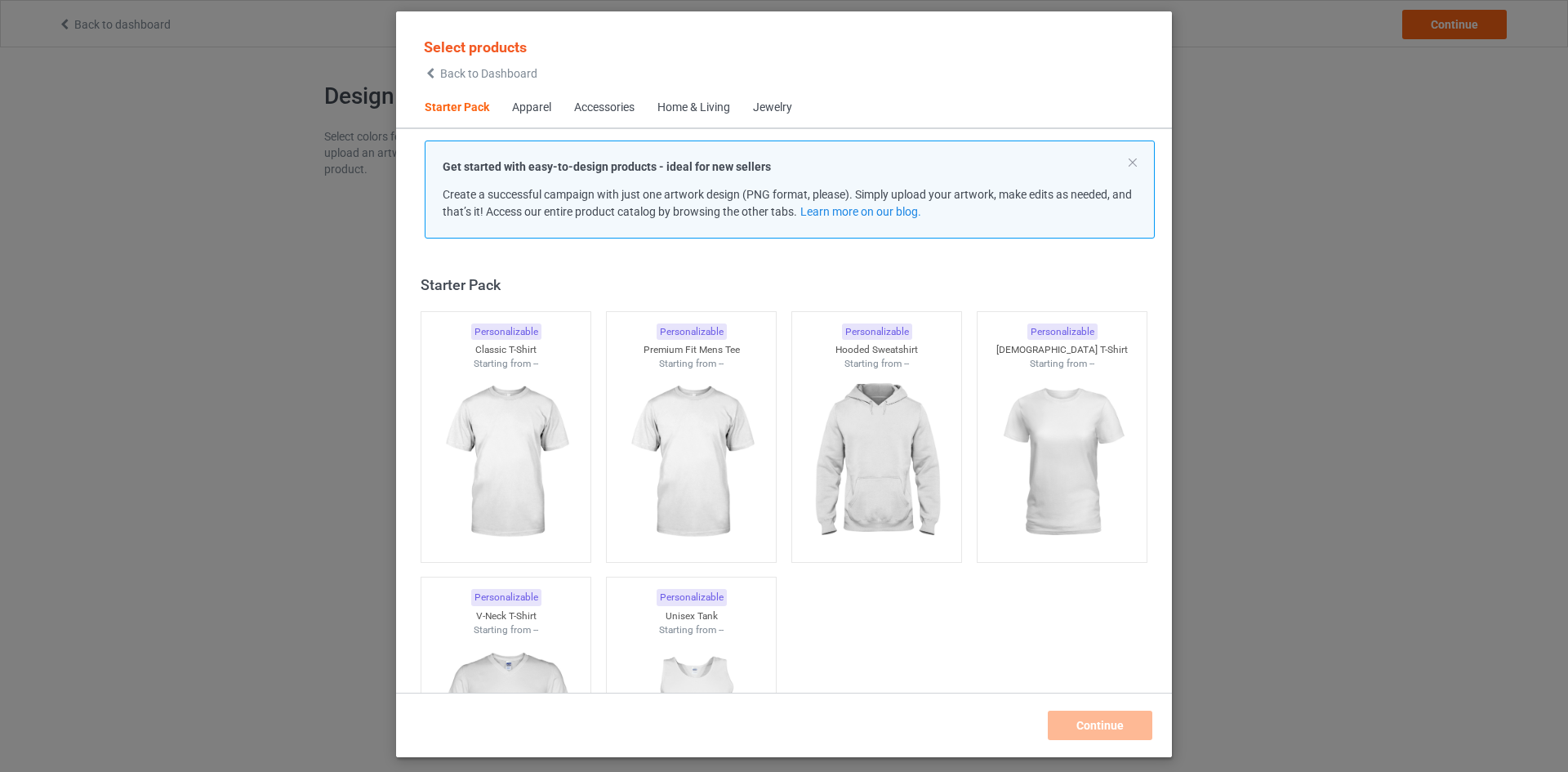
scroll to position [21, 0]
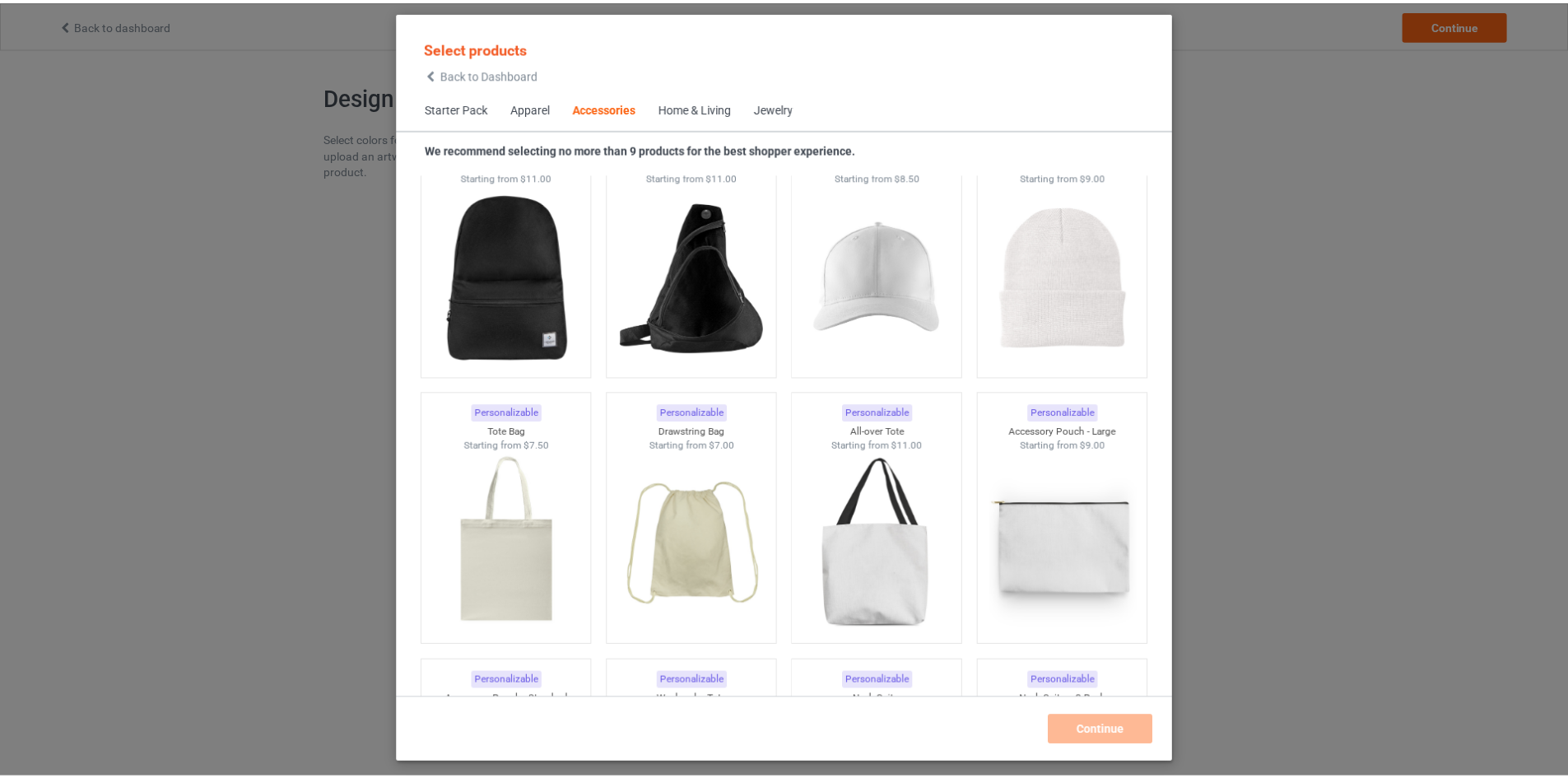
scroll to position [4804, 0]
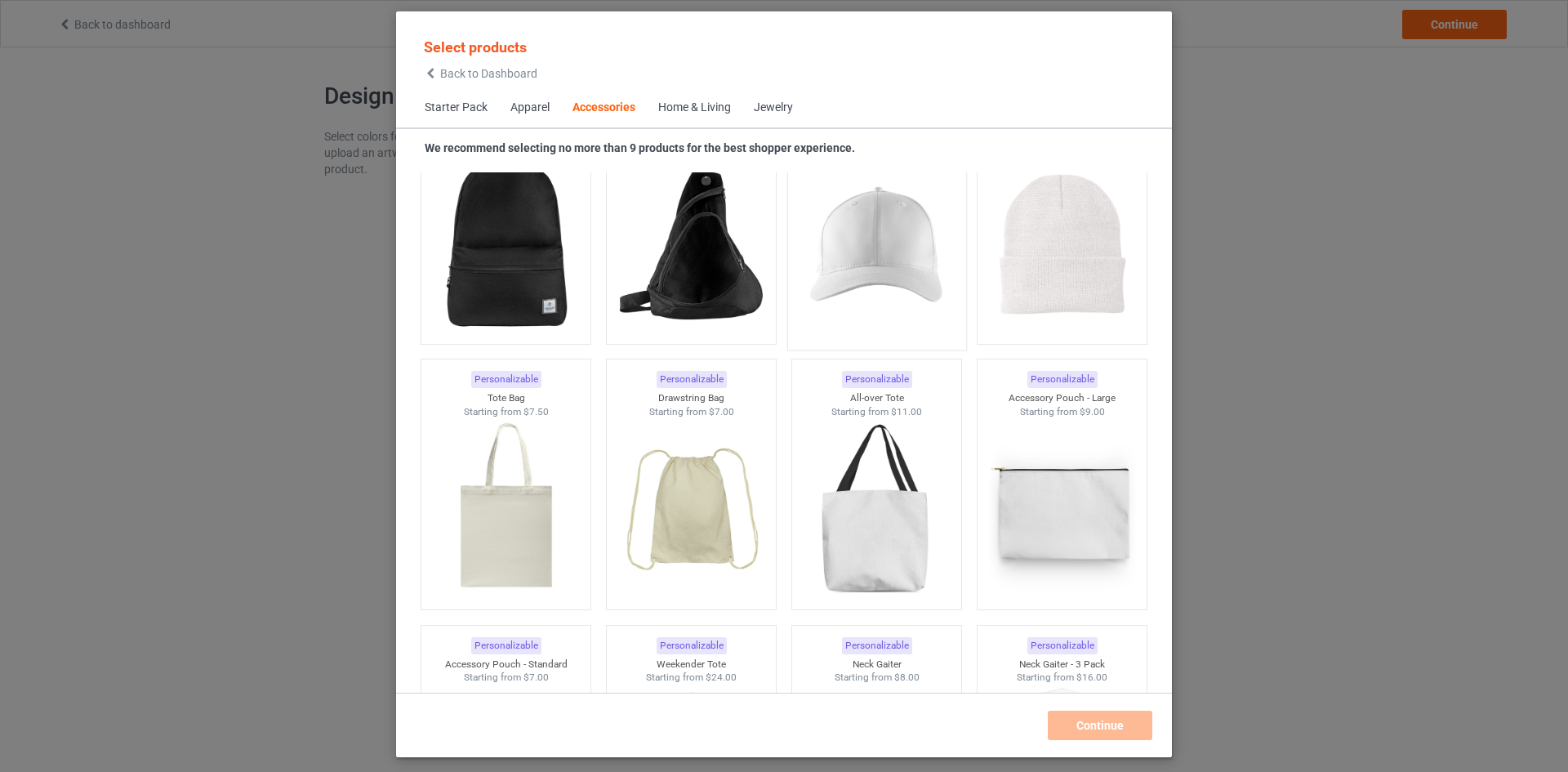
click at [913, 288] on img at bounding box center [876, 246] width 153 height 192
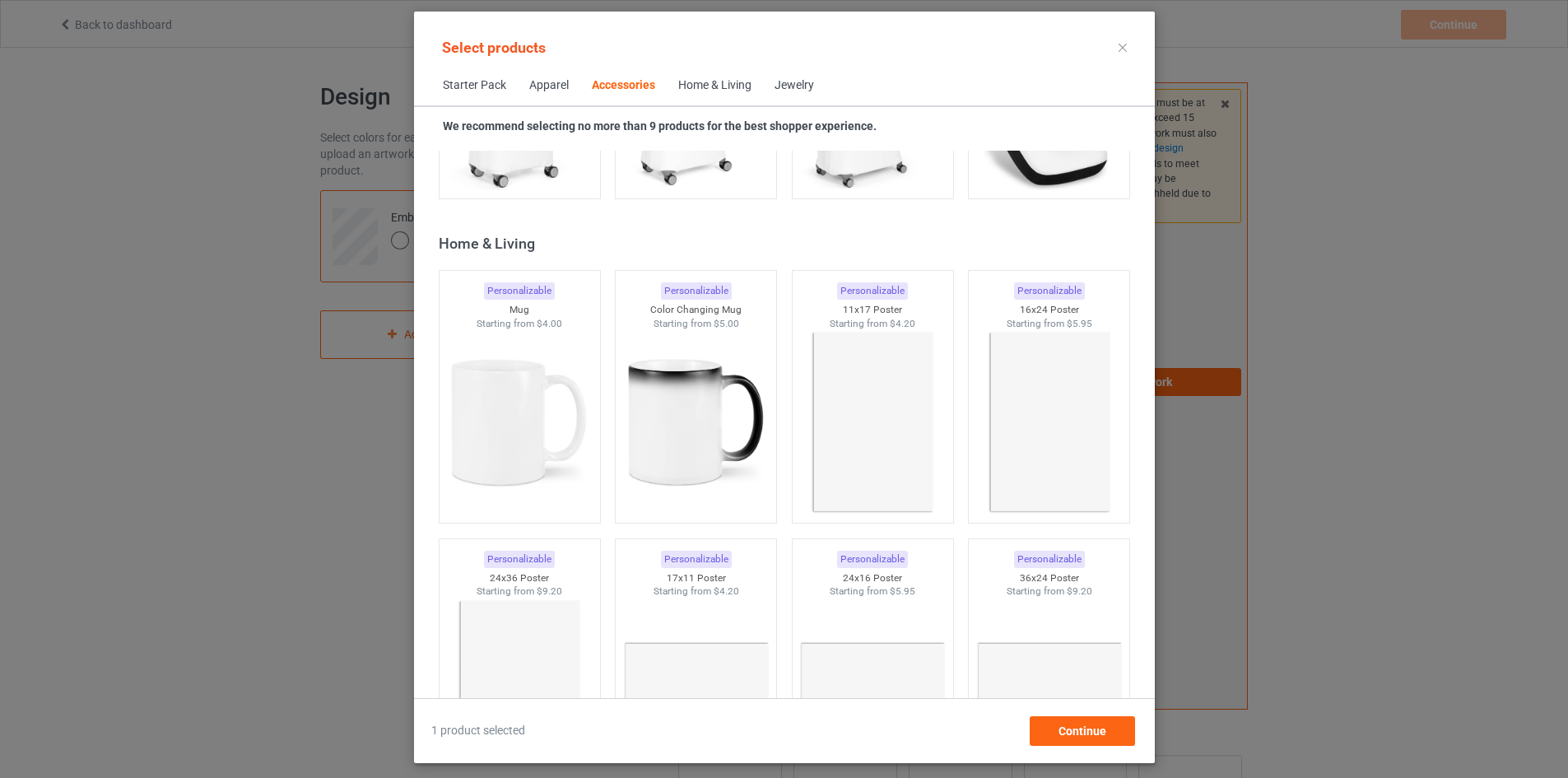
scroll to position [7372, 0]
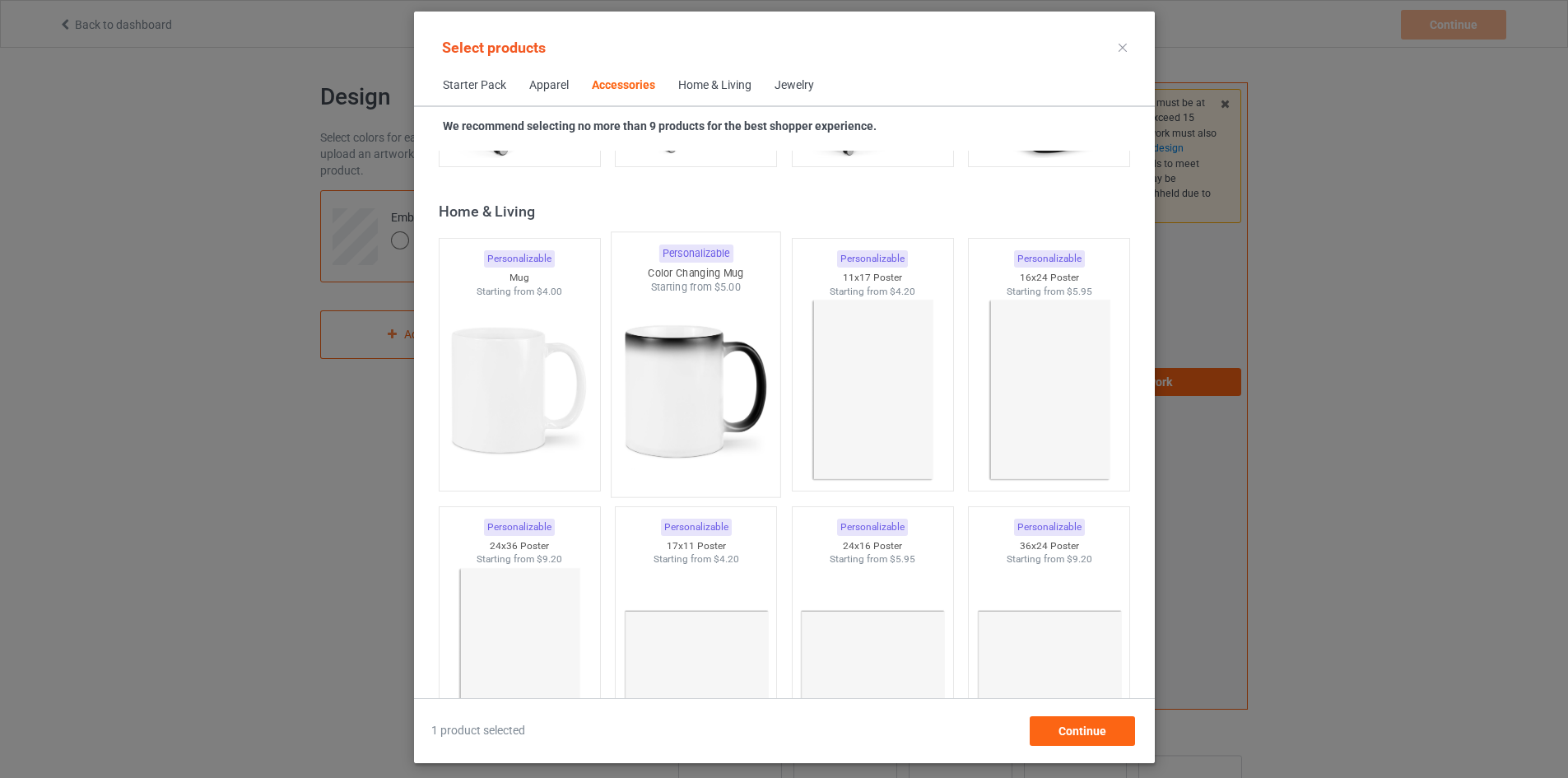
click at [702, 438] on img at bounding box center [695, 392] width 154 height 193
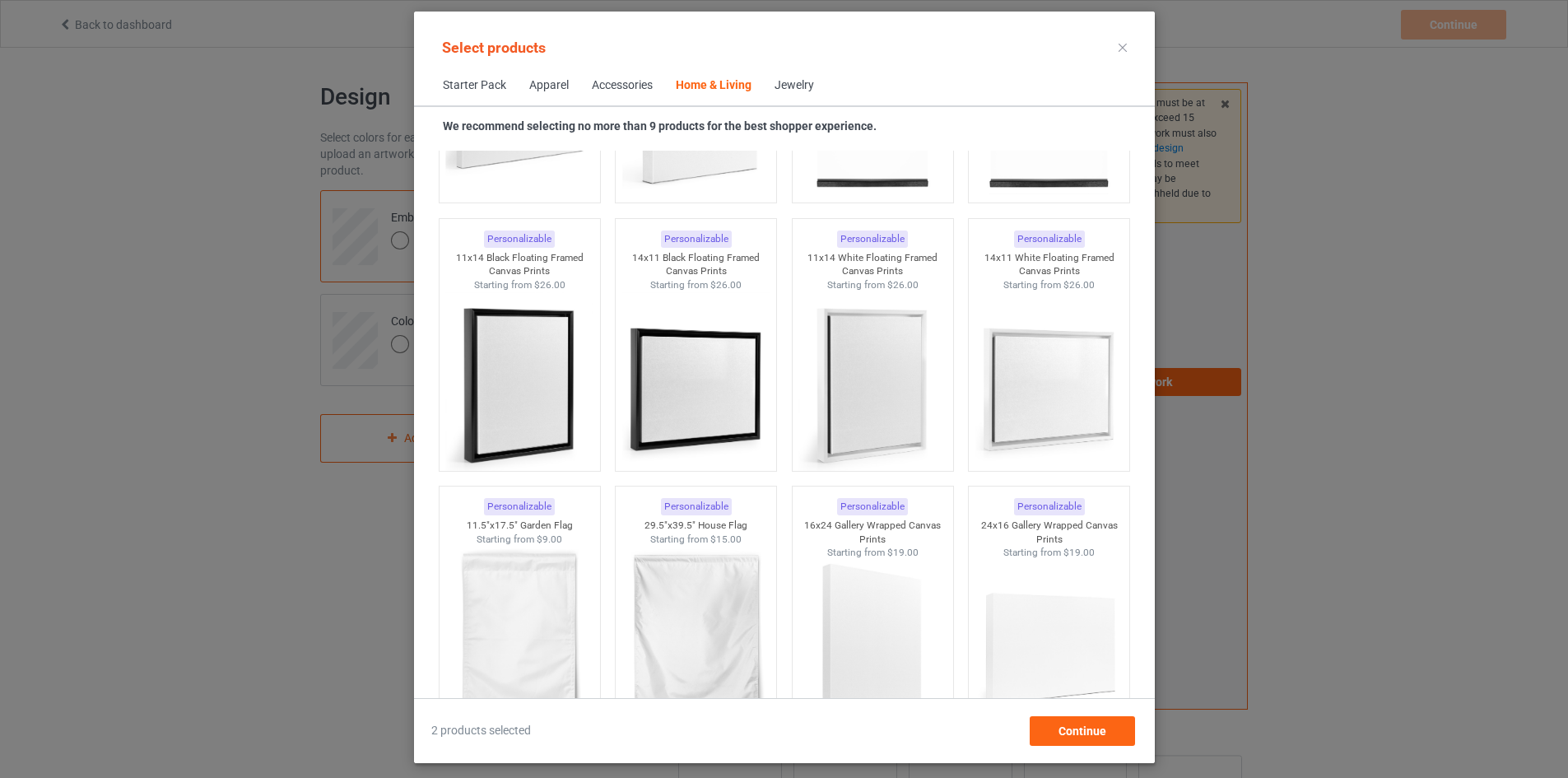
scroll to position [7945, 0]
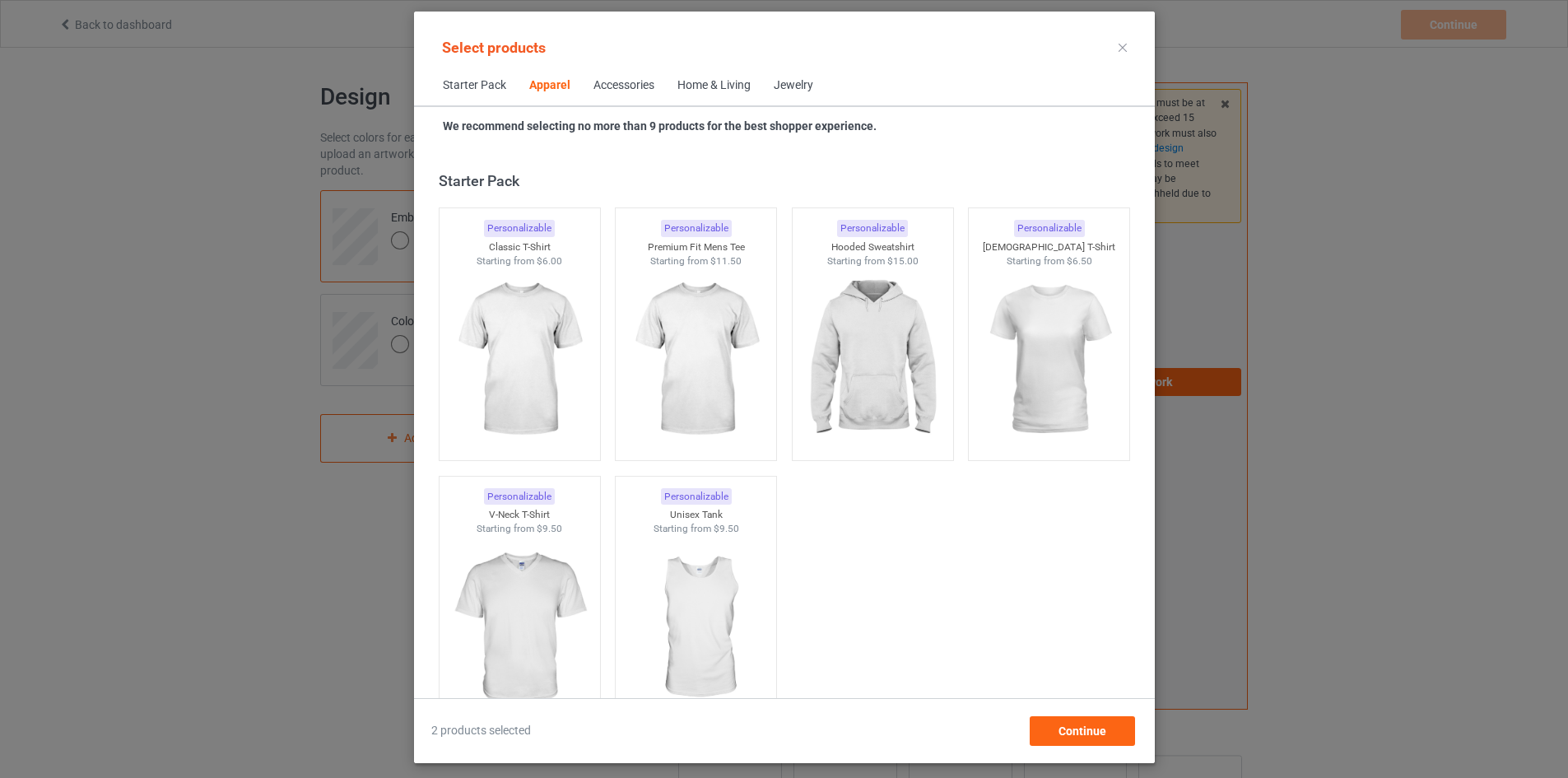
click at [687, 86] on div "Home & Living" at bounding box center [713, 85] width 73 height 16
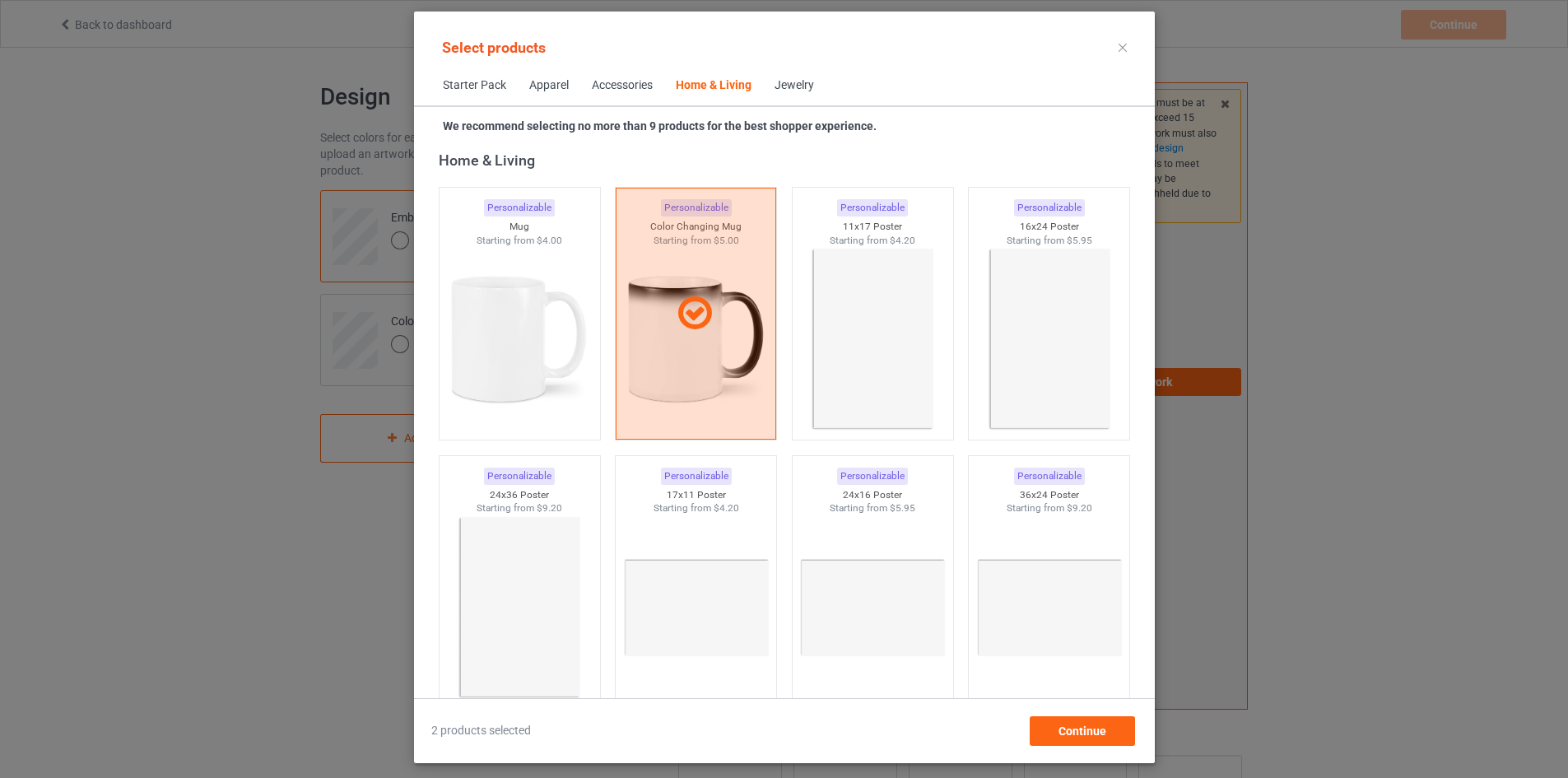
click at [603, 80] on div "Accessories" at bounding box center [622, 85] width 61 height 16
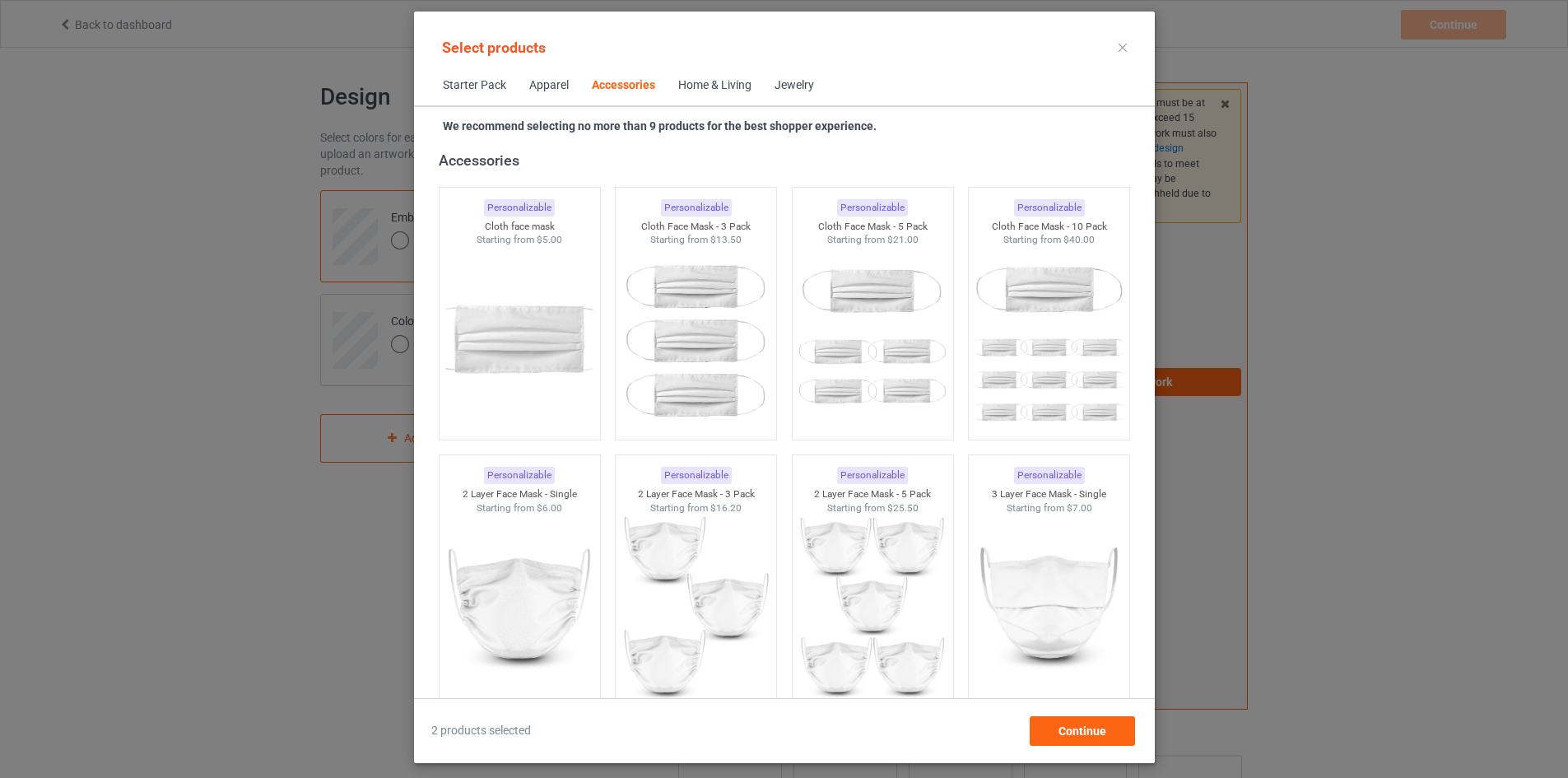
click at [530, 85] on div "Apparel" at bounding box center [549, 85] width 40 height 16
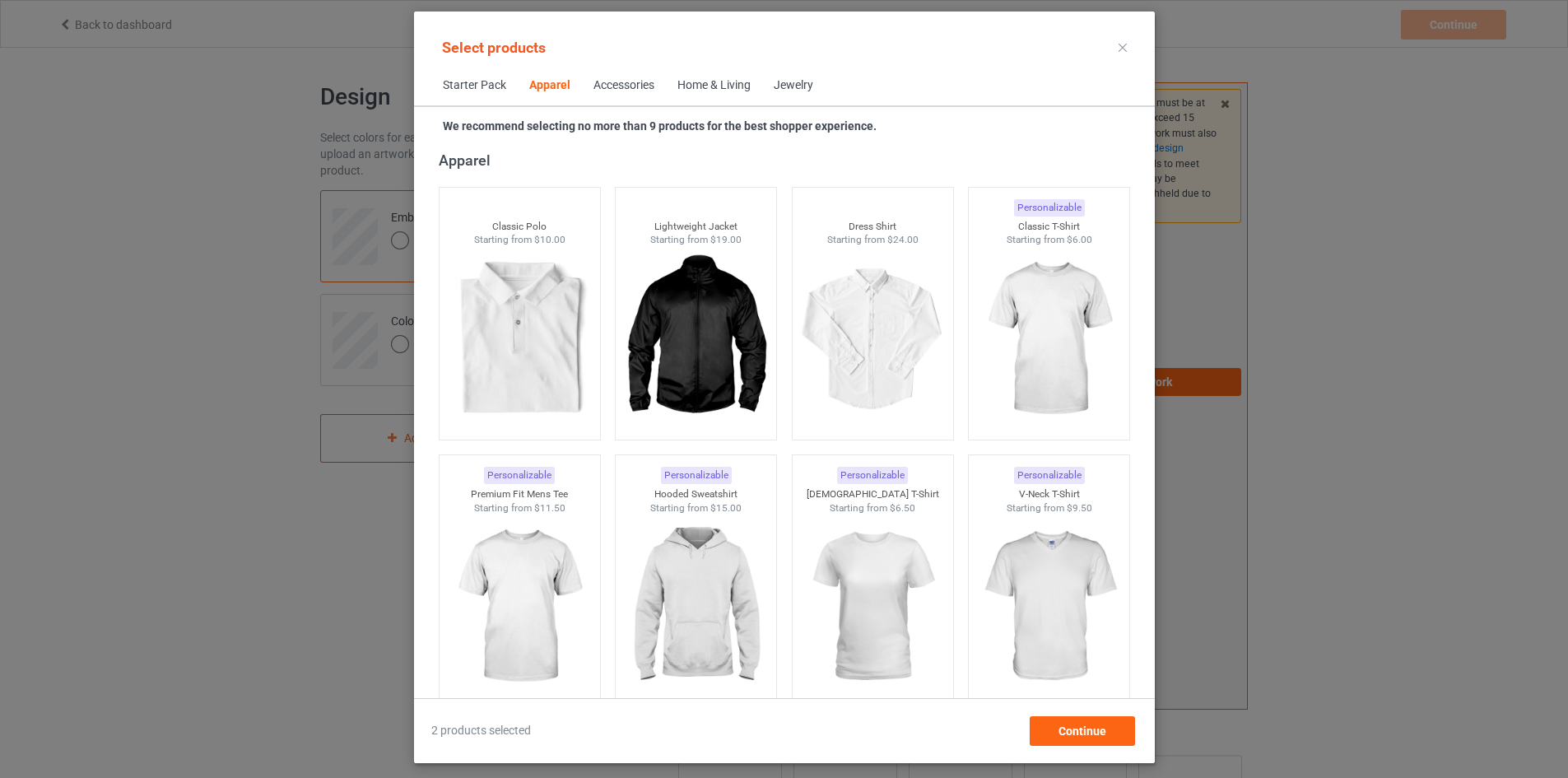
click at [475, 85] on span "Starter Pack" at bounding box center [474, 85] width 86 height 40
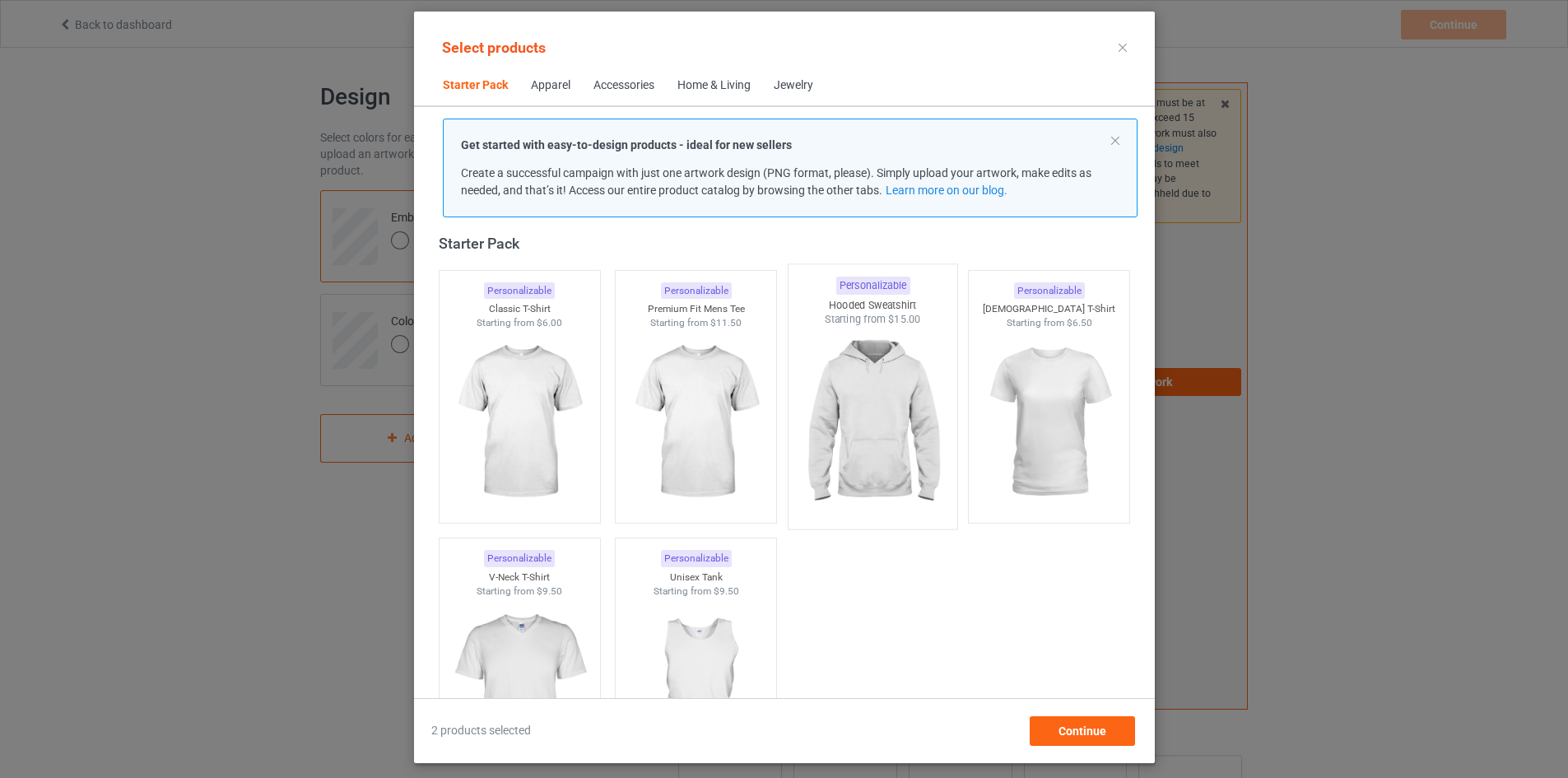
click at [922, 383] on img at bounding box center [872, 424] width 154 height 193
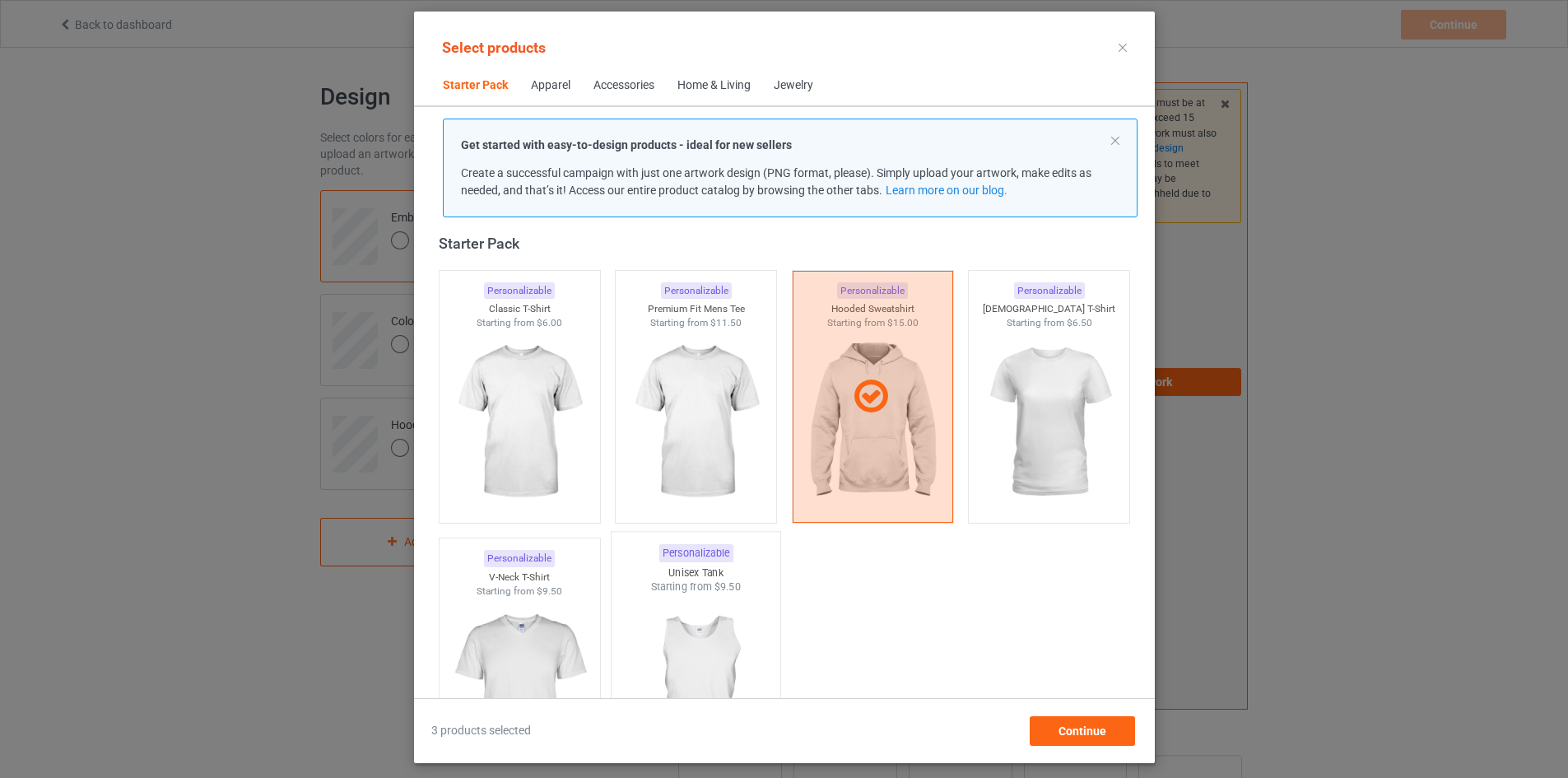
click at [699, 656] on img at bounding box center [695, 691] width 154 height 193
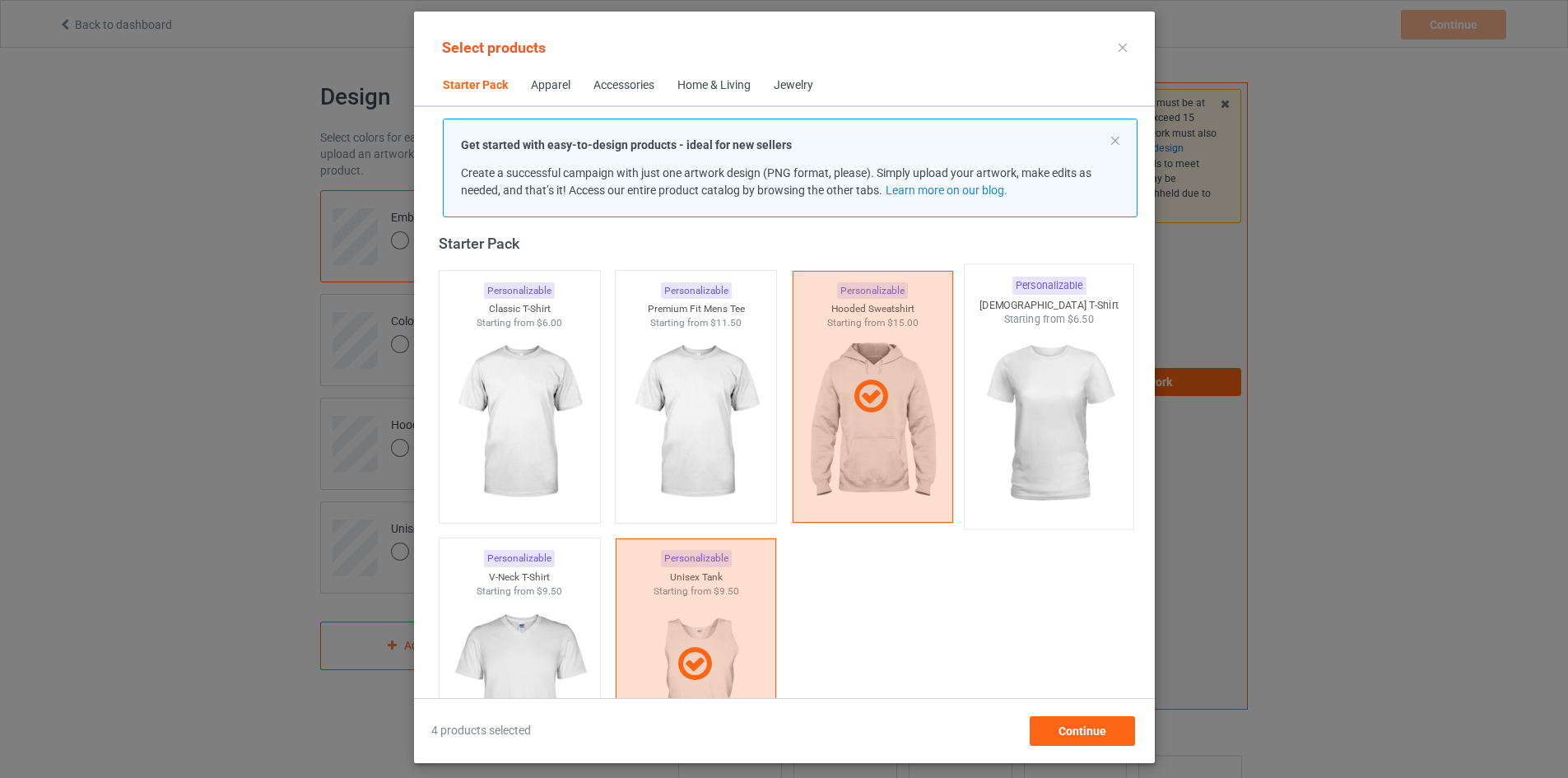
click at [1072, 456] on img at bounding box center [1048, 424] width 154 height 193
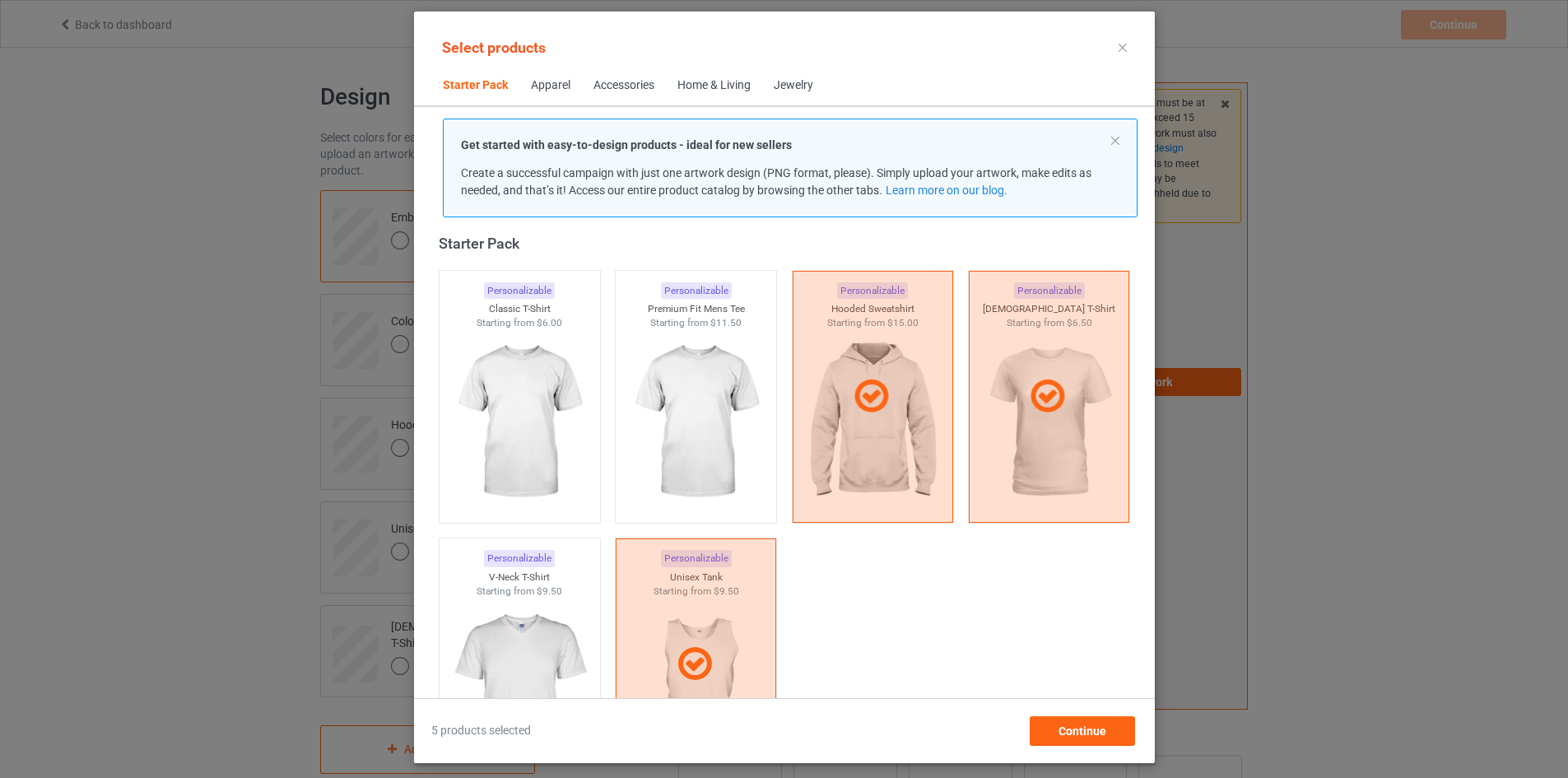
click at [530, 88] on div "Apparel" at bounding box center [550, 85] width 40 height 16
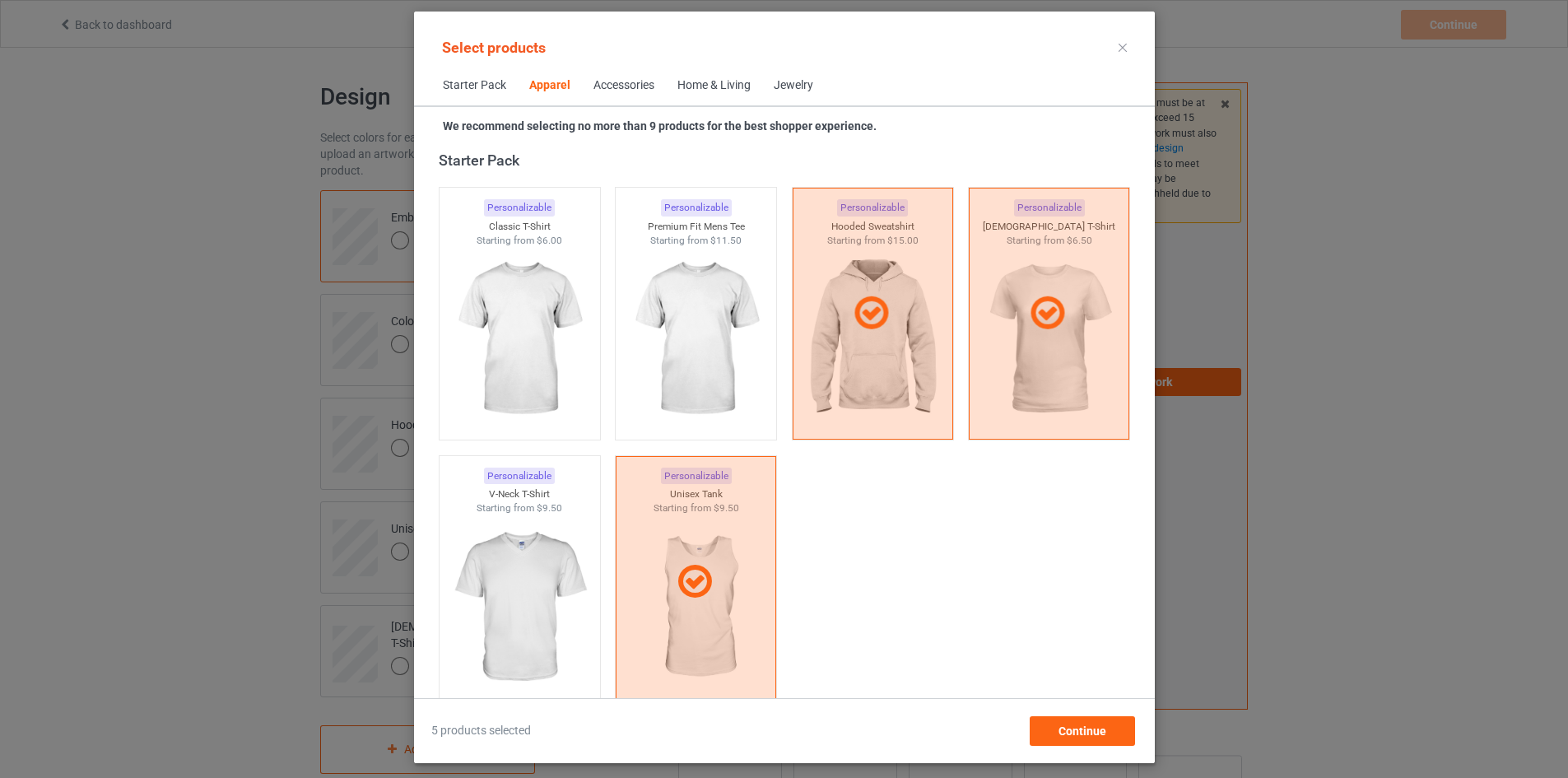
scroll to position [613, 0]
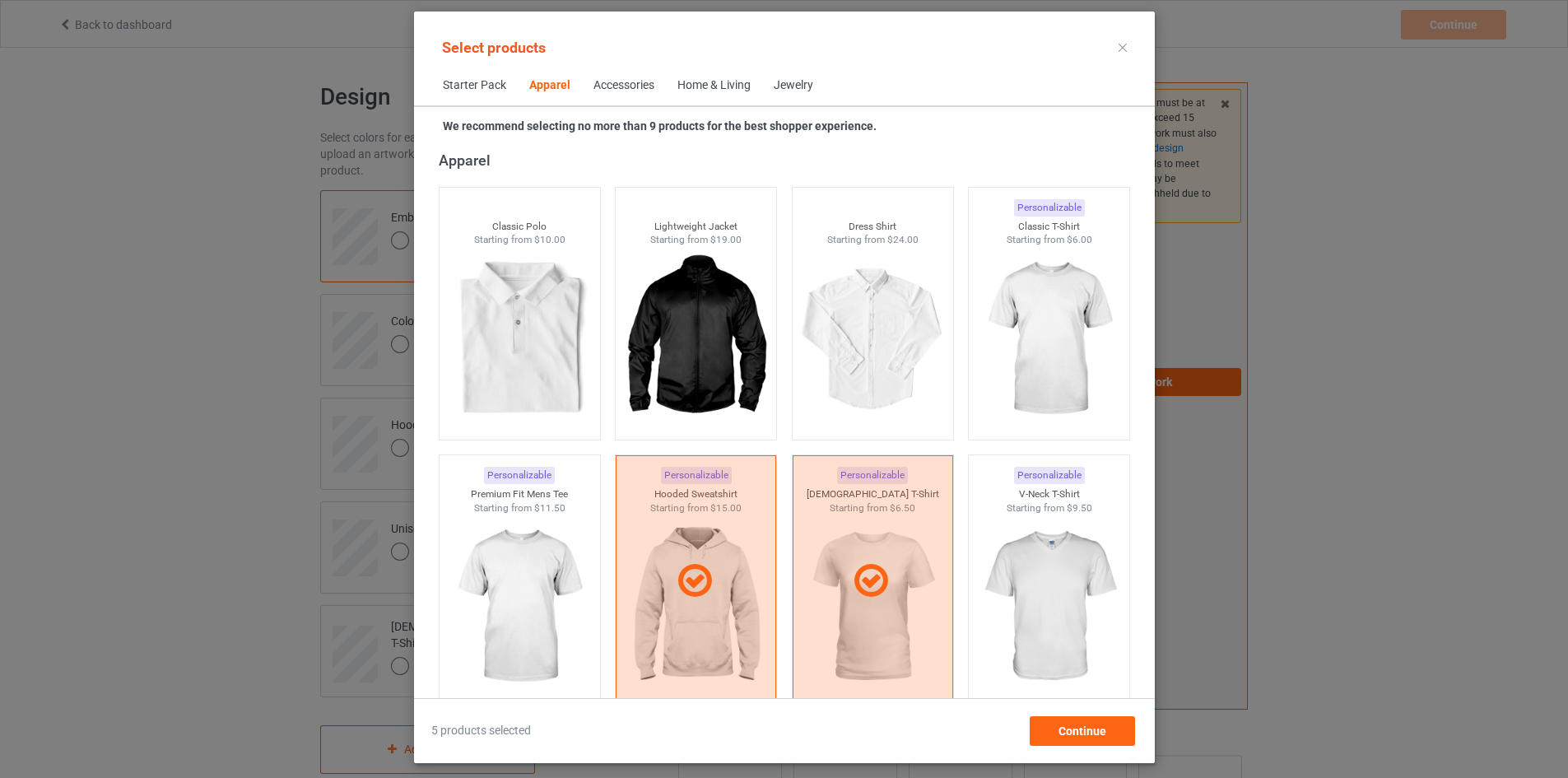
click at [593, 84] on div "Accessories" at bounding box center [624, 85] width 61 height 16
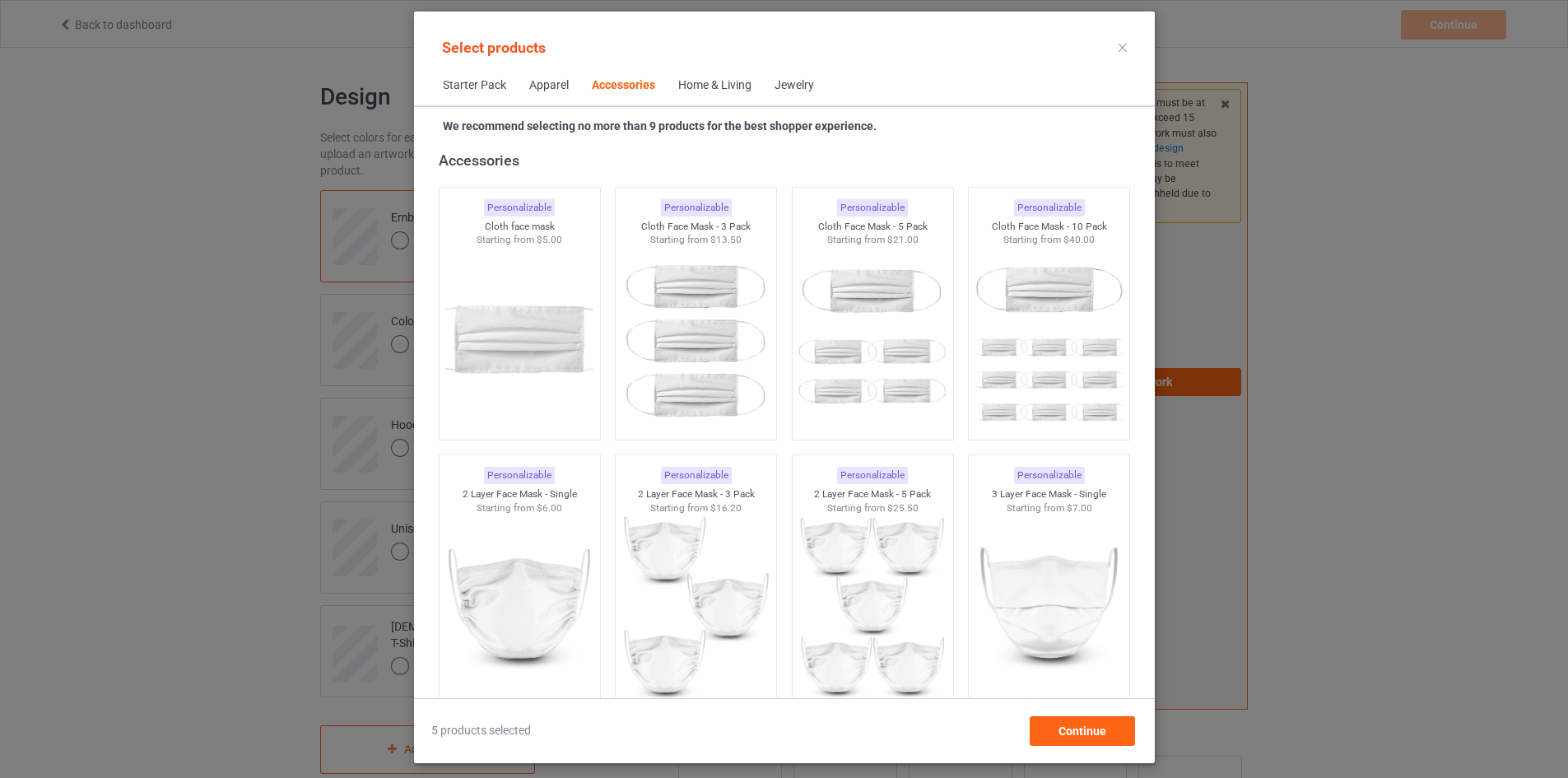
click at [683, 87] on div "Home & Living" at bounding box center [714, 85] width 73 height 16
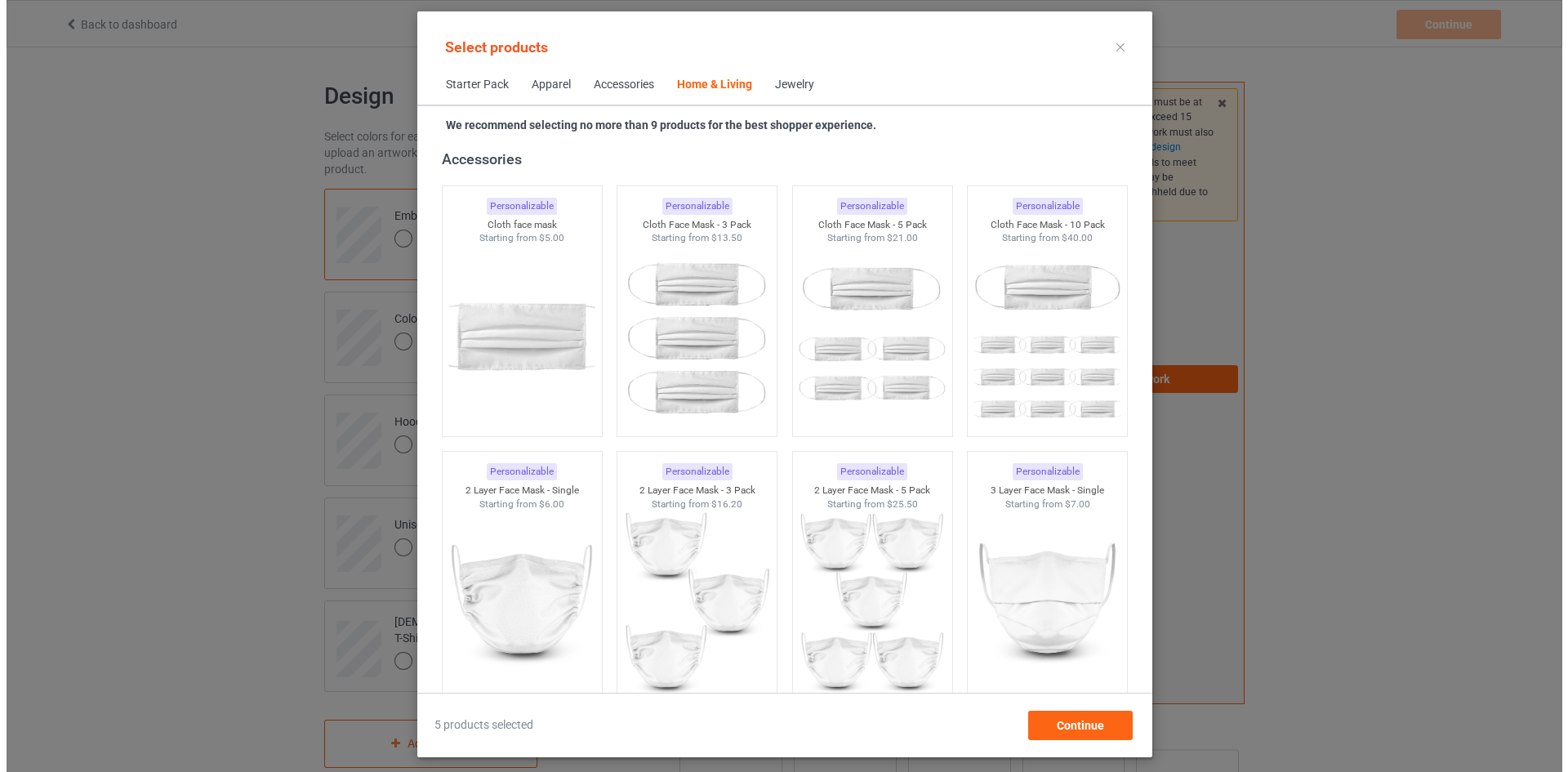
scroll to position [7366, 0]
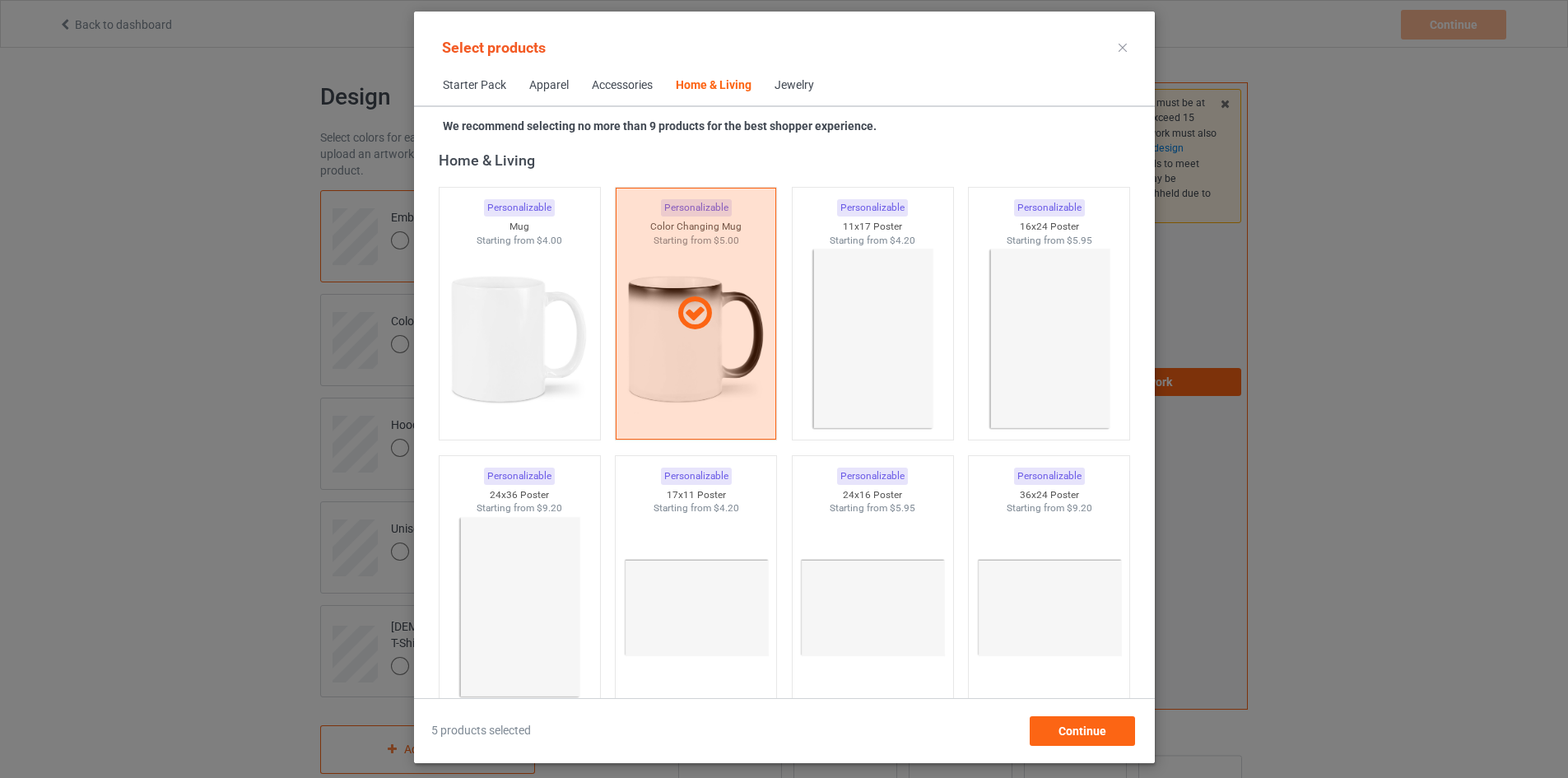
click at [775, 83] on div "Jewelry" at bounding box center [794, 85] width 40 height 16
click at [775, 84] on div "Jewelry" at bounding box center [794, 85] width 40 height 16
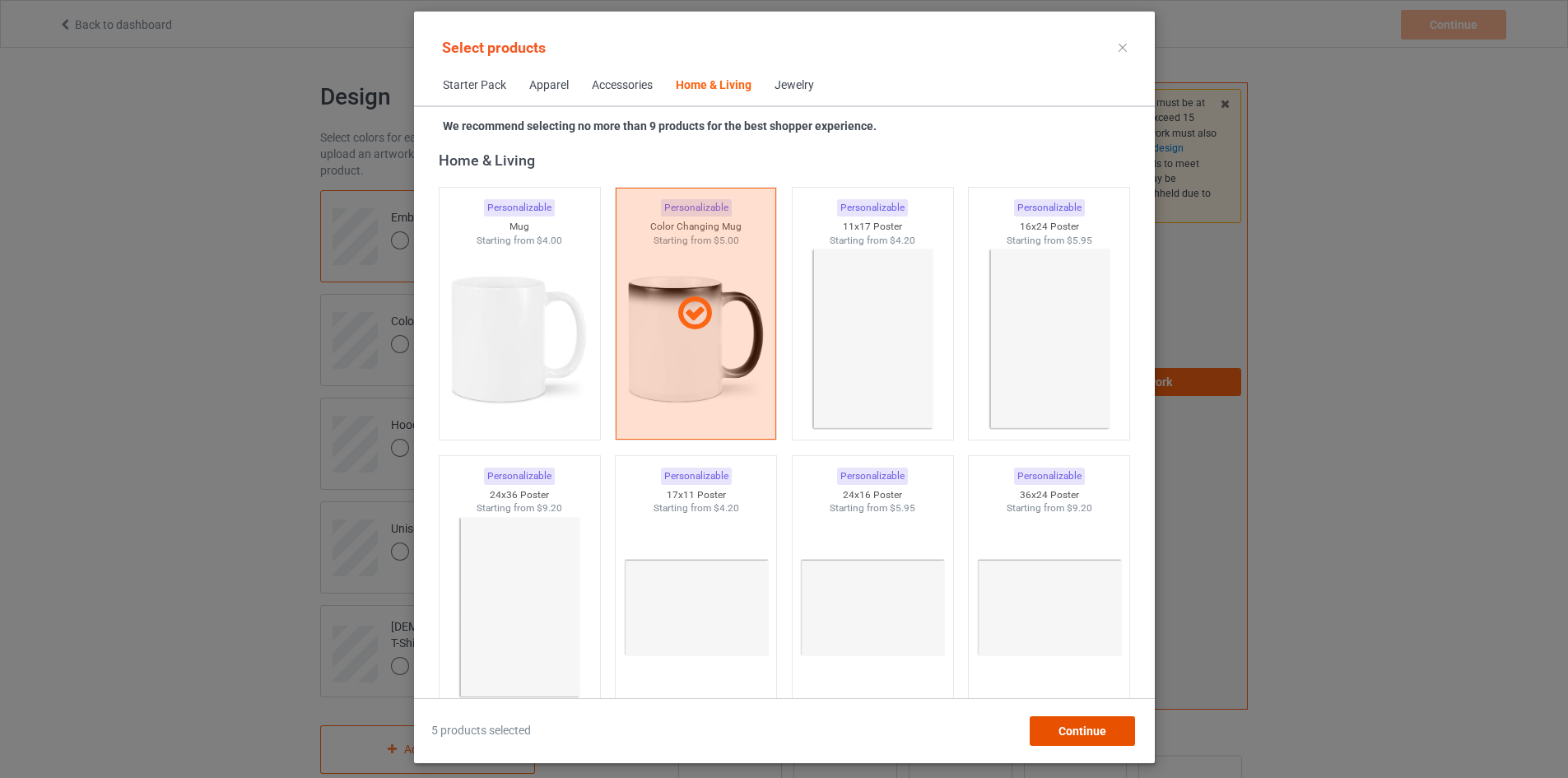
click at [1106, 729] on span "Continue" at bounding box center [1081, 731] width 47 height 13
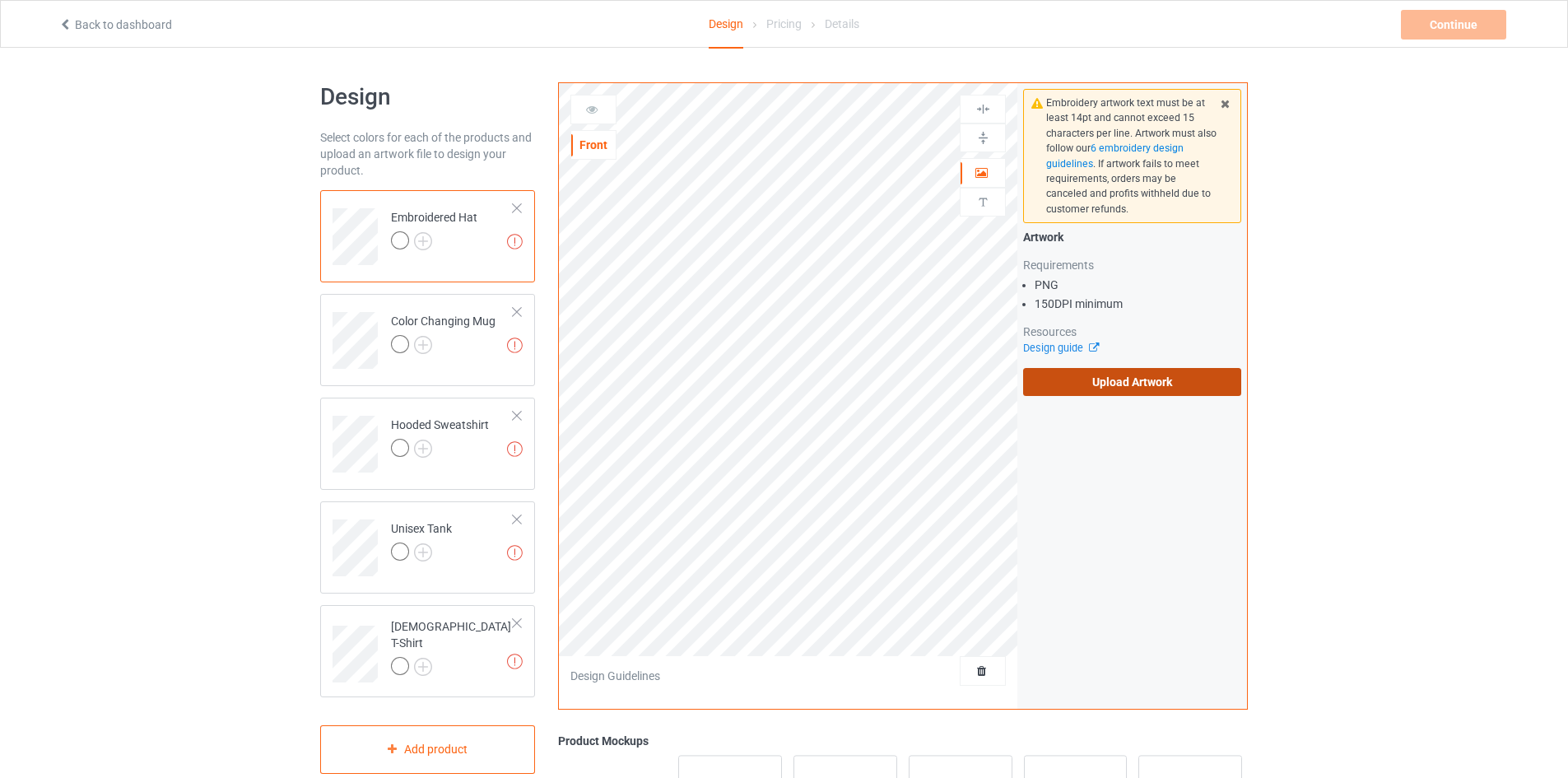
click at [1098, 383] on label "Upload Artwork" at bounding box center [1132, 382] width 218 height 28
click at [0, 0] on input "Upload Artwork" at bounding box center [0, 0] width 0 height 0
click at [93, 527] on div "Design Select colors for each of the products and upload an artwork file to des…" at bounding box center [784, 556] width 1568 height 1018
click at [1119, 384] on label "Upload Artwork" at bounding box center [1132, 382] width 218 height 28
click at [0, 0] on input "Upload Artwork" at bounding box center [0, 0] width 0 height 0
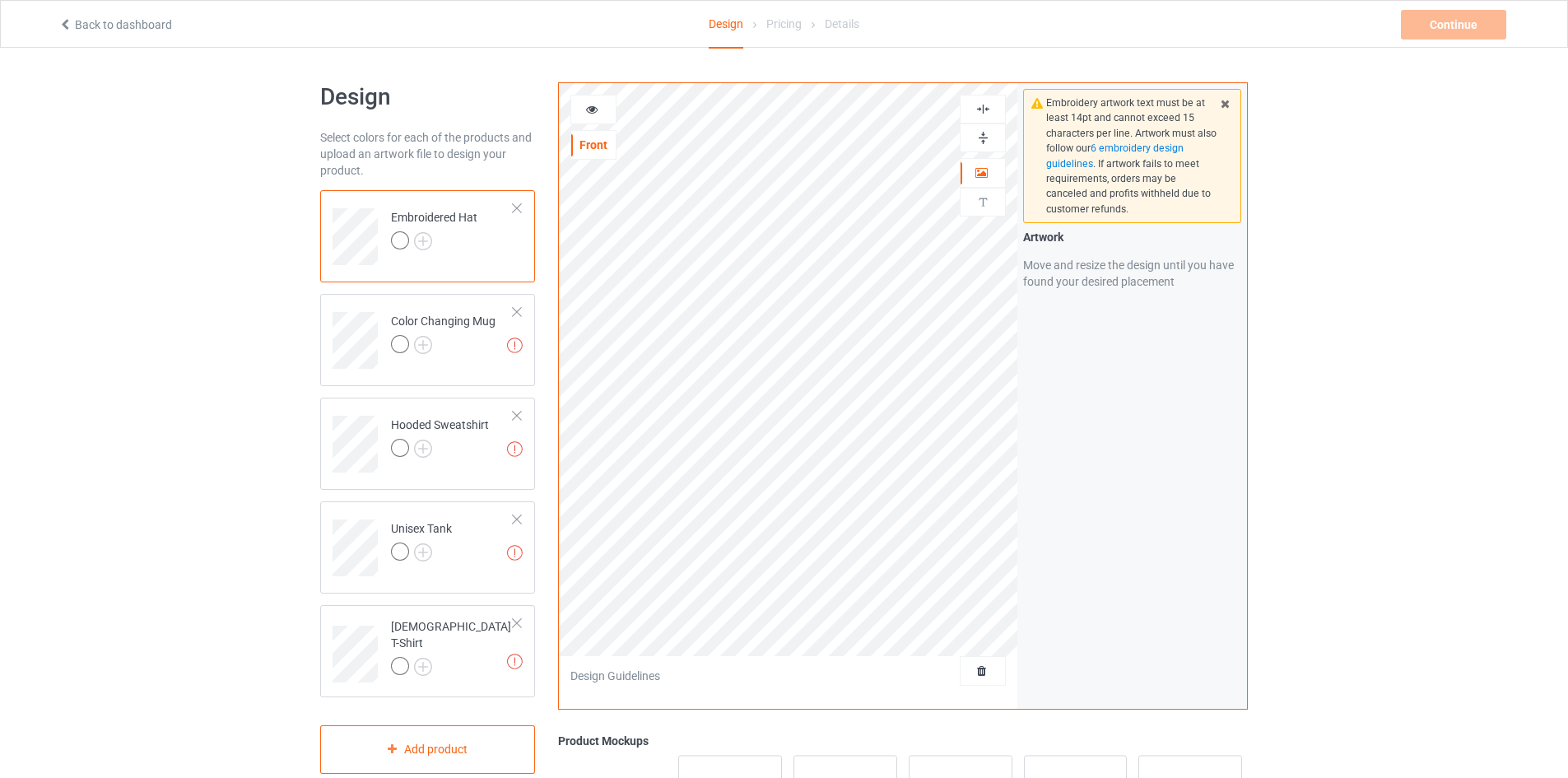
click at [586, 103] on icon at bounding box center [592, 106] width 14 height 11
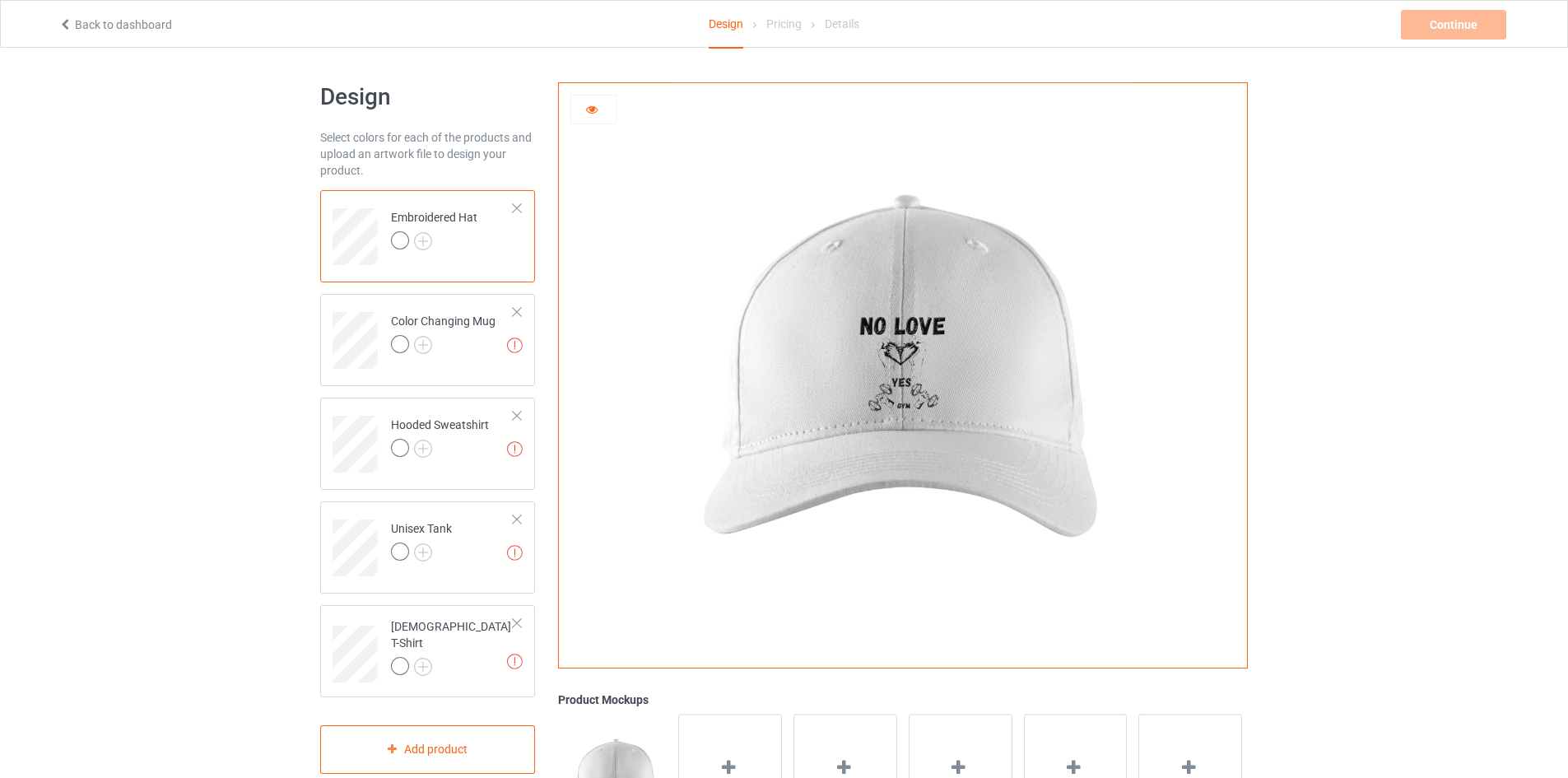
click at [907, 360] on img at bounding box center [903, 369] width 459 height 573
click at [602, 118] on div at bounding box center [593, 110] width 46 height 29
click at [591, 112] on icon at bounding box center [592, 106] width 14 height 11
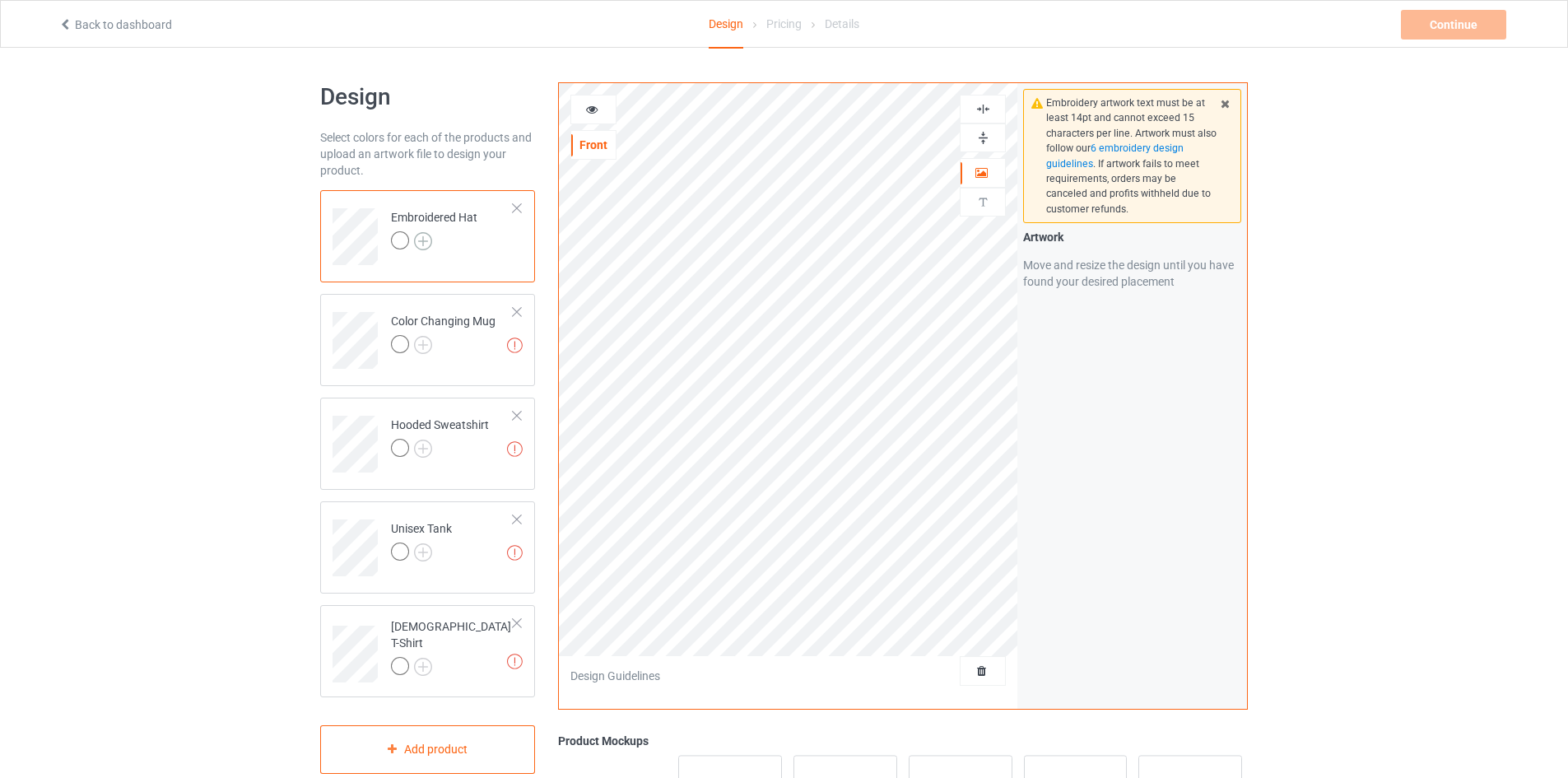
click at [423, 232] on img at bounding box center [423, 241] width 18 height 18
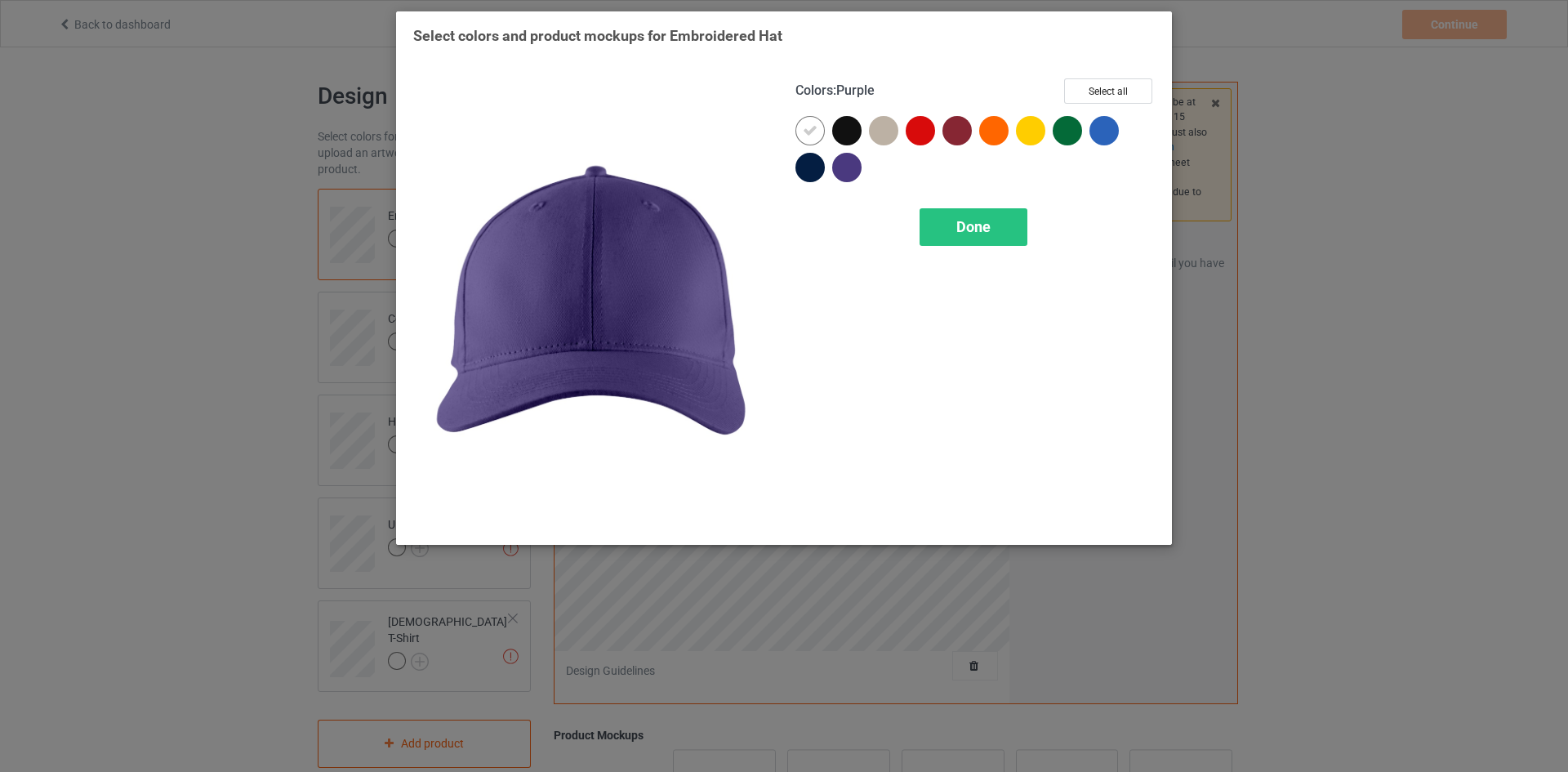
click at [850, 169] on div at bounding box center [846, 167] width 29 height 29
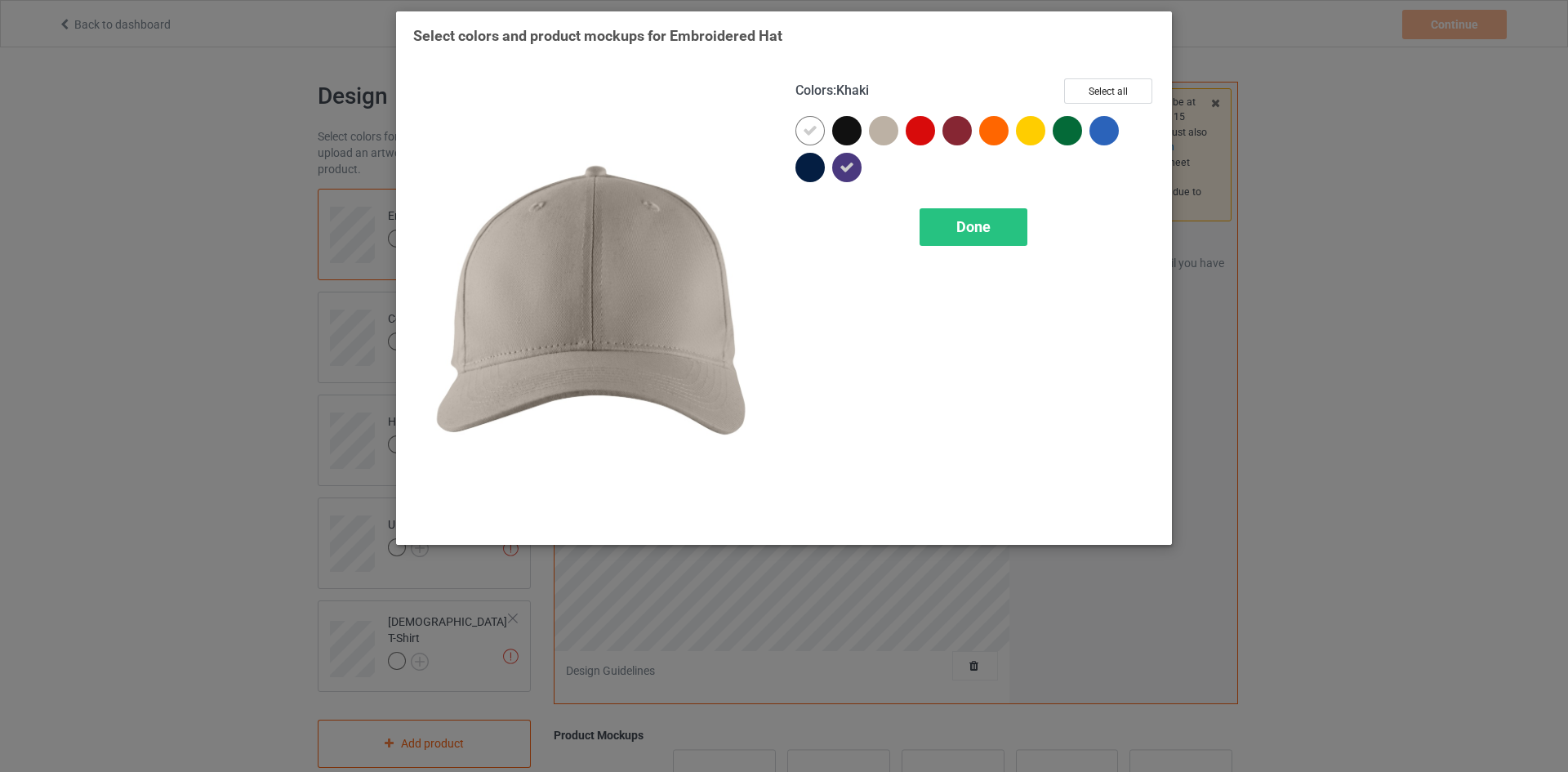
click at [881, 140] on div at bounding box center [883, 131] width 29 height 29
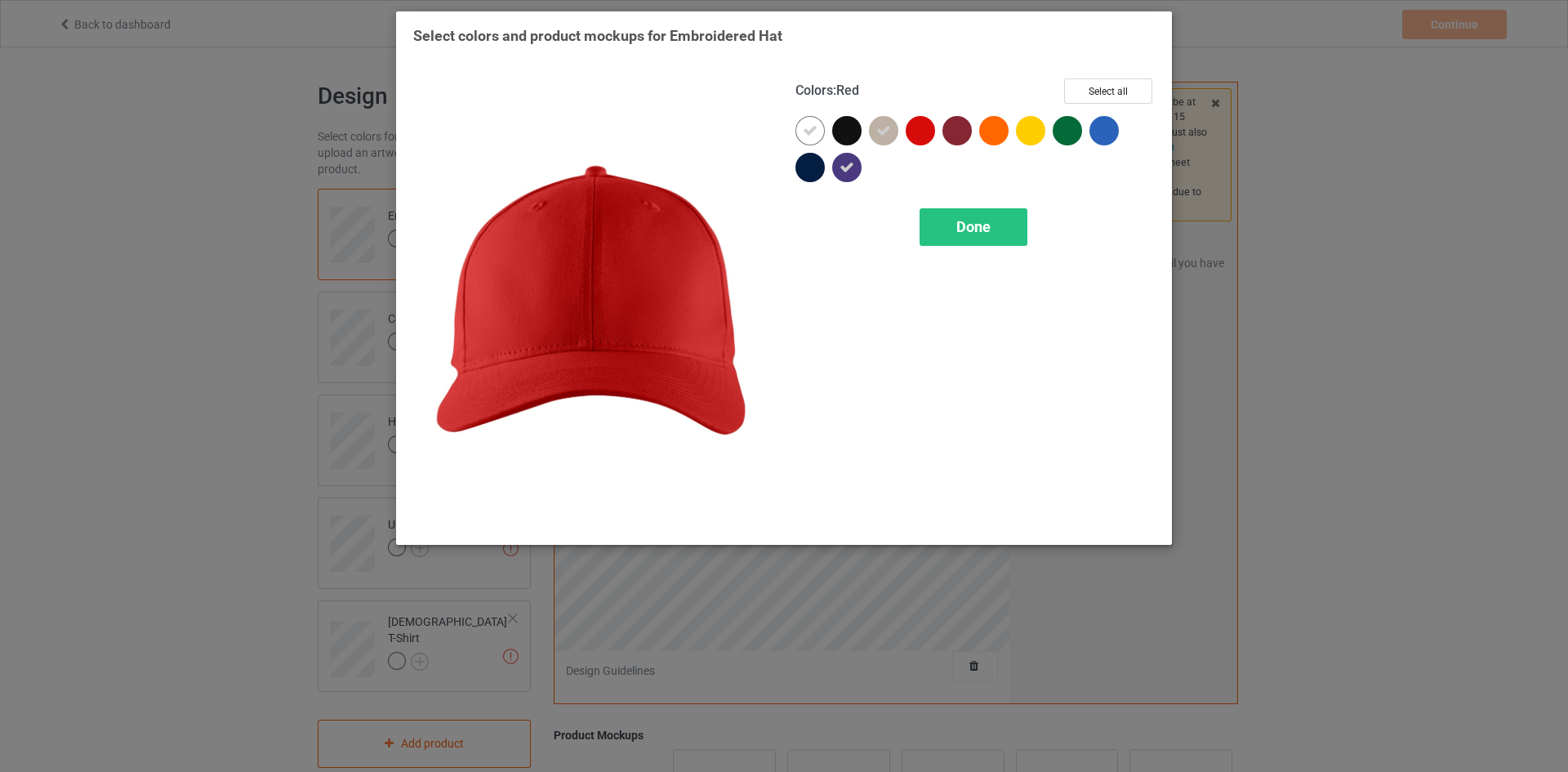
click at [925, 134] on div at bounding box center [920, 131] width 29 height 29
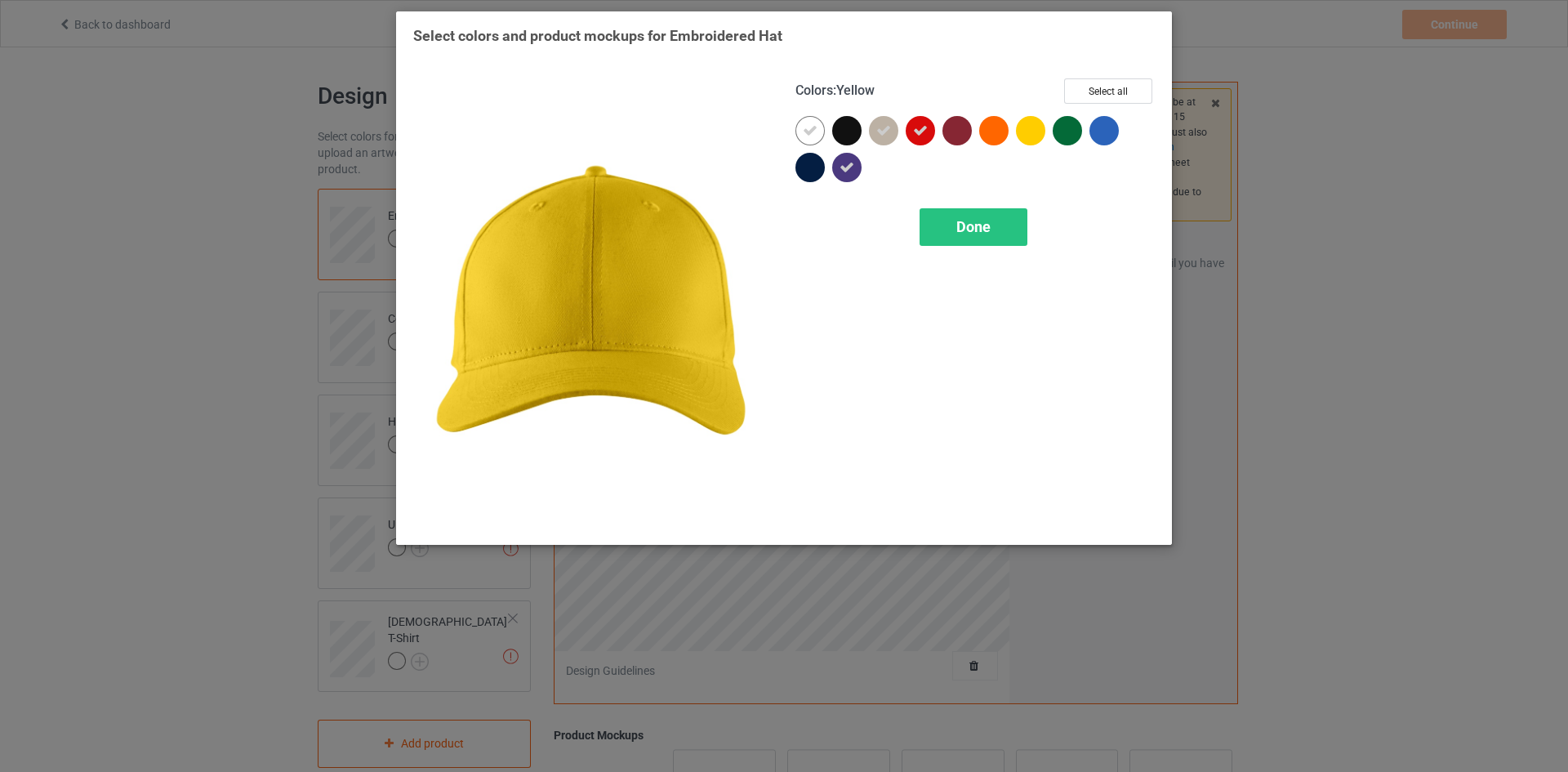
click at [1037, 135] on div at bounding box center [1030, 131] width 29 height 29
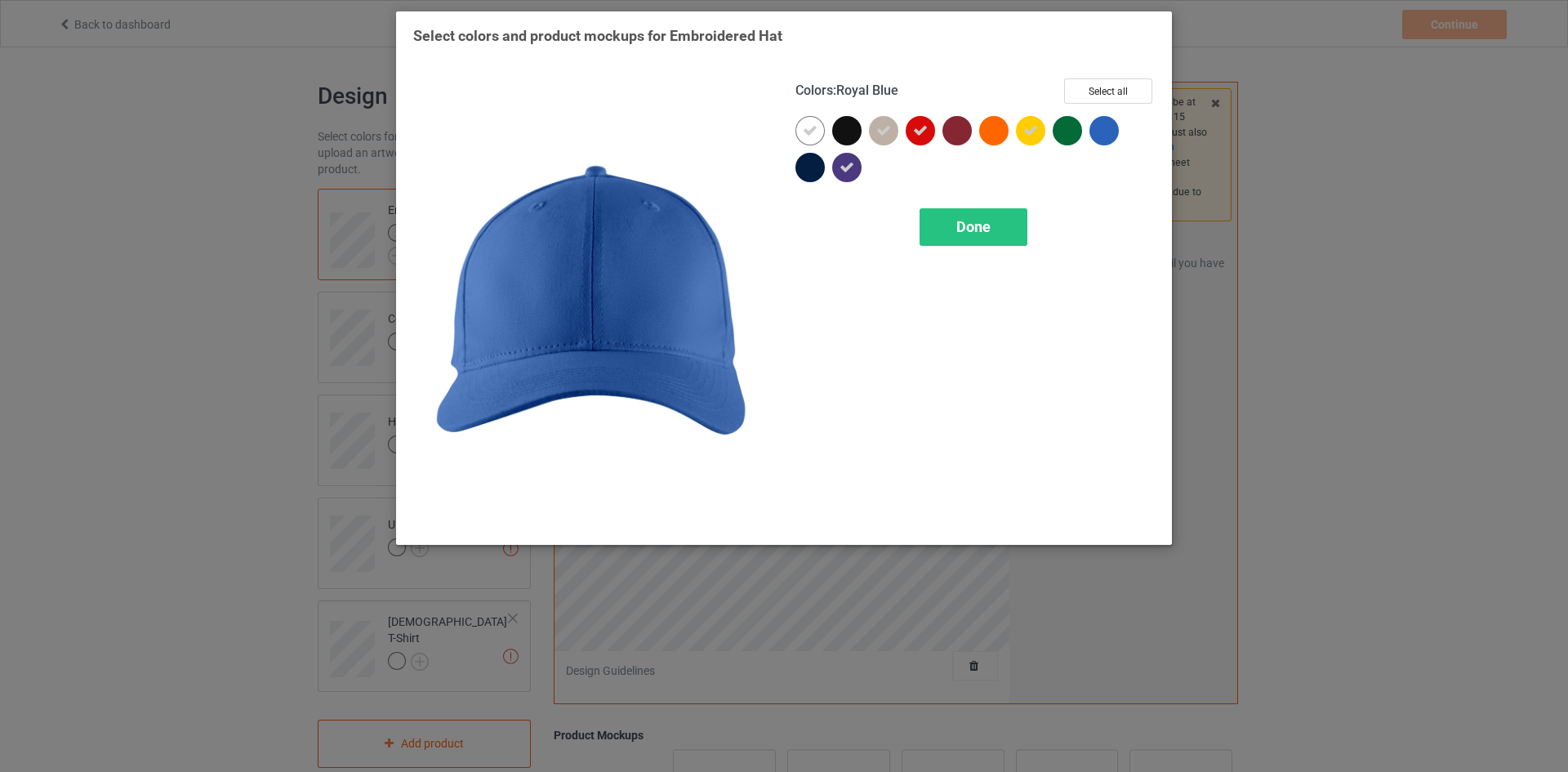
click at [1116, 134] on div at bounding box center [1104, 131] width 29 height 29
click at [996, 229] on div "Done" at bounding box center [973, 227] width 108 height 38
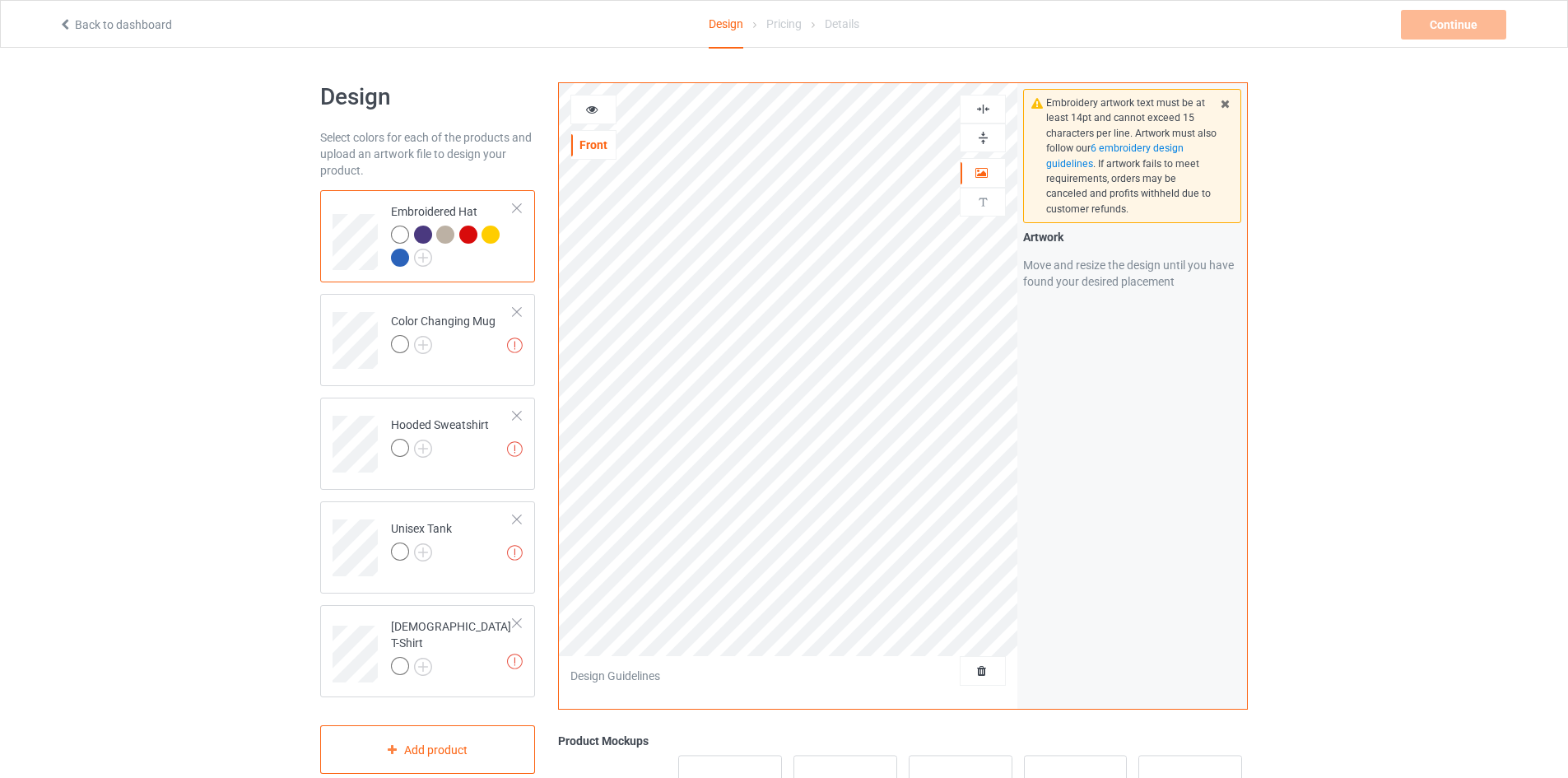
click at [599, 108] on div at bounding box center [593, 109] width 45 height 16
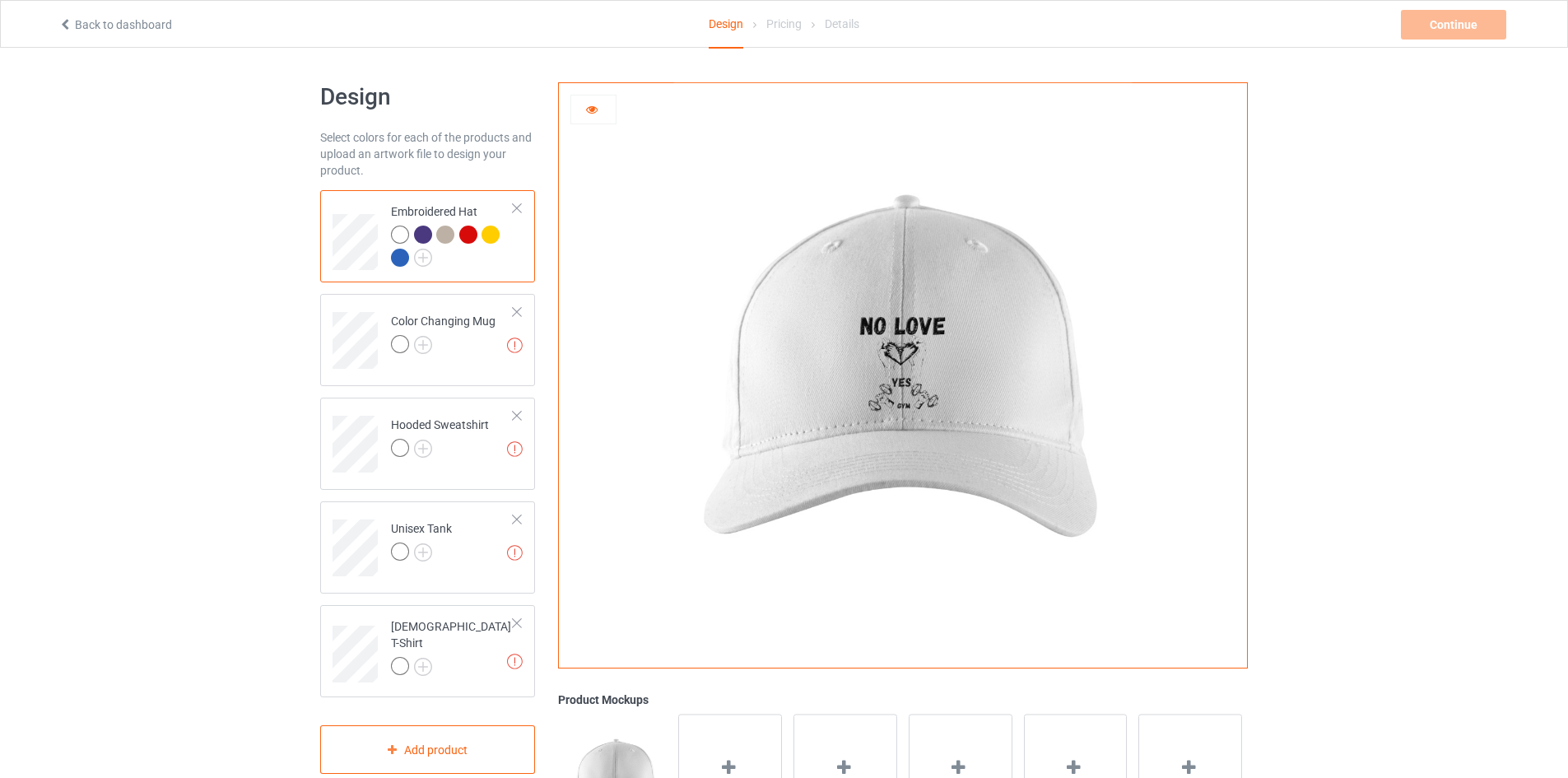
click at [425, 235] on div at bounding box center [423, 234] width 18 height 18
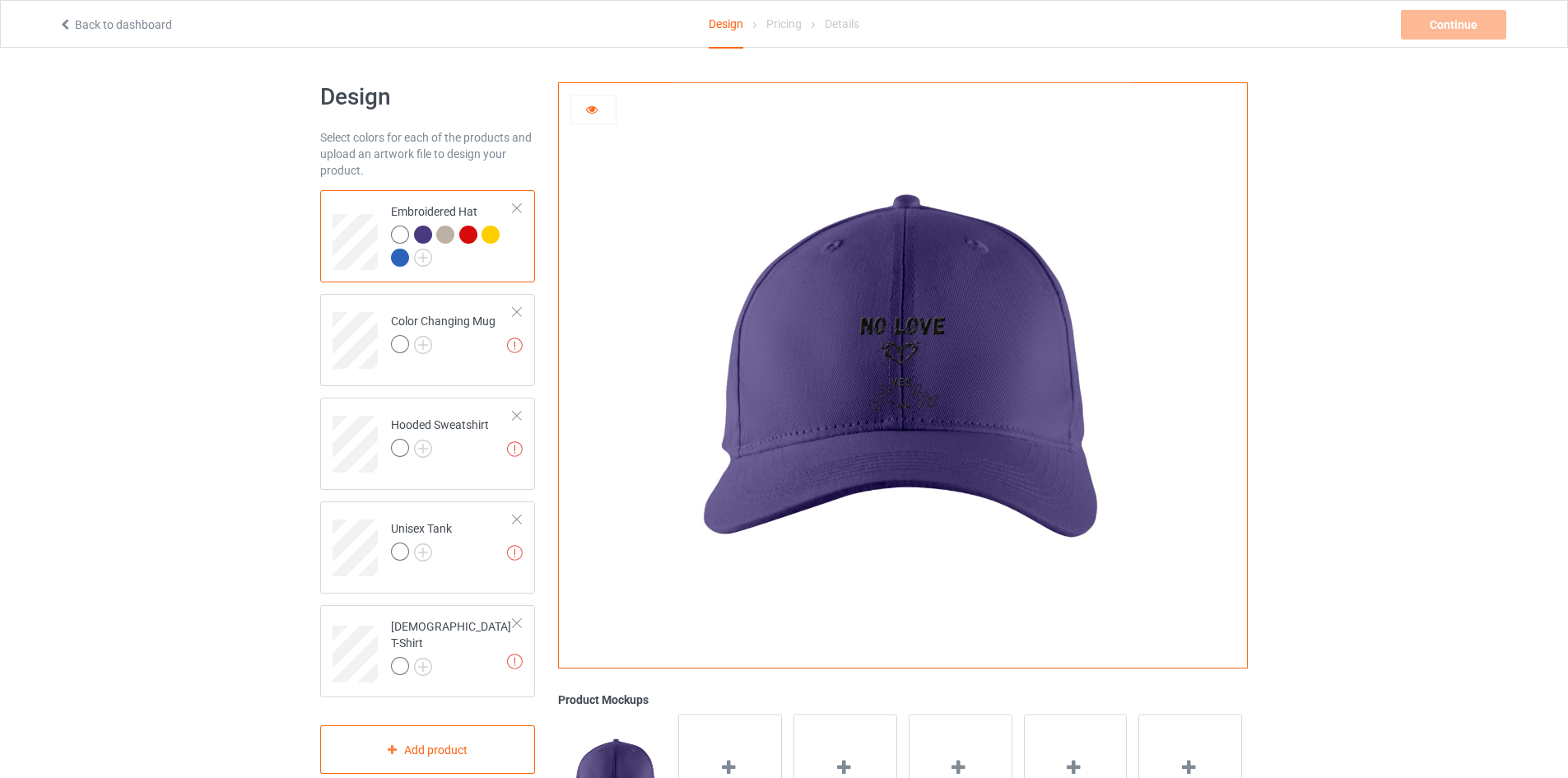
click at [440, 235] on div at bounding box center [445, 234] width 18 height 18
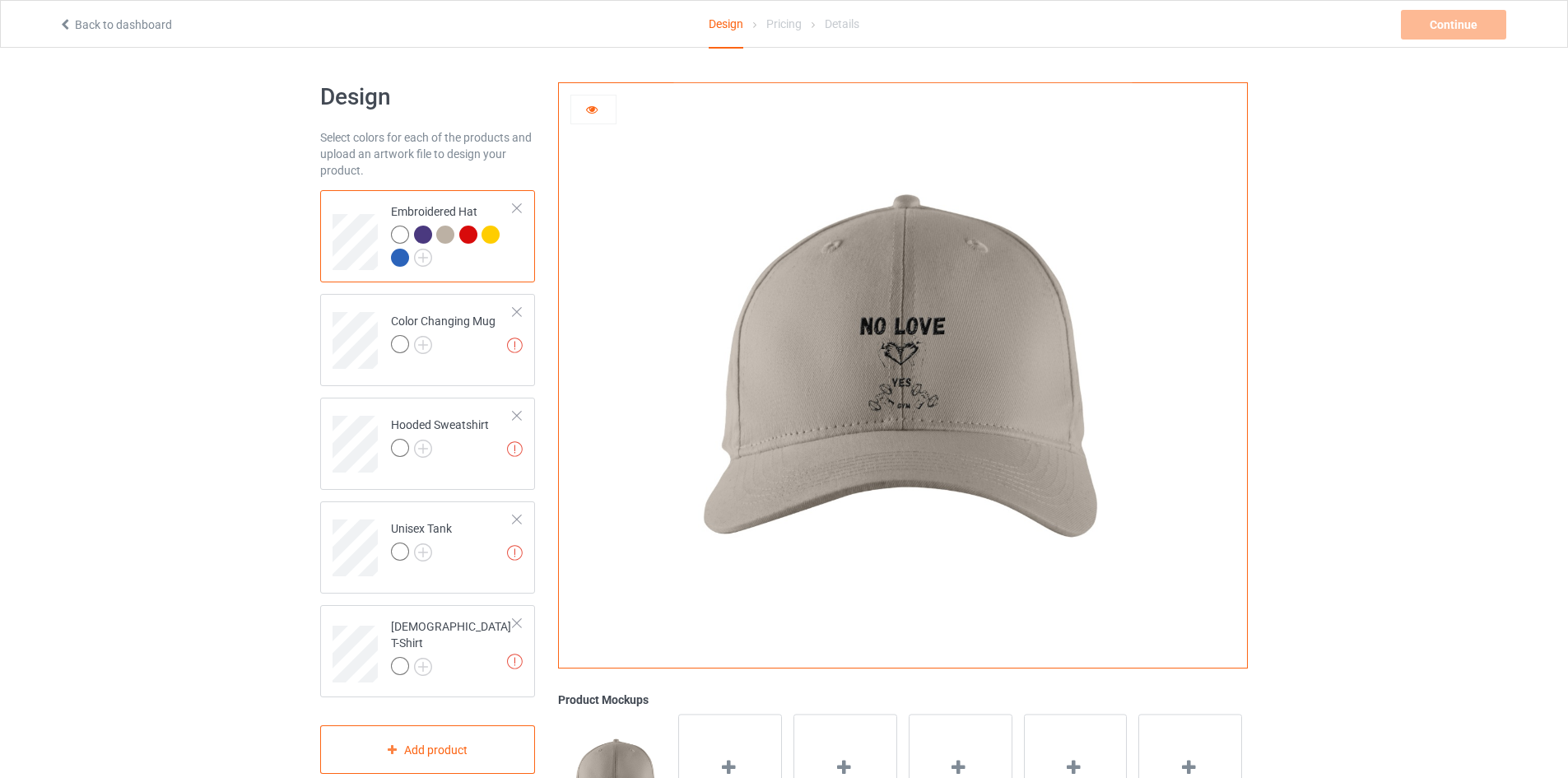
click at [476, 235] on div at bounding box center [467, 234] width 18 height 18
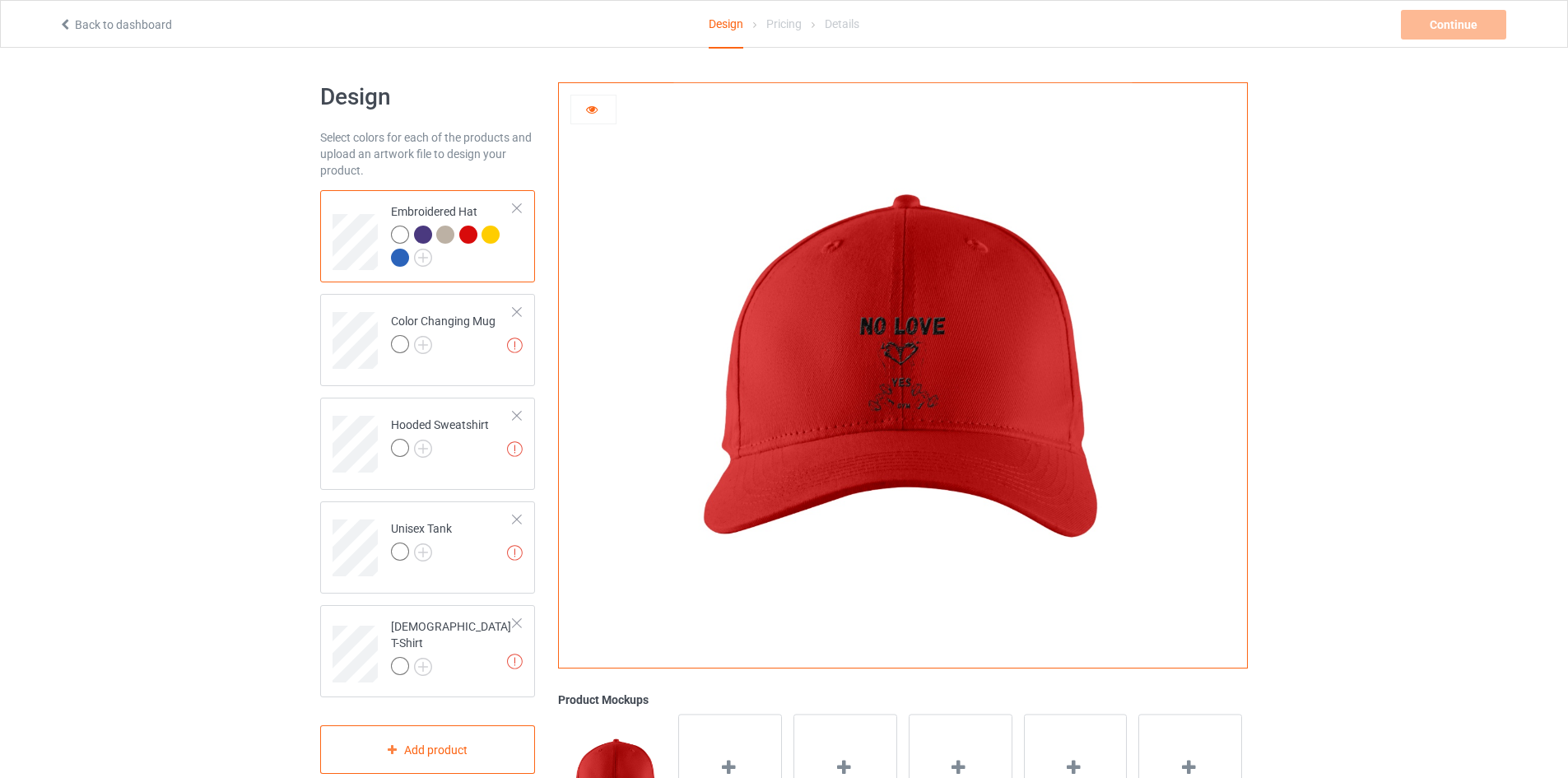
click at [489, 236] on div at bounding box center [490, 234] width 18 height 18
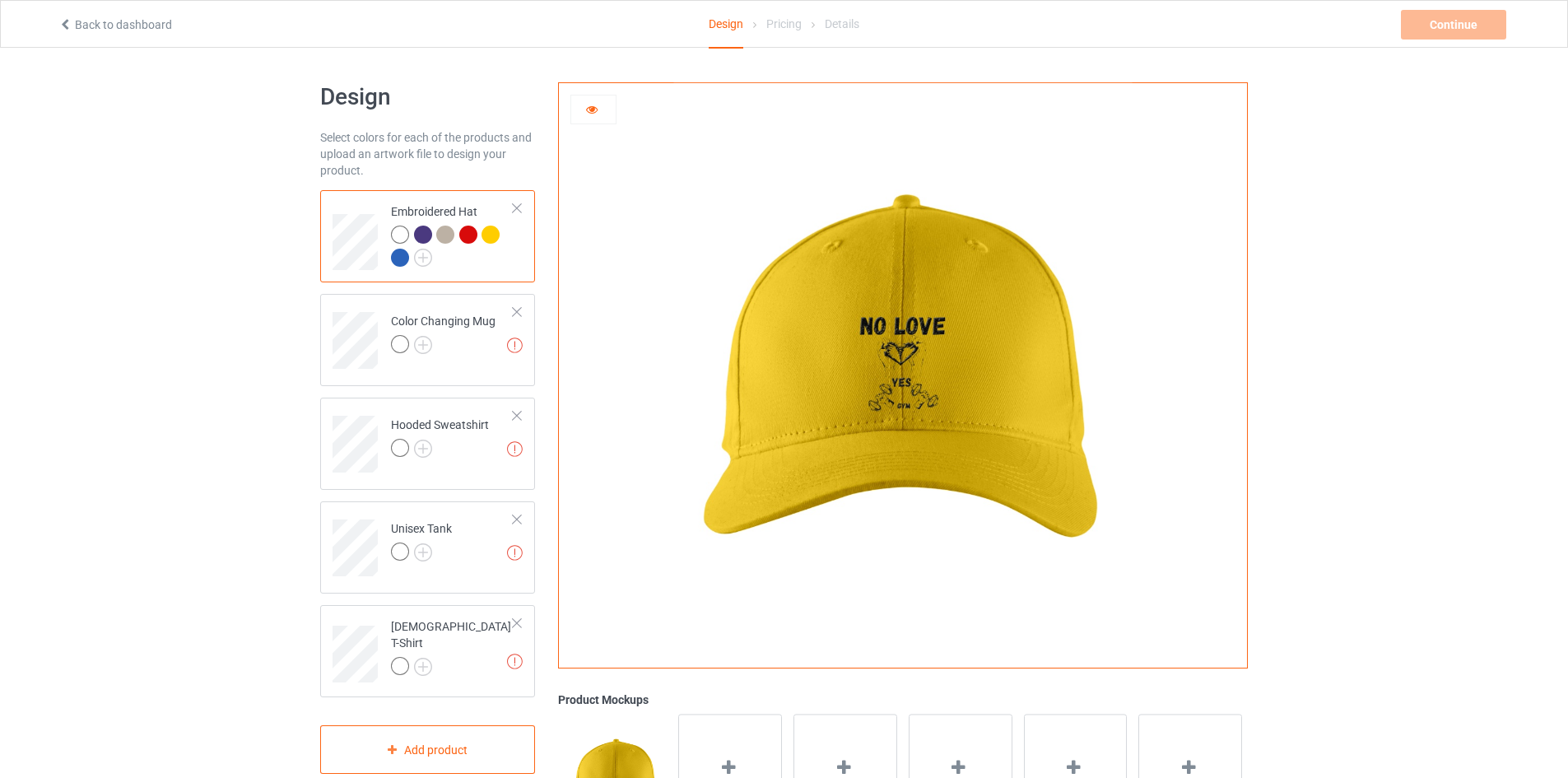
click at [399, 257] on div at bounding box center [399, 257] width 18 height 18
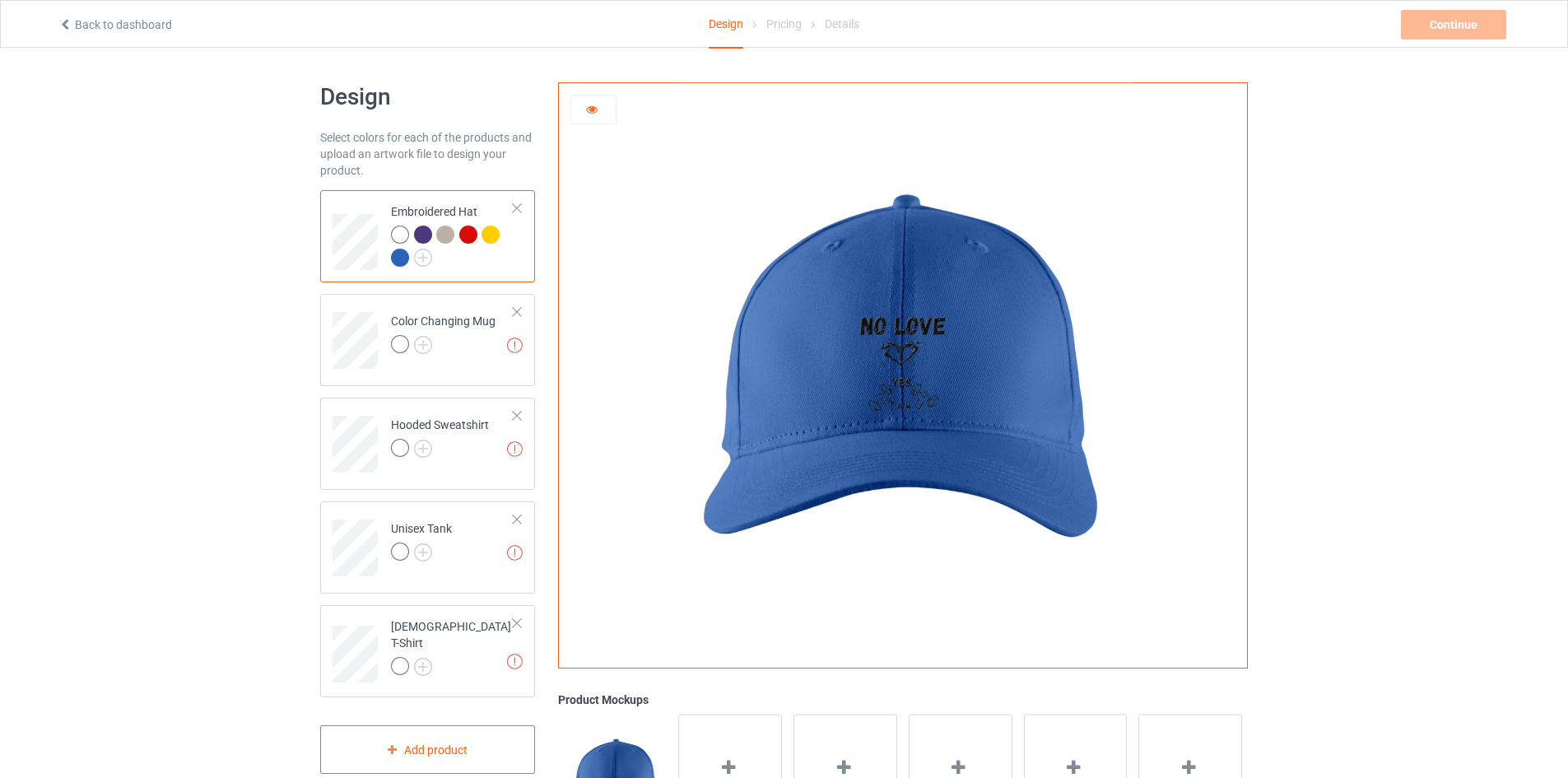
click at [598, 108] on icon at bounding box center [592, 106] width 14 height 11
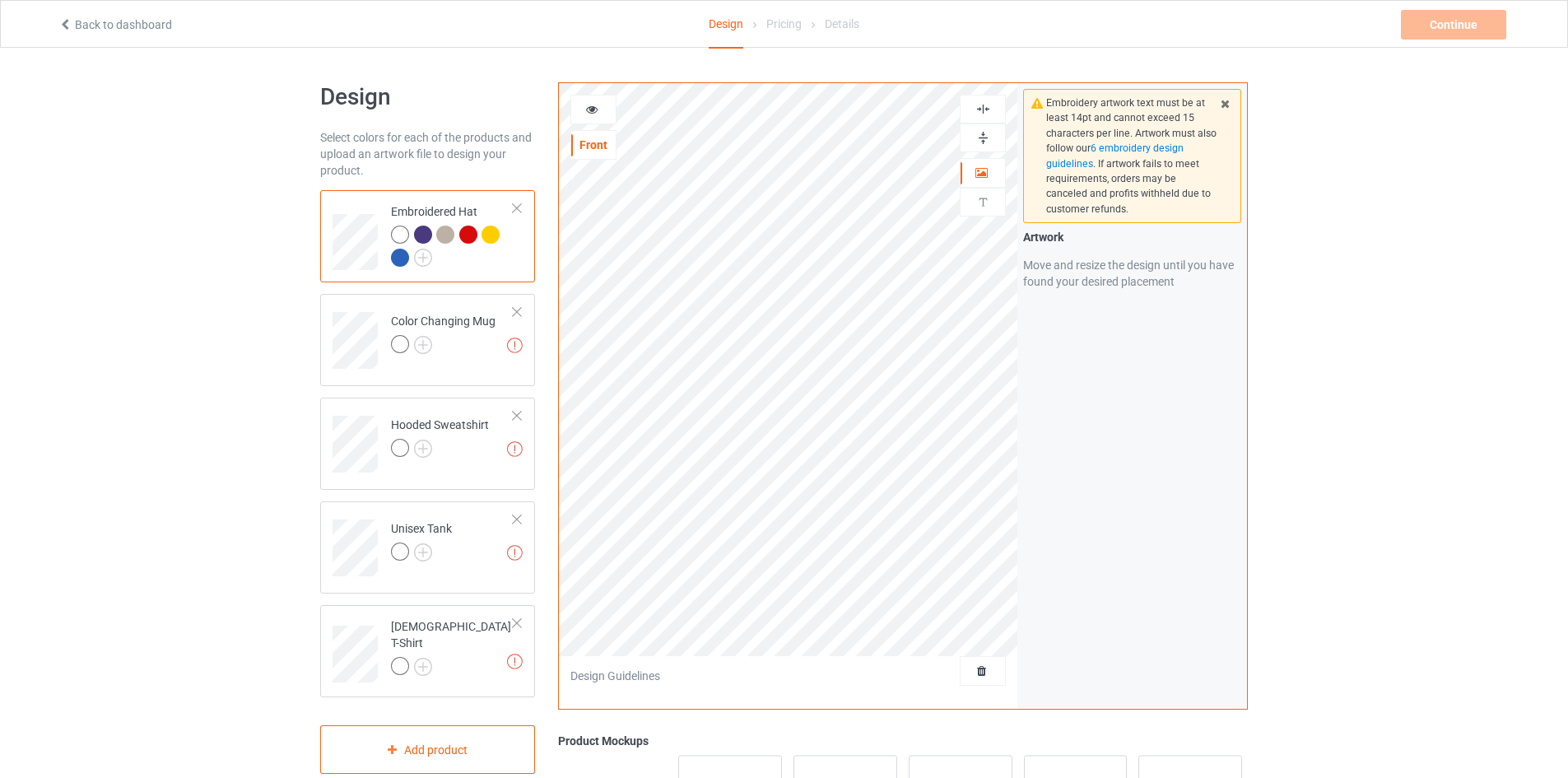
click at [425, 231] on div at bounding box center [423, 234] width 18 height 18
click at [423, 251] on img at bounding box center [423, 257] width 18 height 18
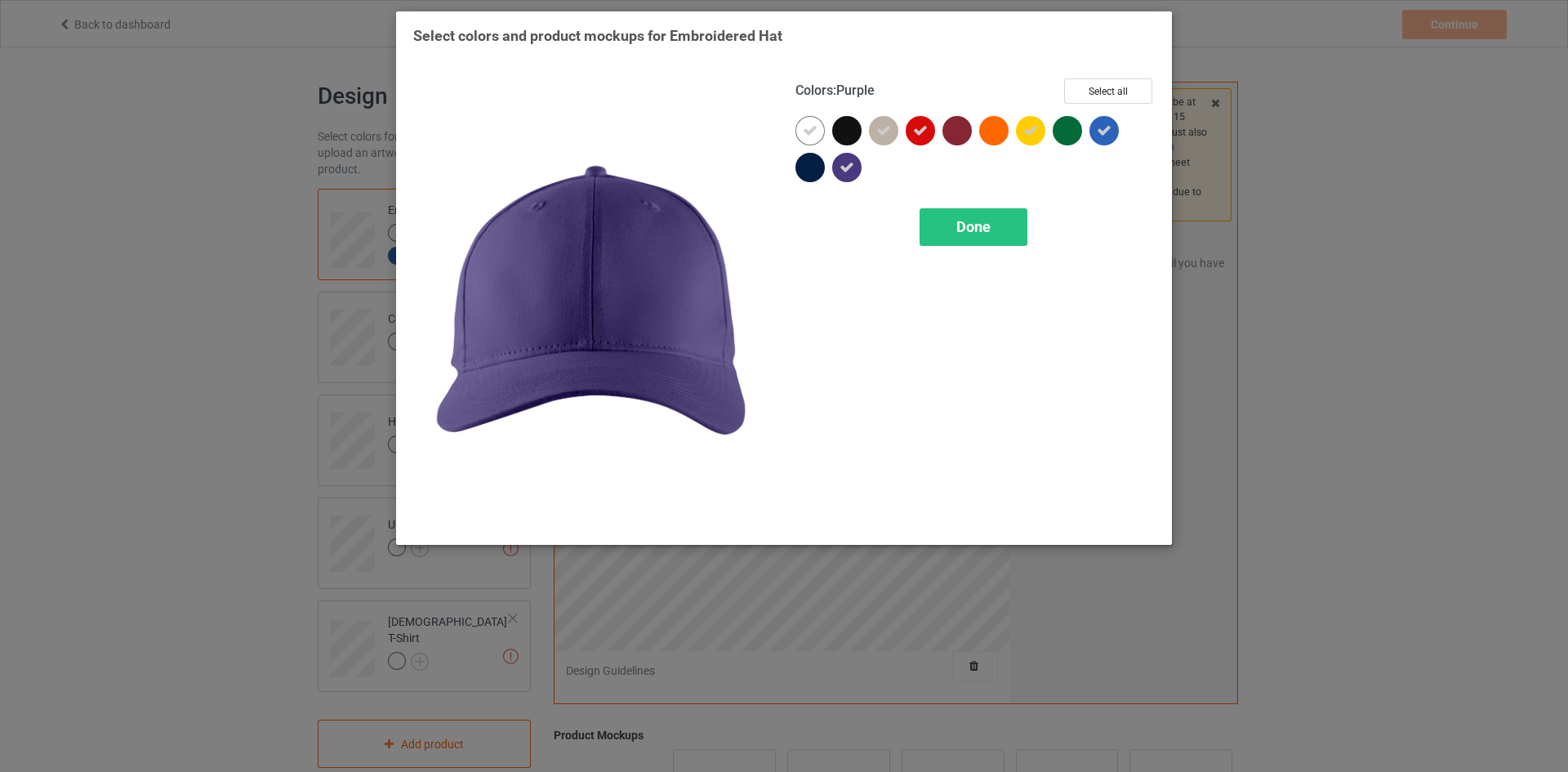
click at [852, 165] on icon at bounding box center [846, 167] width 15 height 15
click at [1002, 218] on div "Done" at bounding box center [973, 227] width 108 height 38
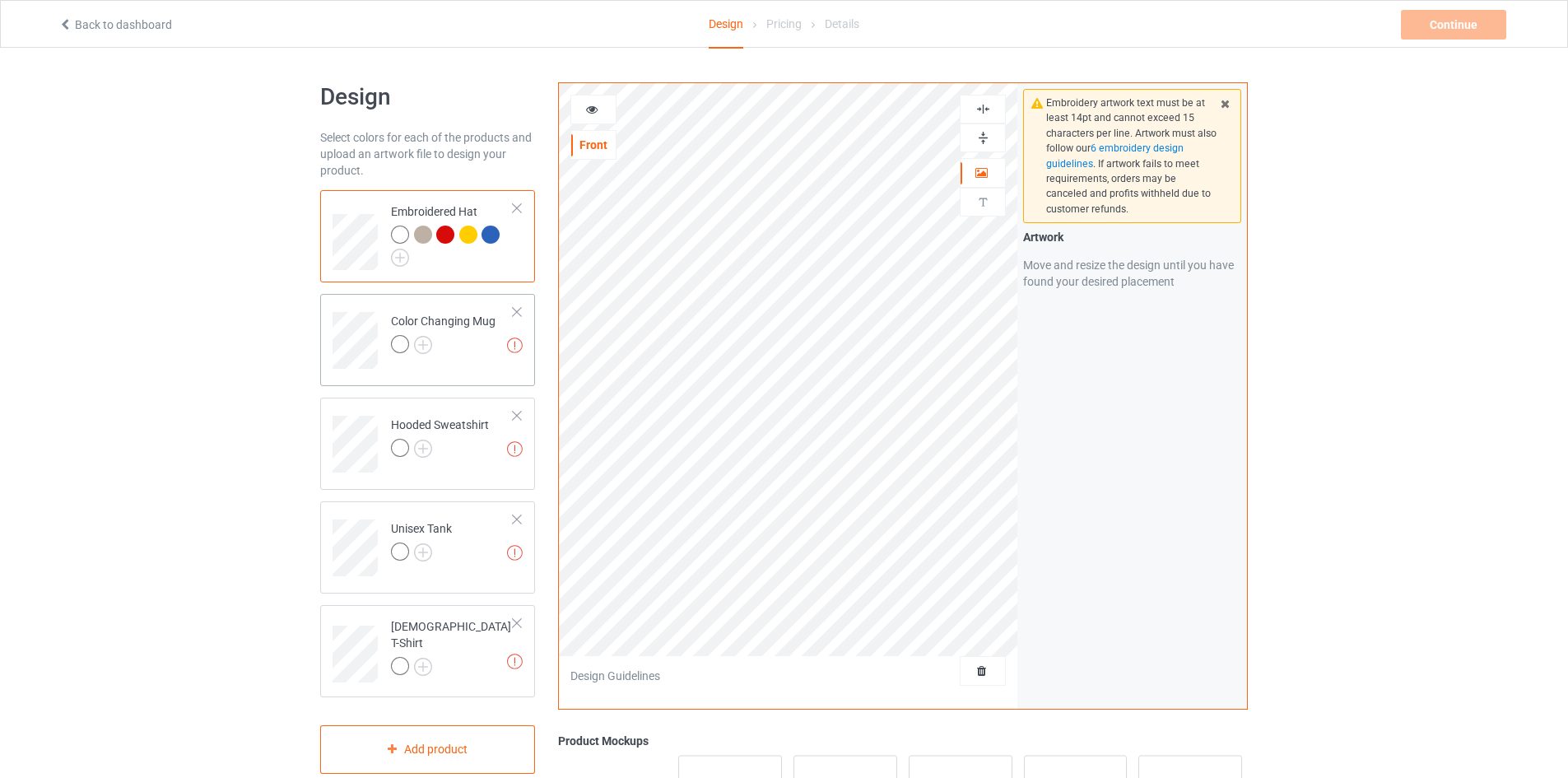
click at [379, 373] on div "Missing artworks Color Changing Mug" at bounding box center [427, 340] width 215 height 92
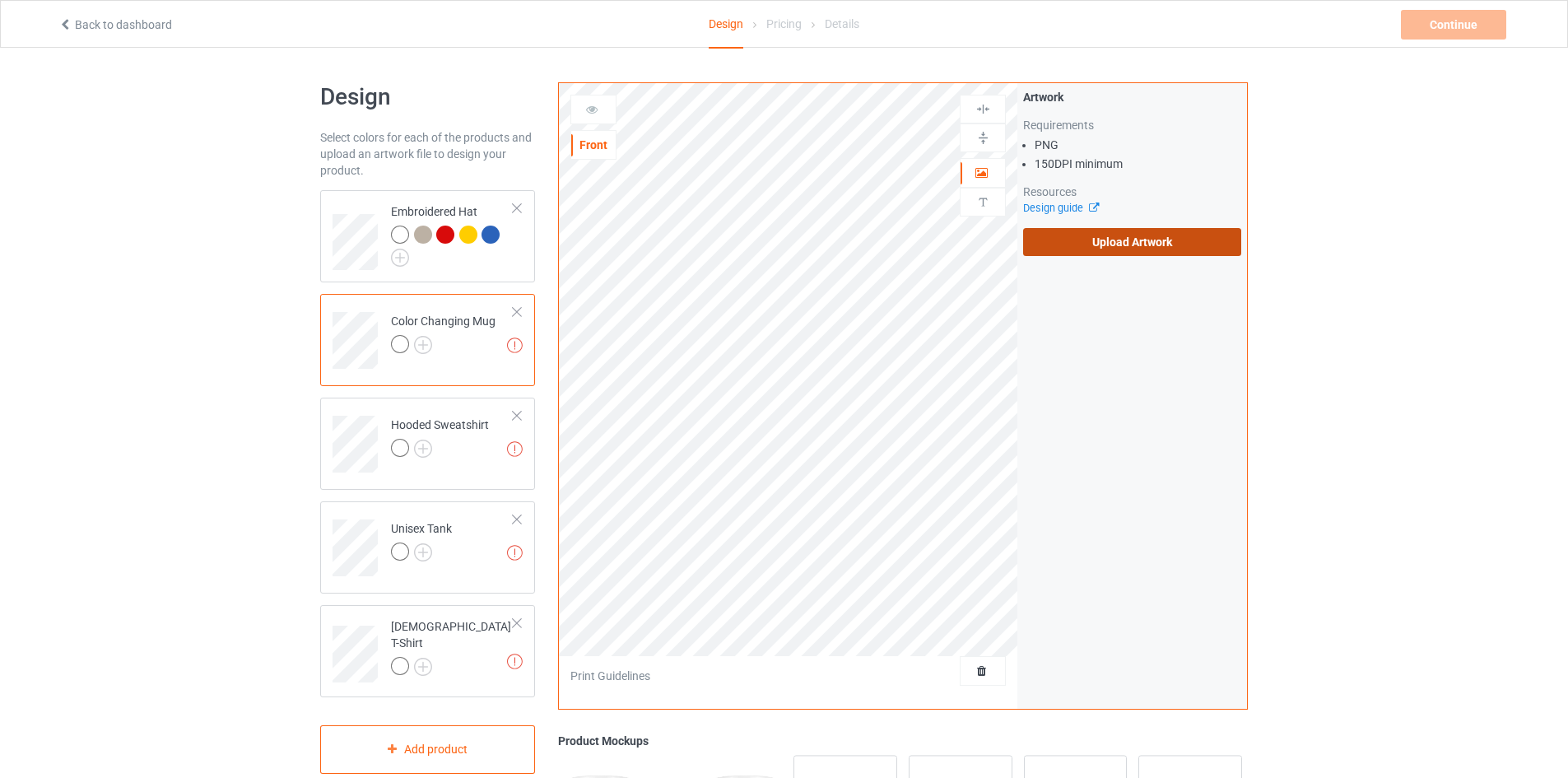
click at [1131, 243] on label "Upload Artwork" at bounding box center [1132, 242] width 218 height 28
click at [0, 0] on input "Upload Artwork" at bounding box center [0, 0] width 0 height 0
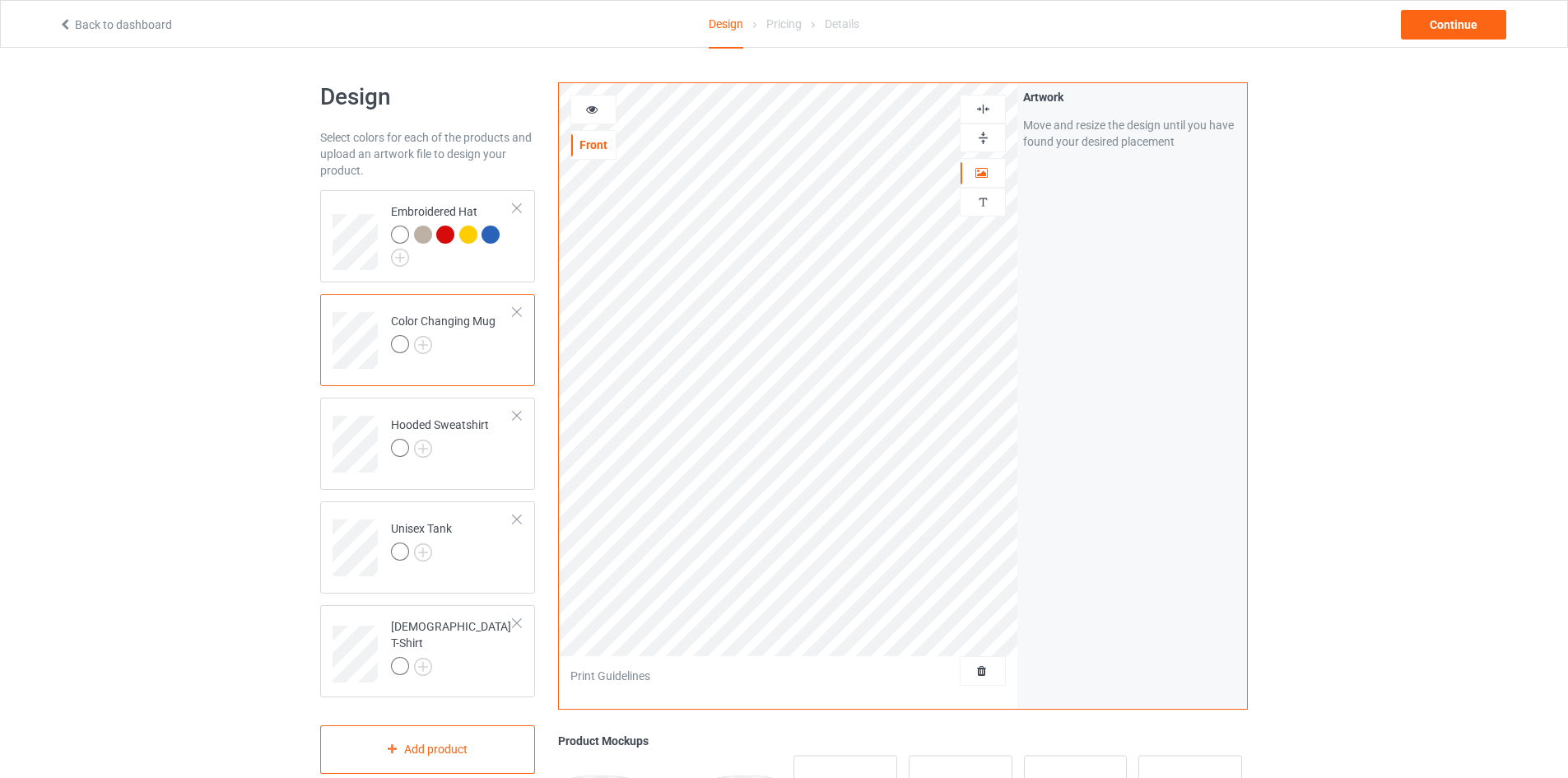
click at [588, 119] on div at bounding box center [593, 110] width 46 height 29
click at [590, 112] on icon at bounding box center [592, 106] width 14 height 11
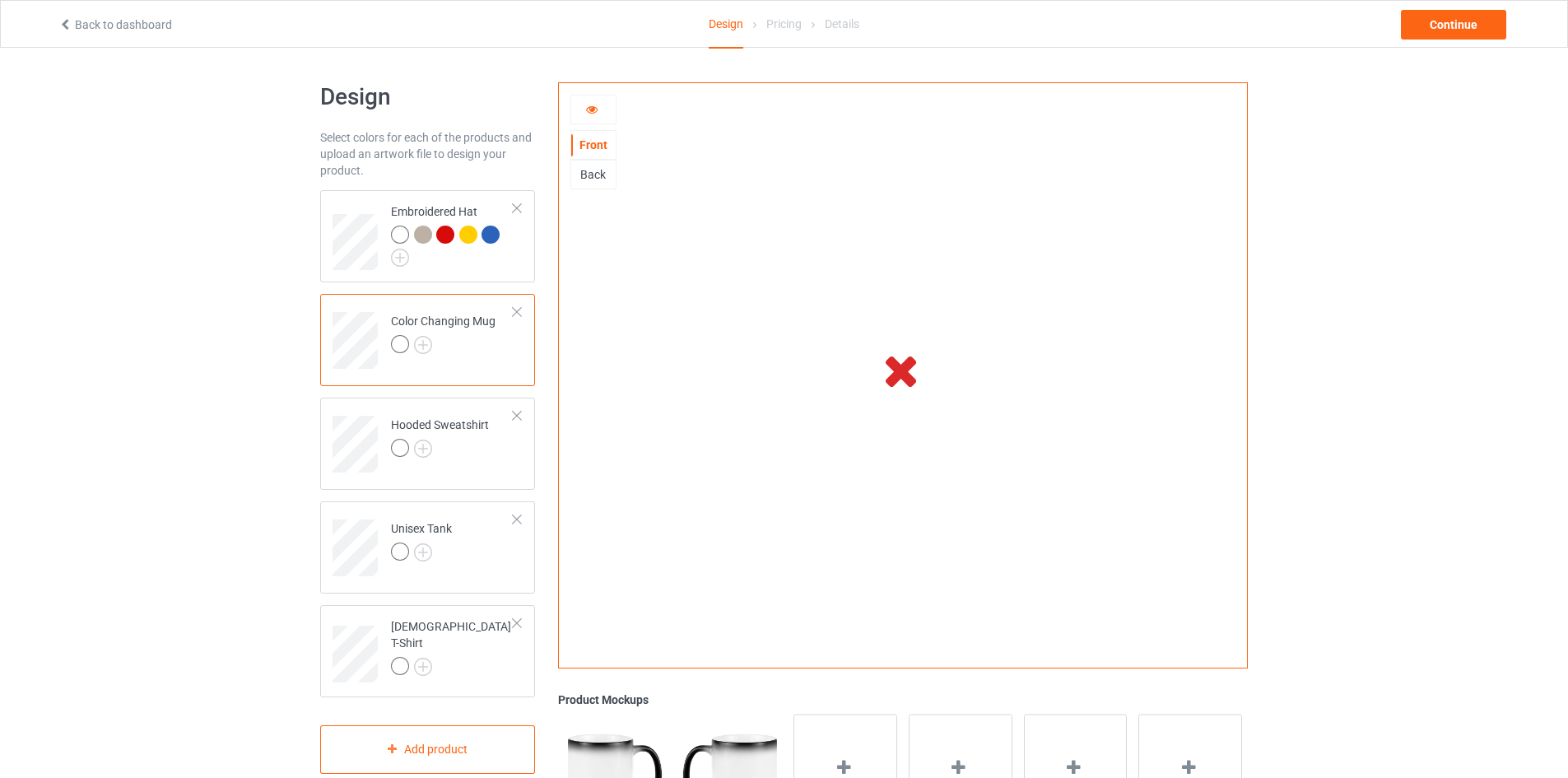
click at [905, 374] on icon at bounding box center [900, 369] width 54 height 46
click at [603, 108] on div at bounding box center [593, 109] width 45 height 16
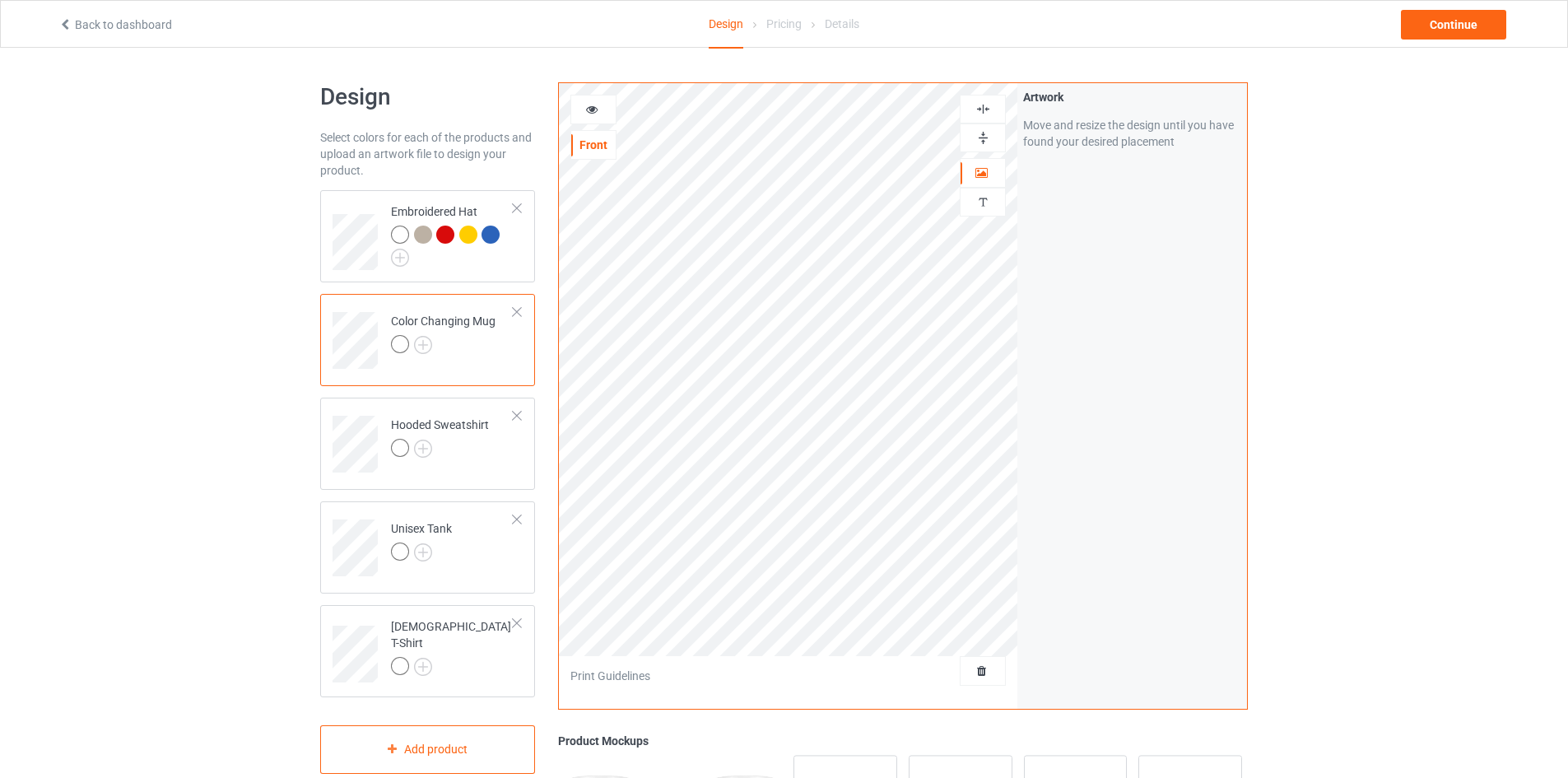
click at [593, 110] on icon at bounding box center [592, 106] width 14 height 11
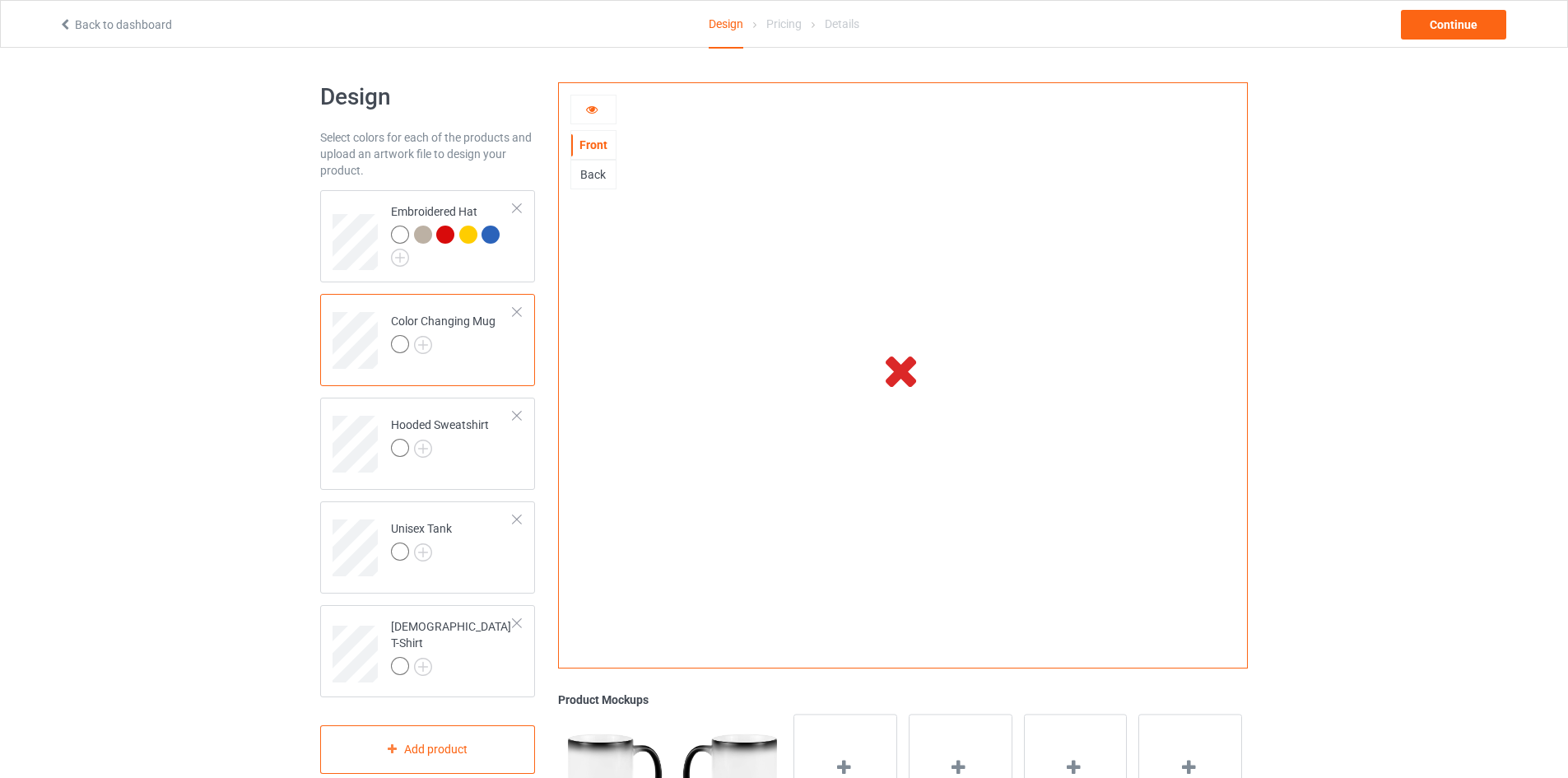
click at [593, 110] on icon at bounding box center [592, 106] width 14 height 11
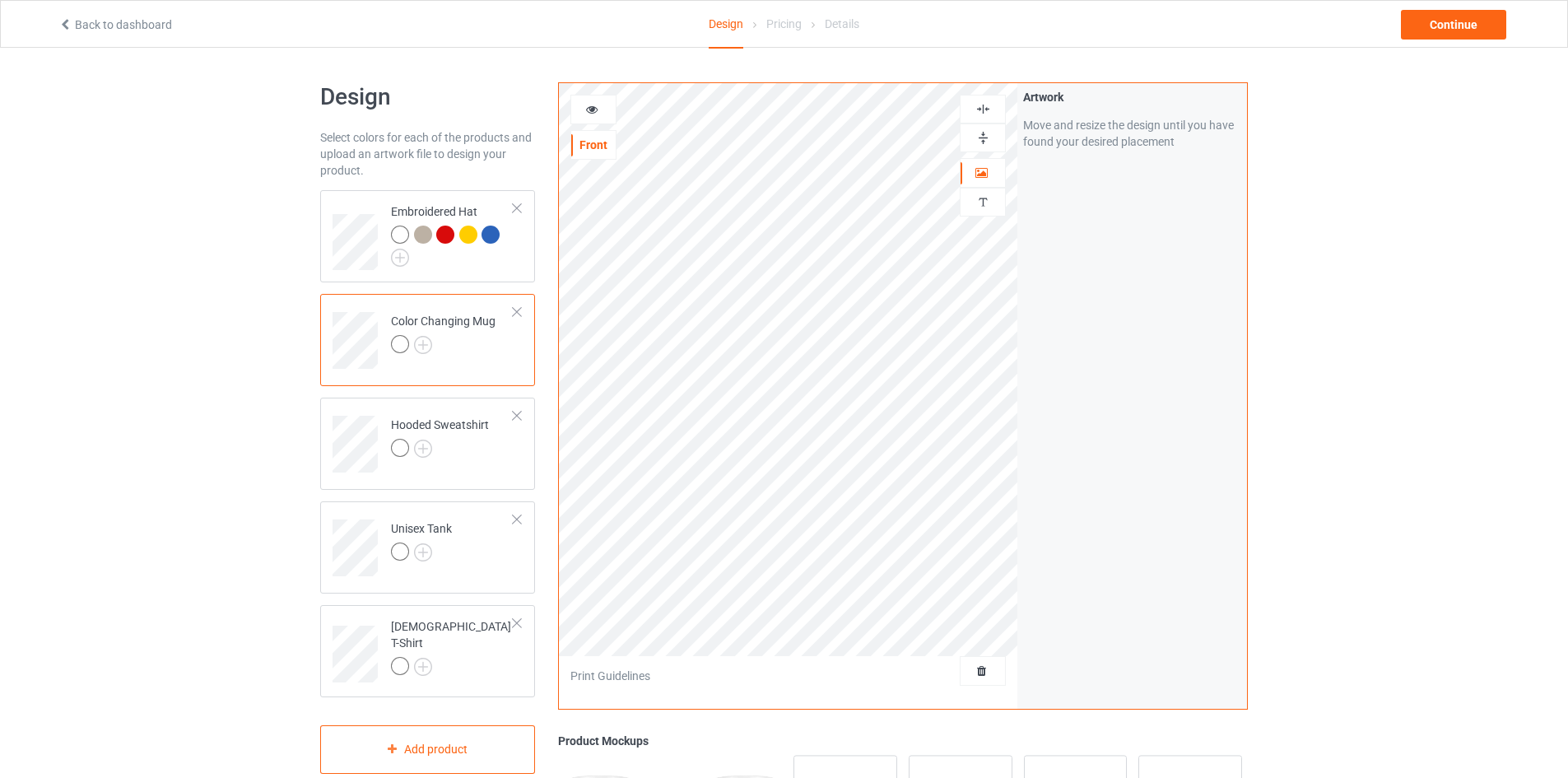
click at [595, 104] on icon at bounding box center [592, 106] width 14 height 11
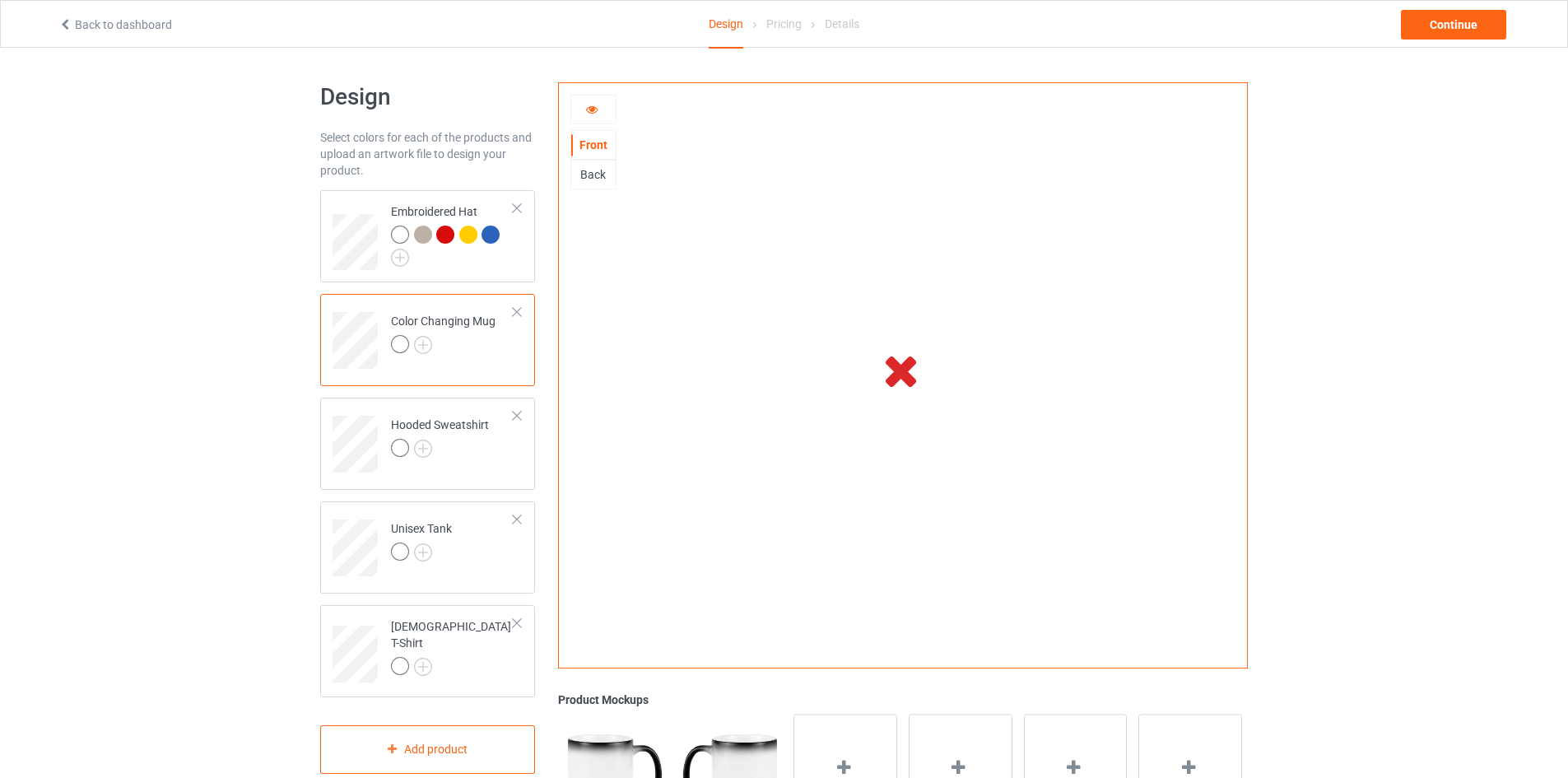
click at [594, 122] on div at bounding box center [593, 110] width 46 height 29
click at [594, 110] on icon at bounding box center [592, 106] width 14 height 11
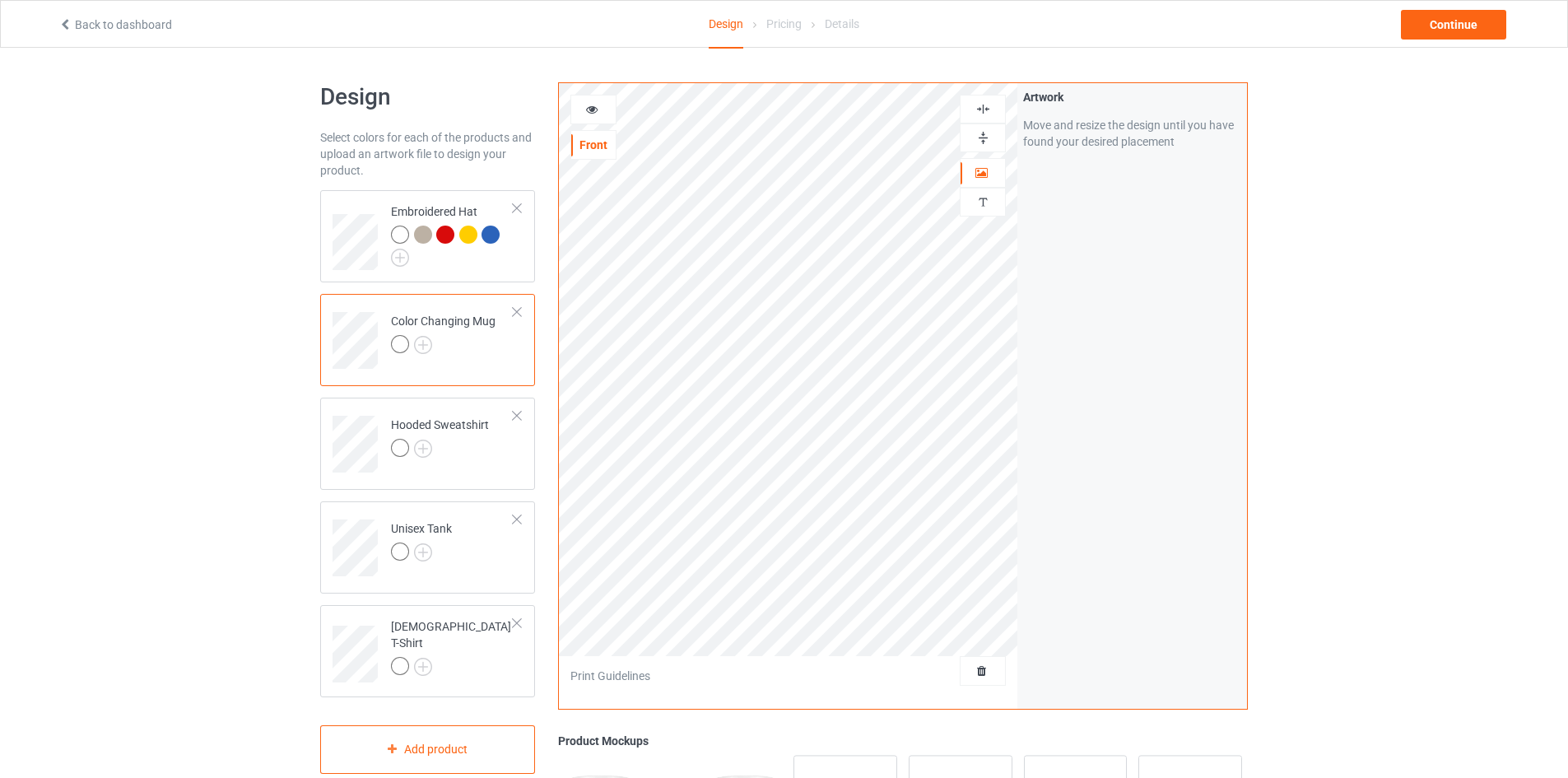
click at [593, 108] on icon at bounding box center [592, 106] width 14 height 11
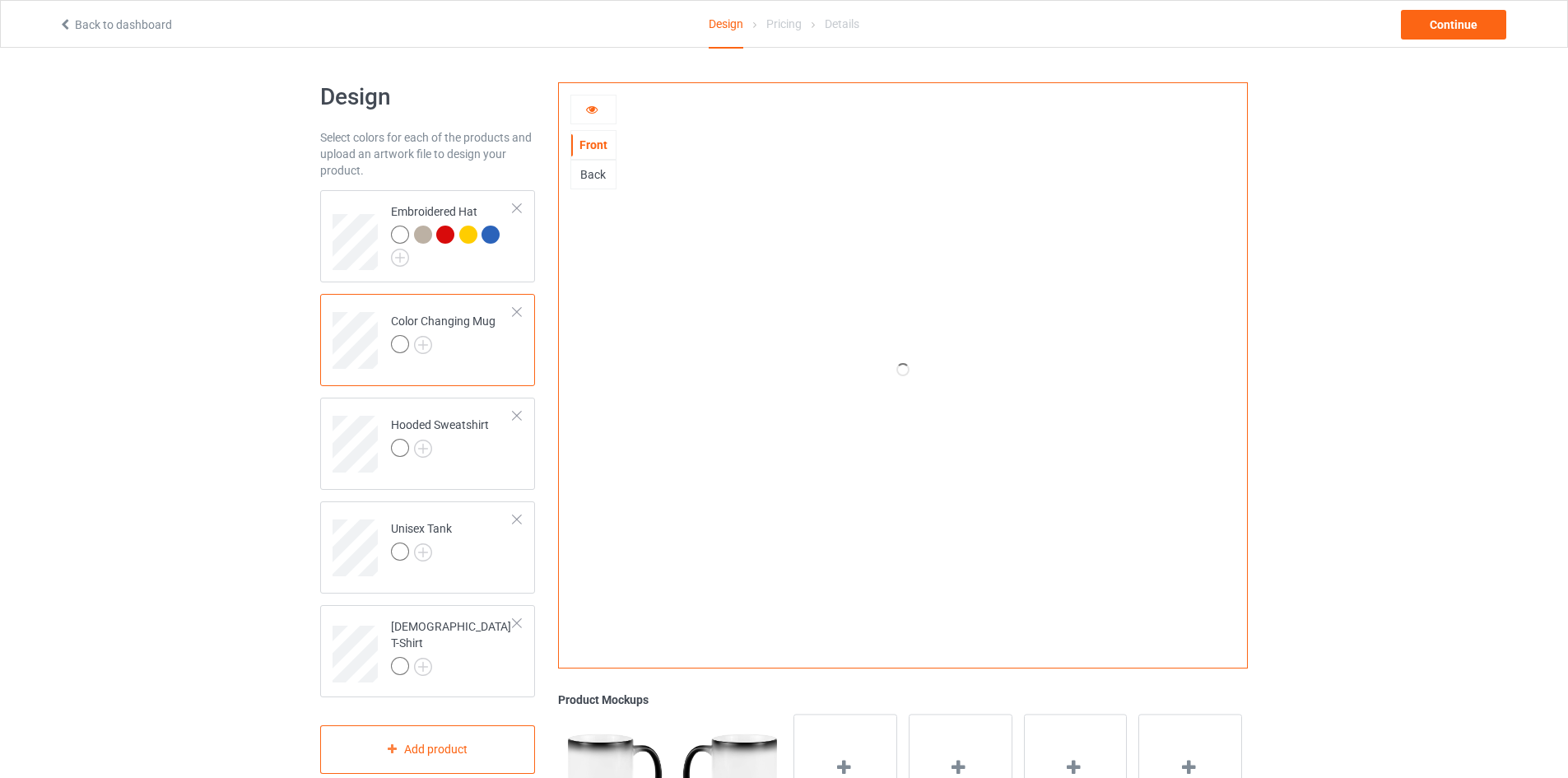
click at [595, 175] on div "Back" at bounding box center [593, 174] width 45 height 16
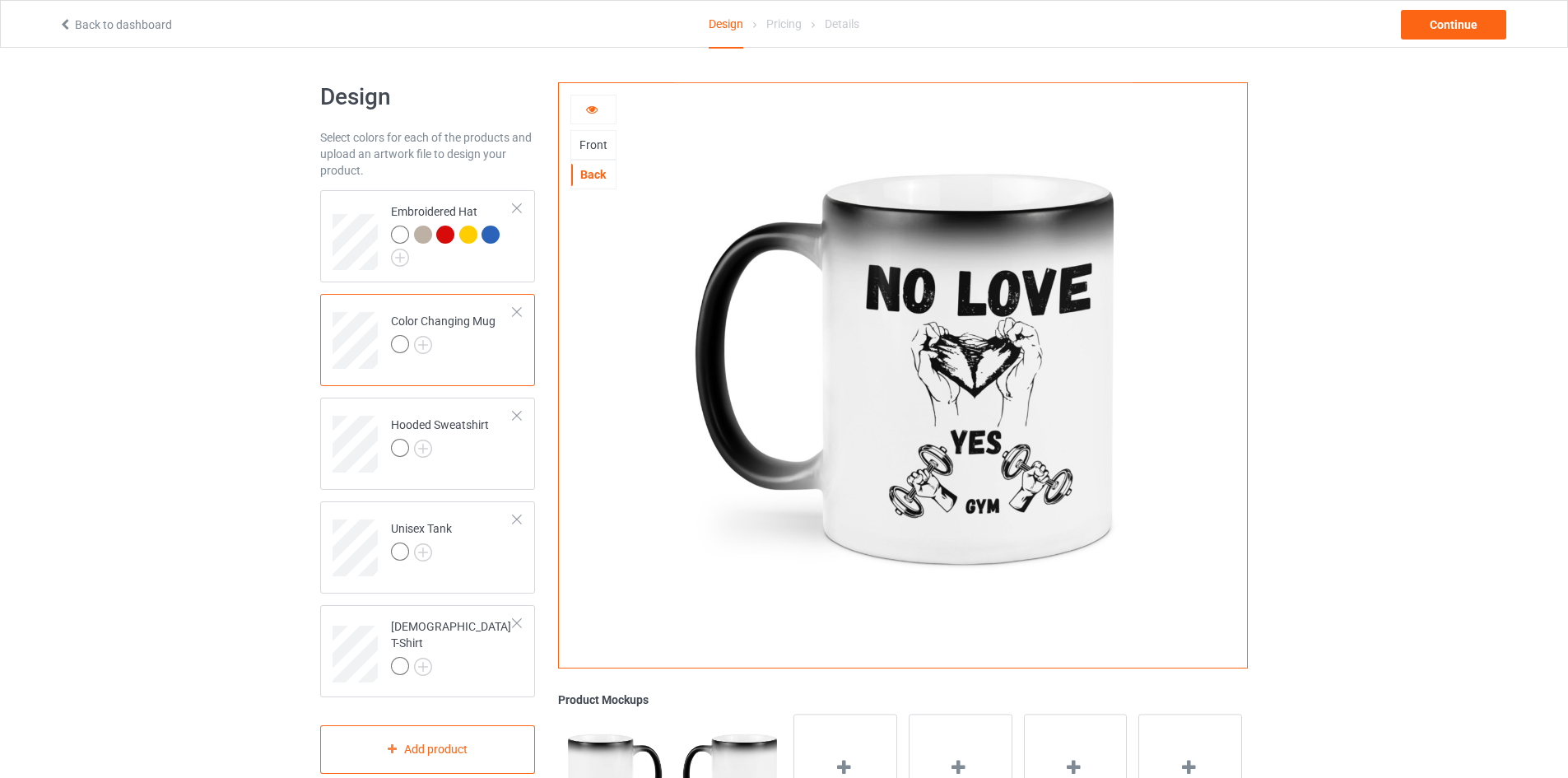
click at [595, 144] on div "Front" at bounding box center [593, 144] width 45 height 16
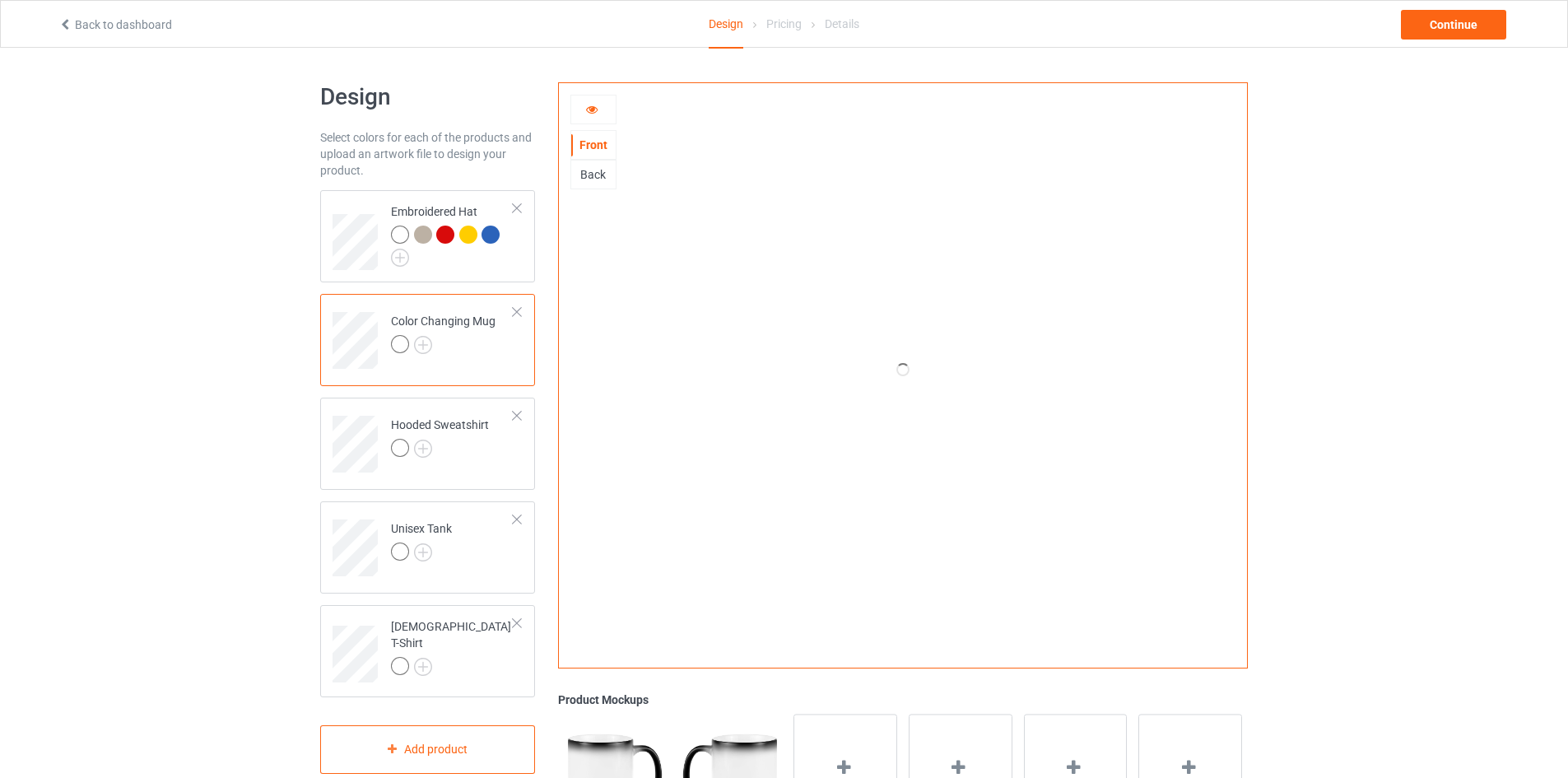
click at [601, 178] on div "Back" at bounding box center [593, 174] width 45 height 16
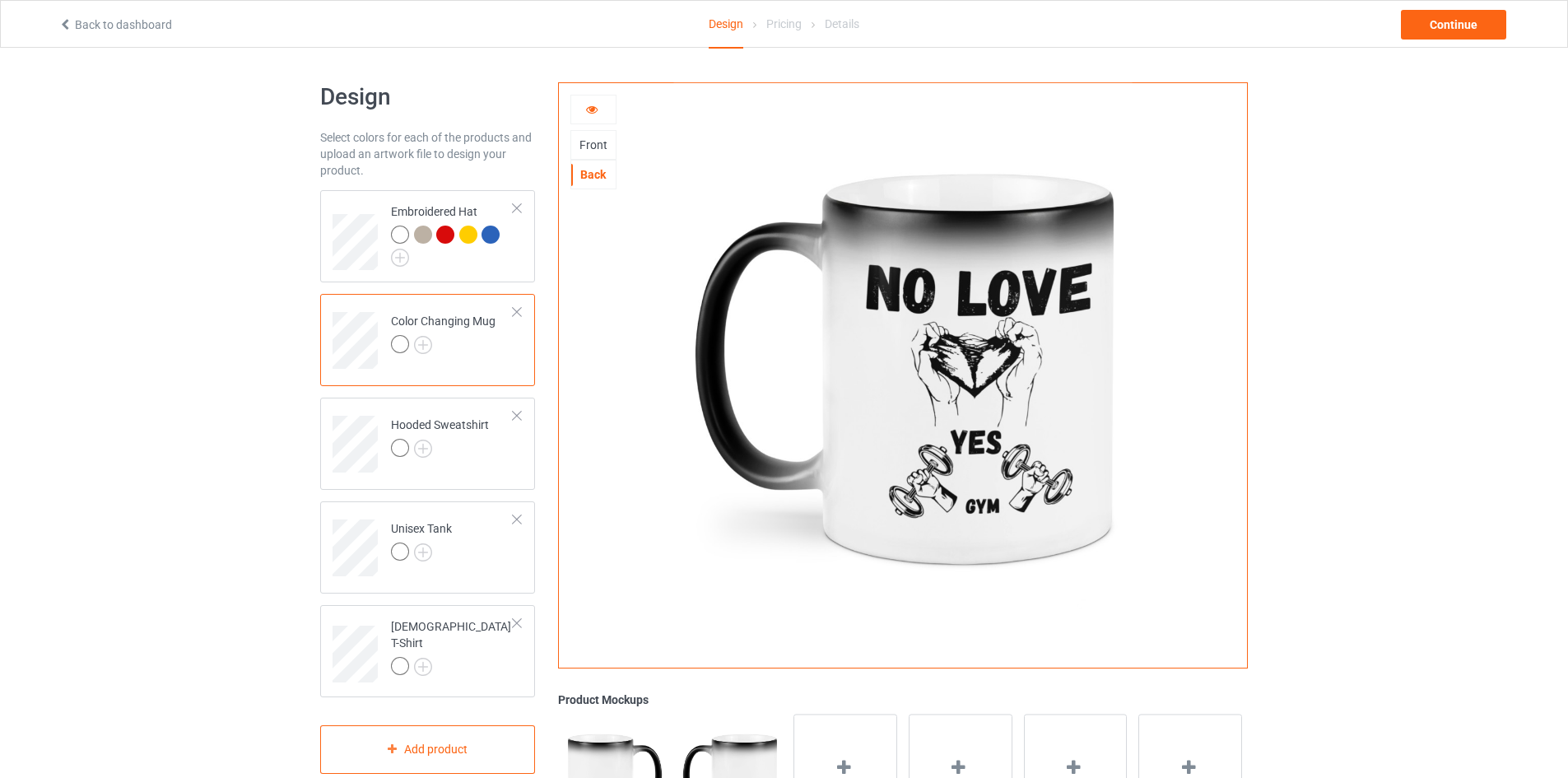
click at [594, 112] on icon at bounding box center [592, 106] width 14 height 11
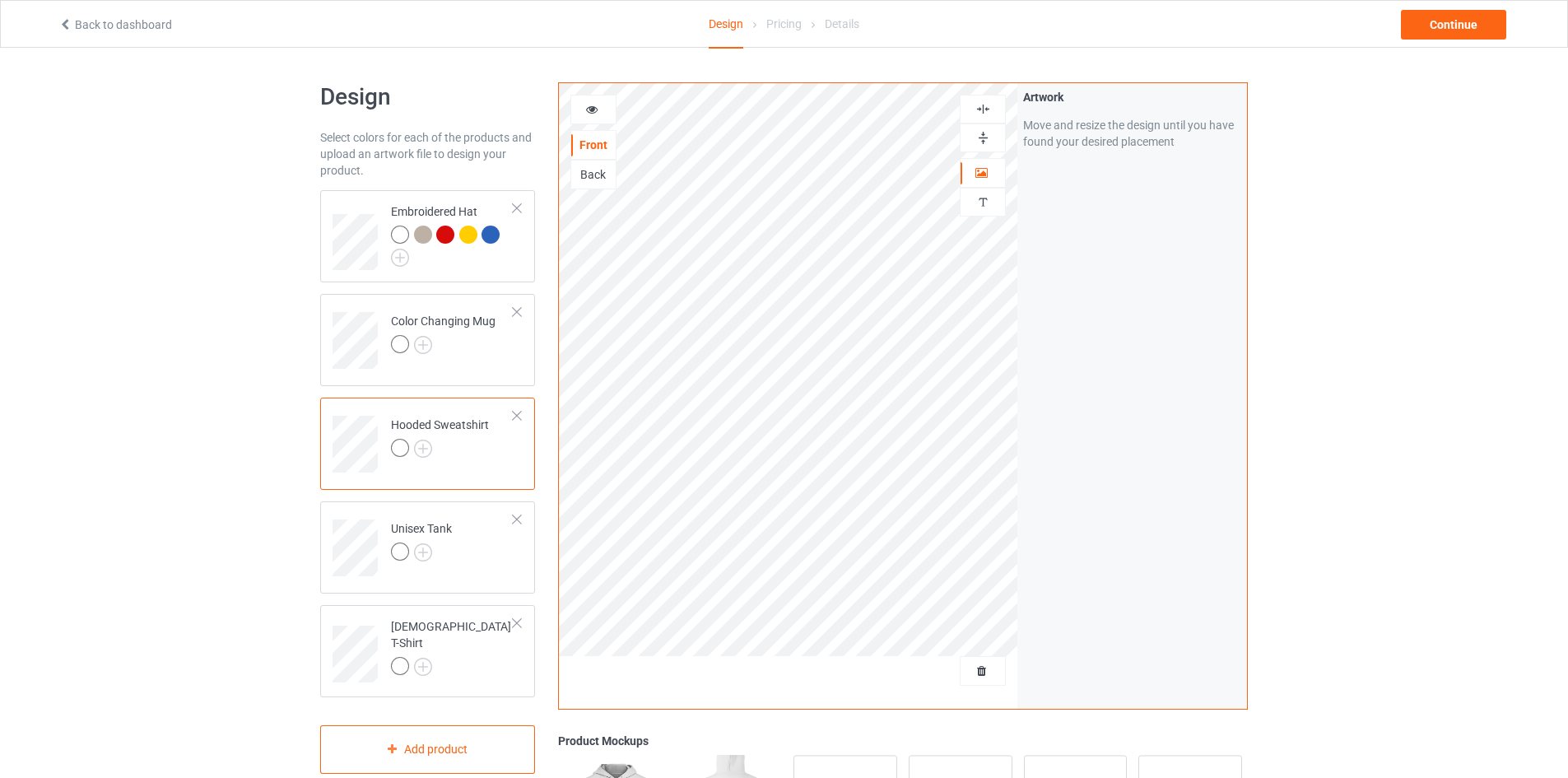
click at [594, 108] on icon at bounding box center [592, 106] width 14 height 11
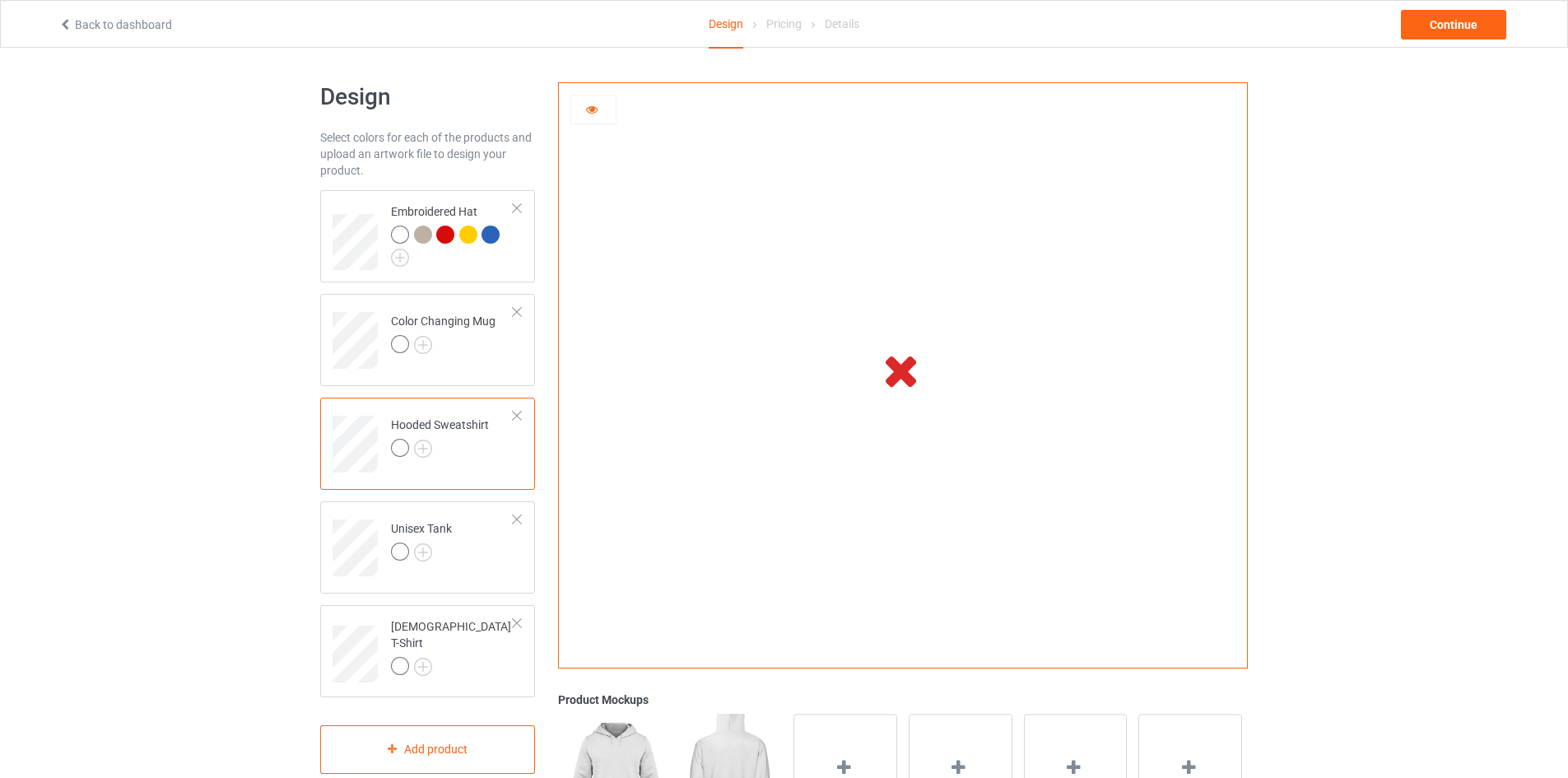
click at [594, 108] on icon at bounding box center [592, 106] width 14 height 11
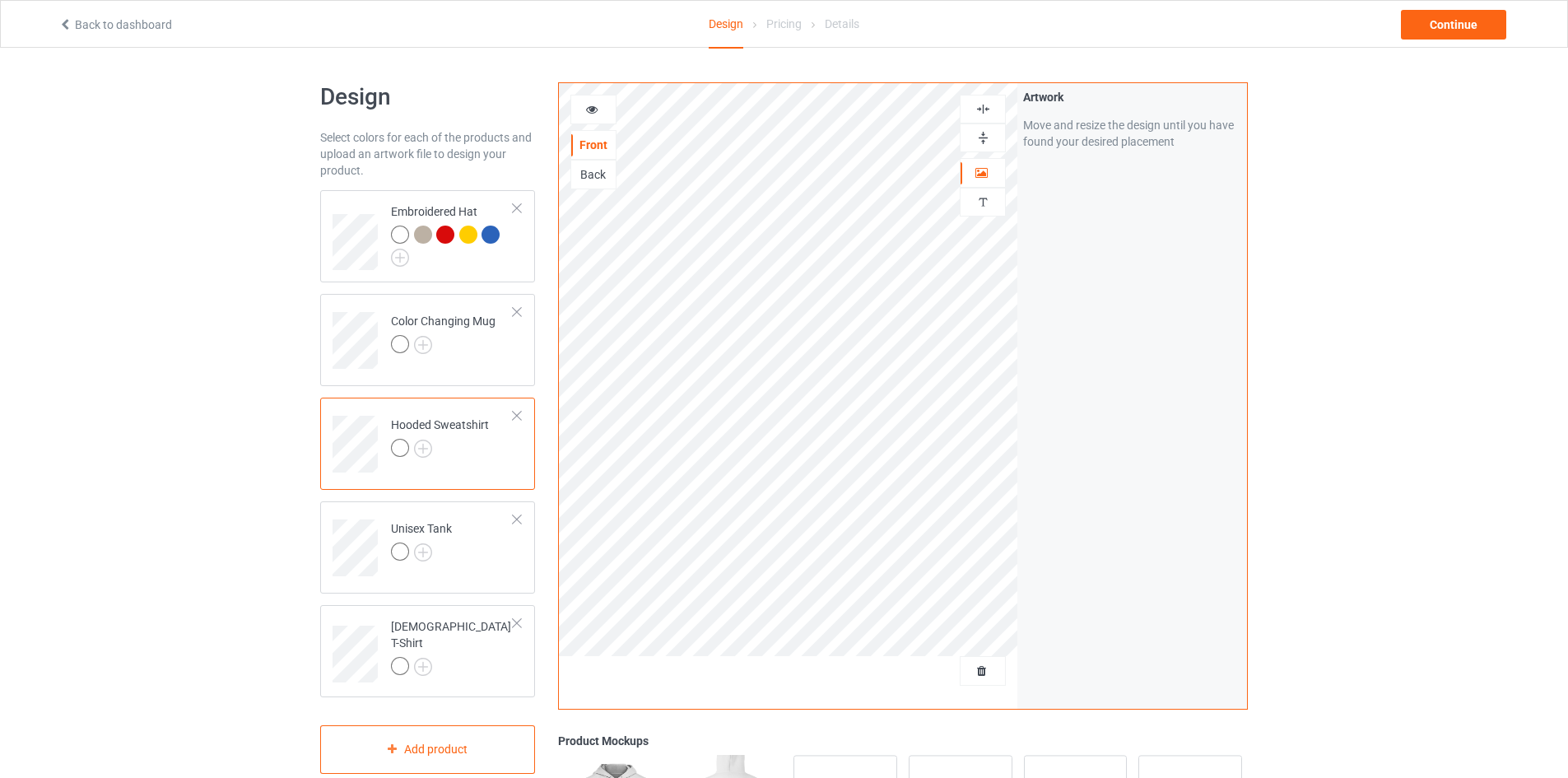
click at [589, 171] on div "Back" at bounding box center [593, 174] width 45 height 16
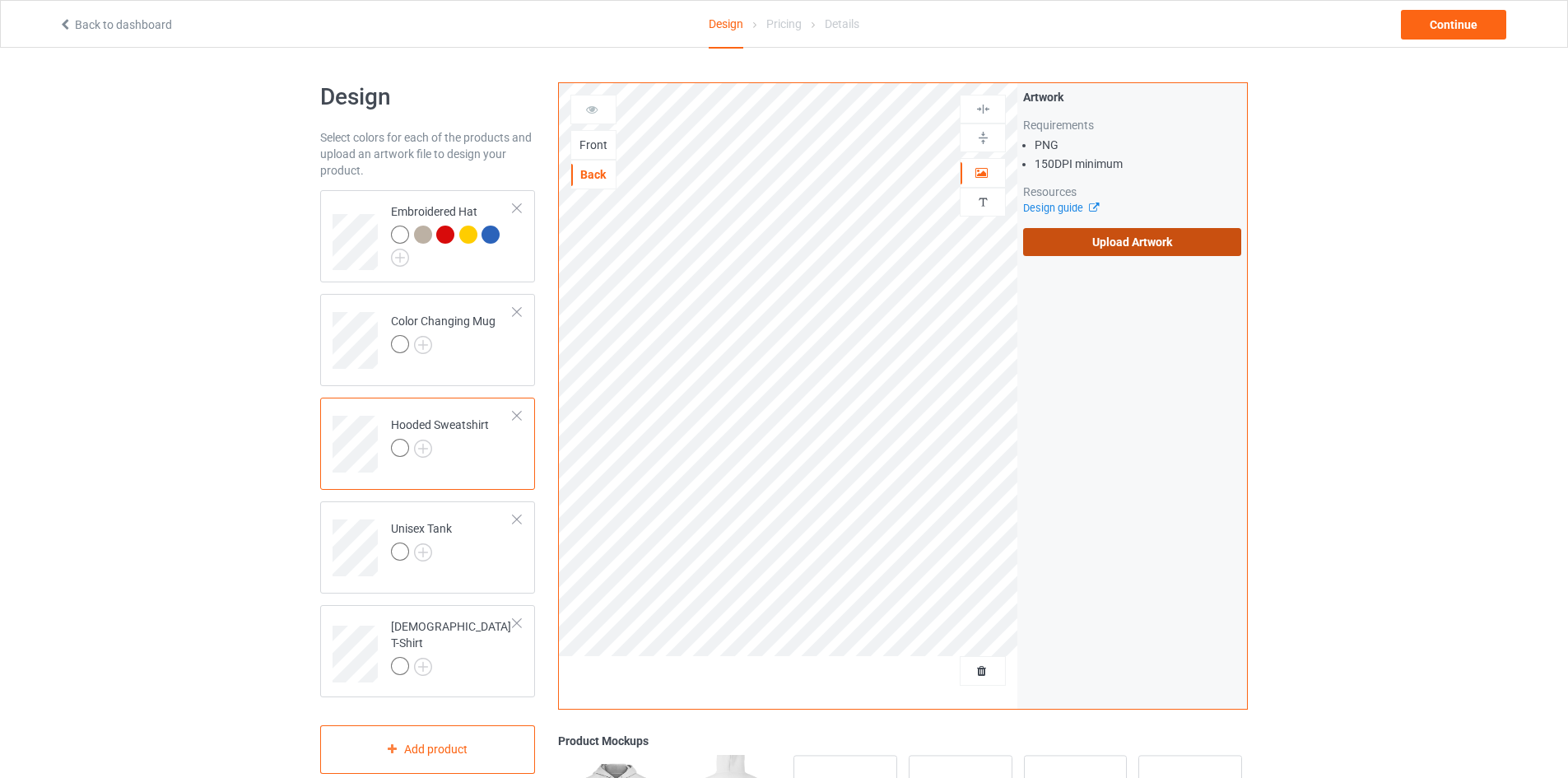
click at [1159, 249] on label "Upload Artwork" at bounding box center [1132, 242] width 218 height 28
click at [0, 0] on input "Upload Artwork" at bounding box center [0, 0] width 0 height 0
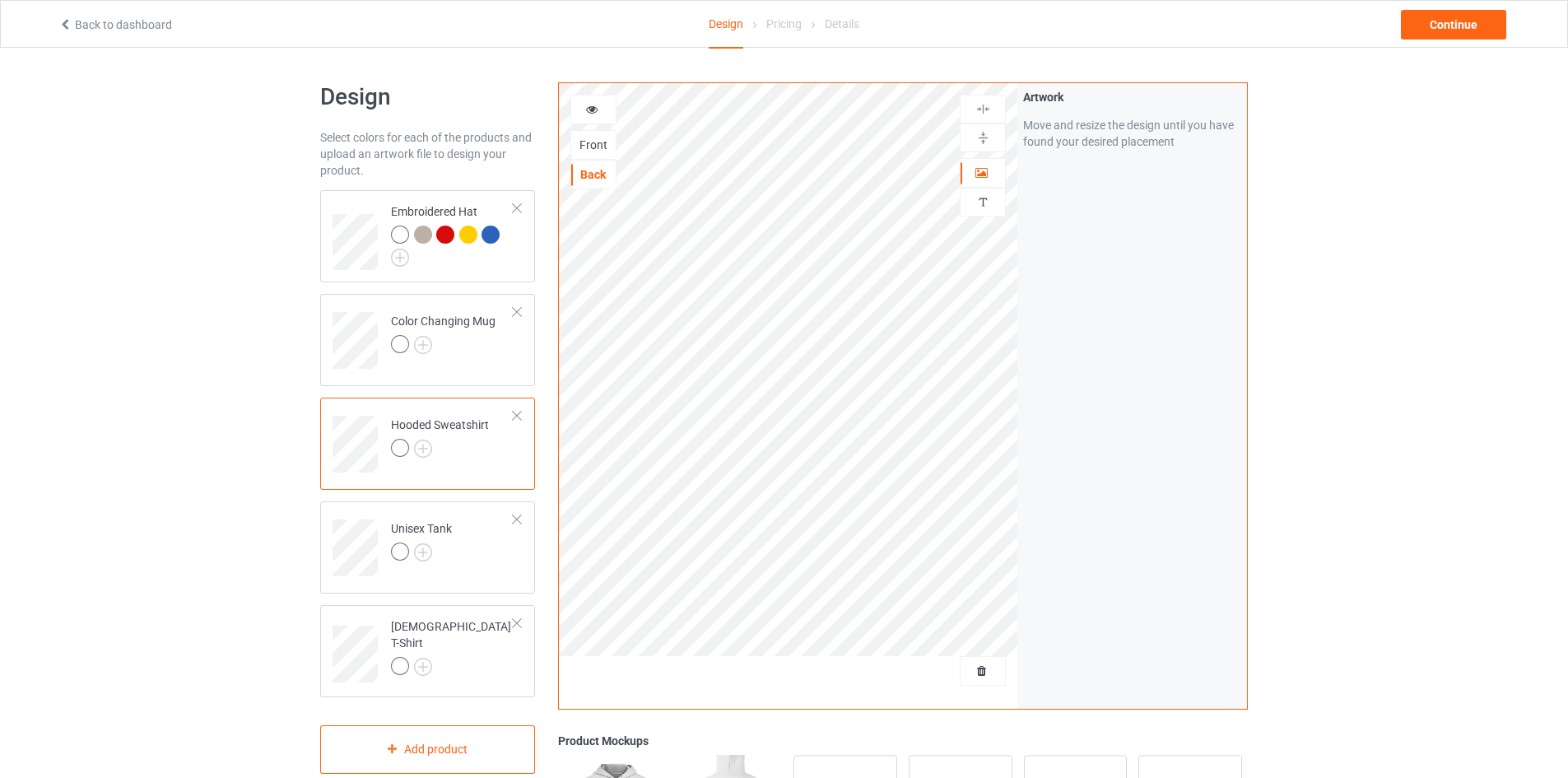
click at [586, 108] on icon at bounding box center [592, 106] width 14 height 11
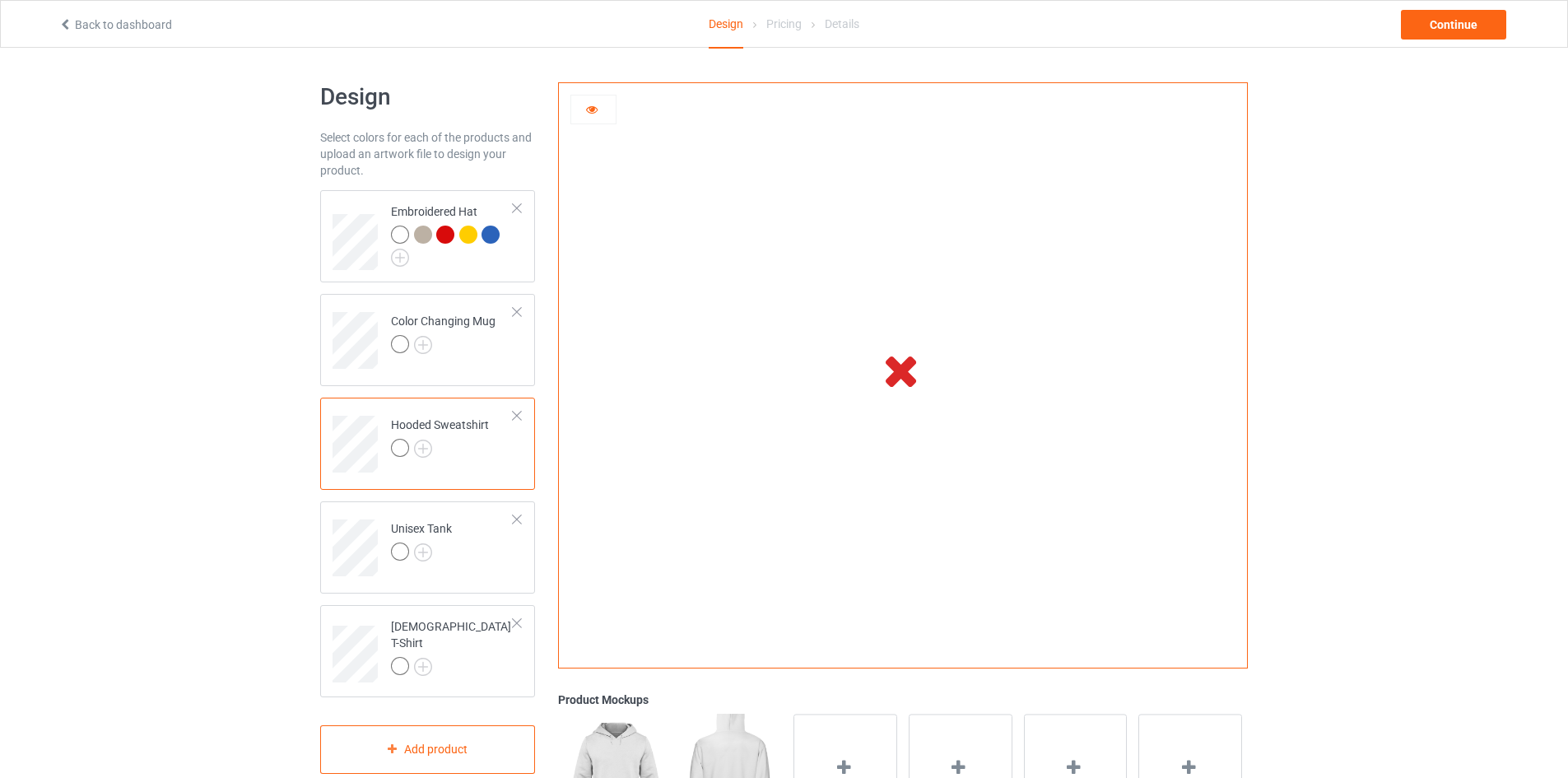
click at [586, 108] on icon at bounding box center [592, 106] width 14 height 11
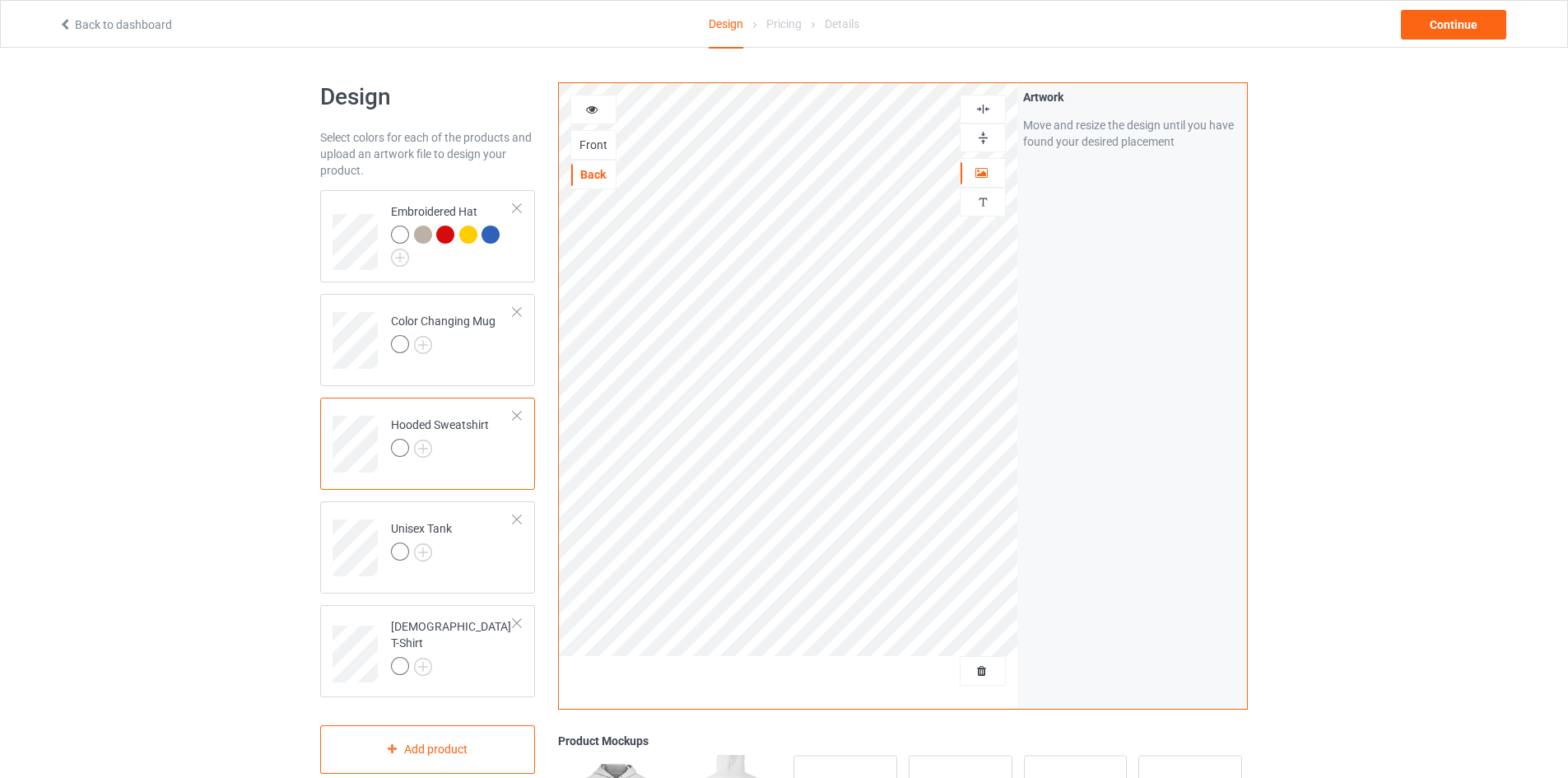
click at [591, 116] on div at bounding box center [593, 109] width 45 height 16
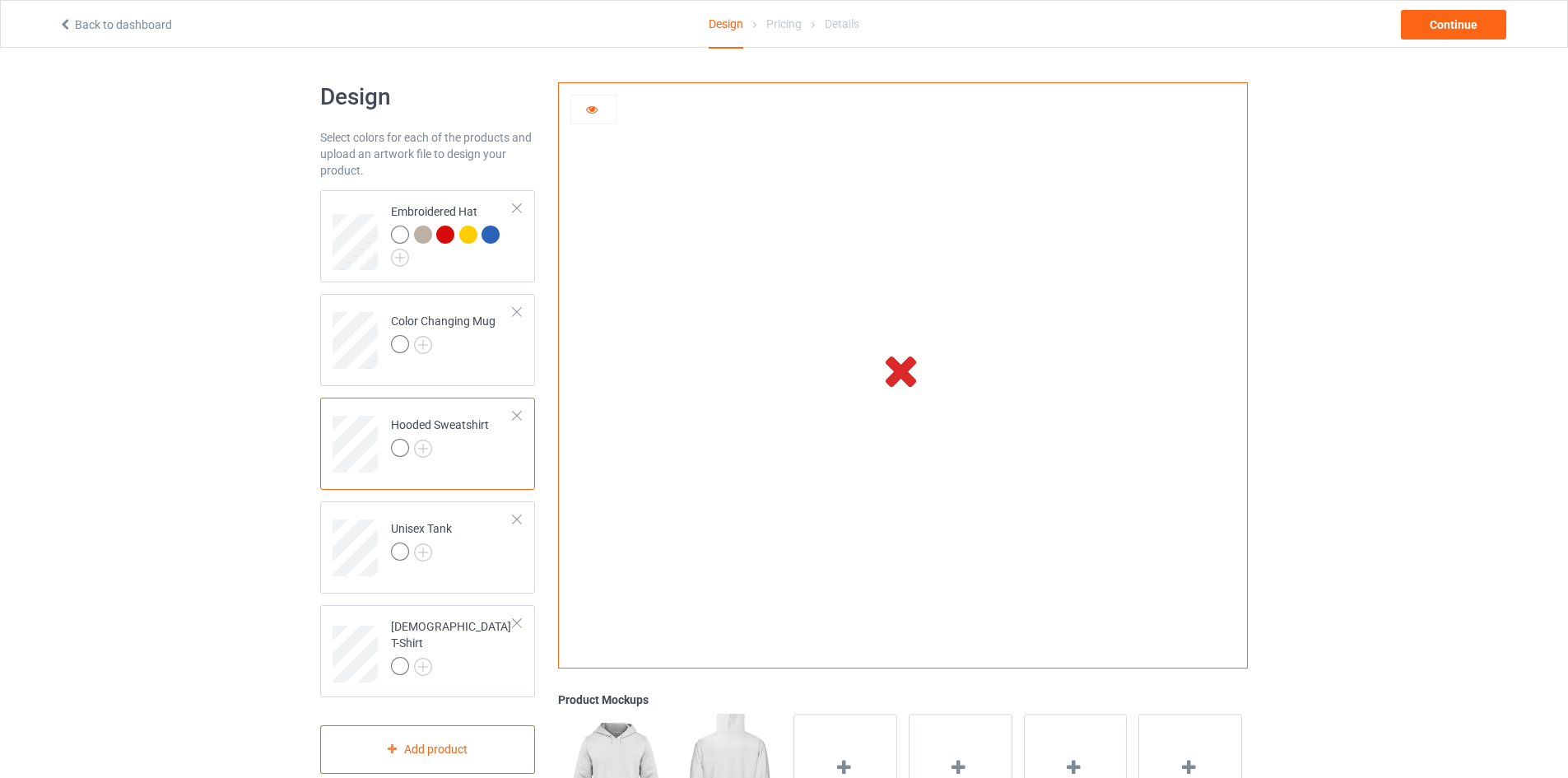
click at [592, 113] on icon at bounding box center [592, 106] width 14 height 11
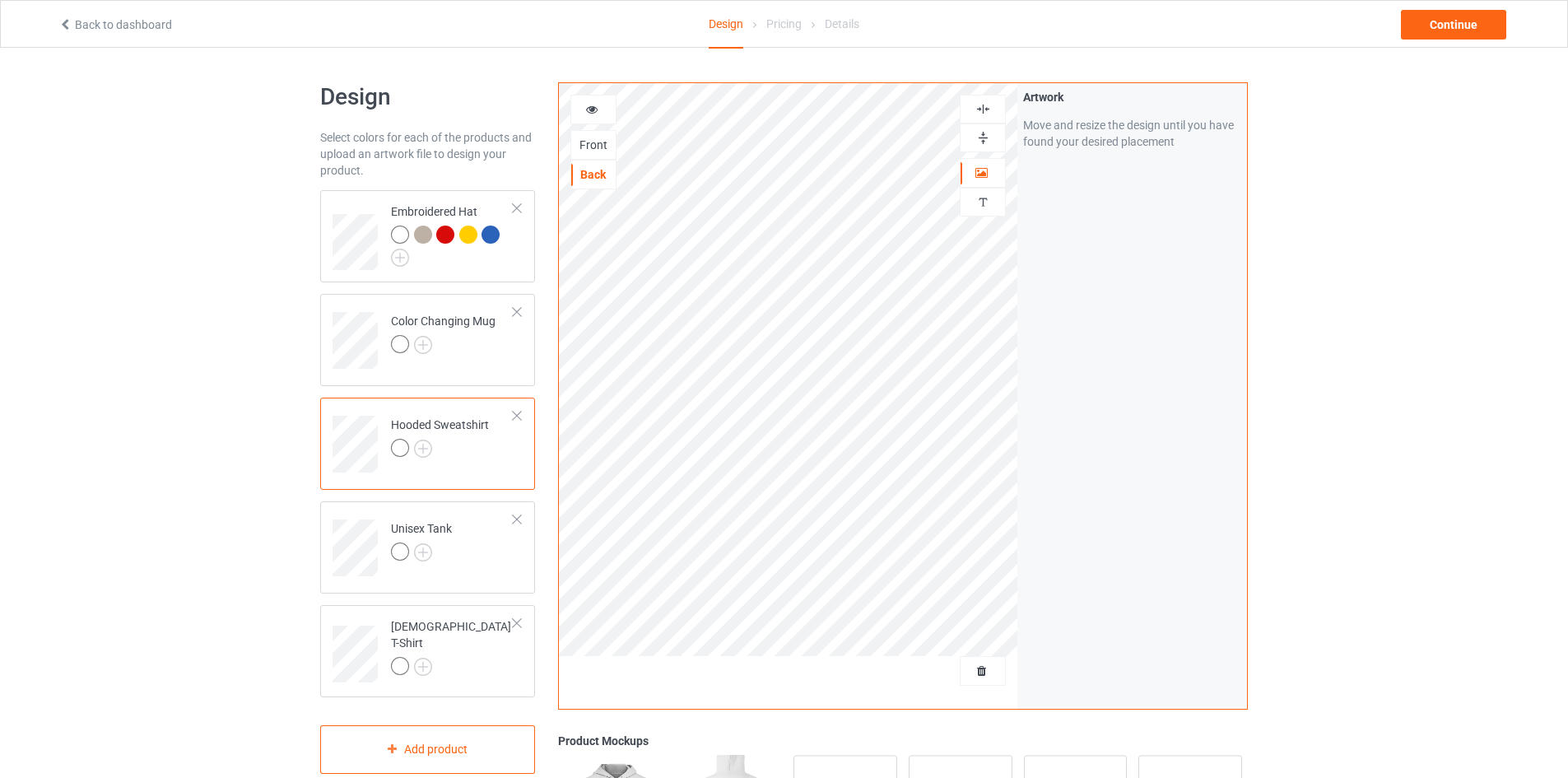
click at [598, 111] on icon at bounding box center [592, 106] width 14 height 11
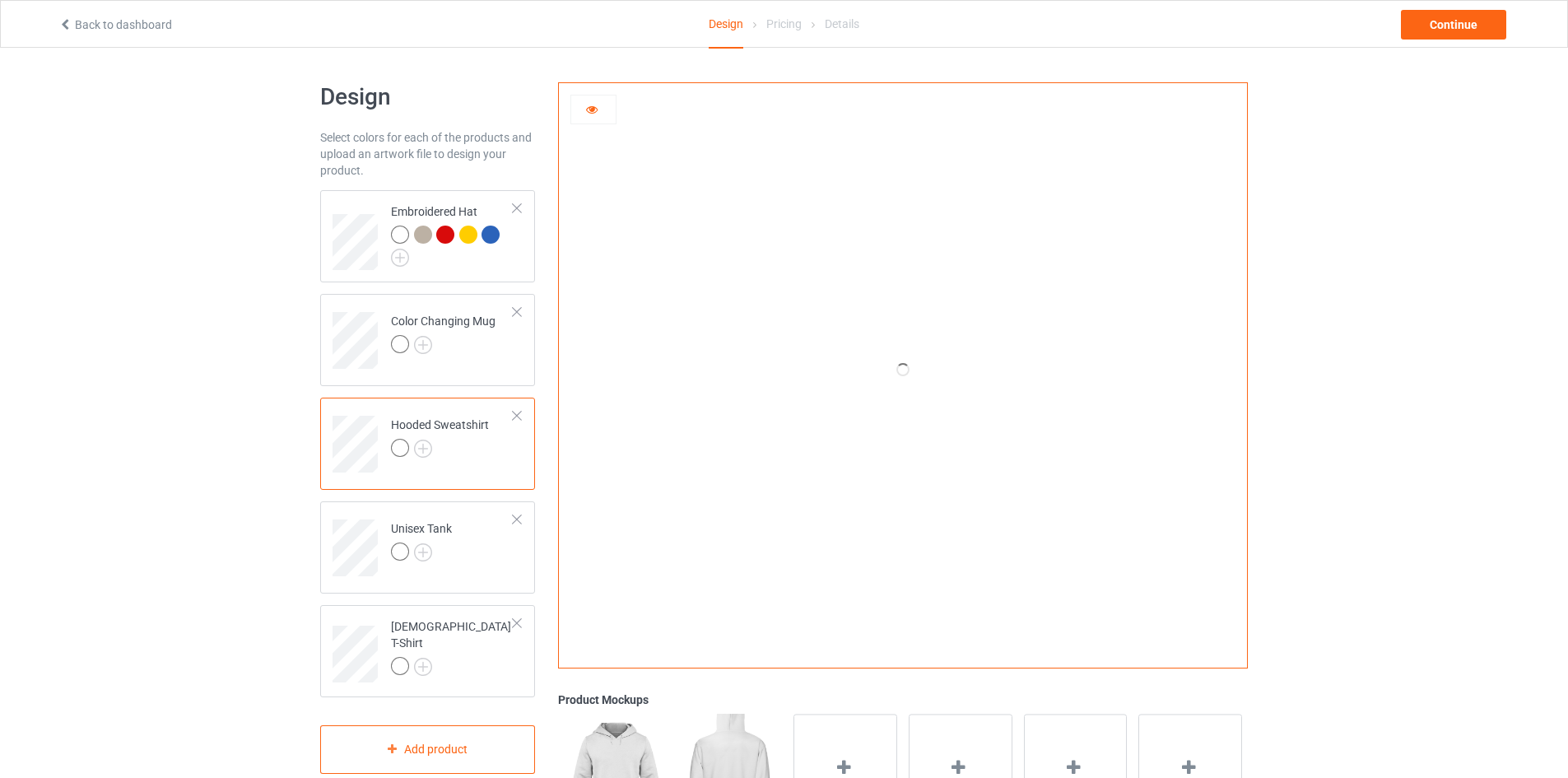
click at [598, 111] on icon at bounding box center [592, 106] width 14 height 11
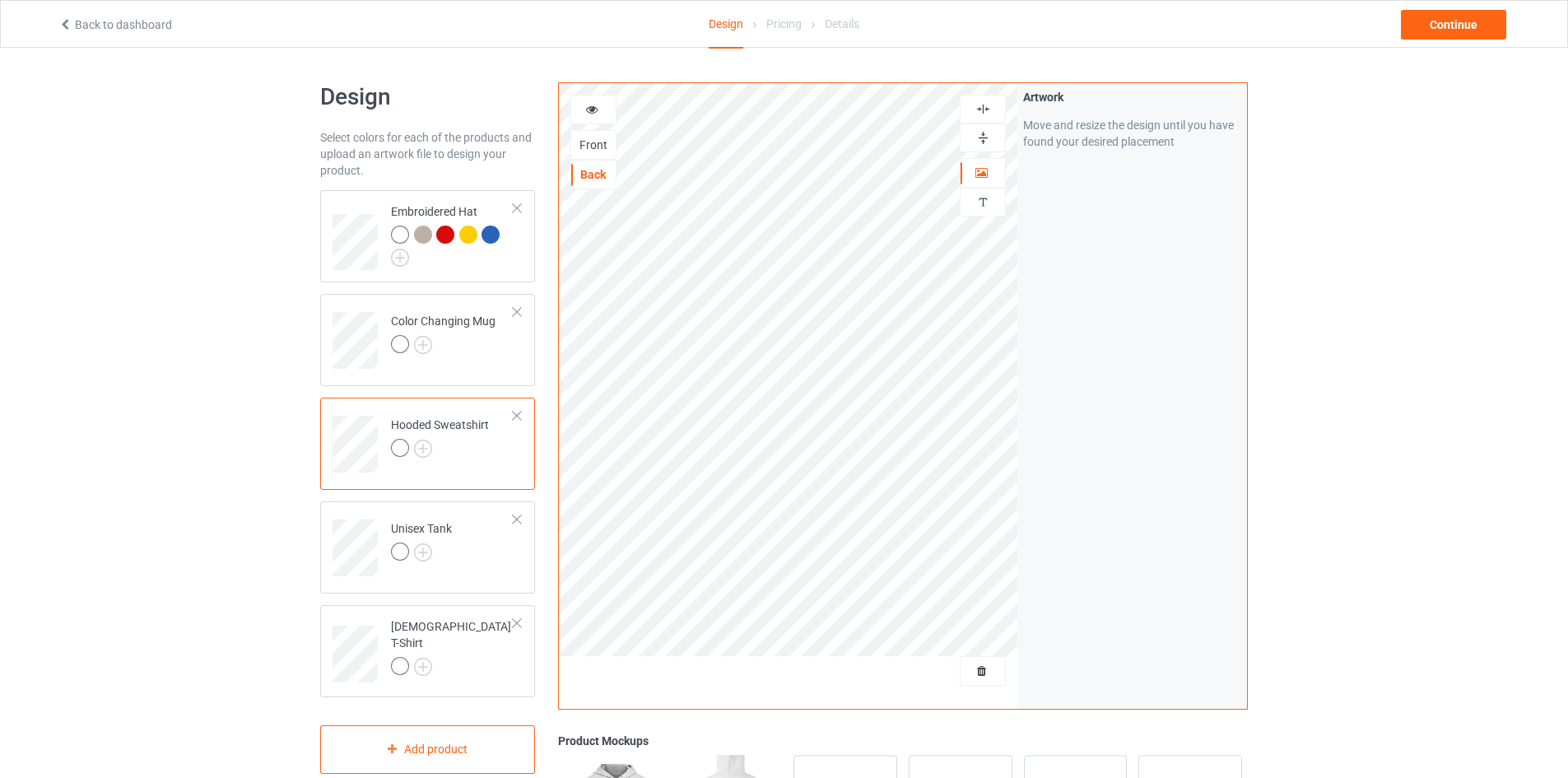
click at [598, 151] on div "Front" at bounding box center [593, 144] width 45 height 16
click at [604, 169] on div "Back" at bounding box center [593, 174] width 45 height 16
click at [588, 108] on icon at bounding box center [592, 106] width 14 height 11
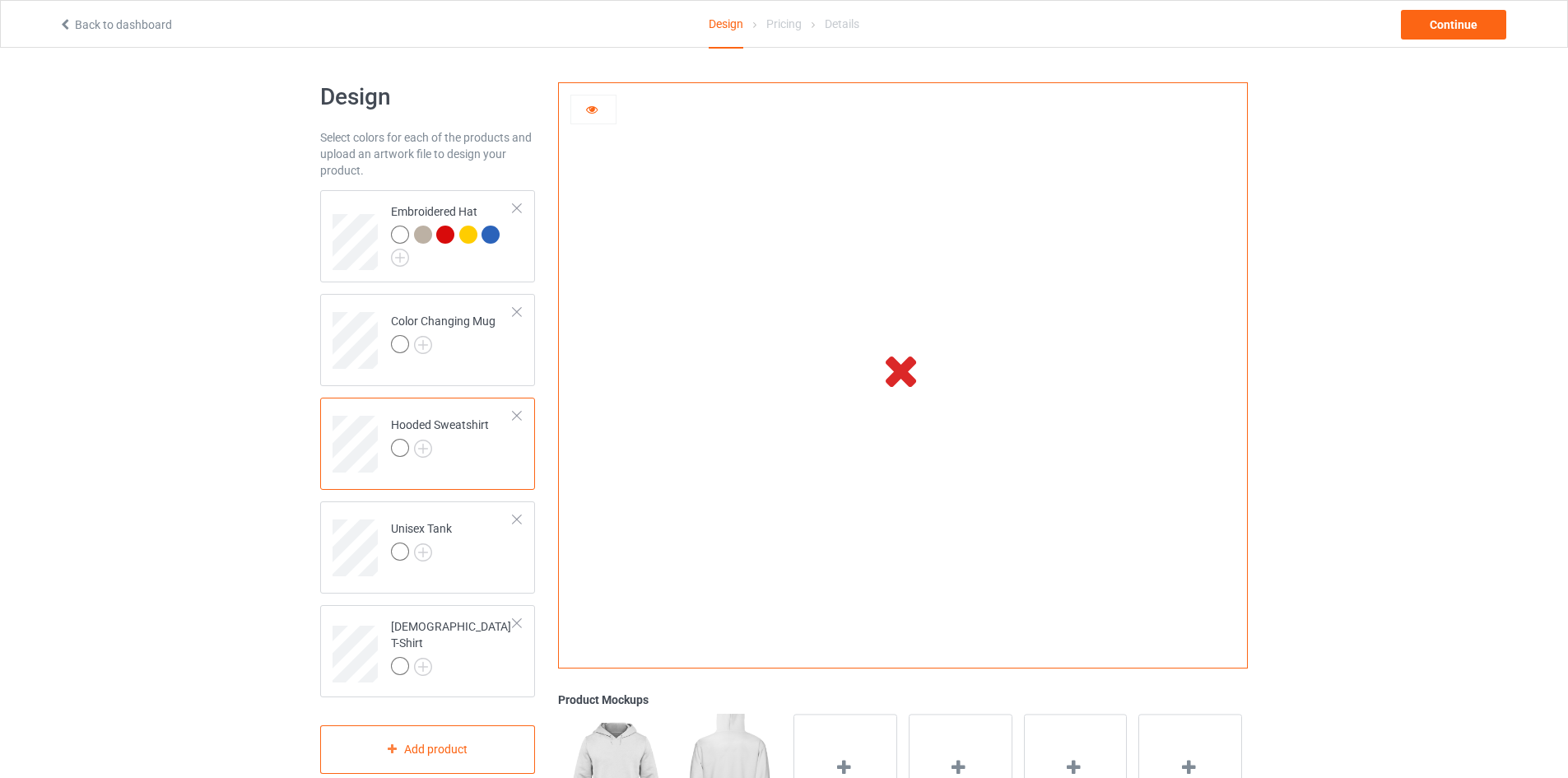
click at [588, 108] on icon at bounding box center [592, 106] width 14 height 11
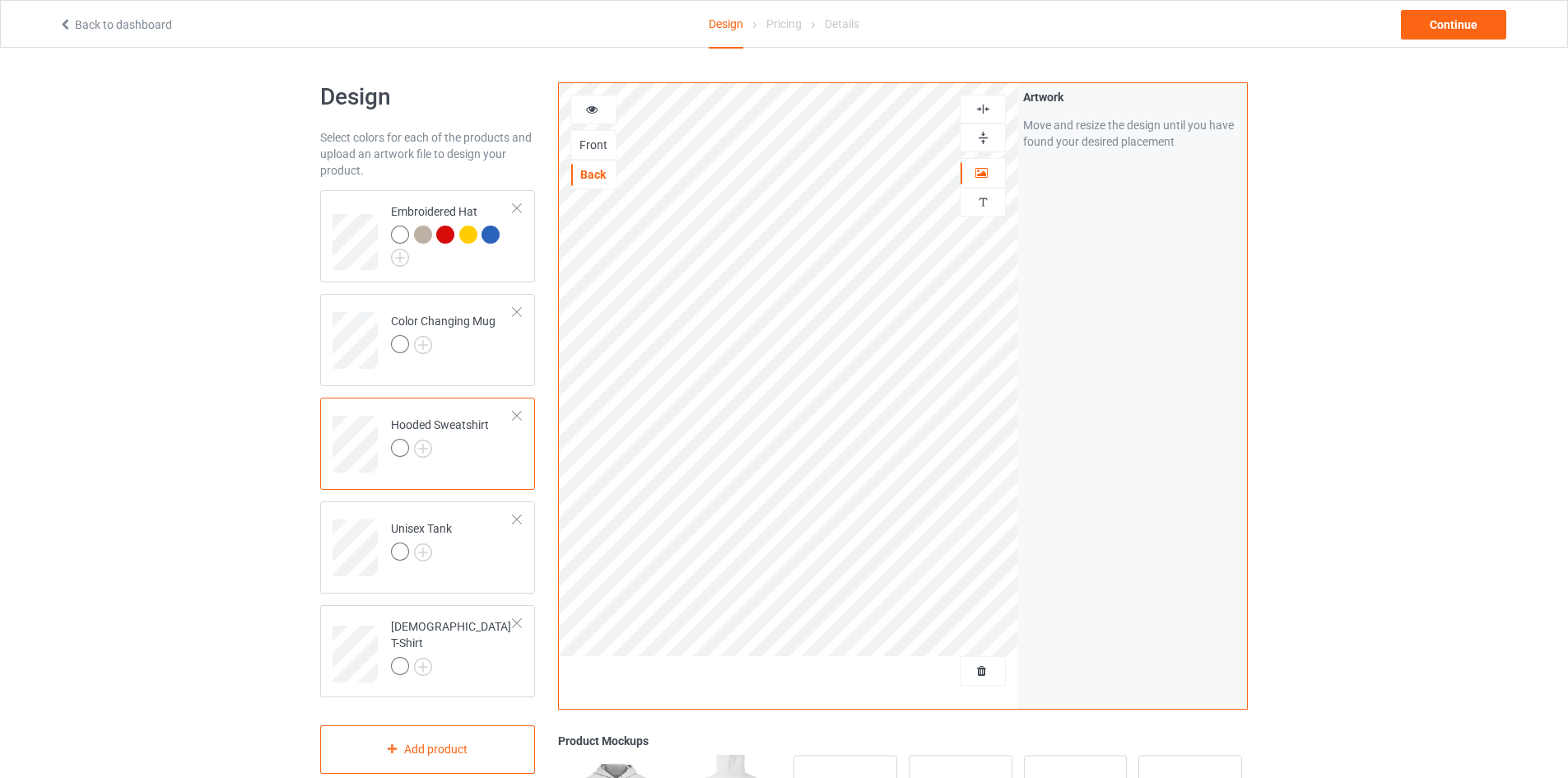
click at [585, 149] on div "Front" at bounding box center [593, 144] width 45 height 16
click at [597, 179] on div "Back" at bounding box center [593, 174] width 45 height 16
click at [611, 155] on div "Front" at bounding box center [593, 145] width 46 height 29
click at [590, 141] on div "Front" at bounding box center [593, 144] width 45 height 16
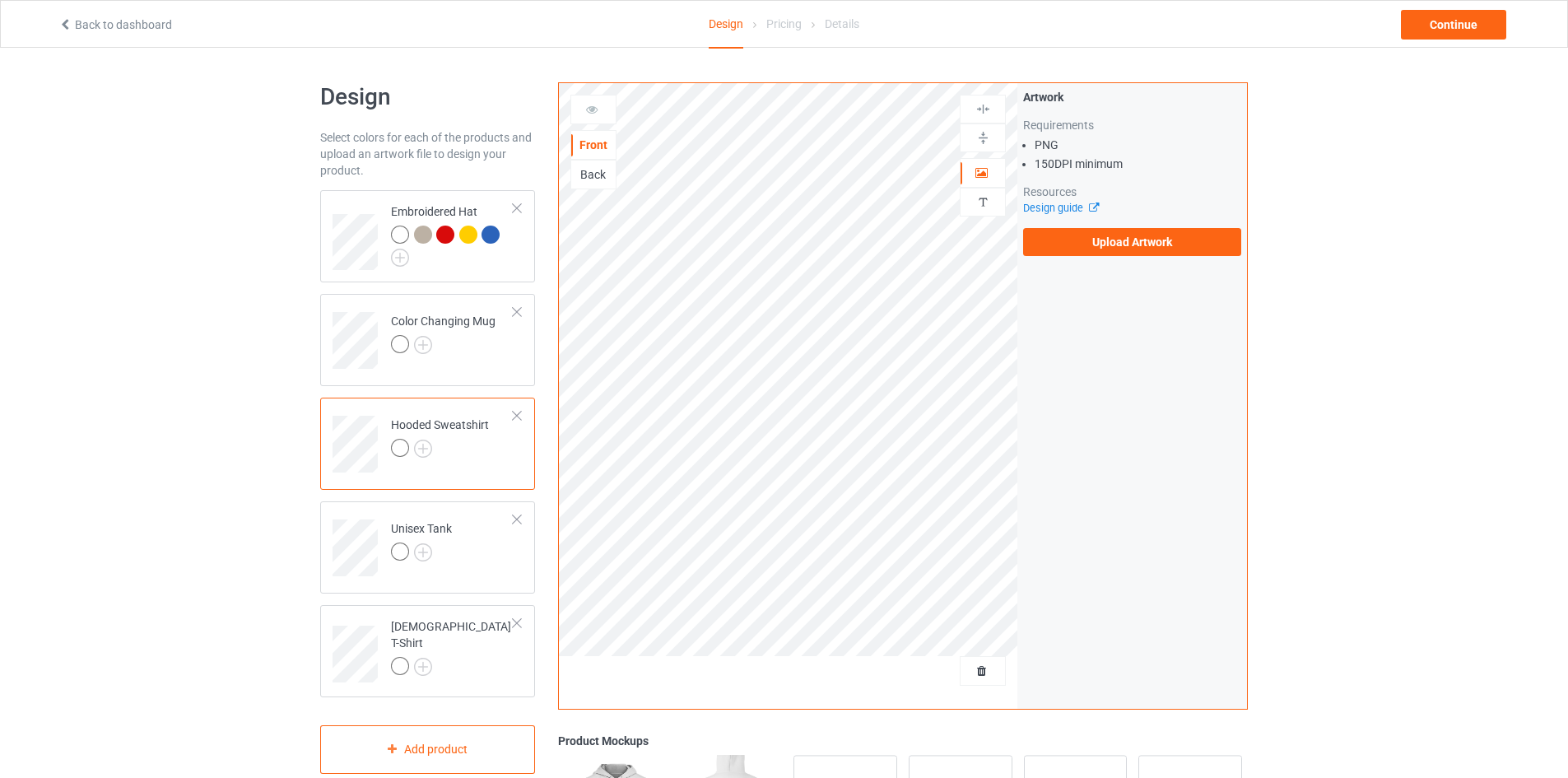
click at [591, 110] on icon at bounding box center [592, 106] width 14 height 11
click at [597, 177] on div "Back" at bounding box center [593, 174] width 45 height 16
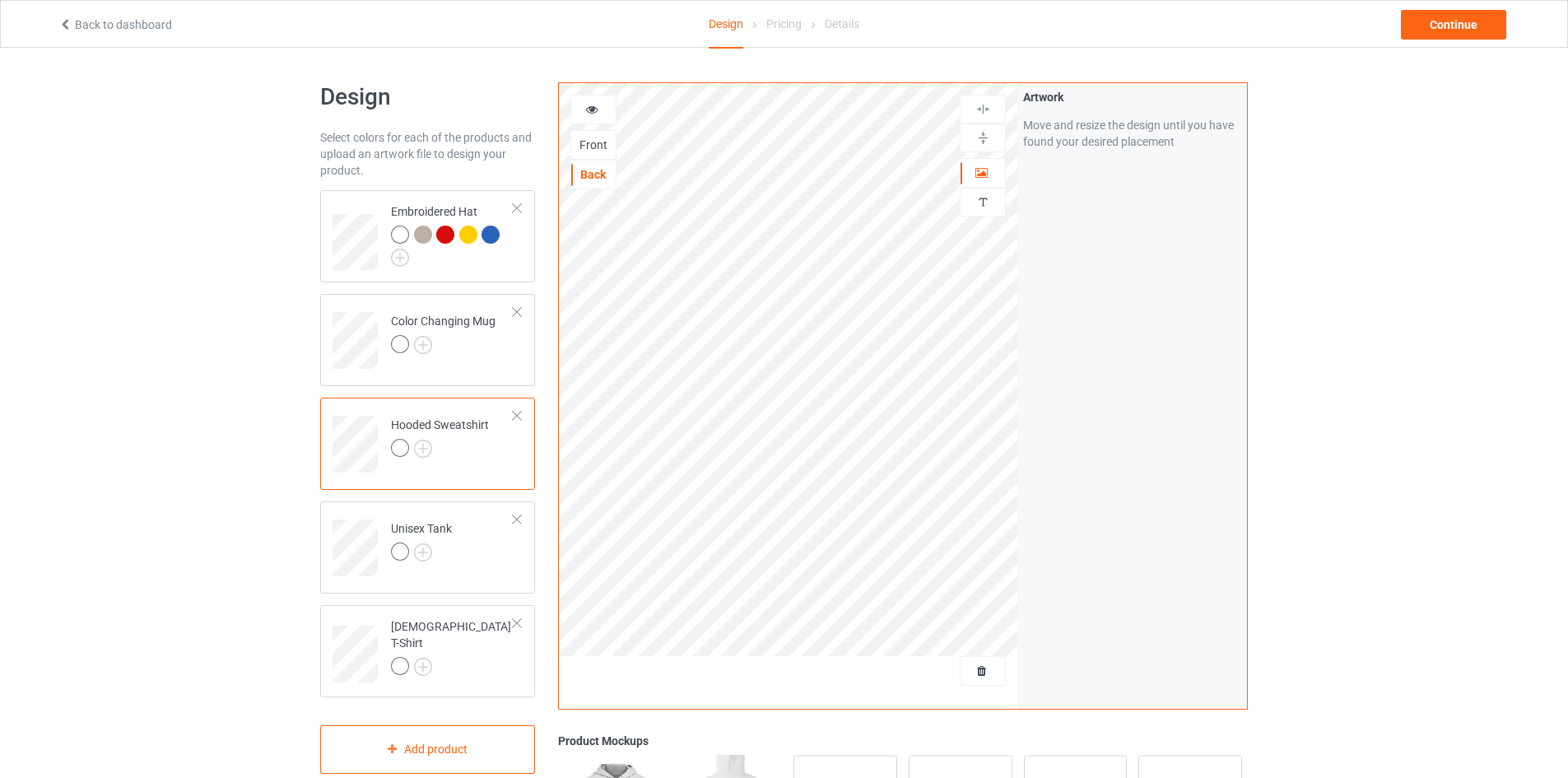
click at [599, 107] on div at bounding box center [593, 109] width 45 height 16
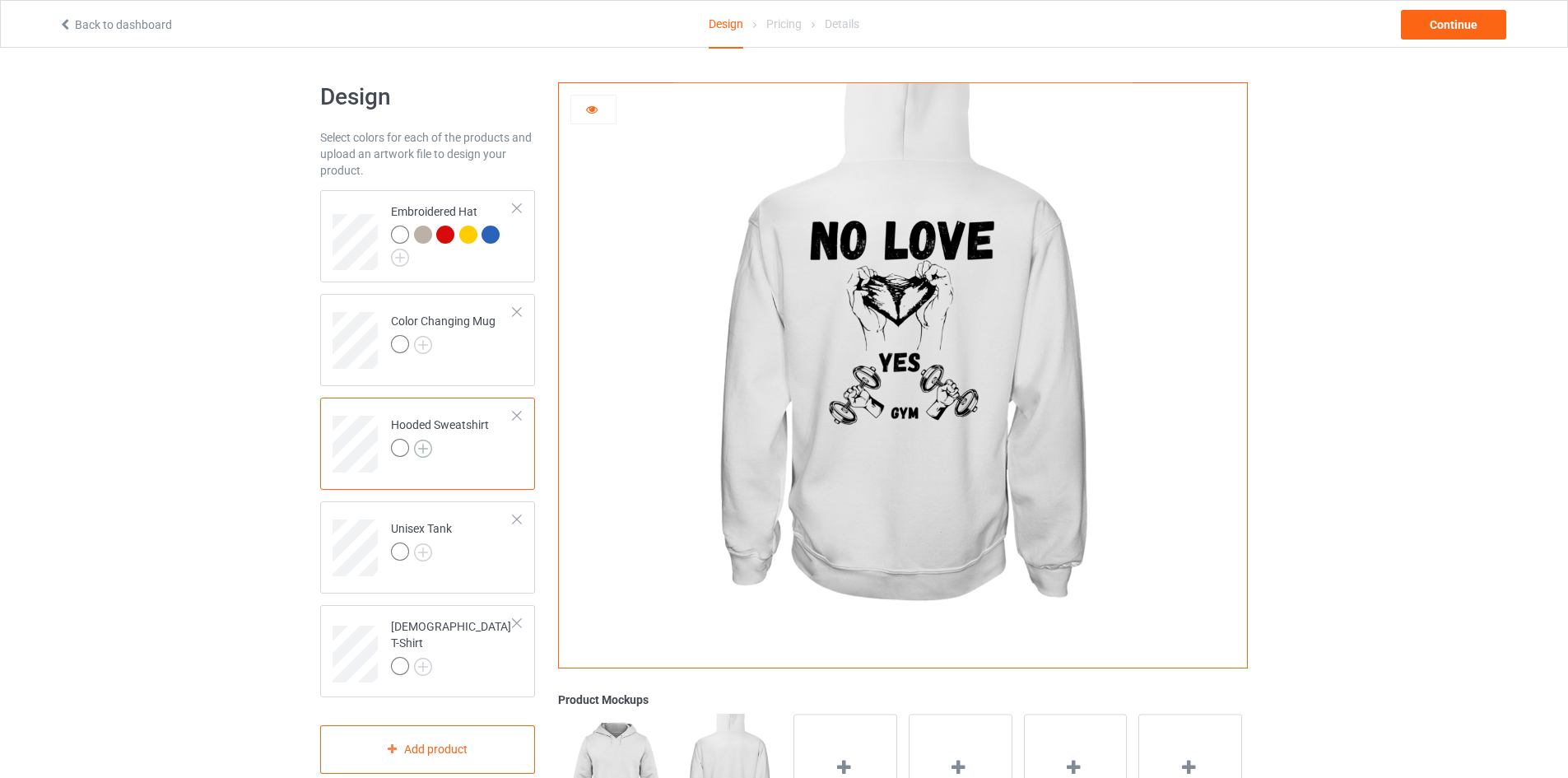
click at [423, 456] on img at bounding box center [423, 449] width 18 height 18
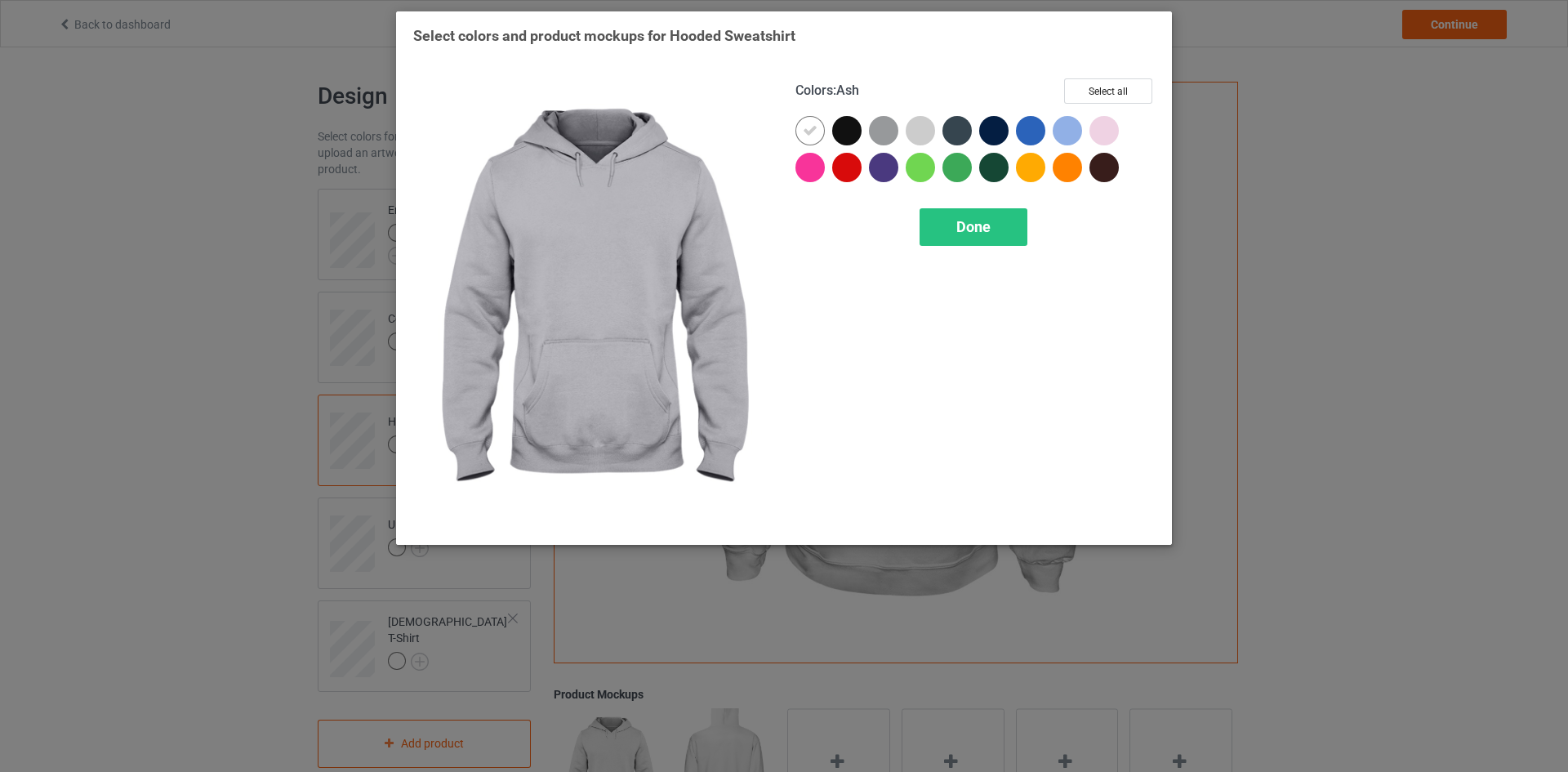
click at [917, 128] on div at bounding box center [920, 131] width 29 height 29
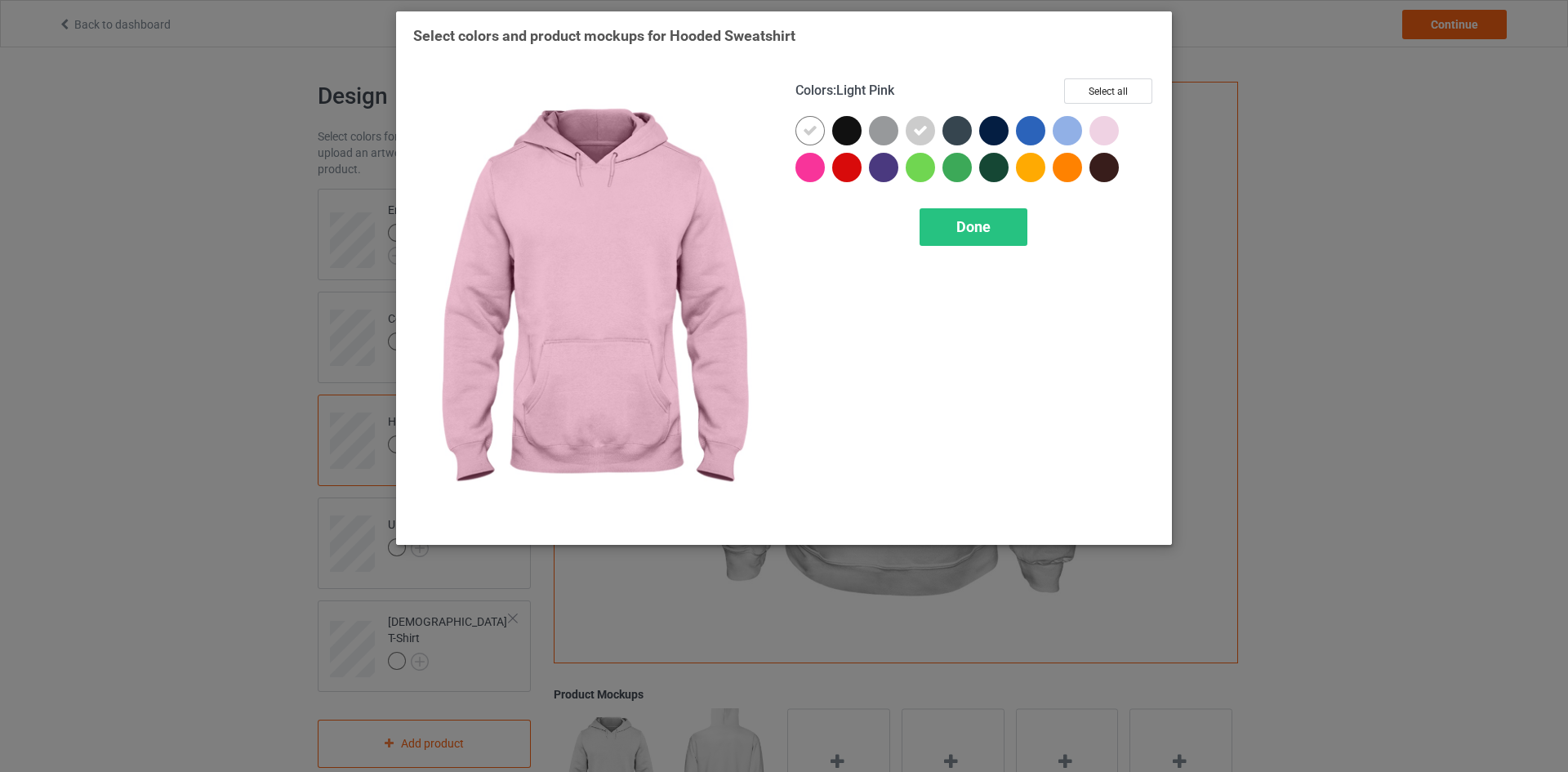
click at [1110, 125] on div at bounding box center [1104, 131] width 29 height 29
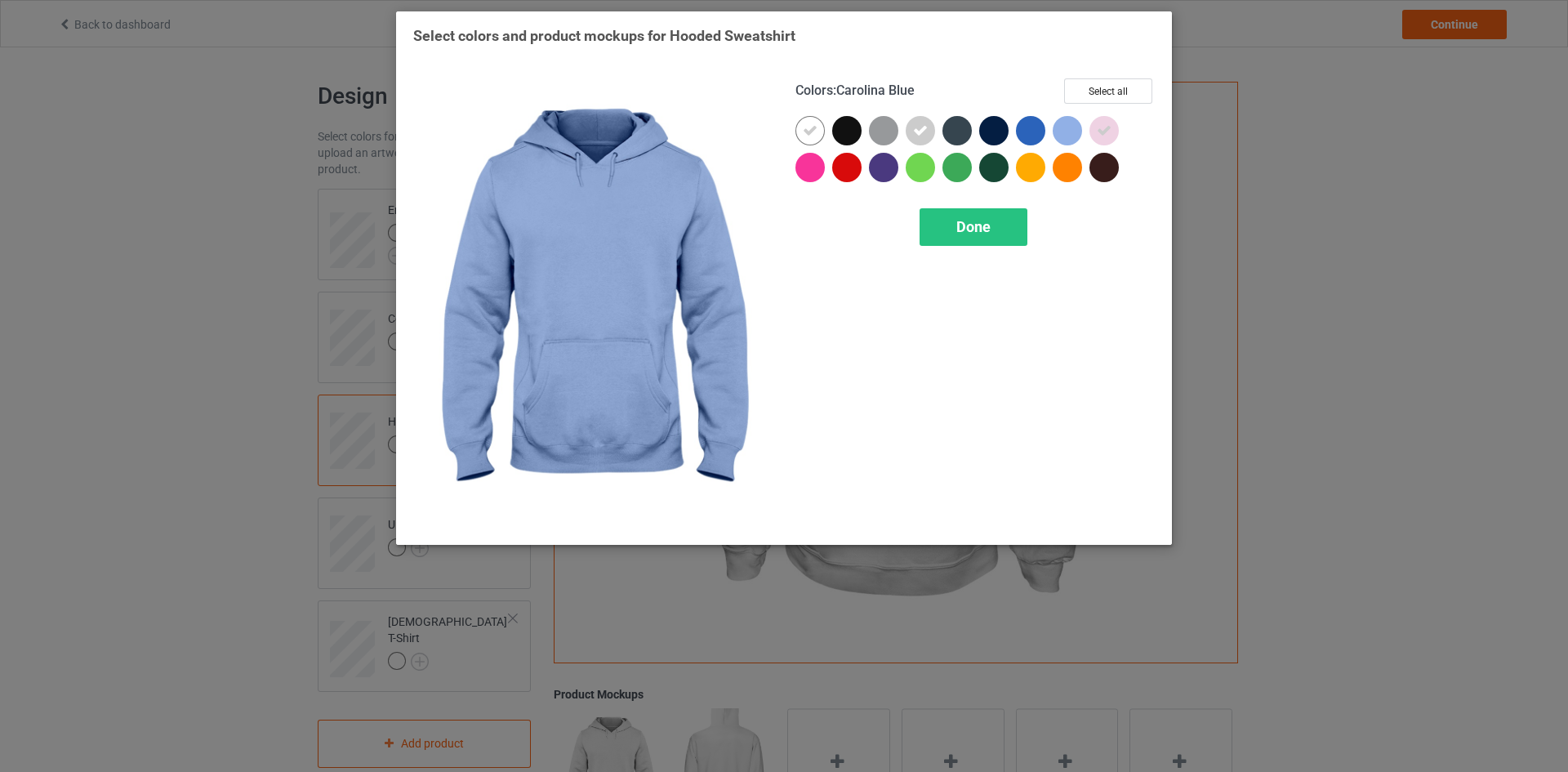
click at [1077, 124] on div at bounding box center [1067, 131] width 29 height 29
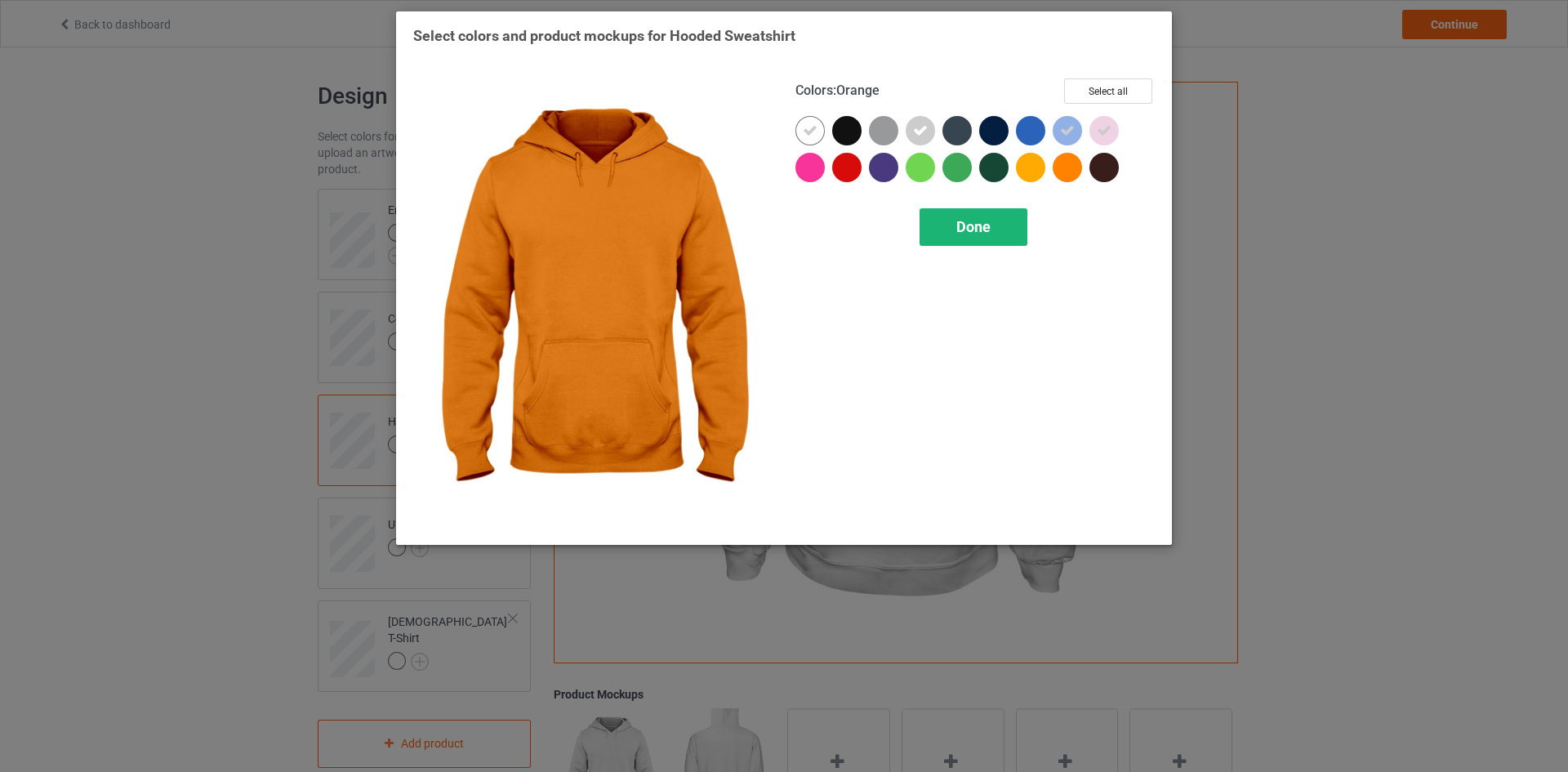
click at [1003, 234] on div "Done" at bounding box center [973, 227] width 108 height 38
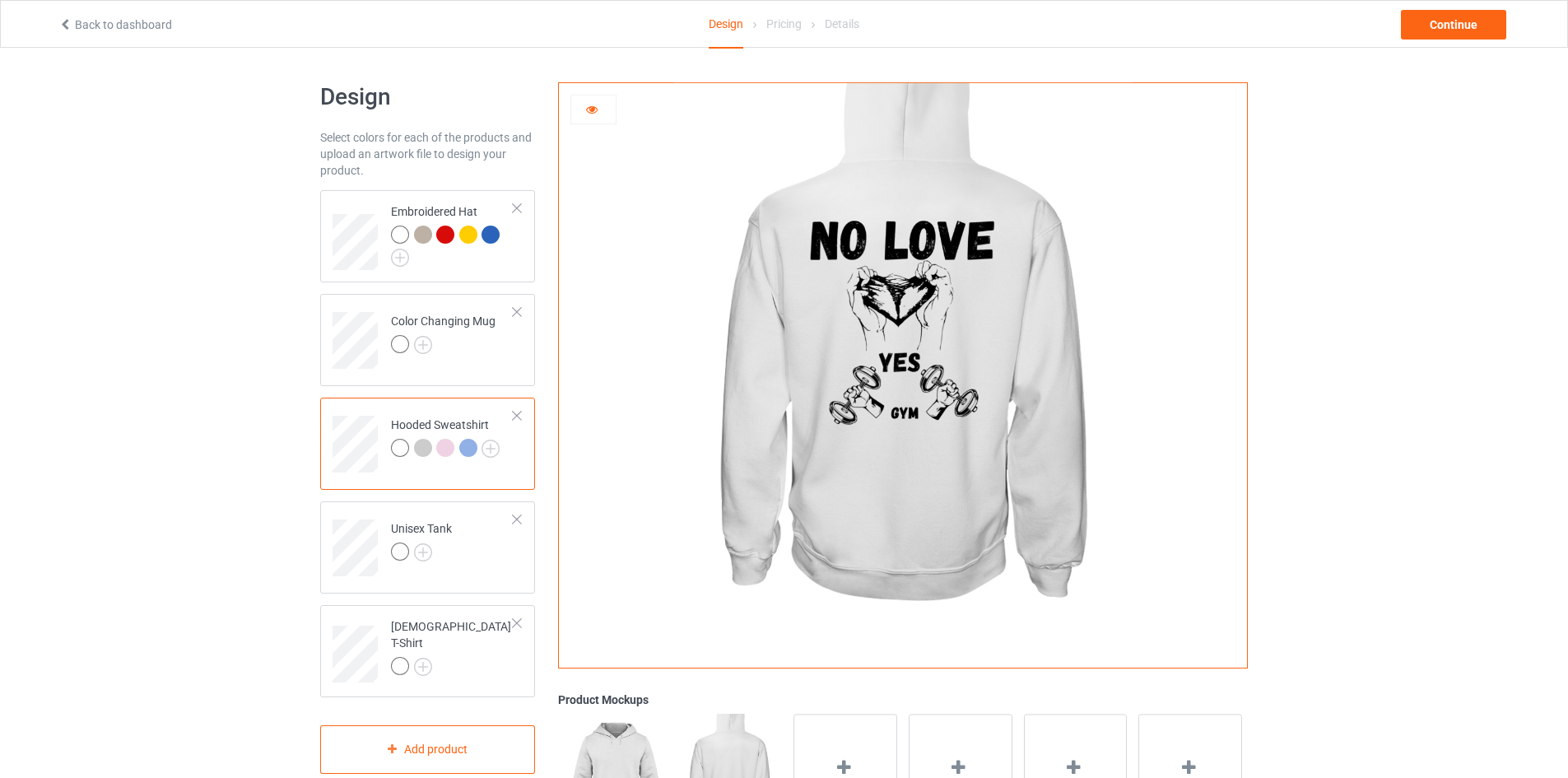
click at [423, 452] on div at bounding box center [423, 448] width 18 height 18
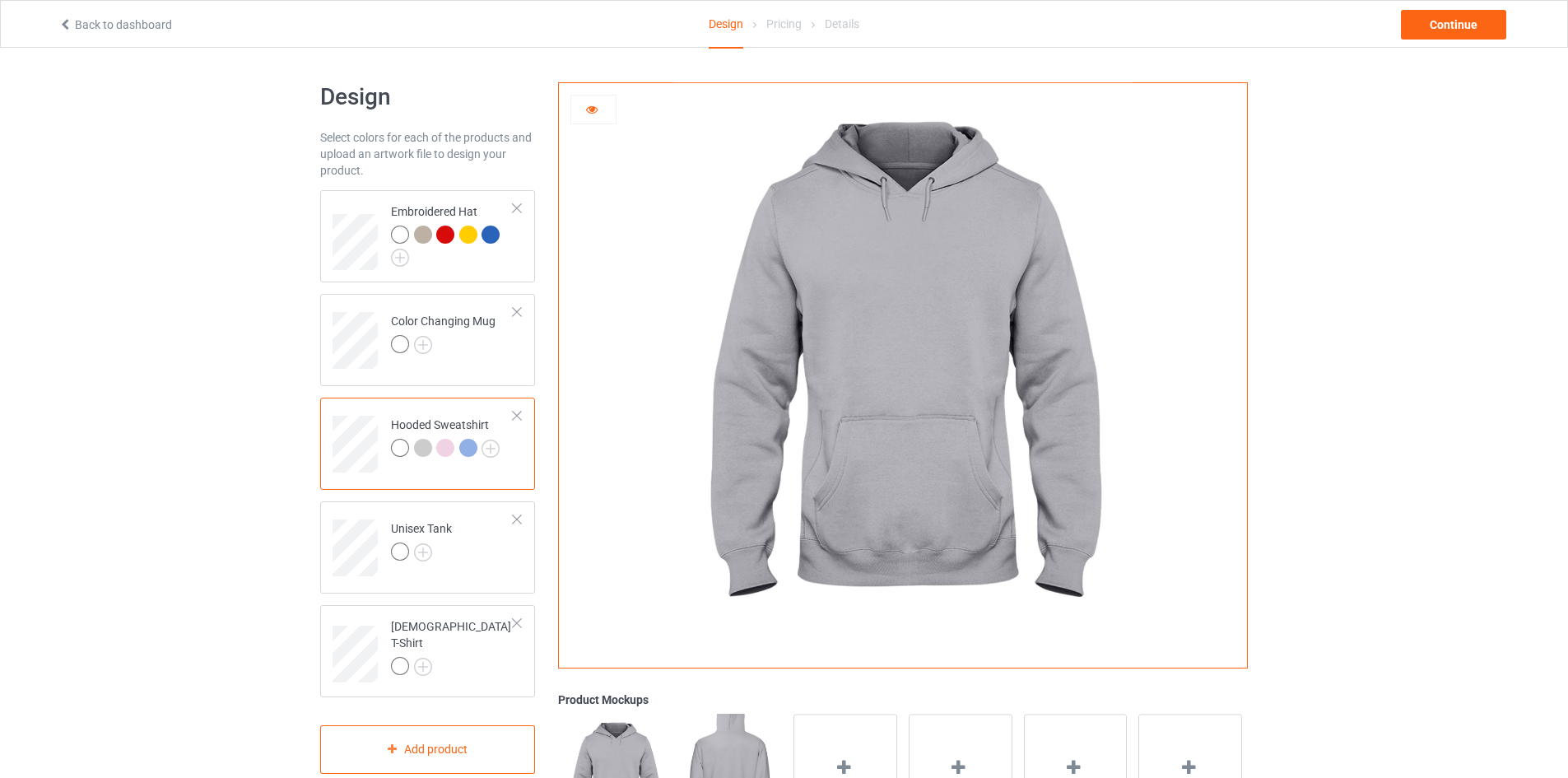
click at [446, 451] on div at bounding box center [445, 448] width 18 height 18
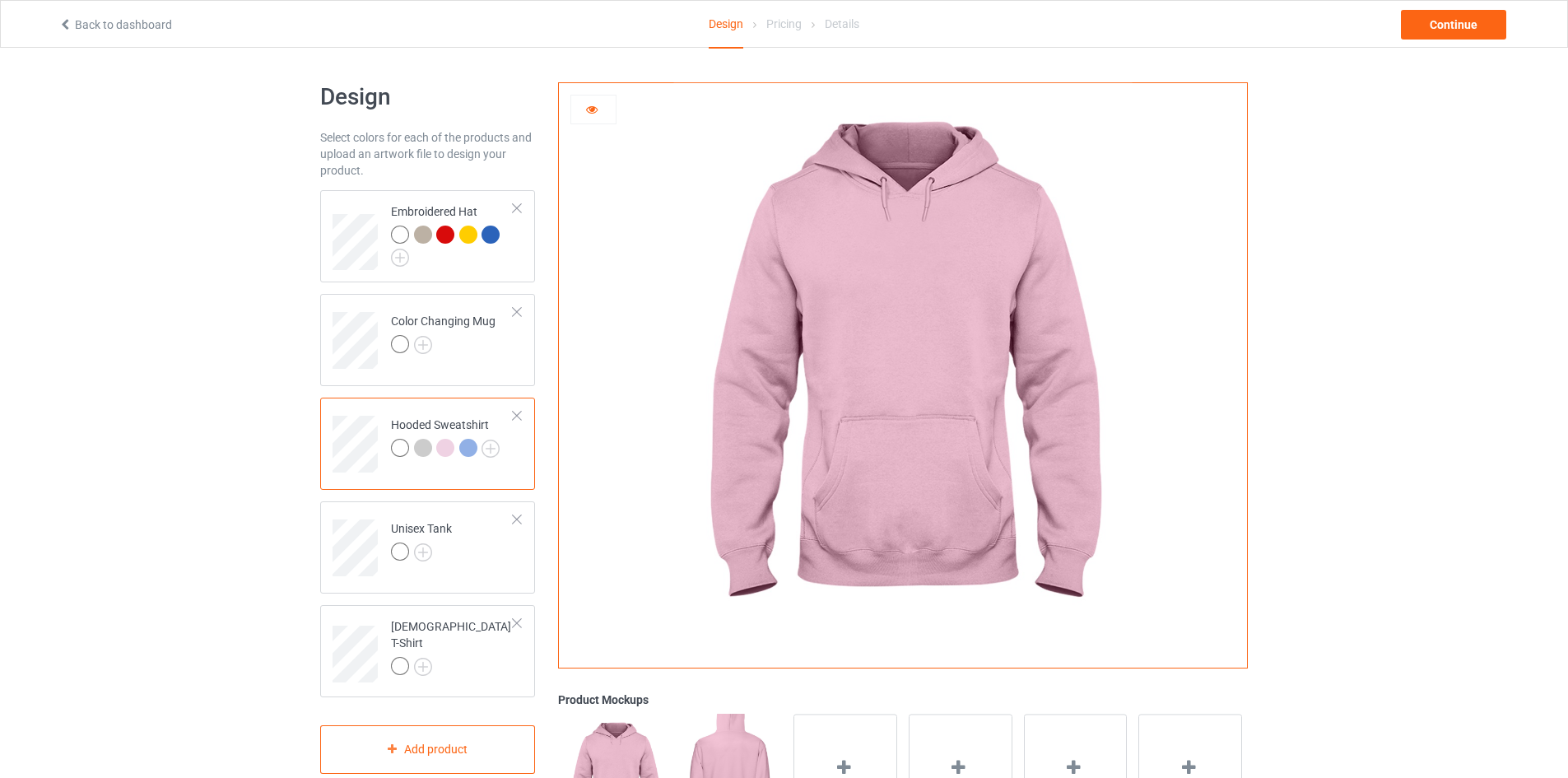
click at [739, 762] on img at bounding box center [729, 777] width 103 height 129
click at [590, 116] on div at bounding box center [593, 109] width 45 height 16
click at [586, 105] on icon at bounding box center [592, 106] width 14 height 11
click at [405, 440] on div at bounding box center [402, 450] width 23 height 23
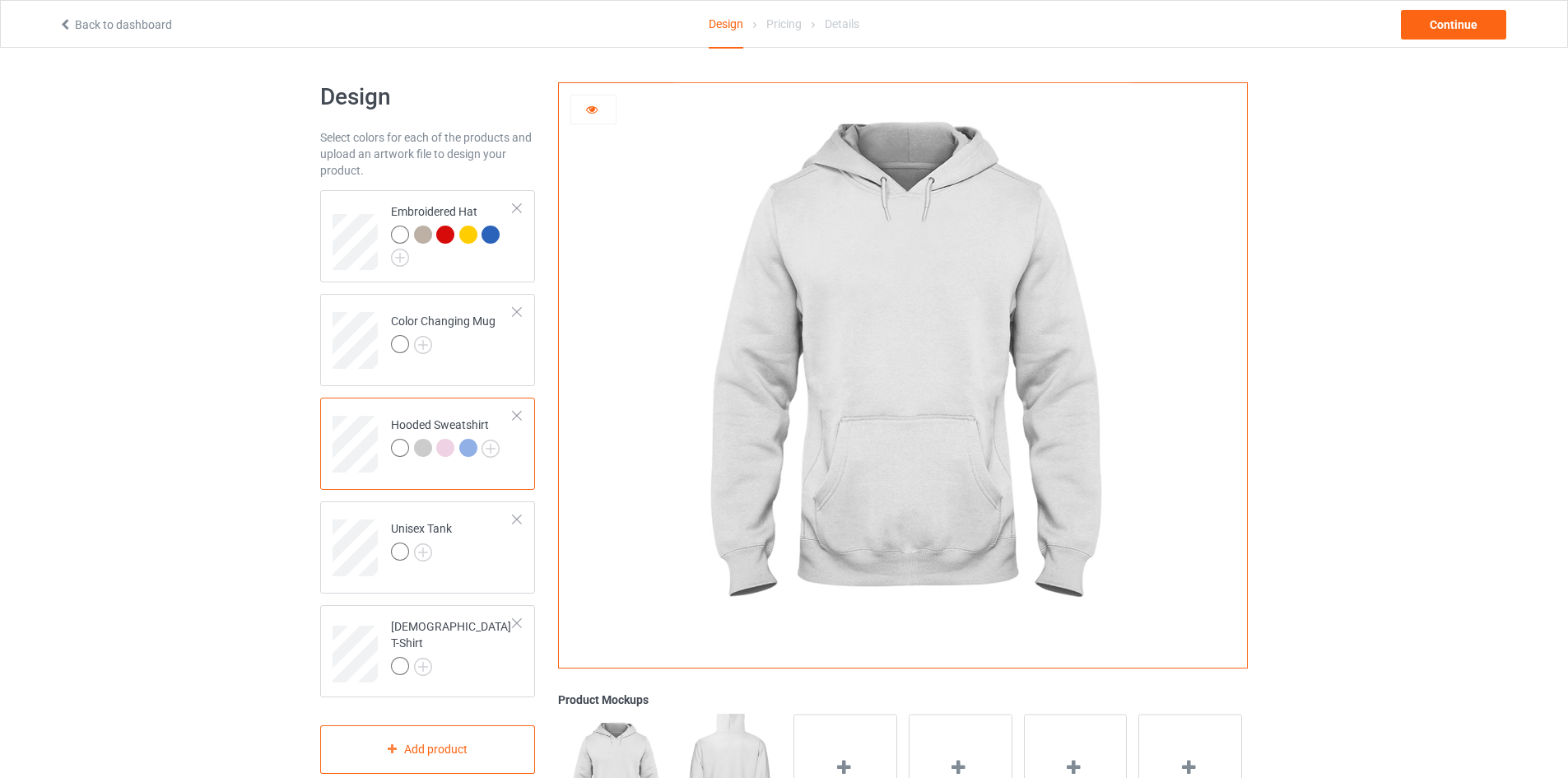
click at [593, 113] on icon at bounding box center [592, 106] width 14 height 11
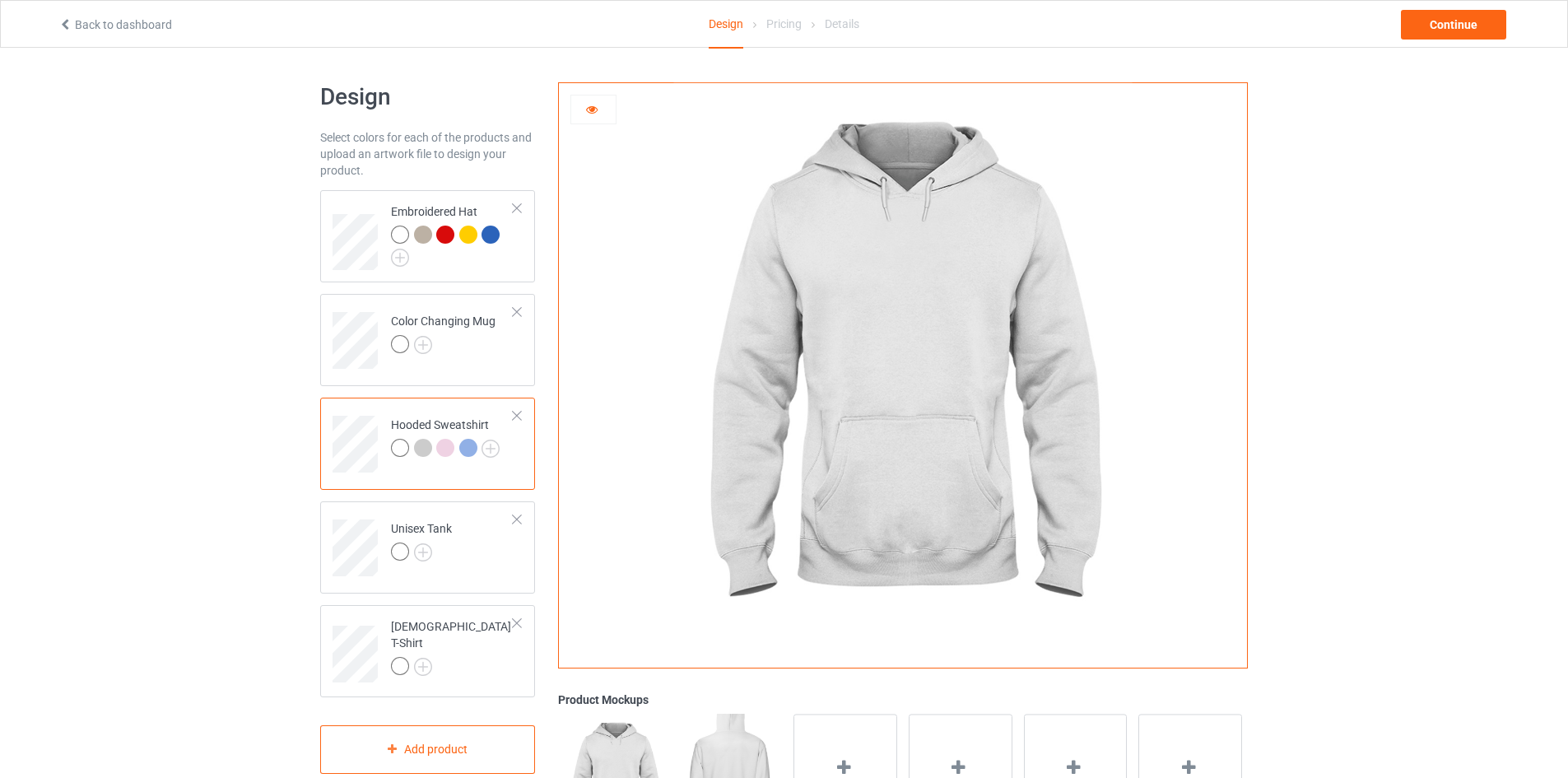
click at [607, 206] on div at bounding box center [903, 369] width 688 height 573
click at [589, 119] on div at bounding box center [593, 110] width 46 height 29
click at [133, 141] on div "Design Select colors for each of the products and upload an artwork file to des…" at bounding box center [784, 536] width 1568 height 977
click at [595, 104] on icon at bounding box center [592, 106] width 14 height 11
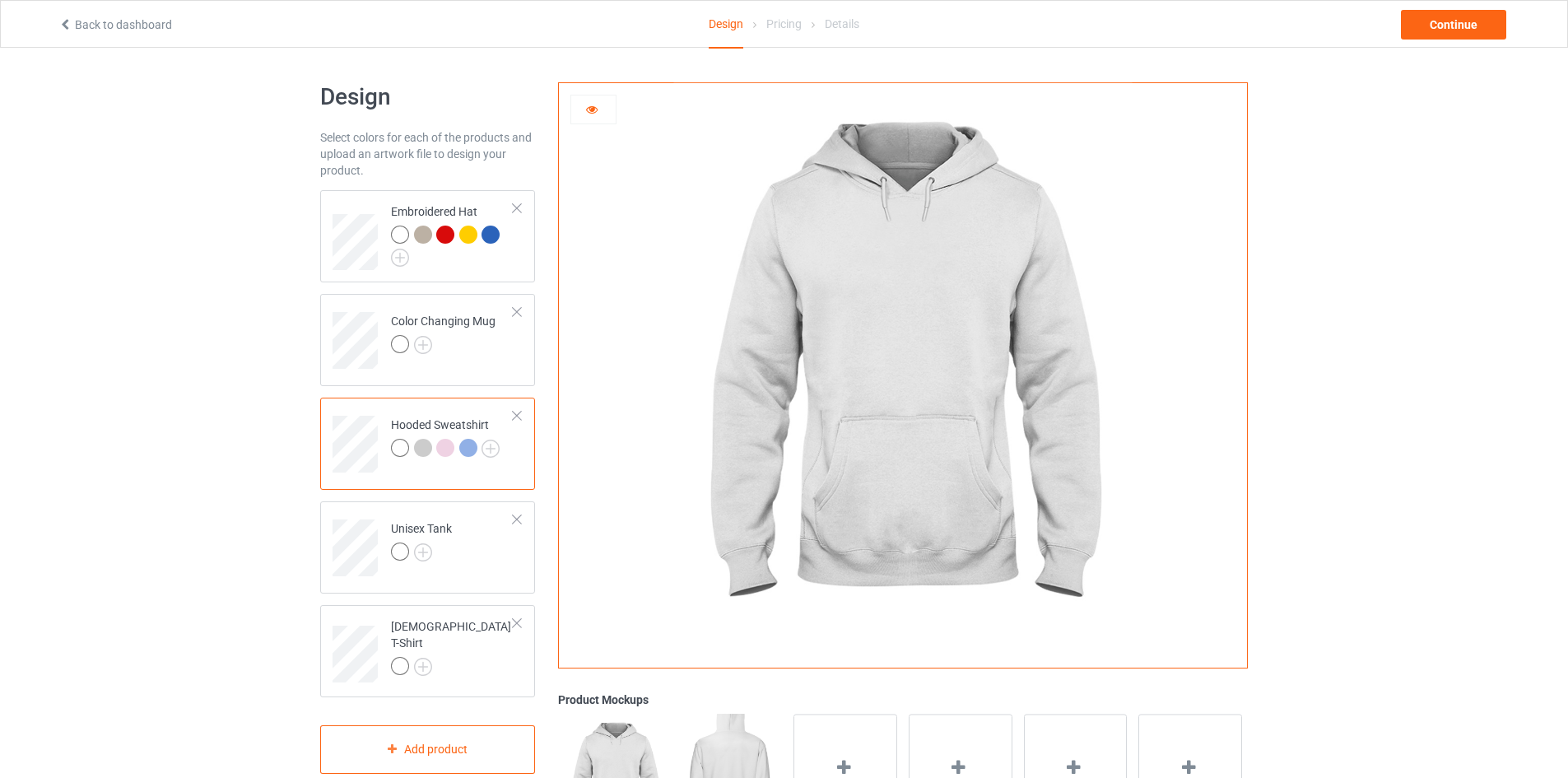
click at [595, 109] on icon at bounding box center [592, 106] width 14 height 11
click at [595, 120] on div at bounding box center [593, 110] width 46 height 29
click at [593, 111] on icon at bounding box center [592, 106] width 14 height 11
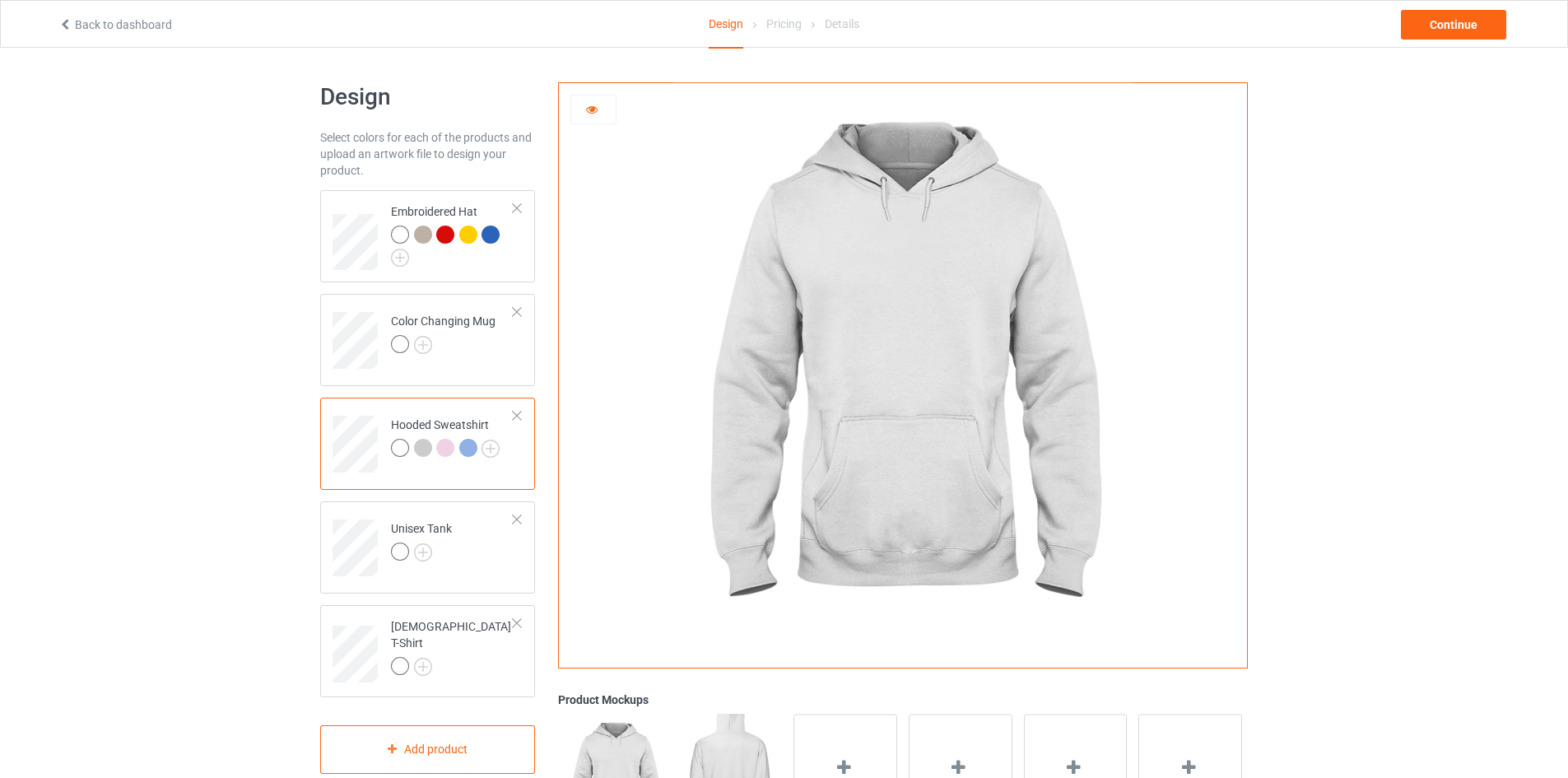
click at [593, 111] on icon at bounding box center [592, 106] width 14 height 11
click at [428, 266] on div at bounding box center [452, 246] width 122 height 41
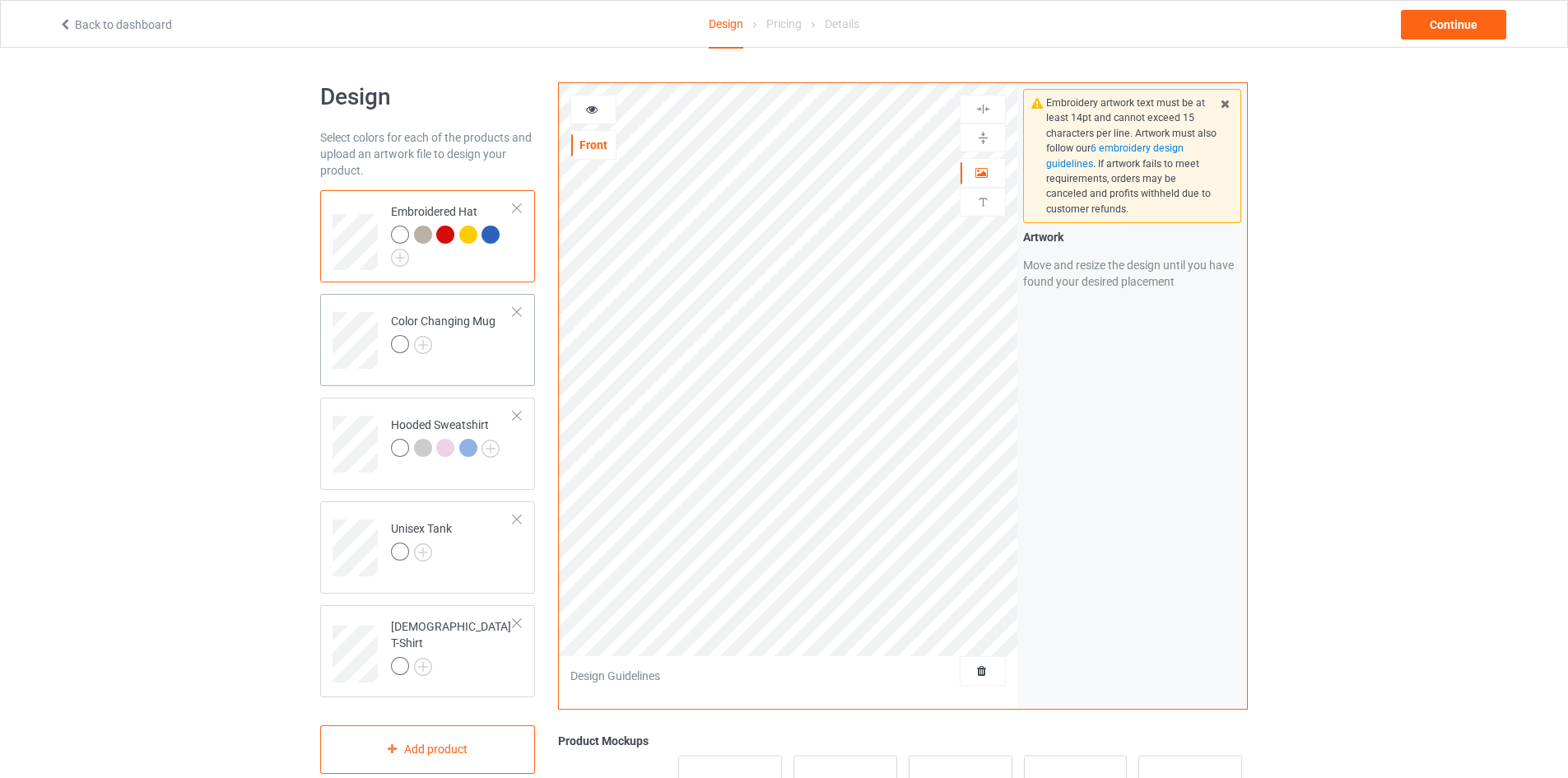
click at [436, 337] on div at bounding box center [442, 346] width 104 height 23
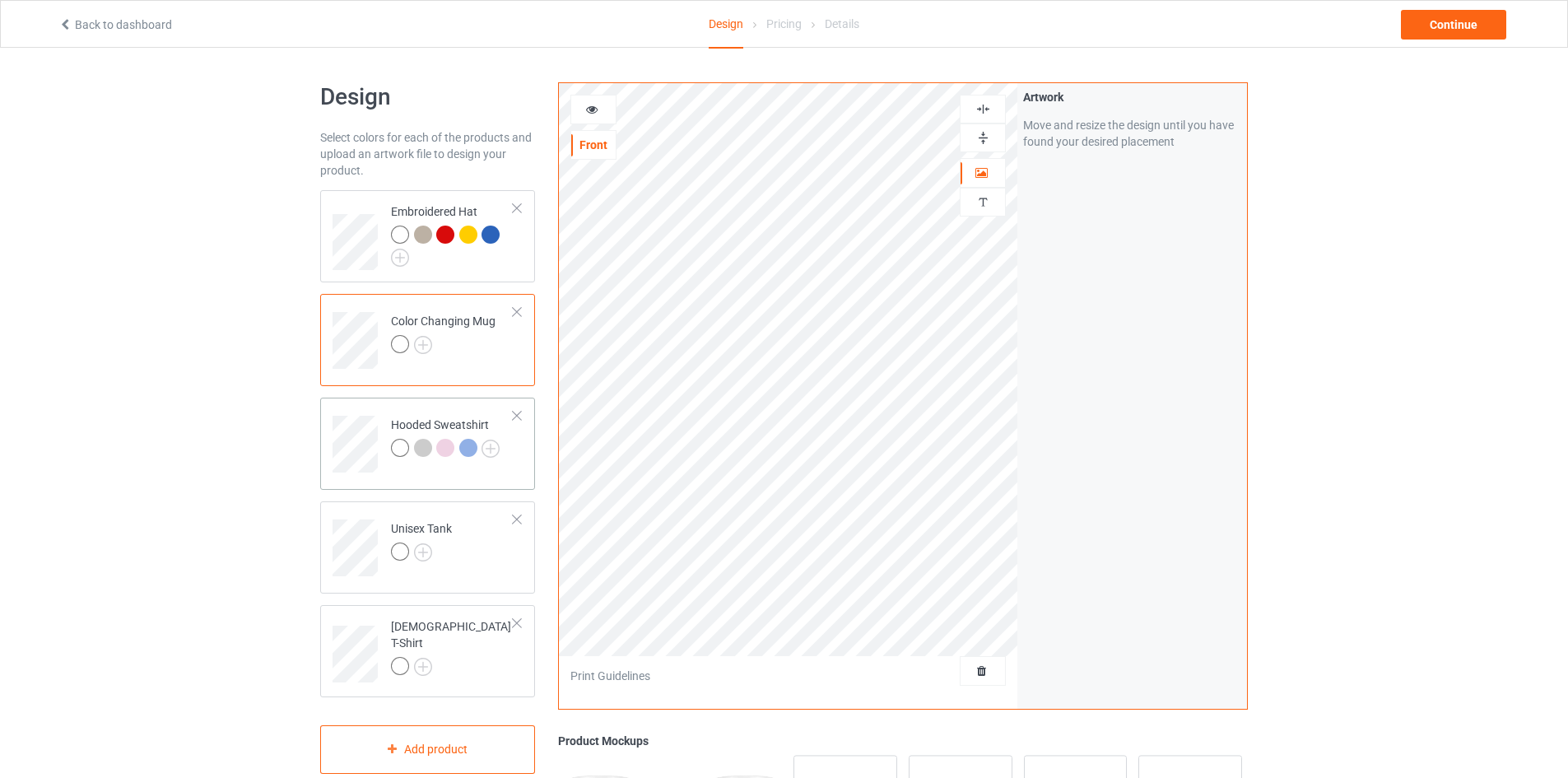
click at [438, 456] on div at bounding box center [448, 450] width 23 height 23
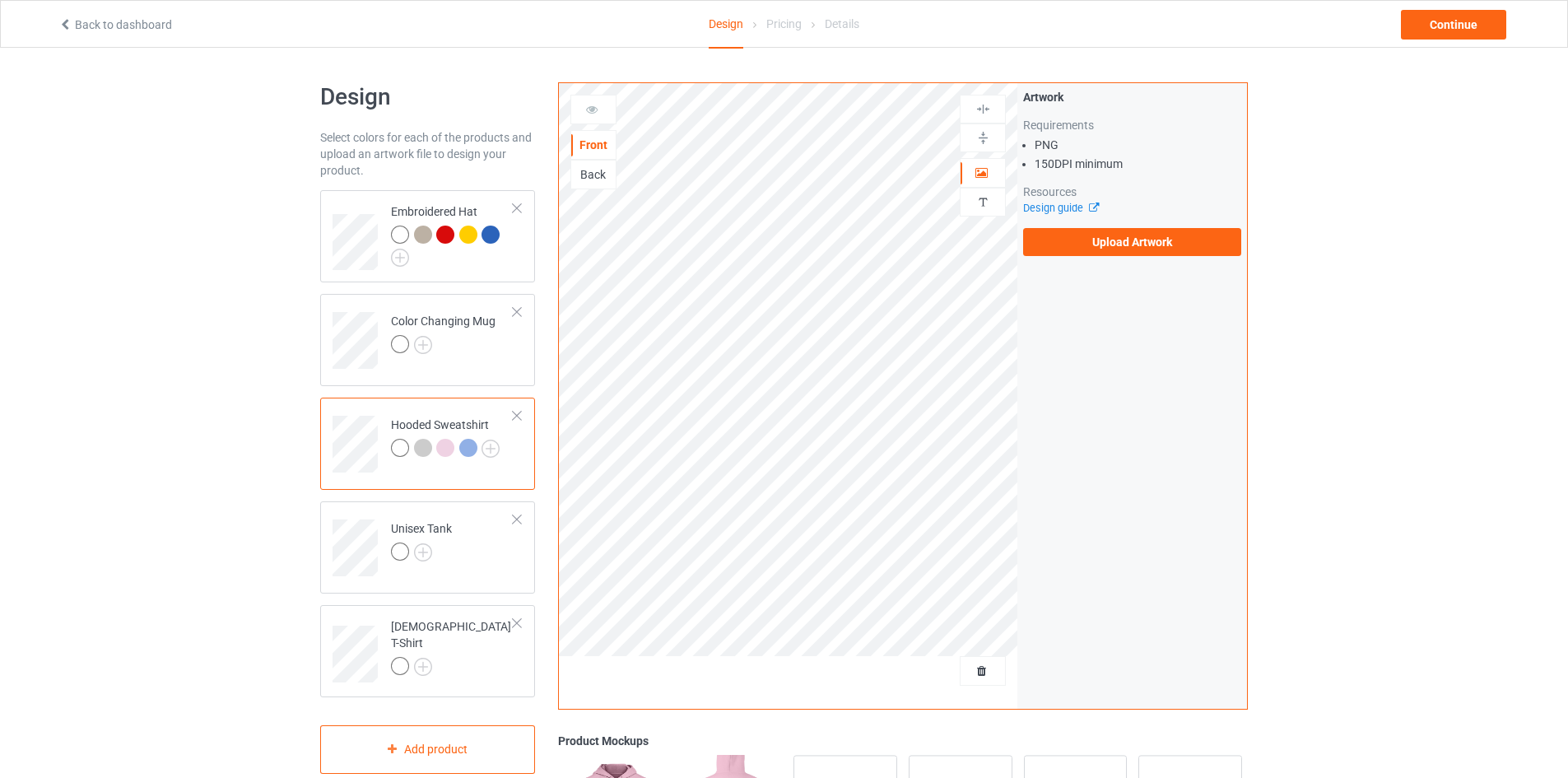
click at [455, 482] on div "Hooded Sweatshirt" at bounding box center [427, 443] width 215 height 92
click at [604, 168] on div "Back" at bounding box center [593, 174] width 45 height 16
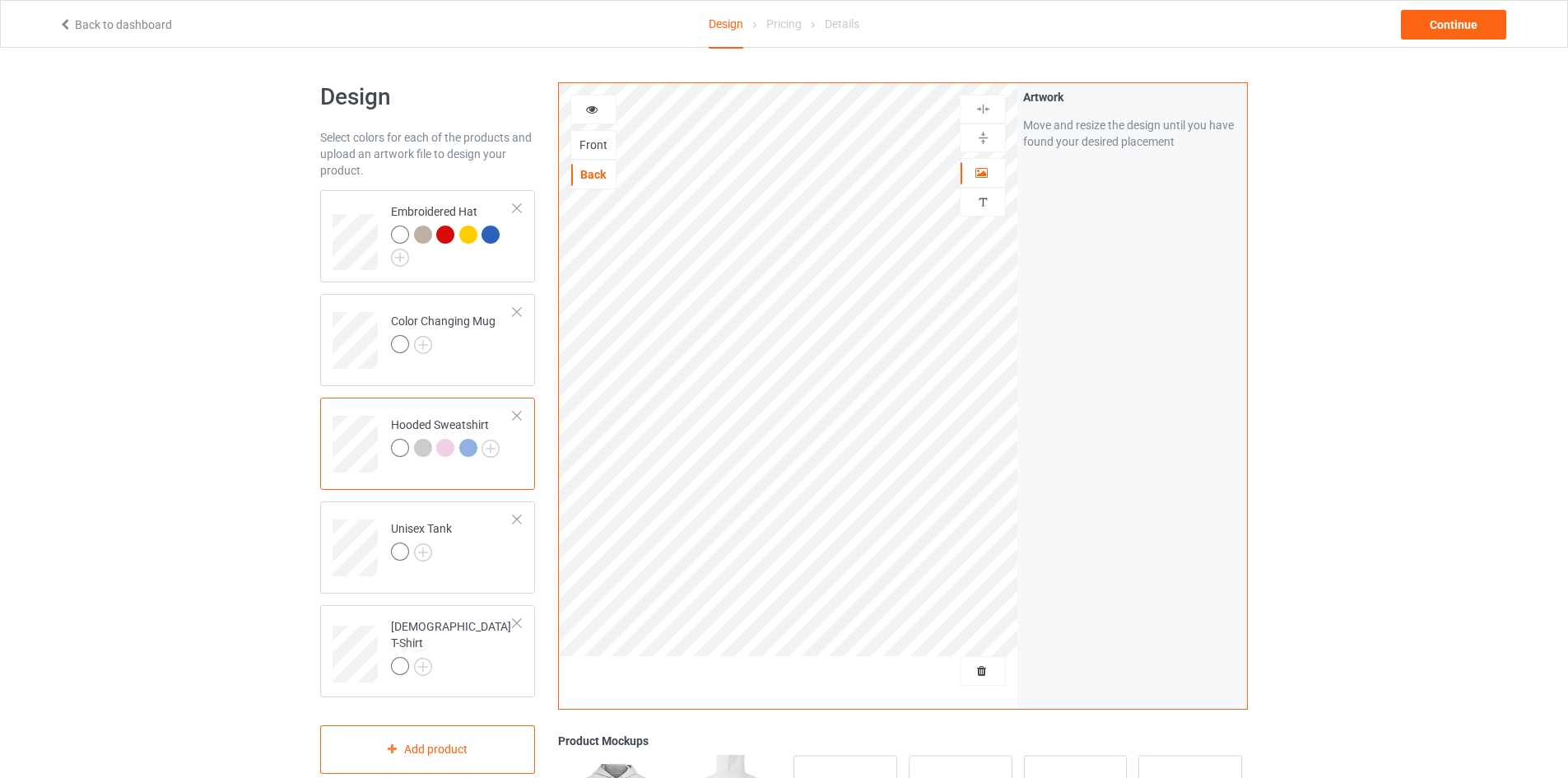
click at [428, 443] on div at bounding box center [423, 448] width 18 height 18
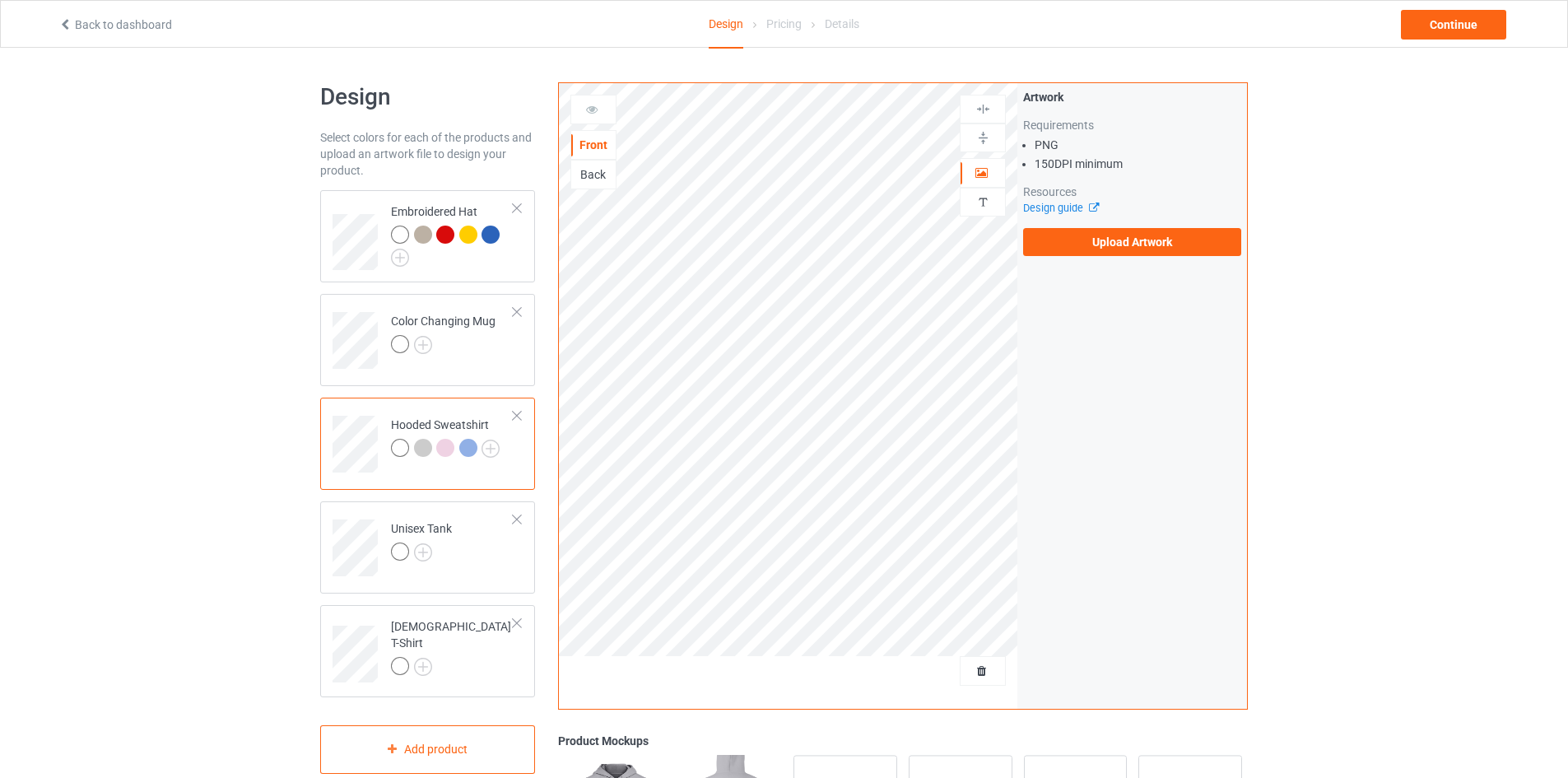
click at [597, 172] on div "Back" at bounding box center [593, 174] width 45 height 16
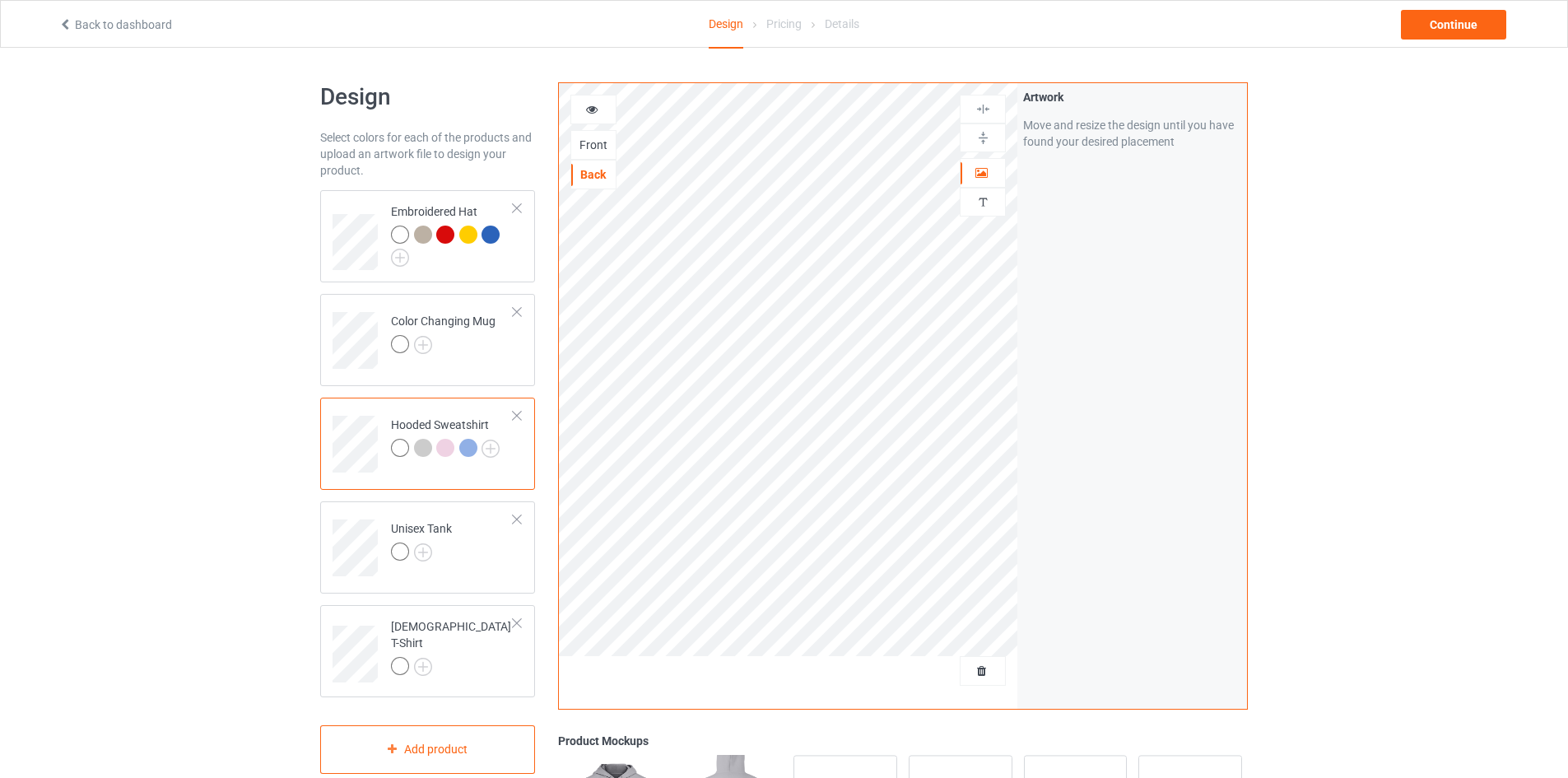
click at [444, 455] on div at bounding box center [445, 448] width 18 height 18
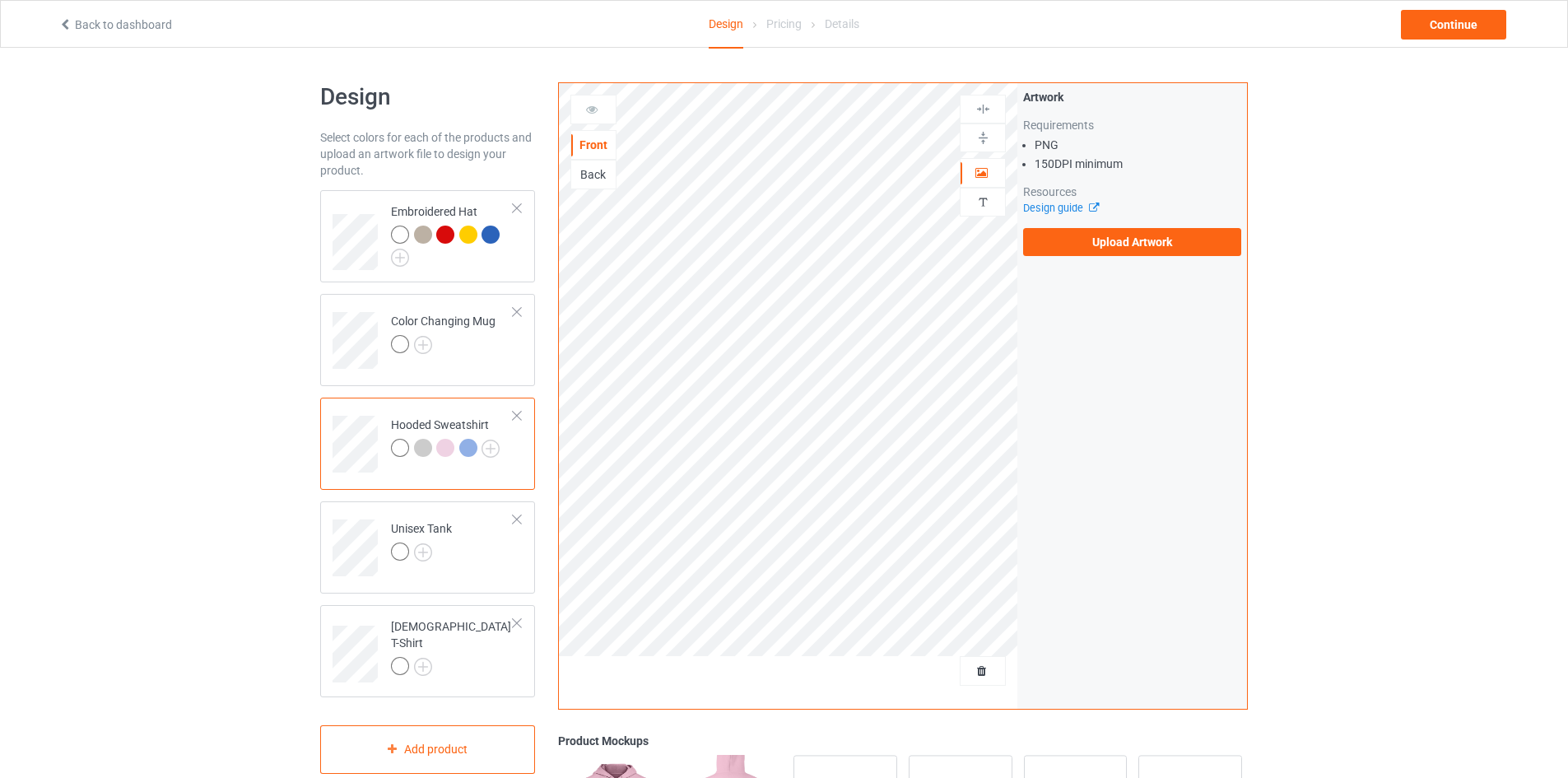
click at [607, 173] on div "Back" at bounding box center [593, 174] width 45 height 16
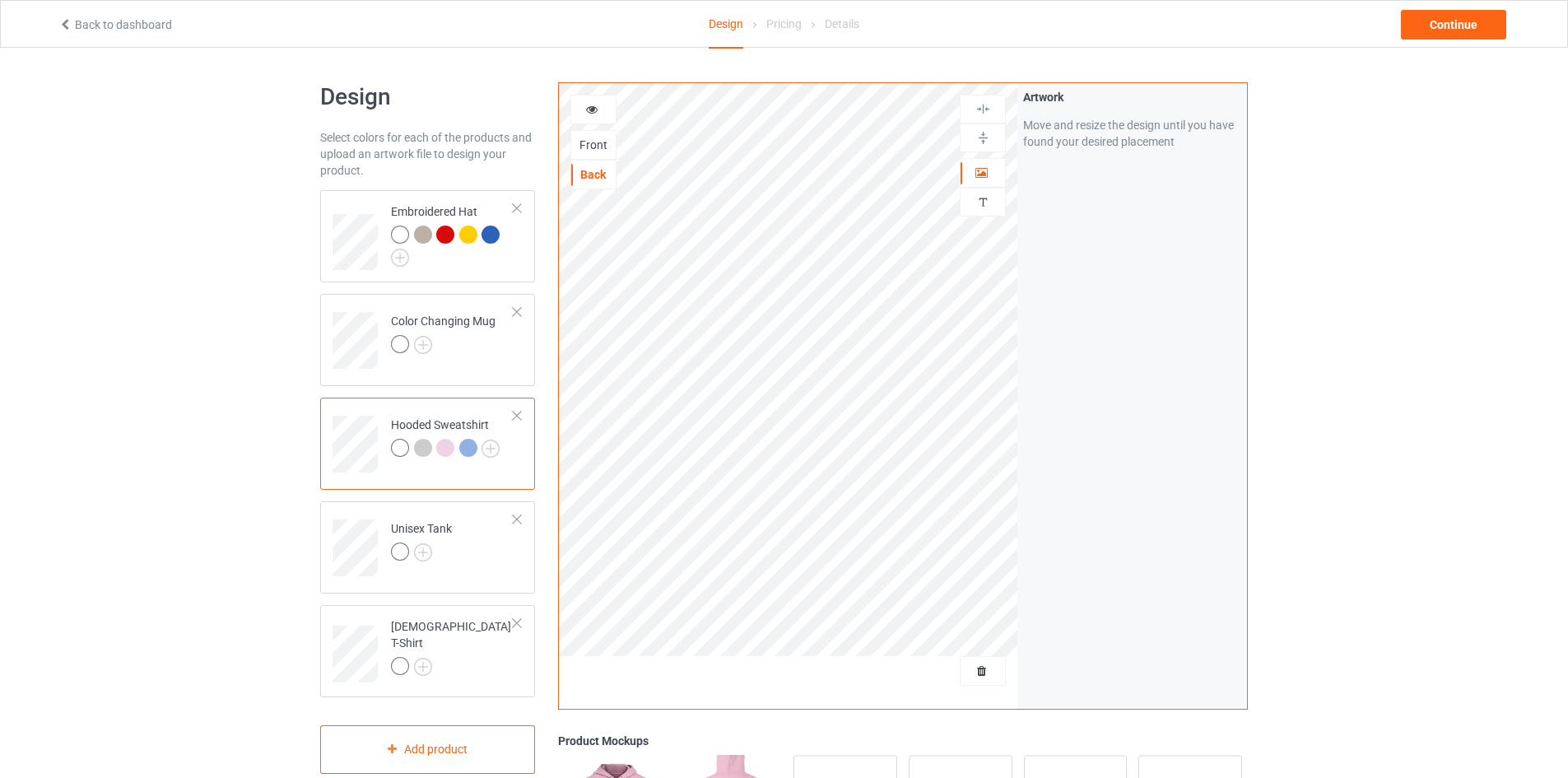
click at [470, 455] on div at bounding box center [467, 448] width 18 height 18
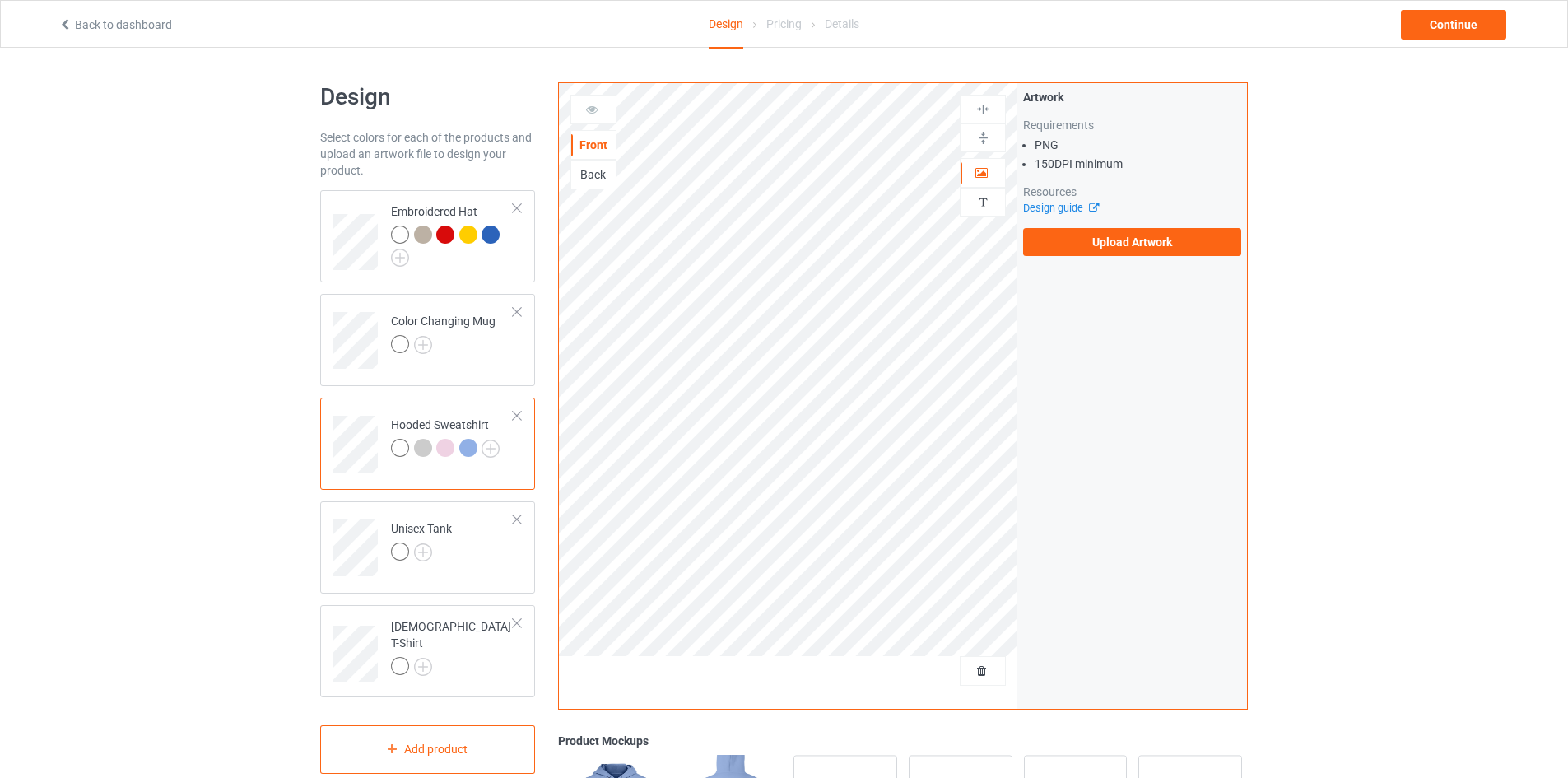
click at [590, 169] on div "Back" at bounding box center [593, 174] width 45 height 16
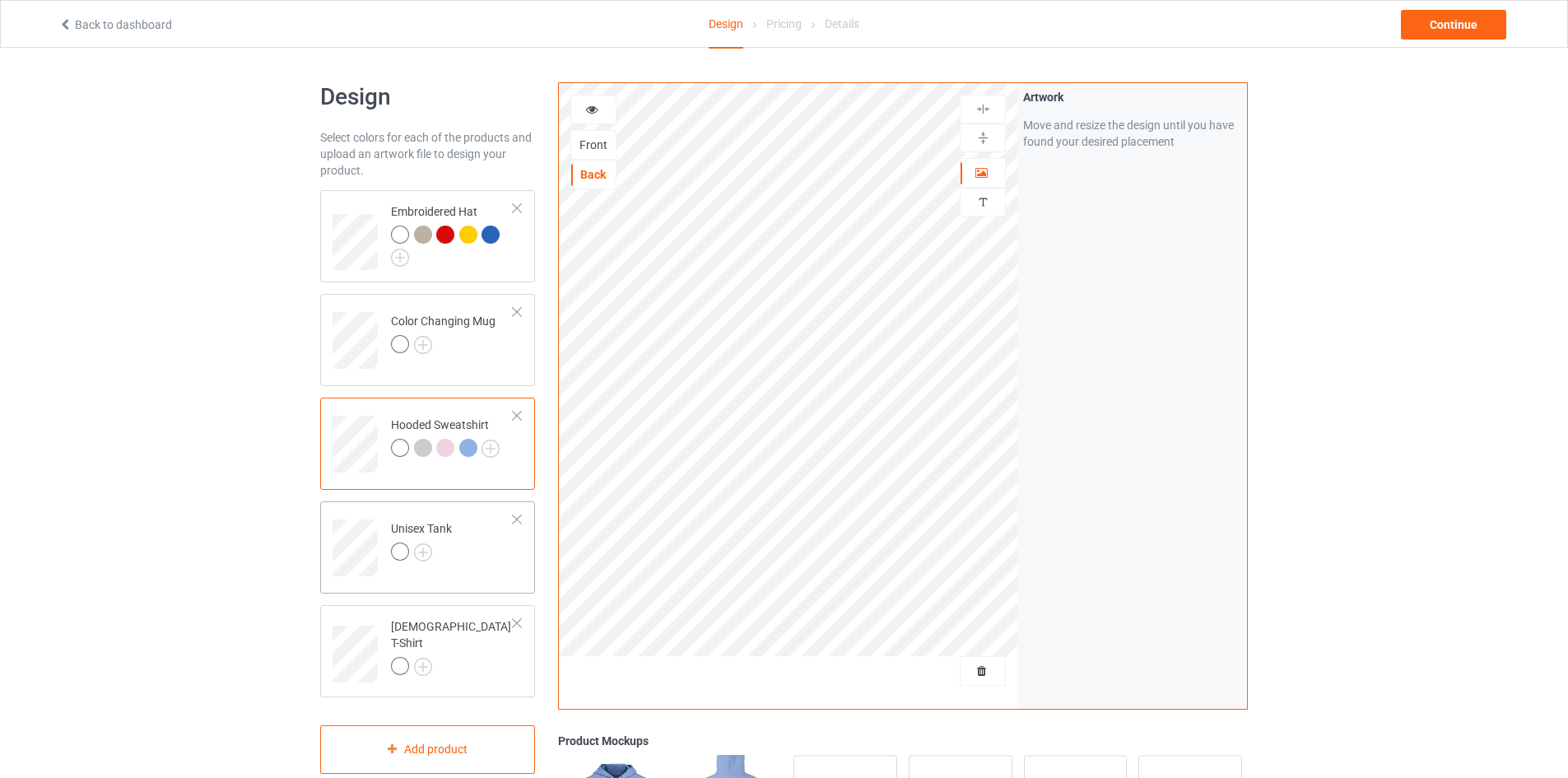
click at [472, 553] on td "Unisex Tank" at bounding box center [452, 542] width 141 height 68
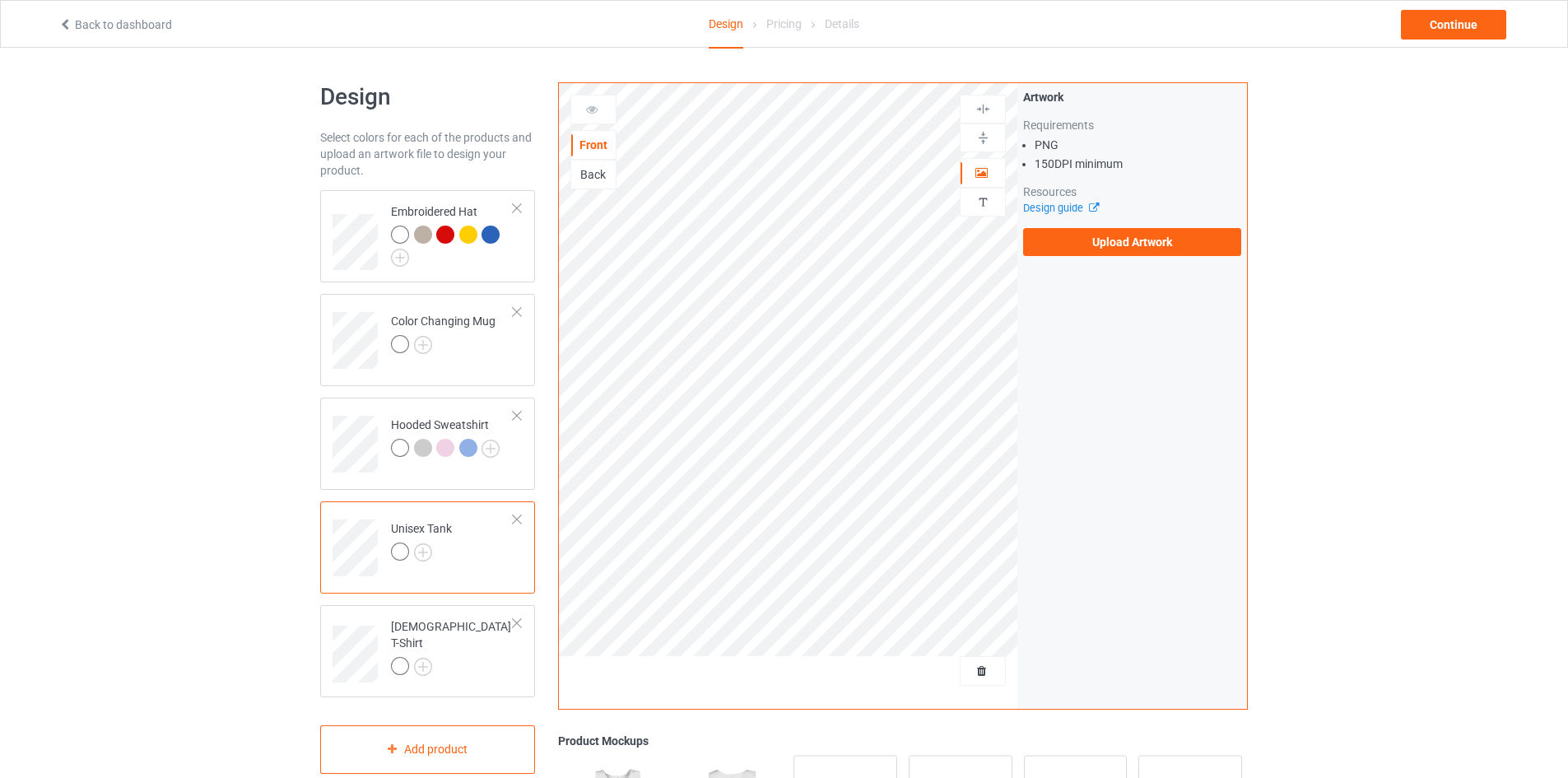
click at [612, 182] on div "Back" at bounding box center [593, 174] width 45 height 16
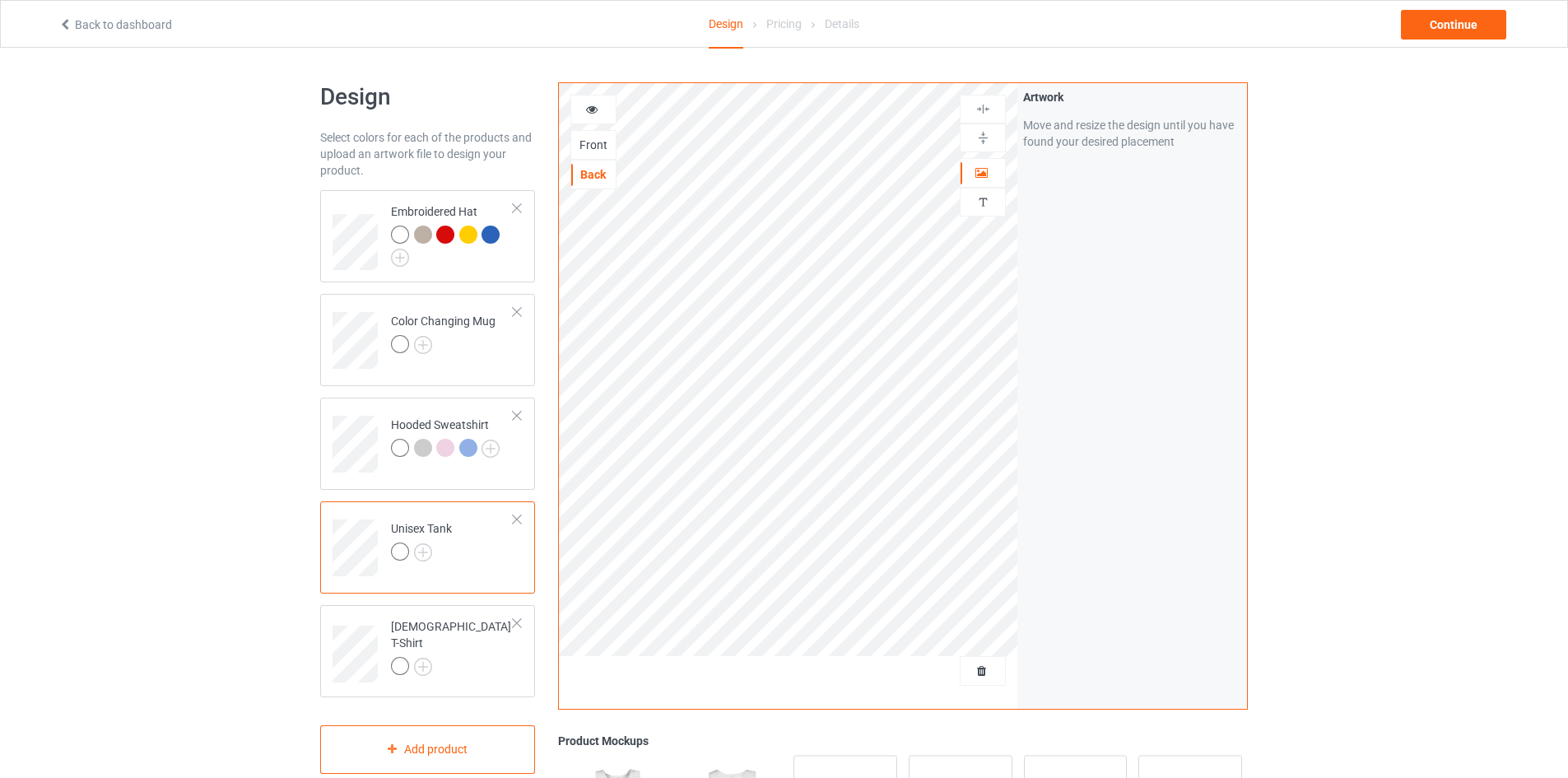
click at [608, 145] on div "Front" at bounding box center [593, 144] width 45 height 16
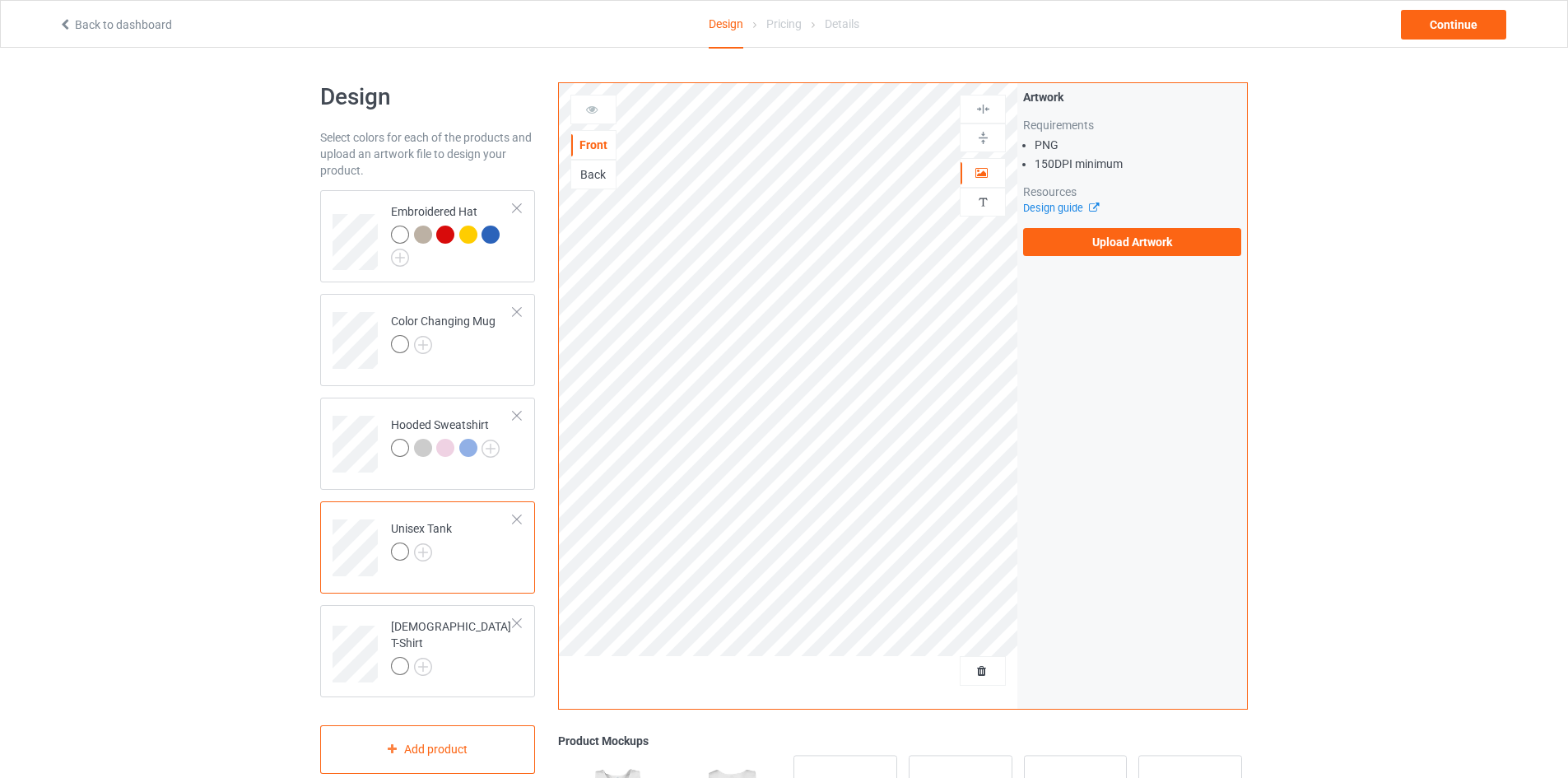
click at [593, 165] on div "Back" at bounding box center [593, 174] width 46 height 29
click at [598, 180] on div "Back" at bounding box center [593, 174] width 45 height 16
click at [590, 138] on div "Front" at bounding box center [593, 144] width 45 height 16
click at [1190, 242] on label "Upload Artwork" at bounding box center [1132, 242] width 218 height 28
click at [0, 0] on input "Upload Artwork" at bounding box center [0, 0] width 0 height 0
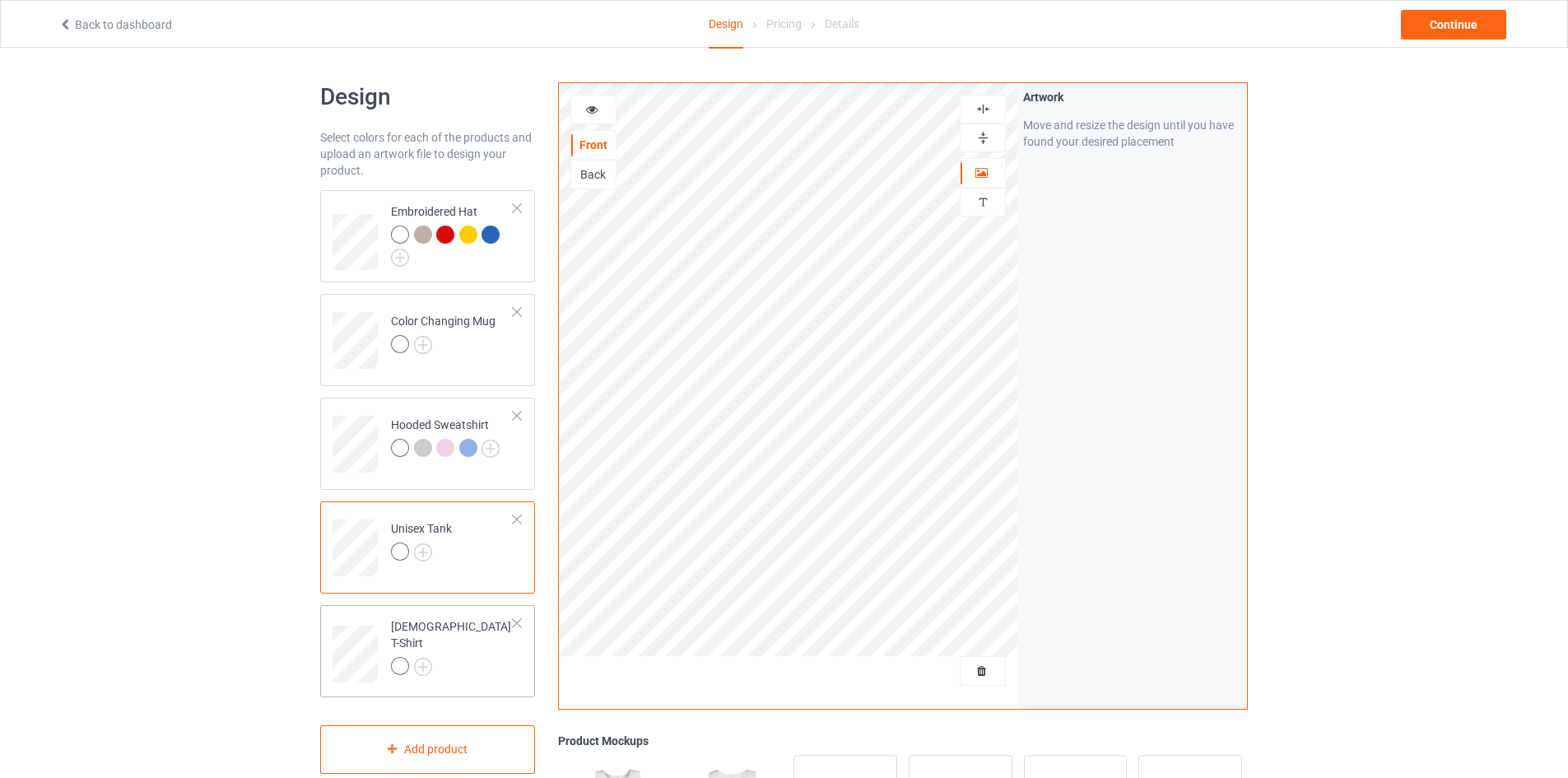
click at [434, 681] on div "[DEMOGRAPHIC_DATA] T-Shirt" at bounding box center [427, 650] width 215 height 92
click at [598, 117] on div at bounding box center [593, 109] width 45 height 16
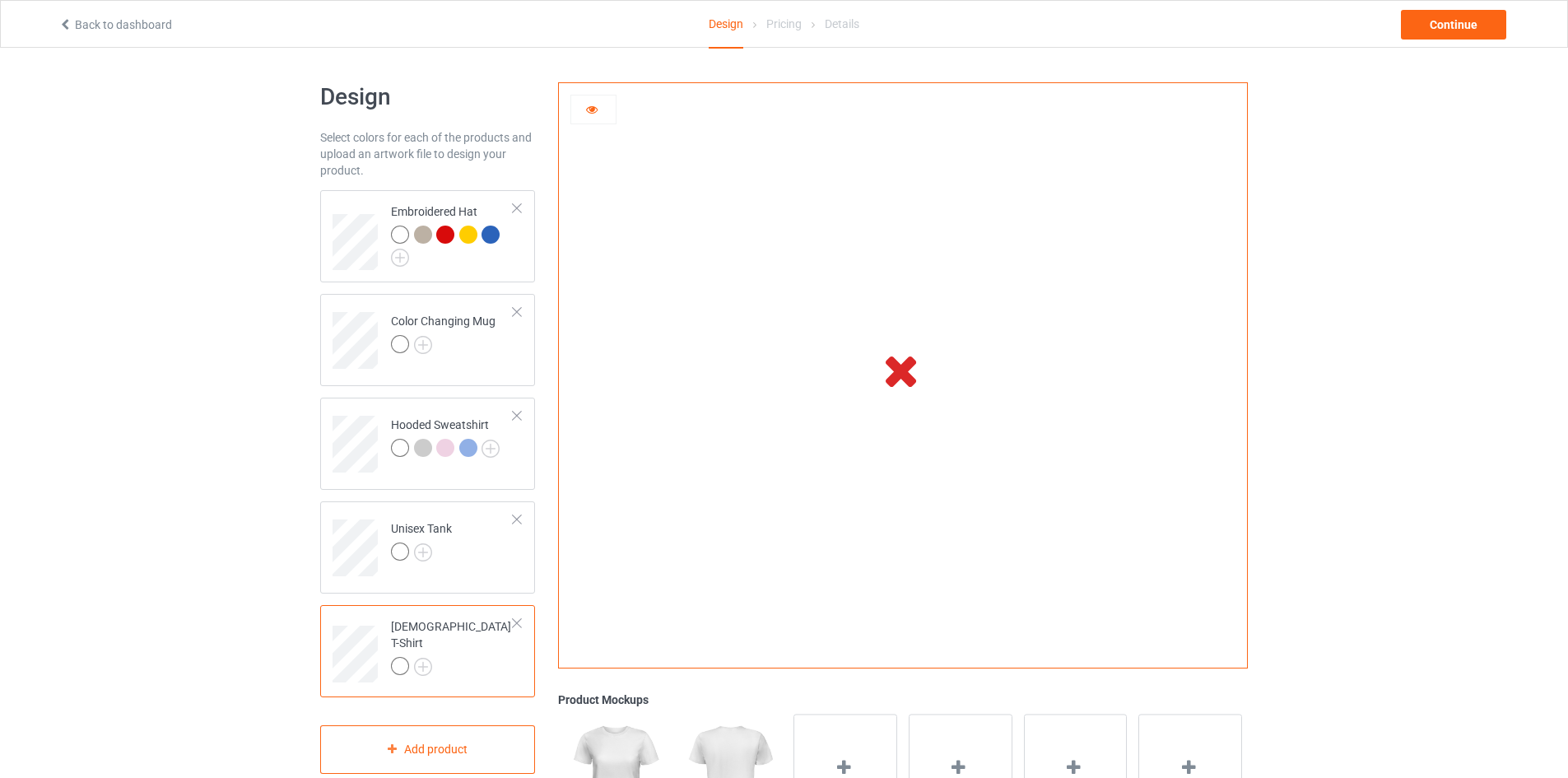
click at [598, 117] on div at bounding box center [593, 109] width 45 height 16
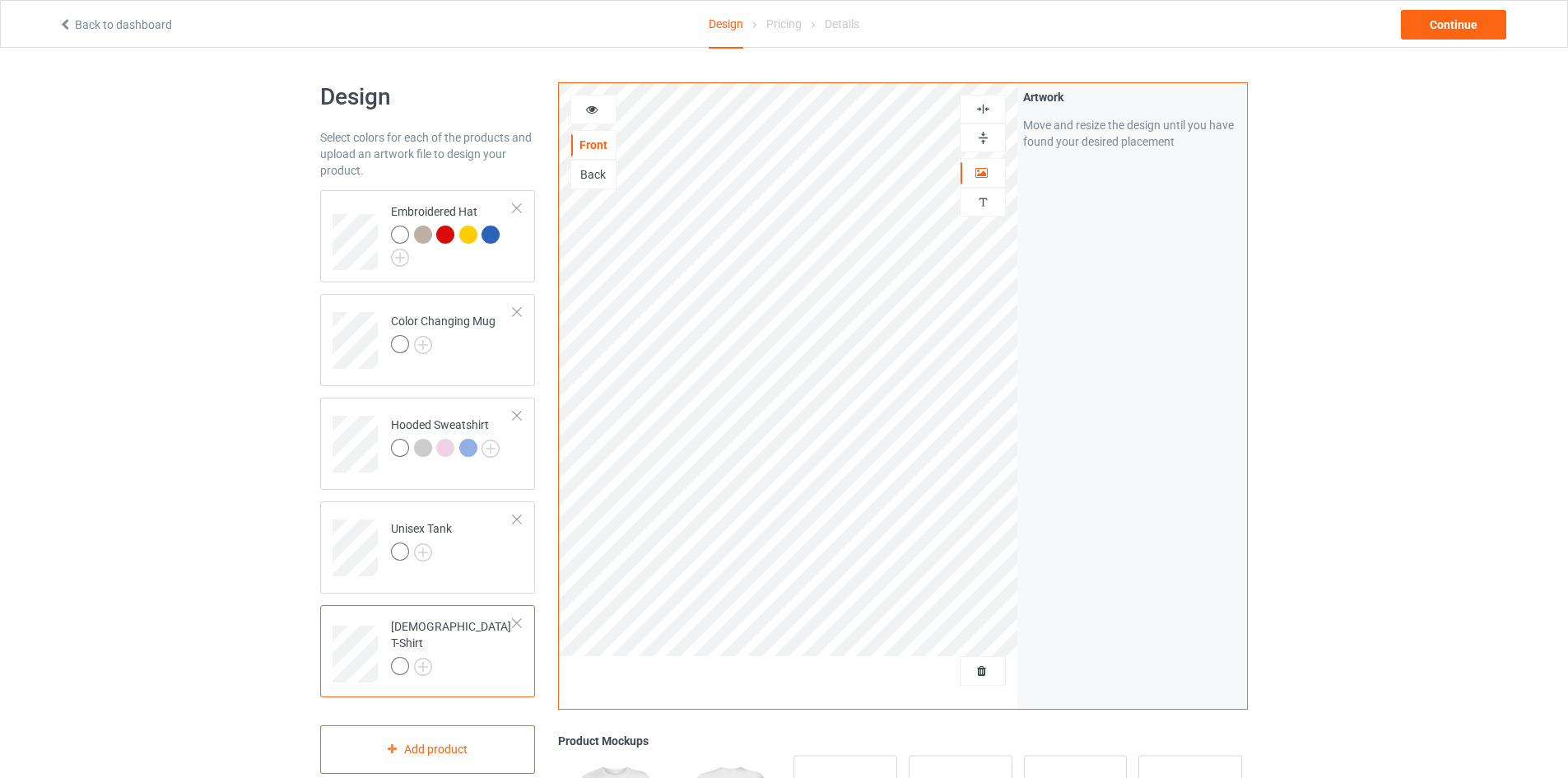
click at [587, 122] on div at bounding box center [593, 110] width 46 height 29
click at [592, 112] on icon at bounding box center [592, 106] width 14 height 11
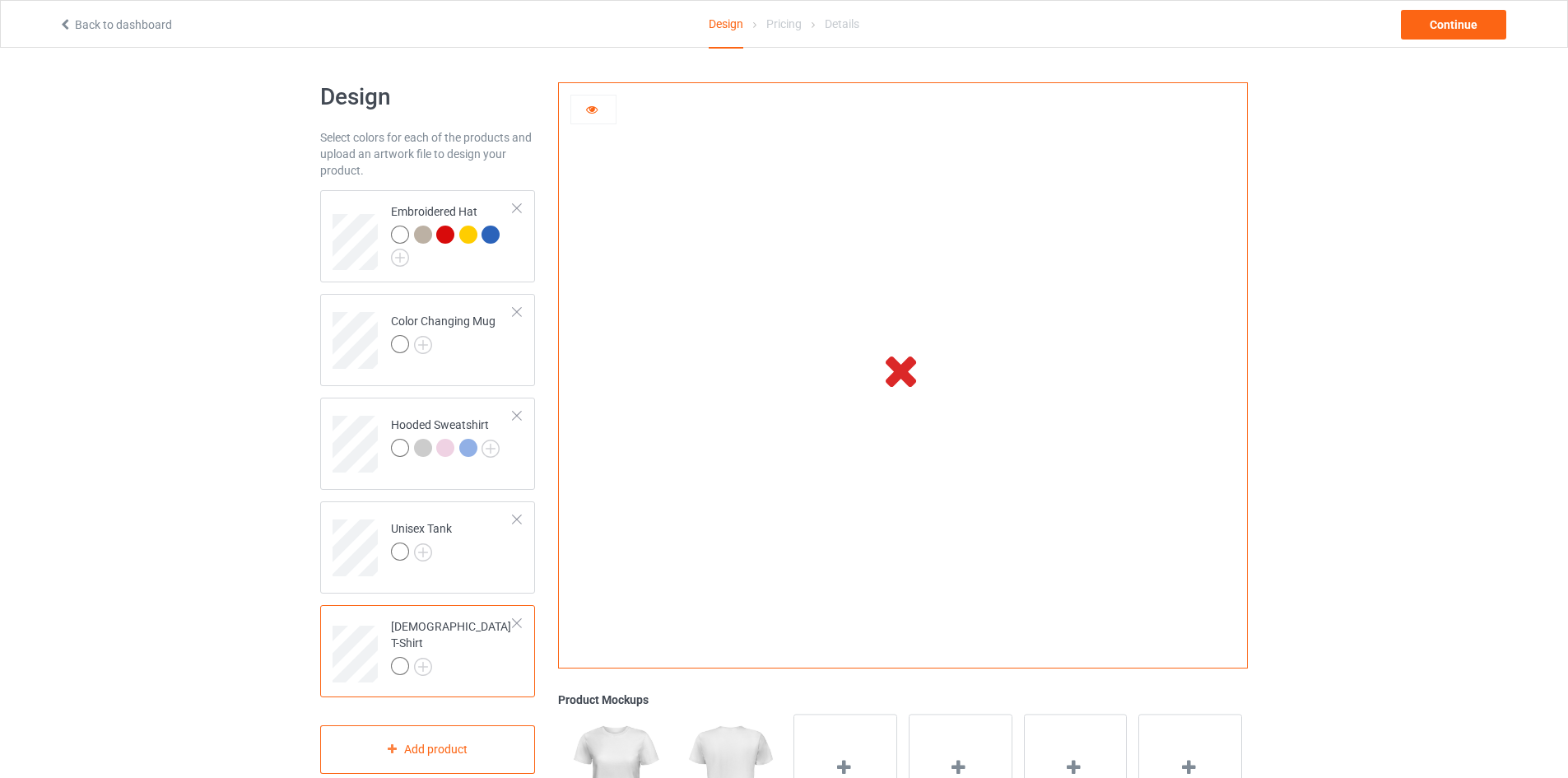
click at [592, 112] on icon at bounding box center [592, 106] width 14 height 11
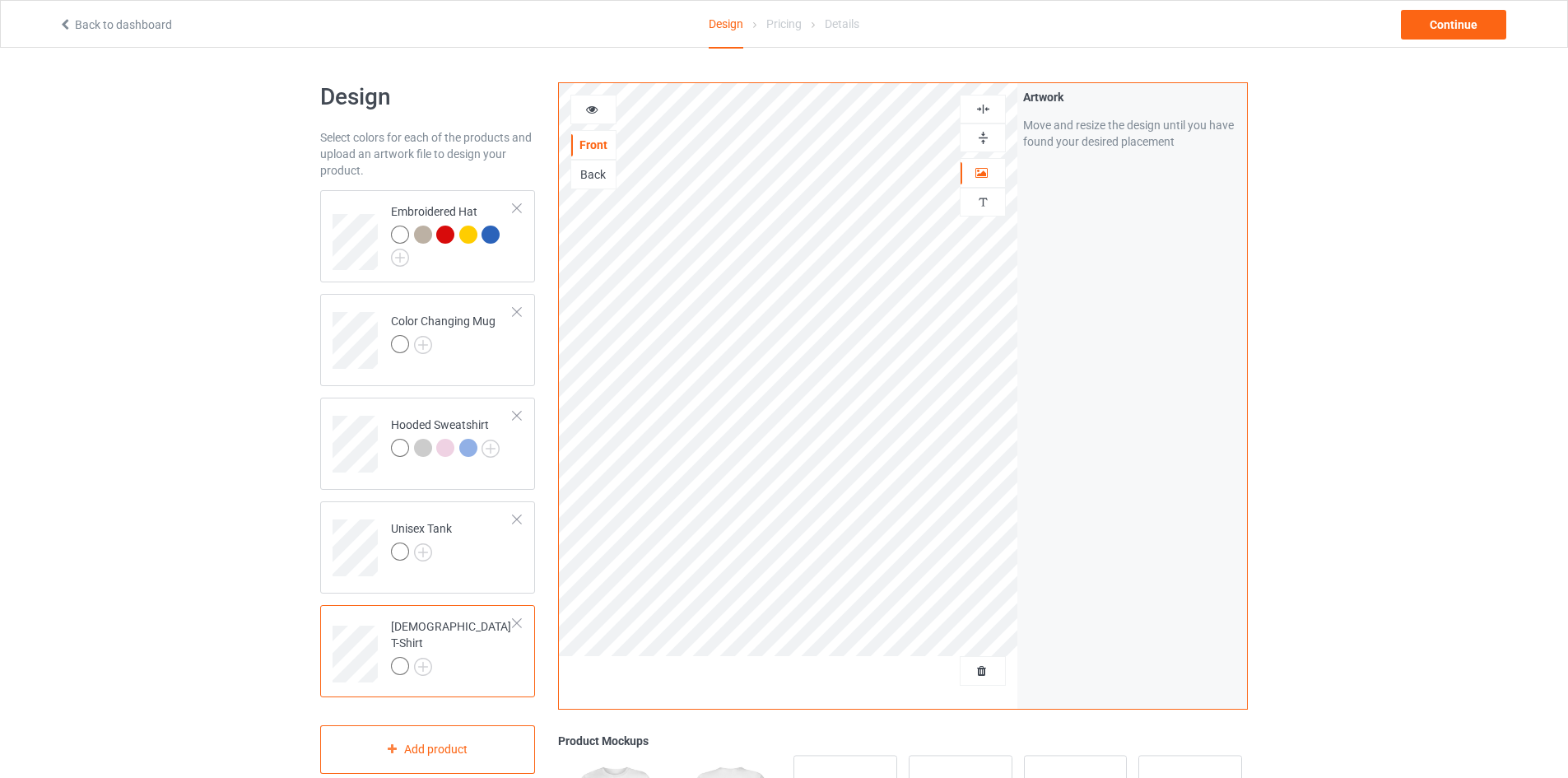
click at [583, 103] on div at bounding box center [593, 109] width 45 height 16
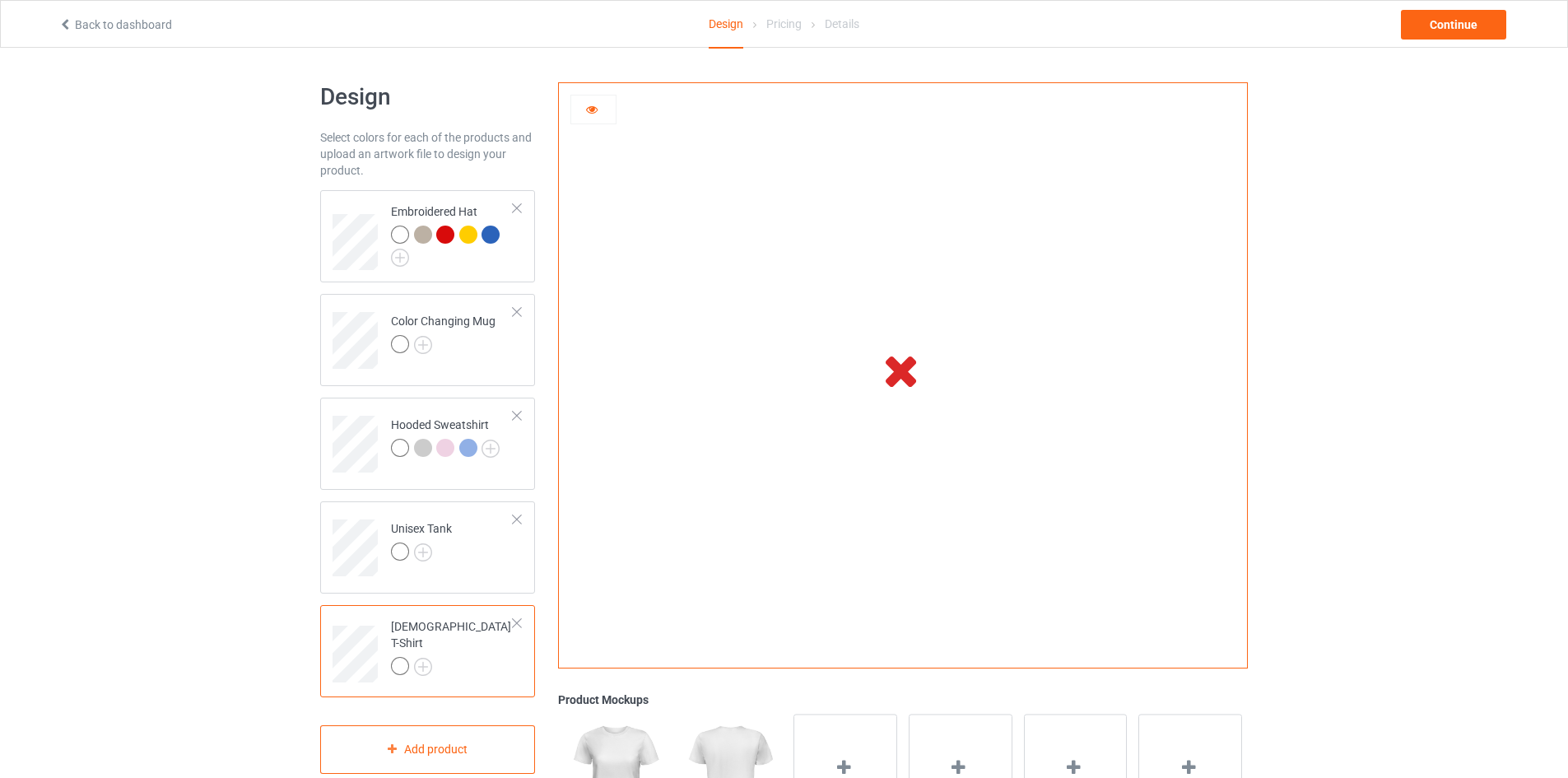
click at [583, 103] on div at bounding box center [593, 109] width 45 height 16
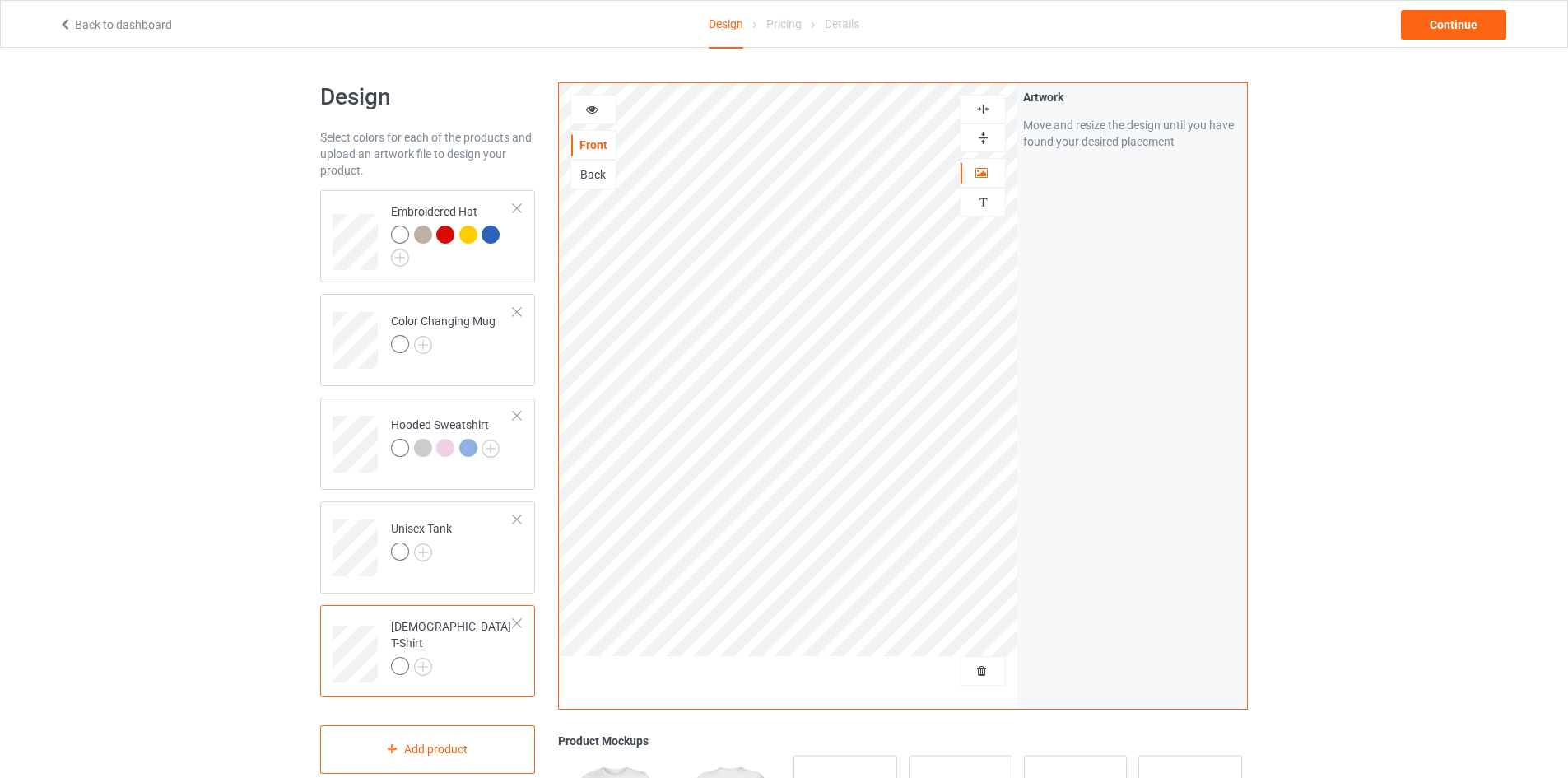
click at [586, 122] on div at bounding box center [593, 110] width 46 height 29
click at [591, 108] on icon at bounding box center [592, 106] width 14 height 11
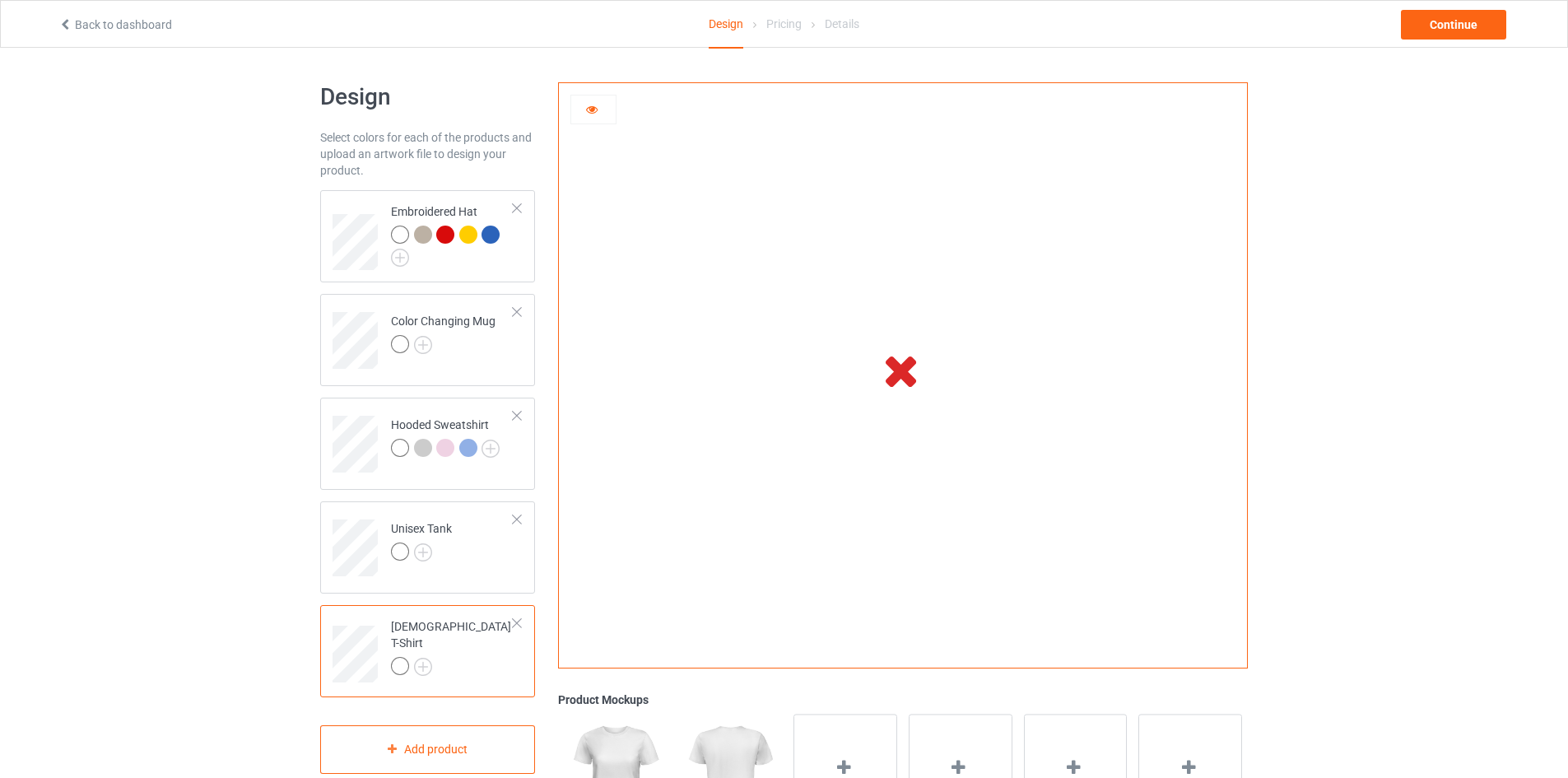
click at [591, 108] on icon at bounding box center [592, 106] width 14 height 11
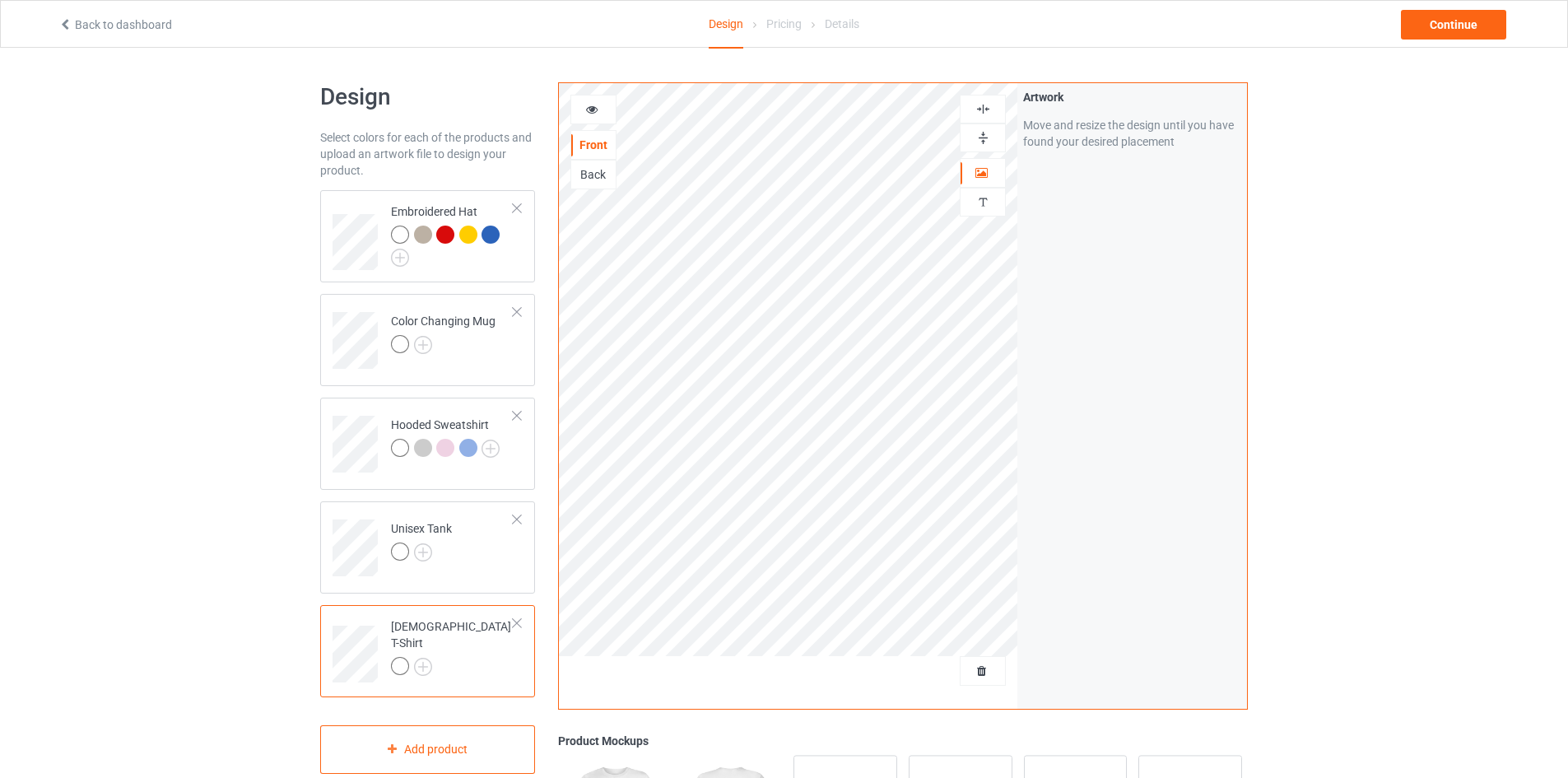
click at [588, 110] on icon at bounding box center [592, 106] width 14 height 11
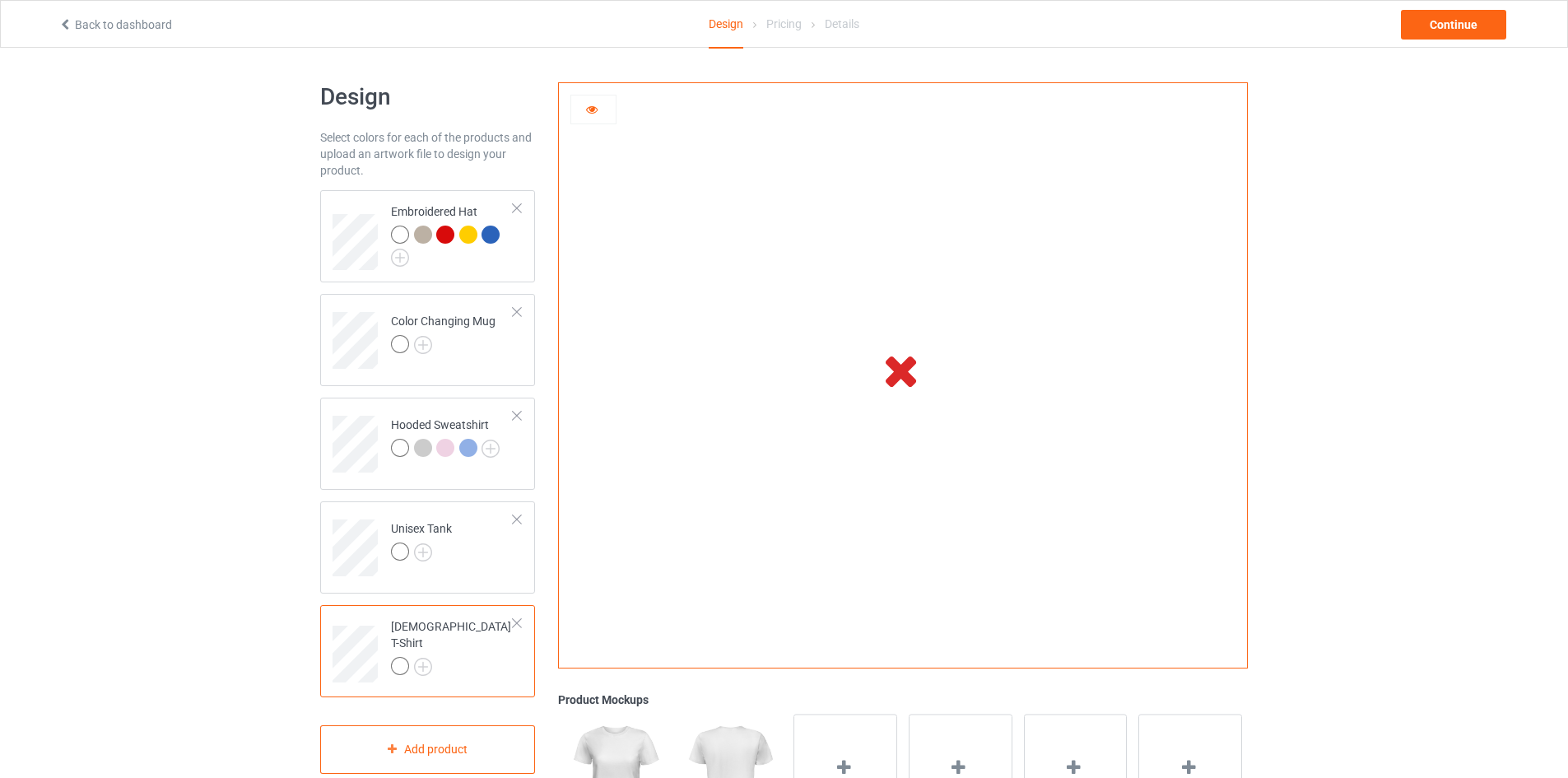
click at [588, 110] on icon at bounding box center [592, 106] width 14 height 11
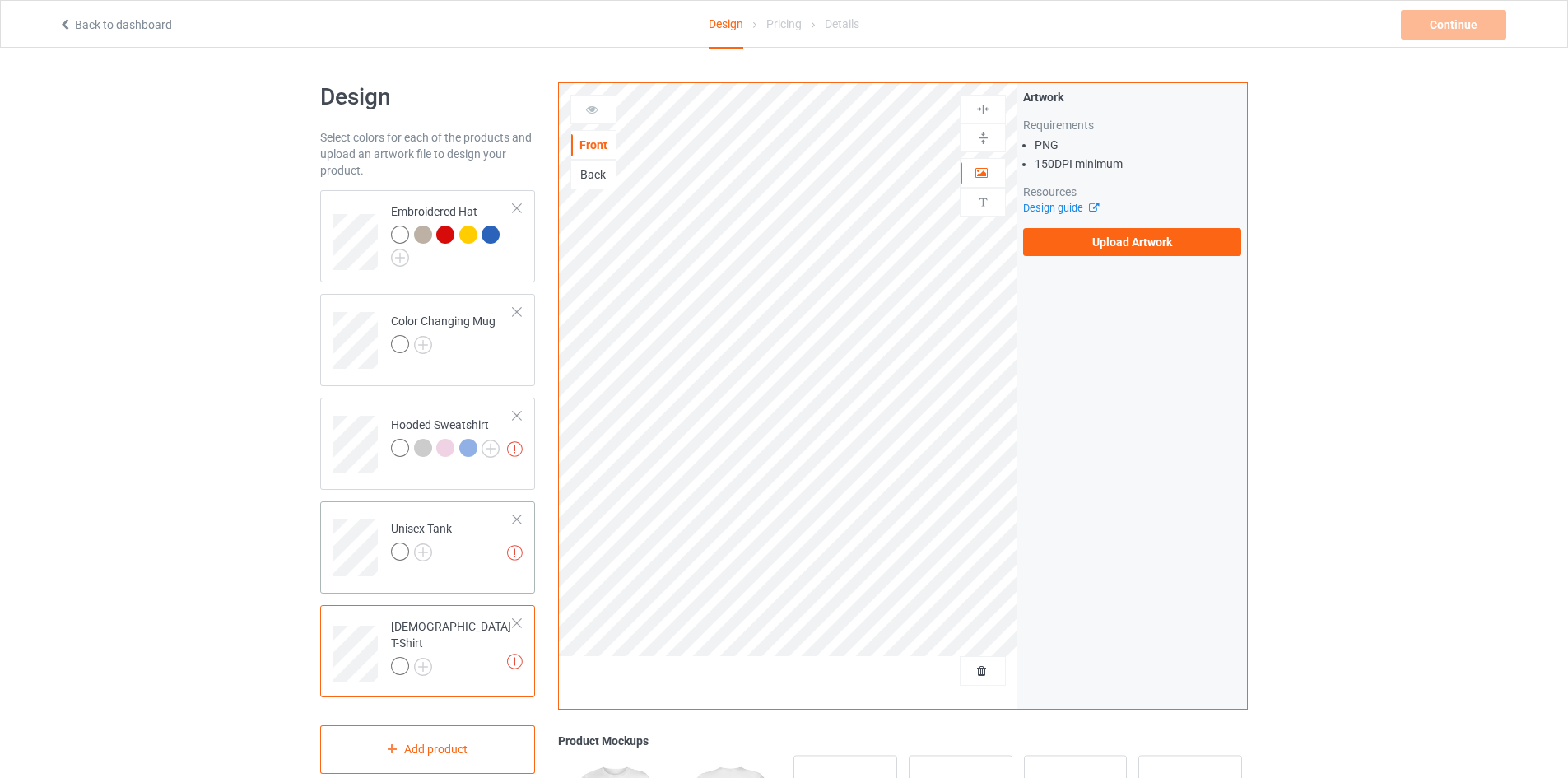
click at [517, 516] on div at bounding box center [517, 518] width 11 height 11
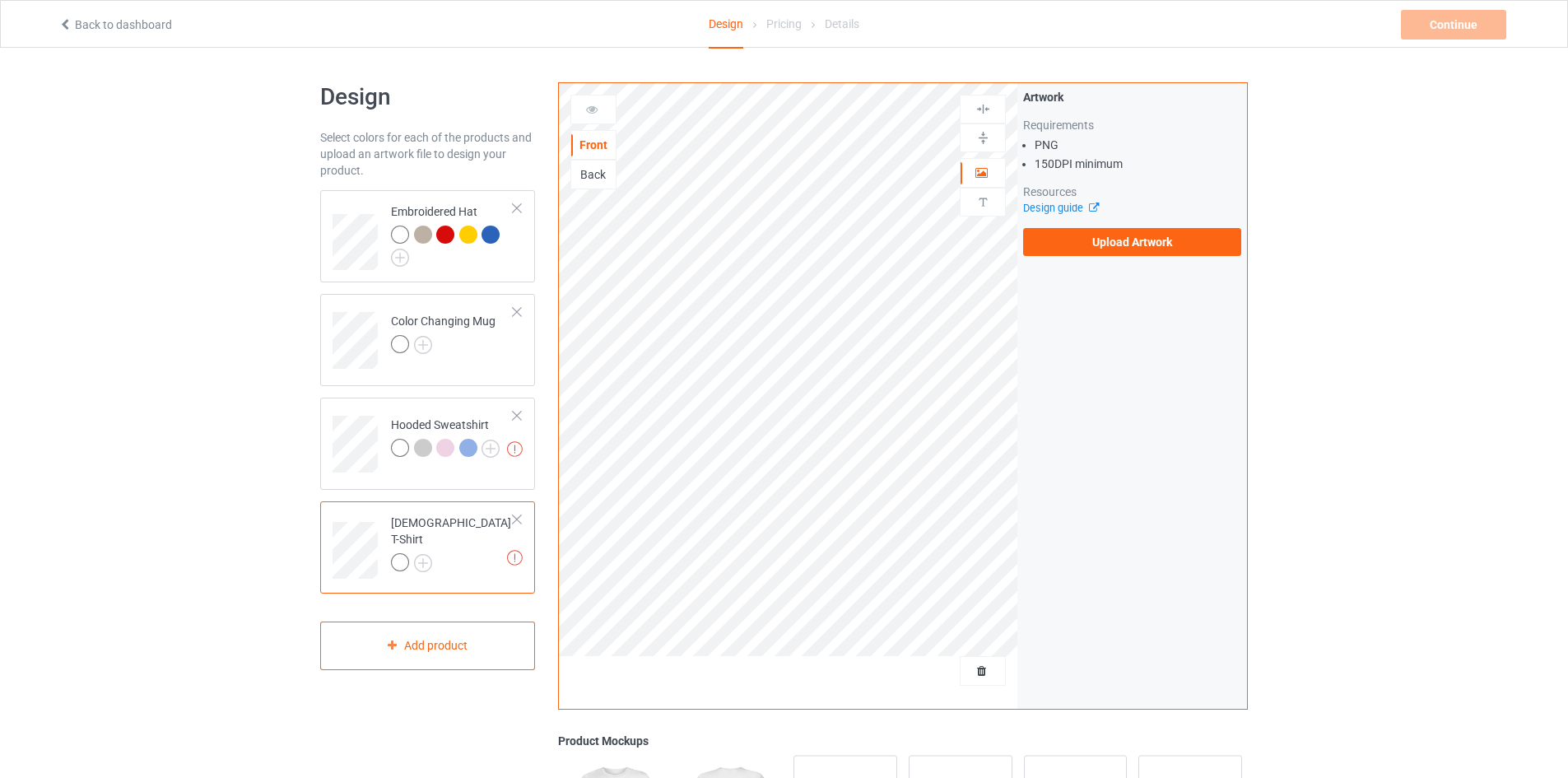
click at [516, 522] on div at bounding box center [517, 518] width 11 height 11
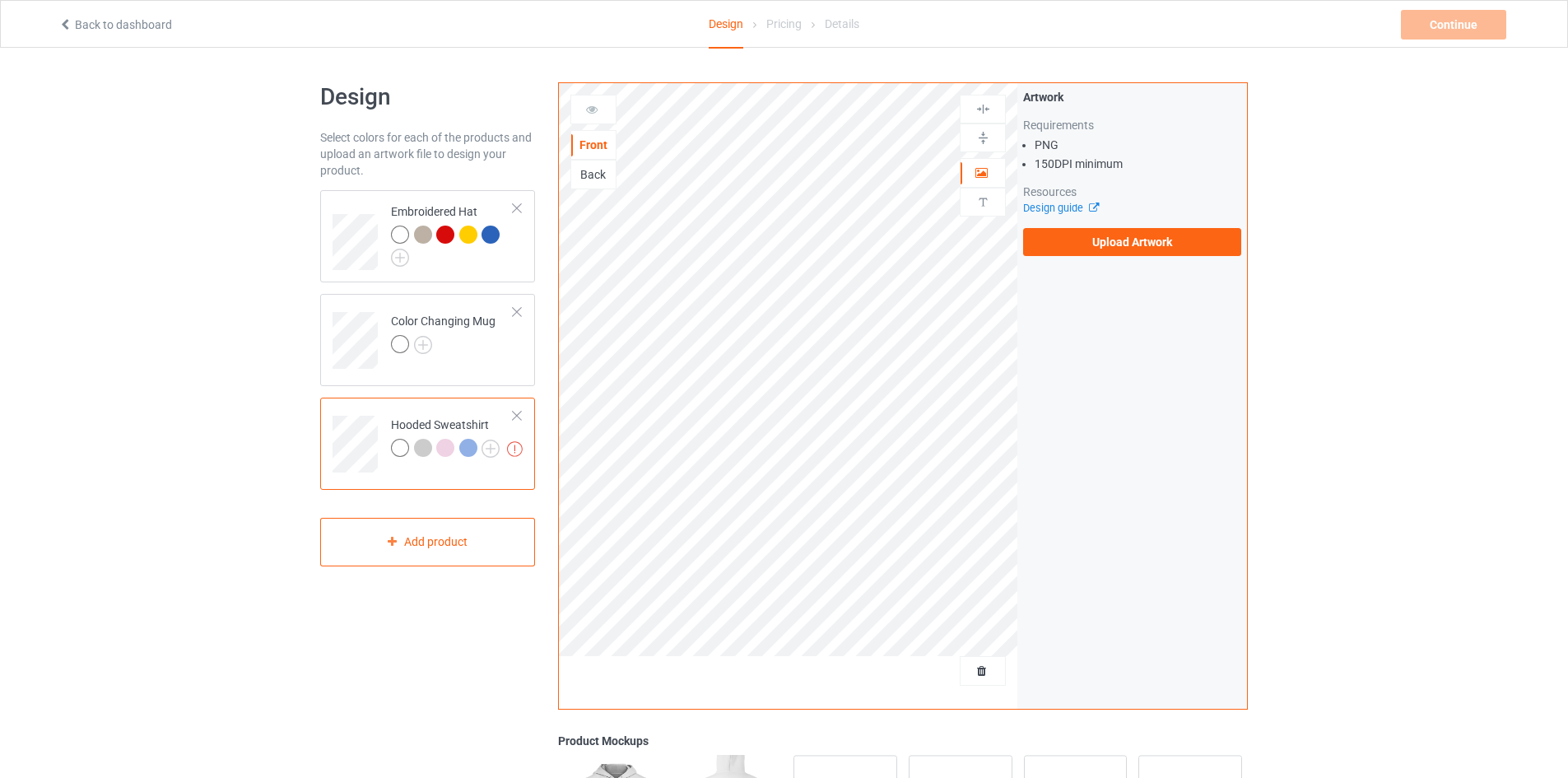
click at [517, 421] on div at bounding box center [517, 415] width 11 height 11
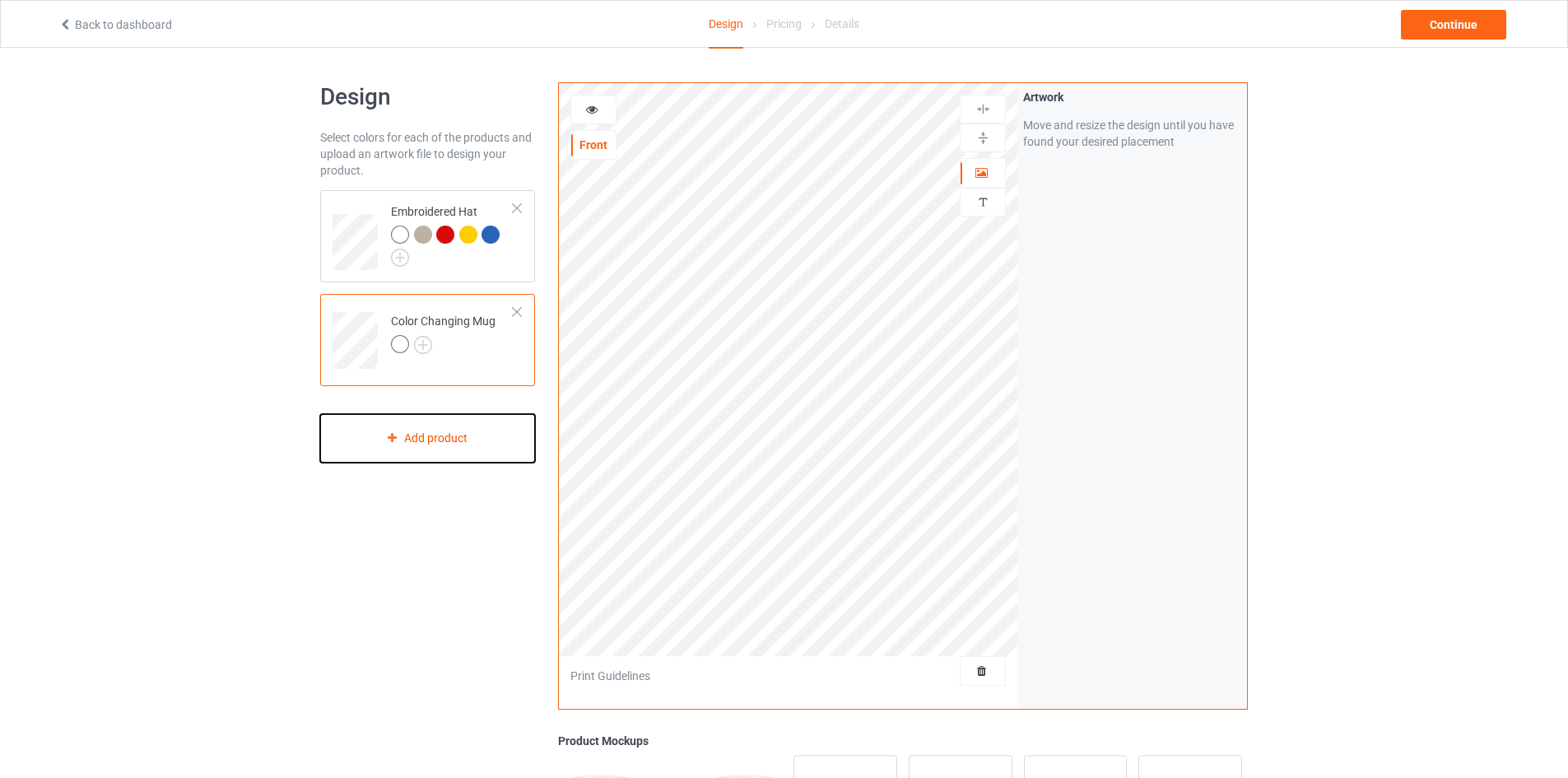
click at [509, 435] on div "Add product" at bounding box center [427, 438] width 215 height 48
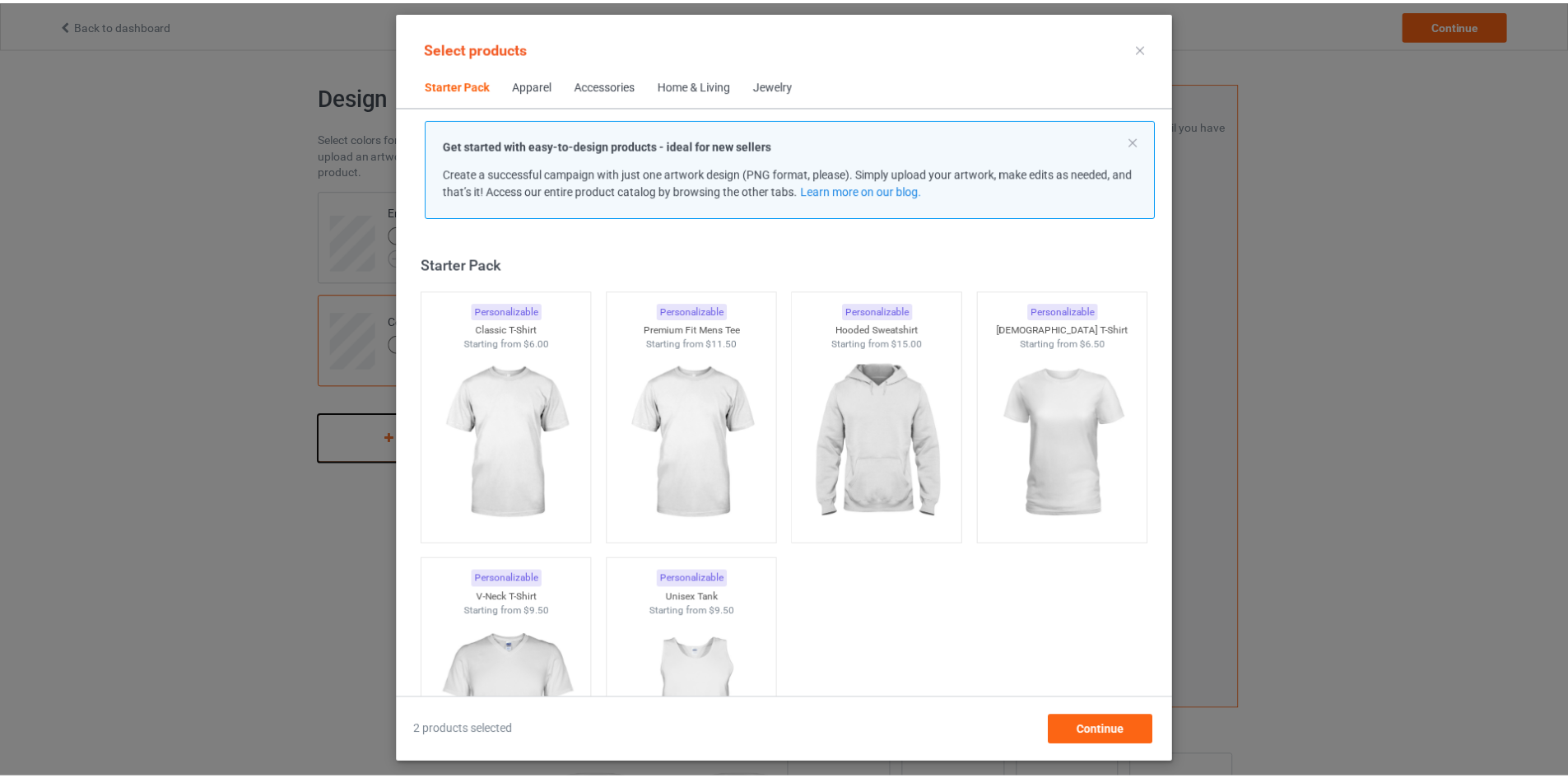
scroll to position [22, 0]
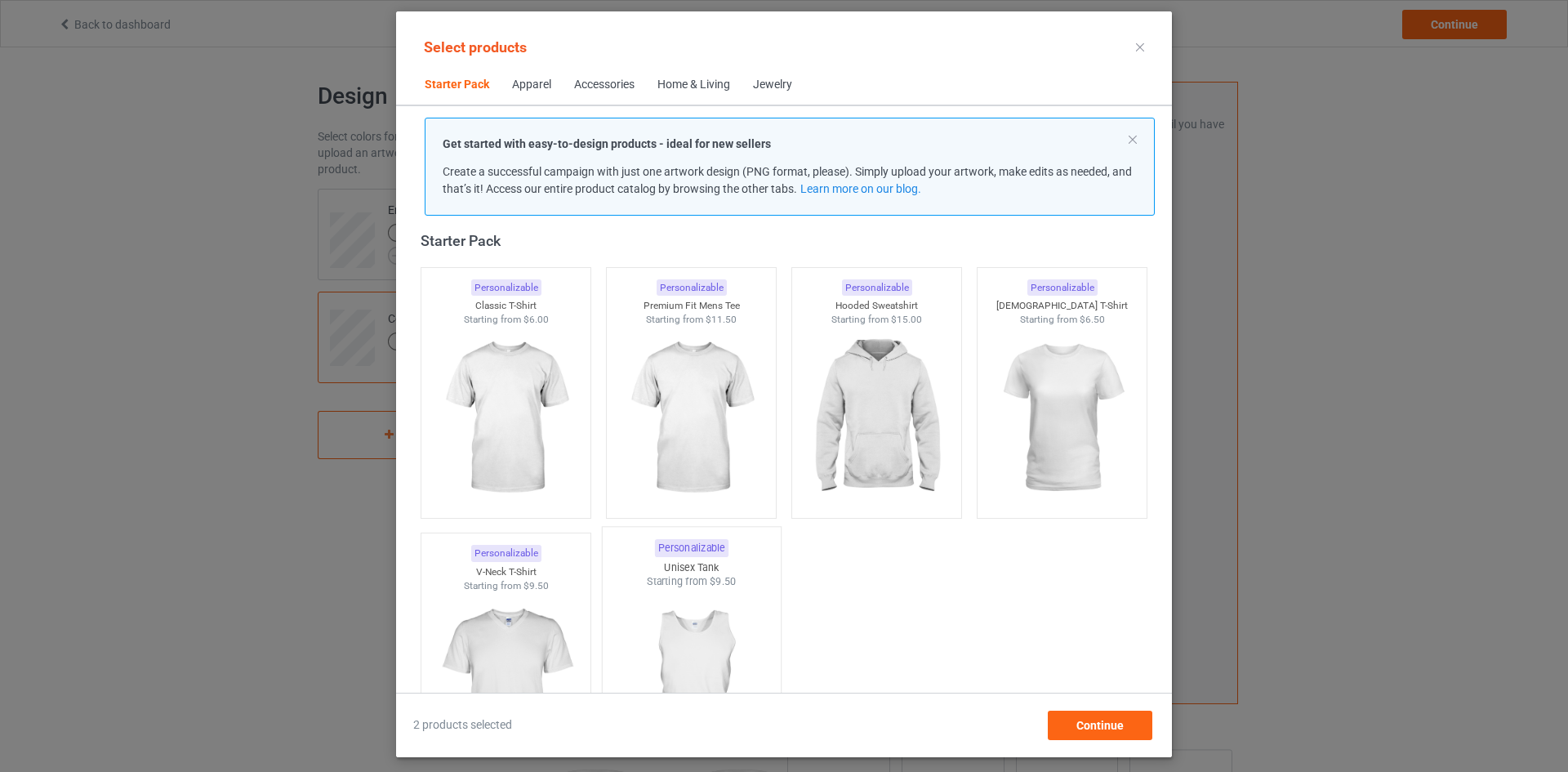
click at [685, 654] on img at bounding box center [691, 685] width 153 height 192
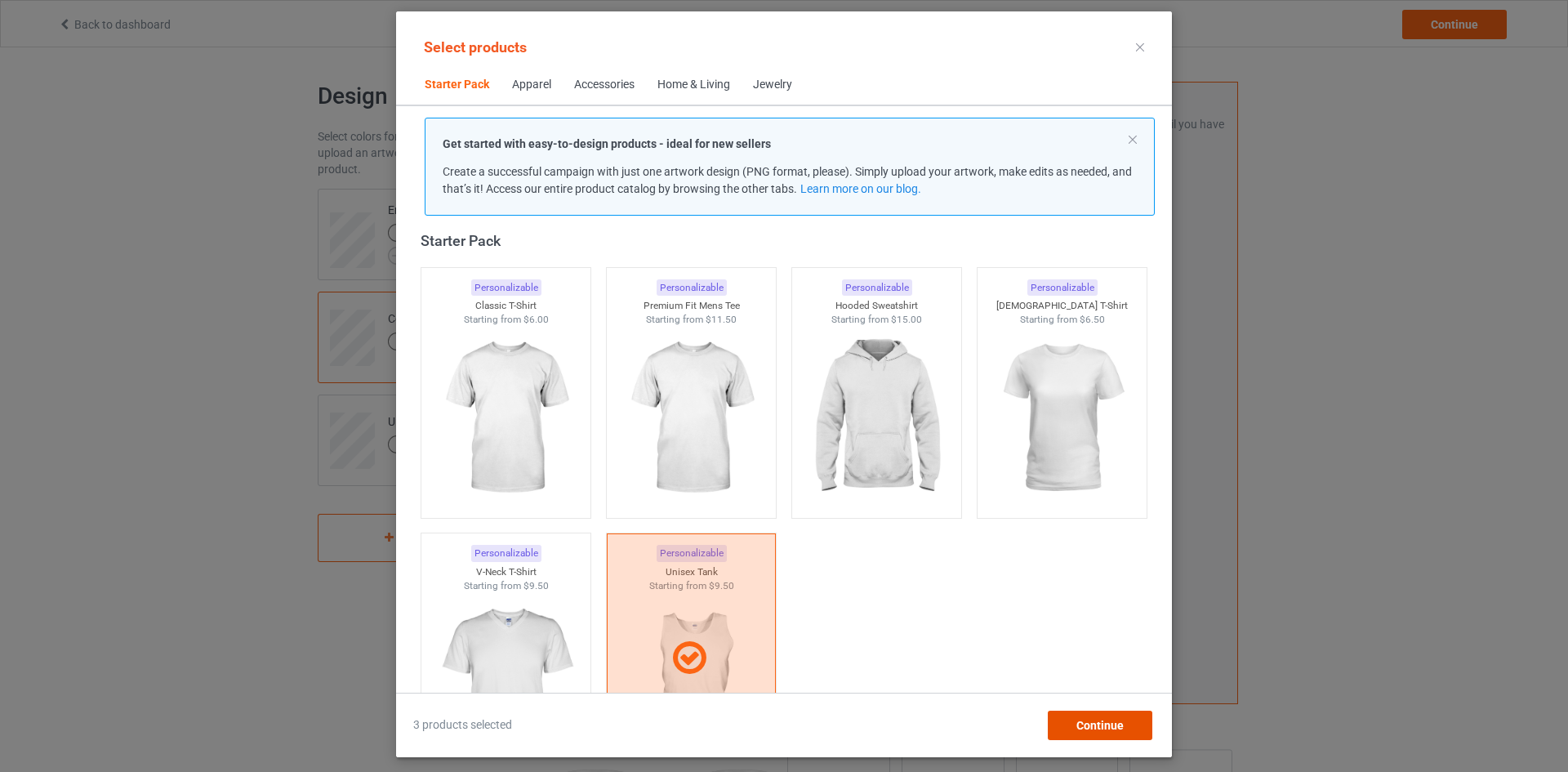
click at [1084, 727] on span "Continue" at bounding box center [1100, 725] width 47 height 13
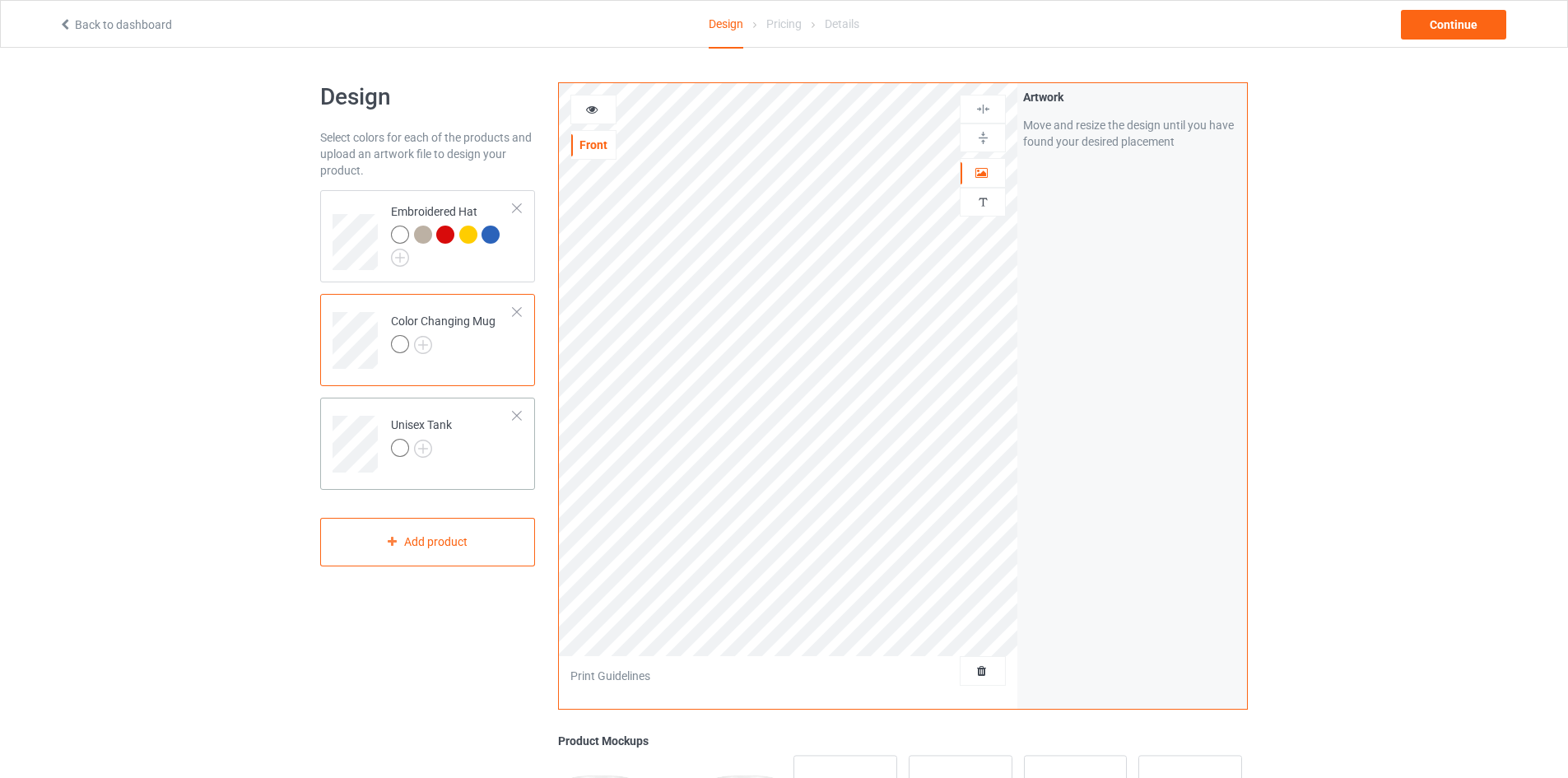
click at [469, 456] on td "Unisex Tank" at bounding box center [452, 438] width 141 height 68
click at [588, 104] on icon at bounding box center [592, 106] width 14 height 11
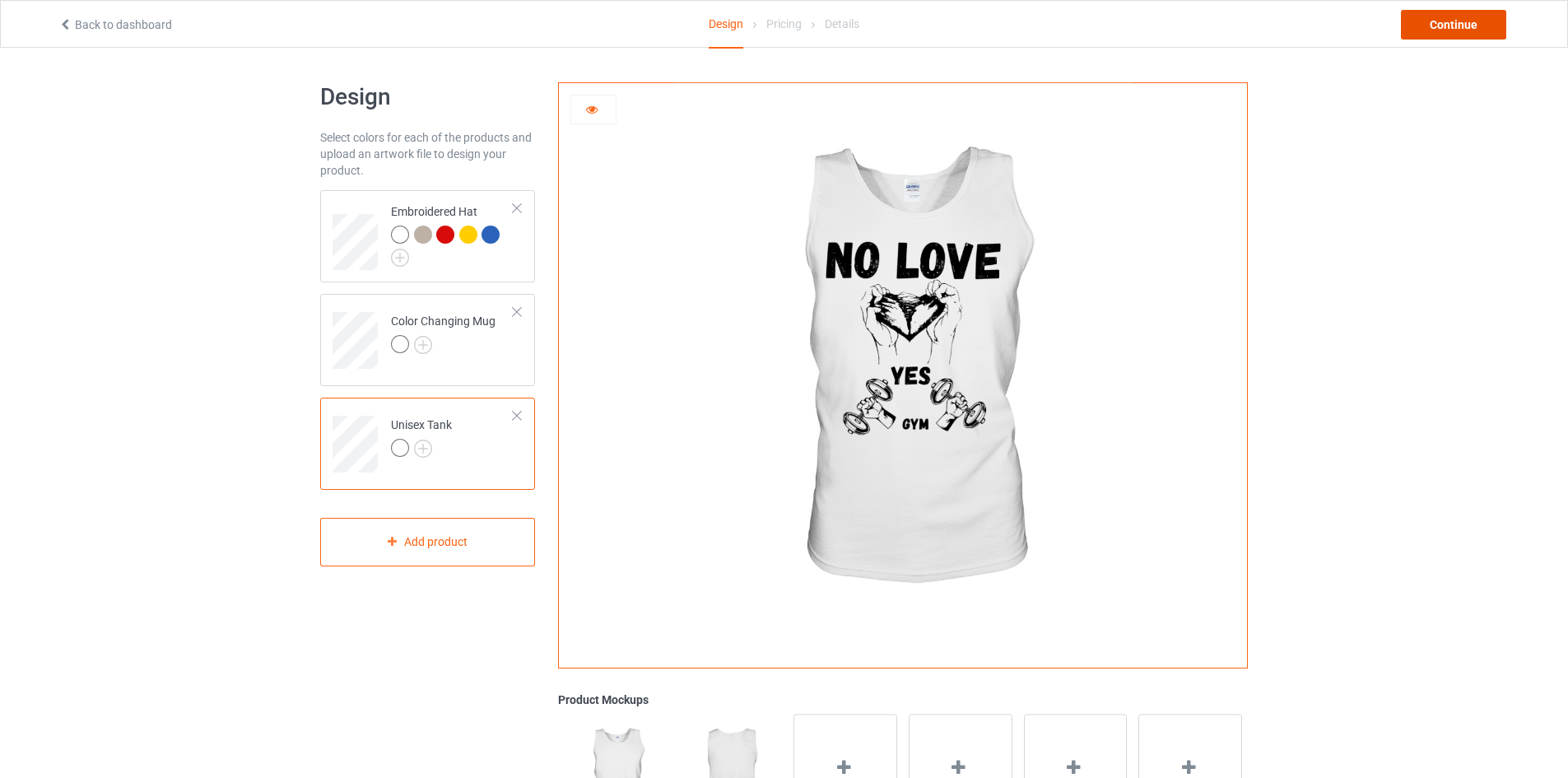
click at [1421, 29] on div "Continue" at bounding box center [1453, 24] width 105 height 29
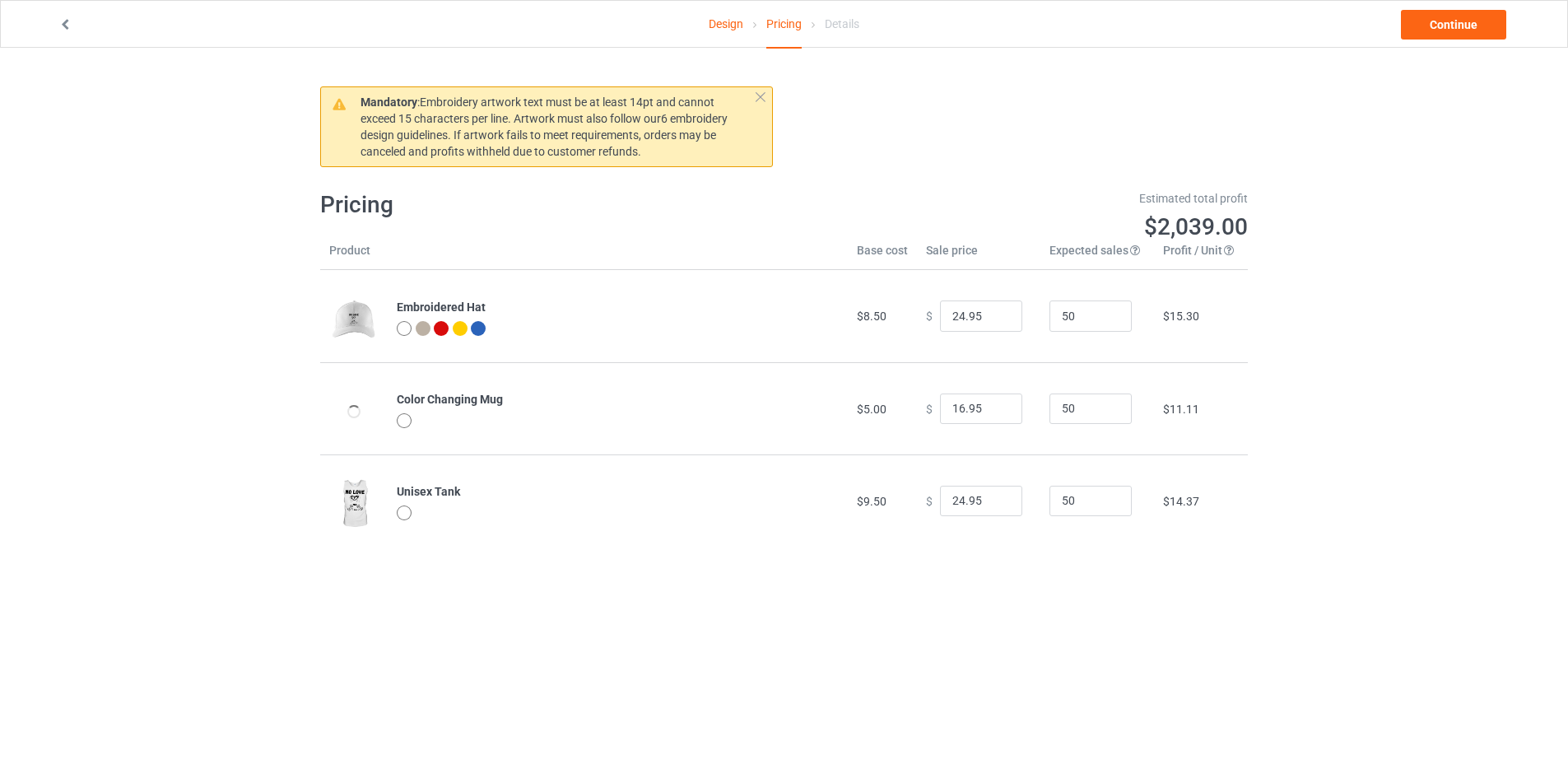
click at [876, 316] on td "$8.50" at bounding box center [882, 316] width 69 height 92
click at [856, 318] on span "$8.50" at bounding box center [871, 316] width 29 height 13
click at [859, 312] on span "$8.50" at bounding box center [871, 316] width 29 height 13
click at [1196, 314] on td "$15.30" at bounding box center [1201, 316] width 94 height 92
click at [1176, 315] on span "$15.30" at bounding box center [1181, 316] width 36 height 13
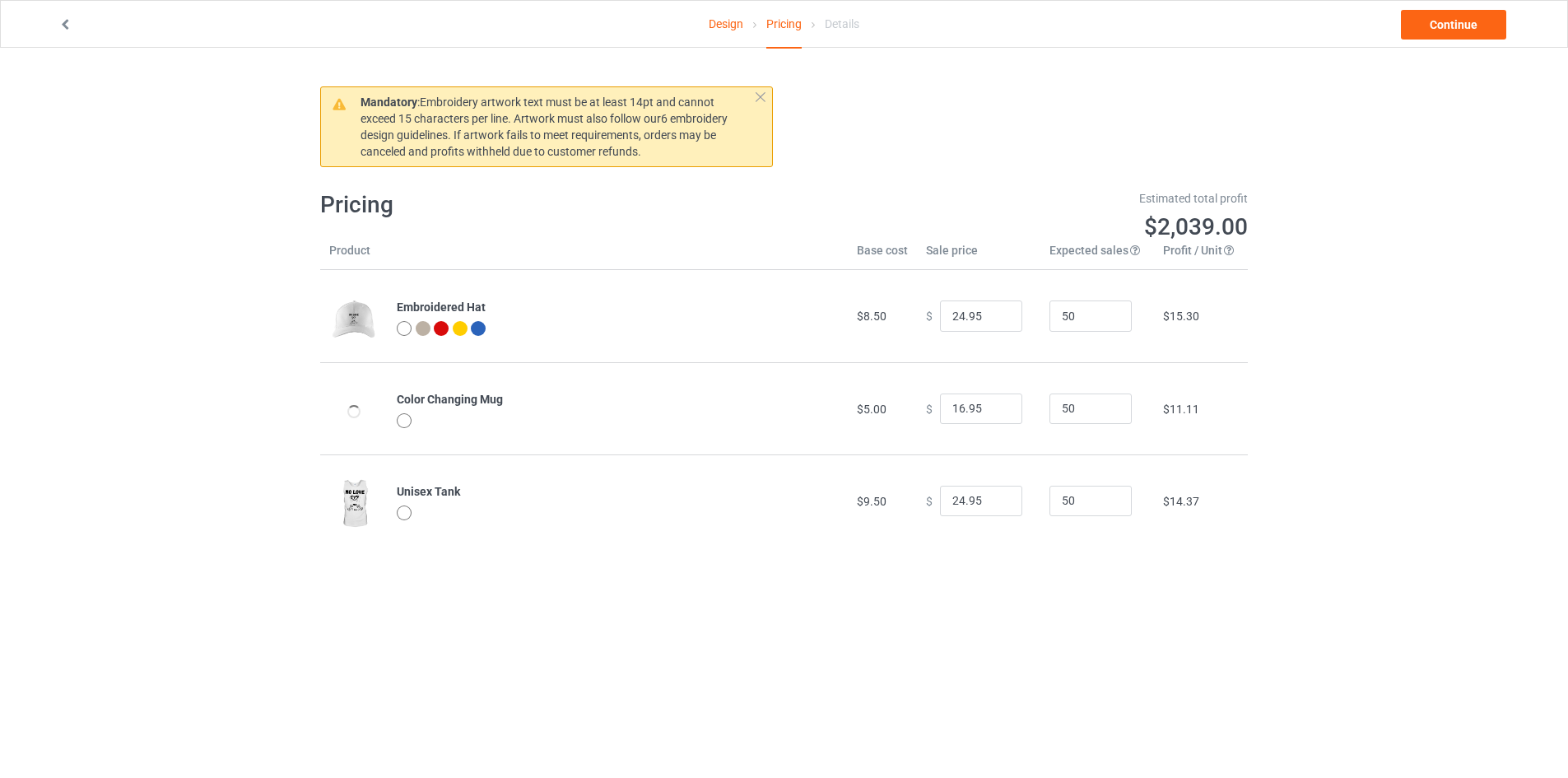
click at [1176, 315] on span "$15.30" at bounding box center [1181, 316] width 36 height 13
drag, startPoint x: 1211, startPoint y: 315, endPoint x: 1170, endPoint y: 315, distance: 41.0
click at [1170, 315] on td "$15.30" at bounding box center [1201, 316] width 94 height 92
click at [1170, 315] on span "$15.30" at bounding box center [1181, 316] width 36 height 13
click at [1007, 320] on input "24.95" at bounding box center [981, 316] width 82 height 31
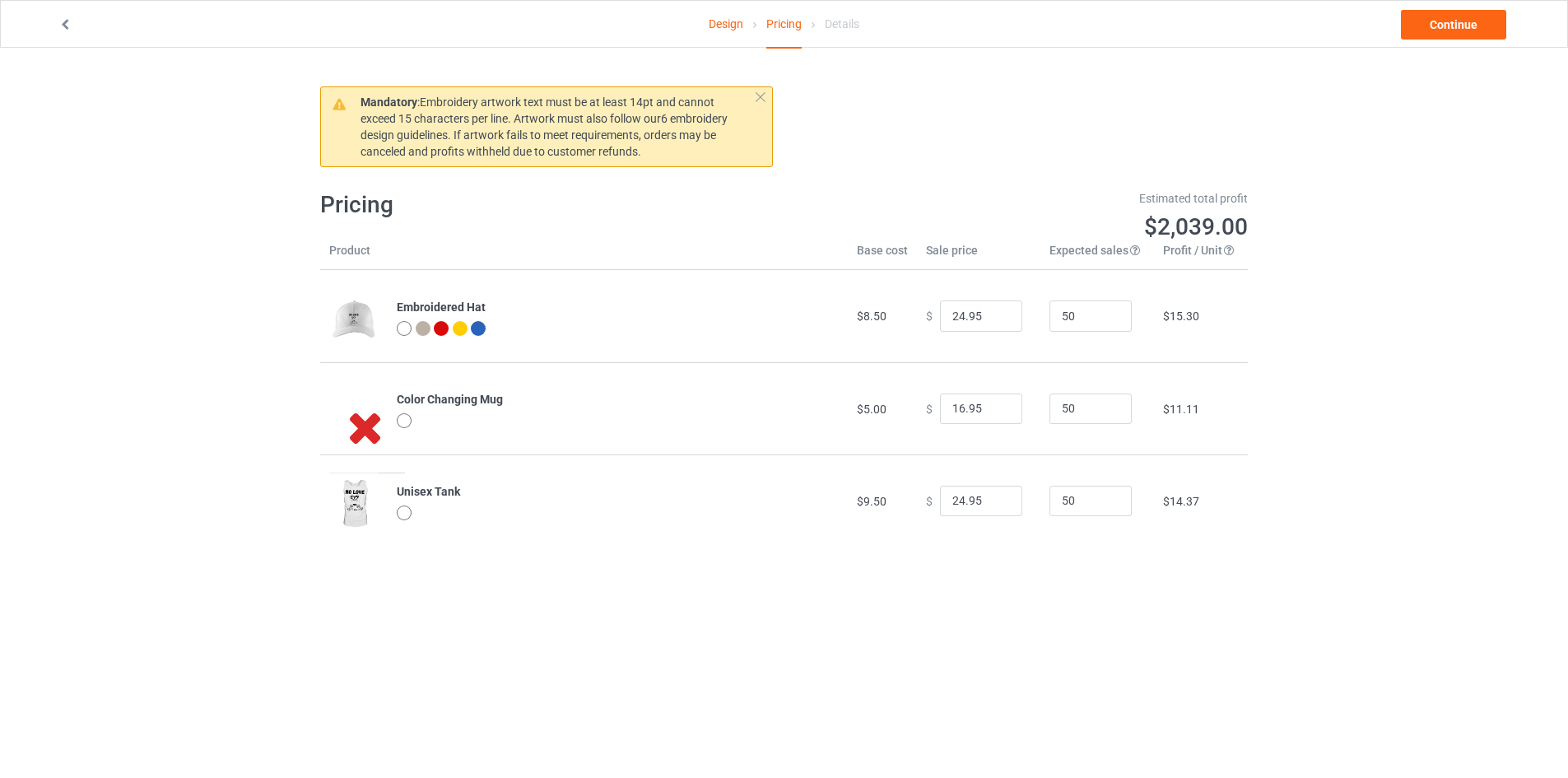
click at [727, 35] on link "Design" at bounding box center [726, 23] width 34 height 46
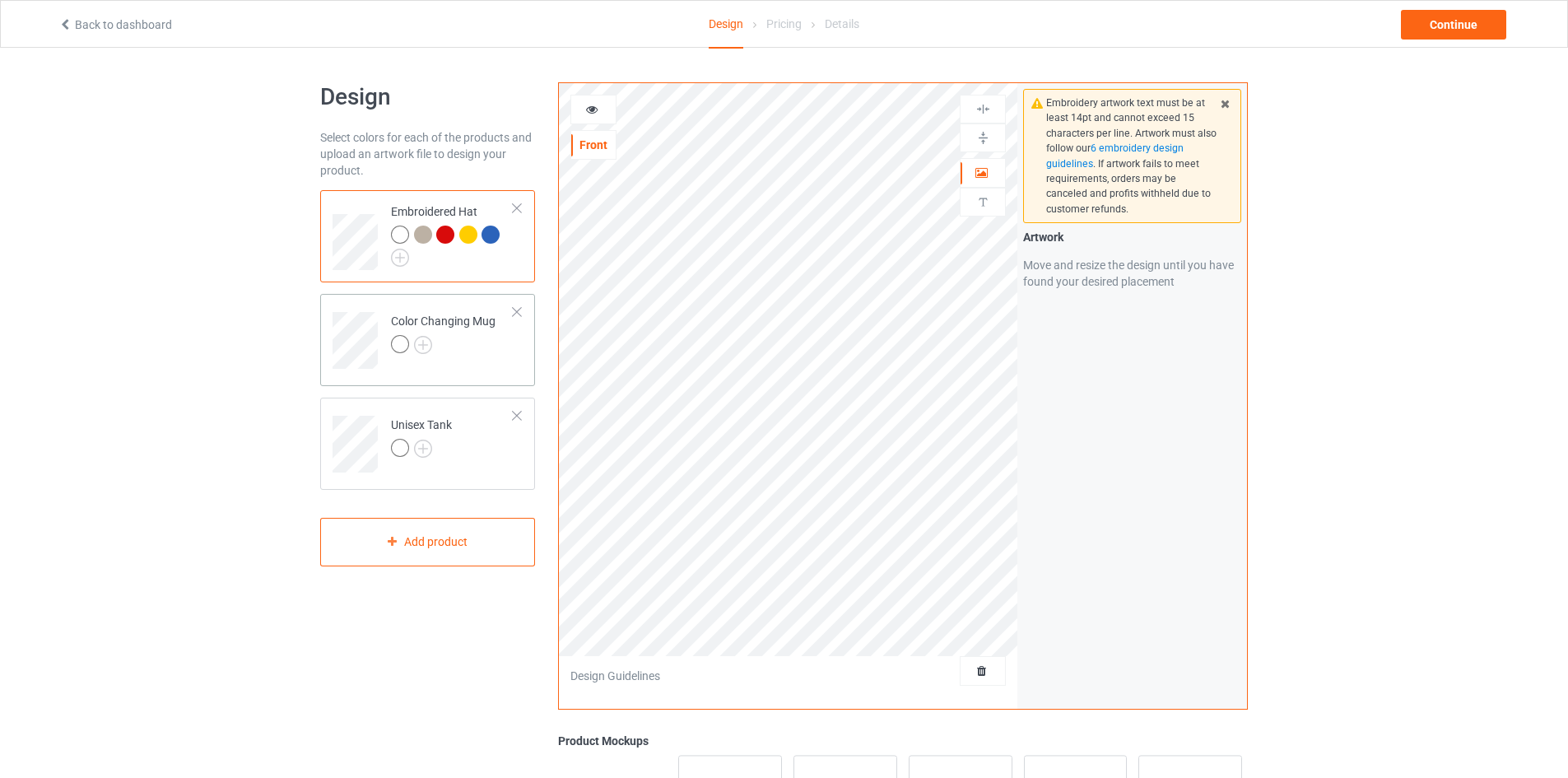
click at [451, 336] on div at bounding box center [442, 346] width 104 height 23
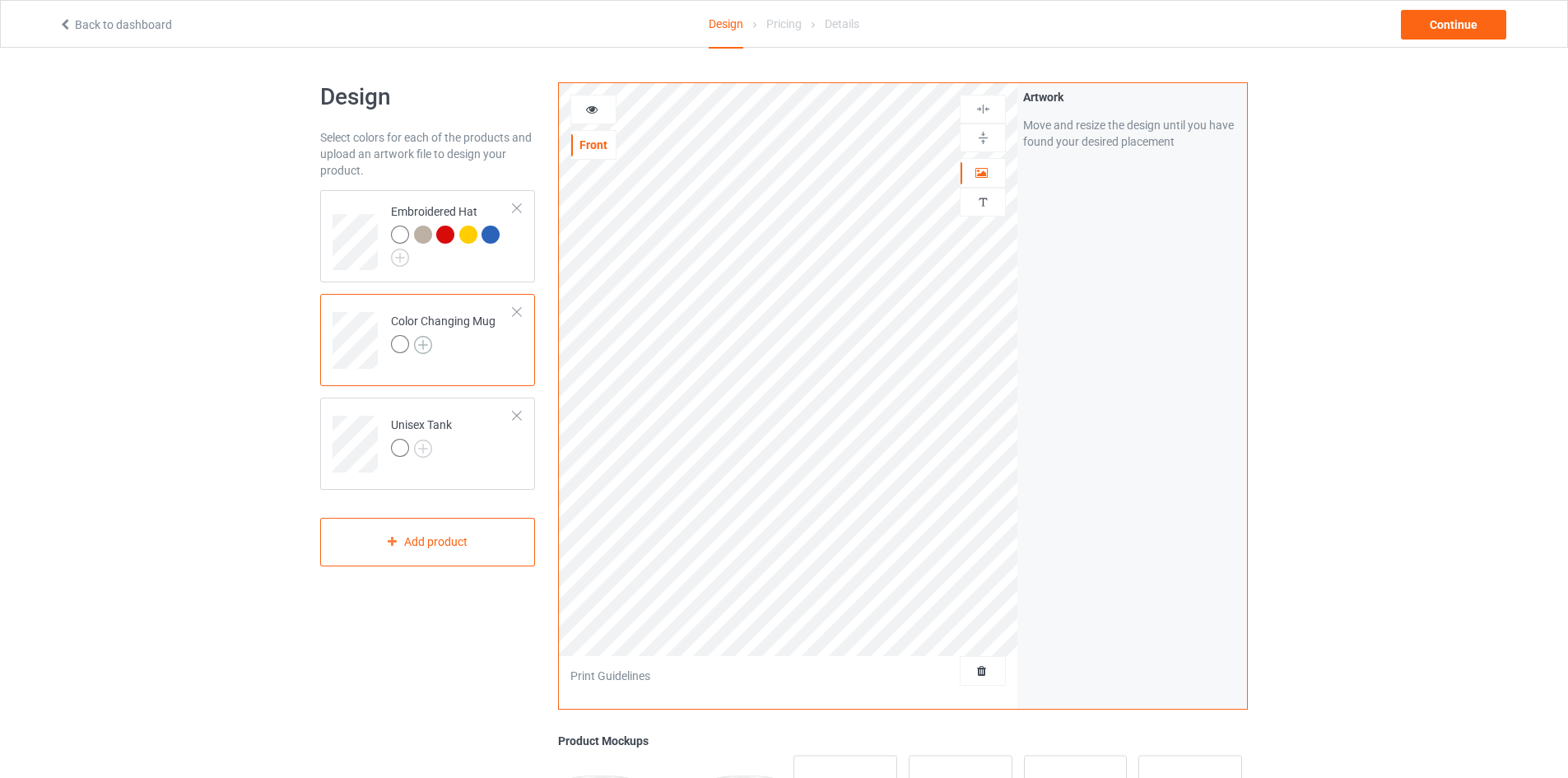
click at [430, 350] on img at bounding box center [423, 344] width 18 height 18
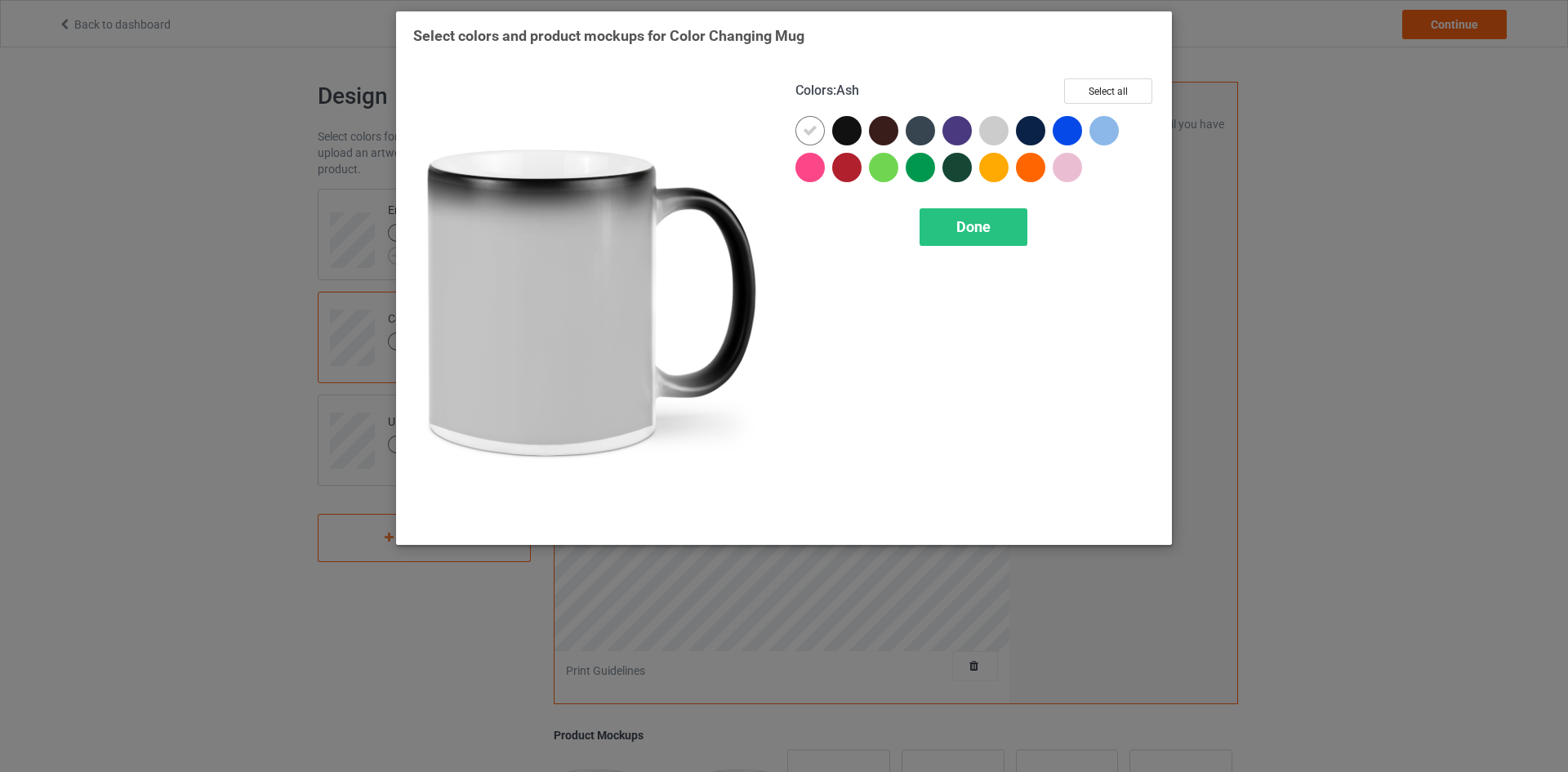
click at [1001, 122] on div at bounding box center [994, 131] width 29 height 29
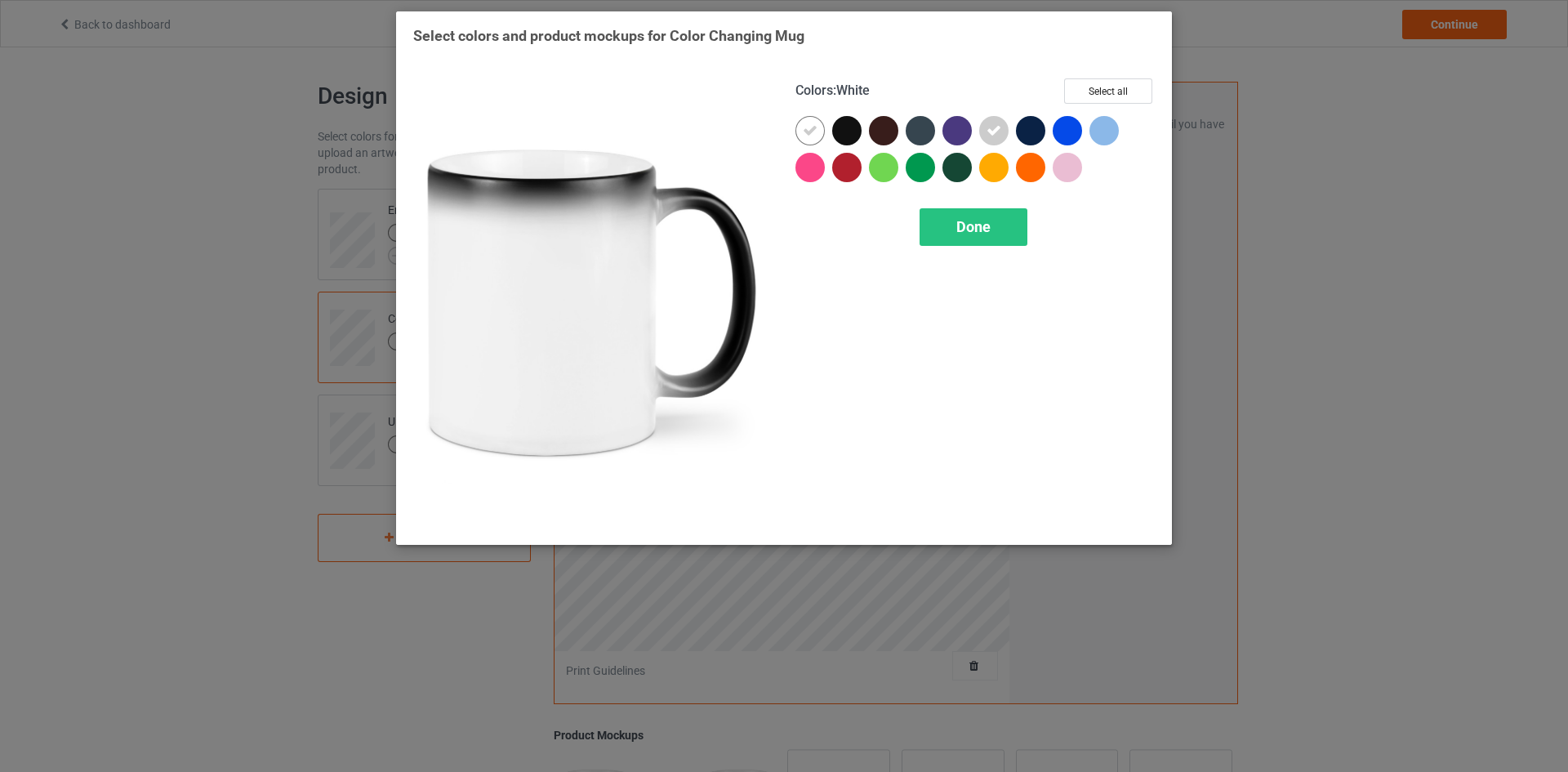
click at [807, 139] on div at bounding box center [810, 131] width 29 height 29
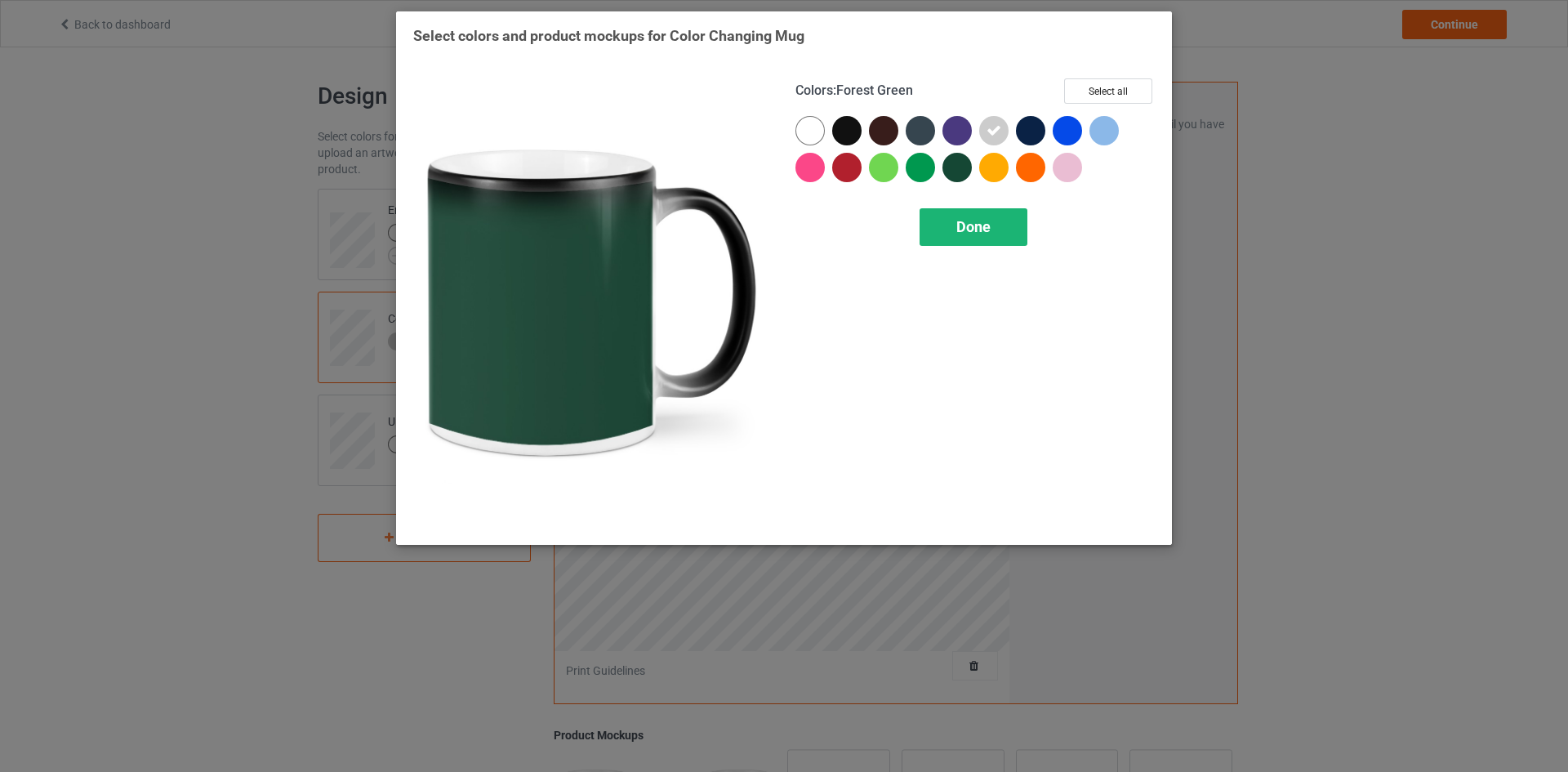
click at [981, 219] on span "Done" at bounding box center [973, 227] width 34 height 17
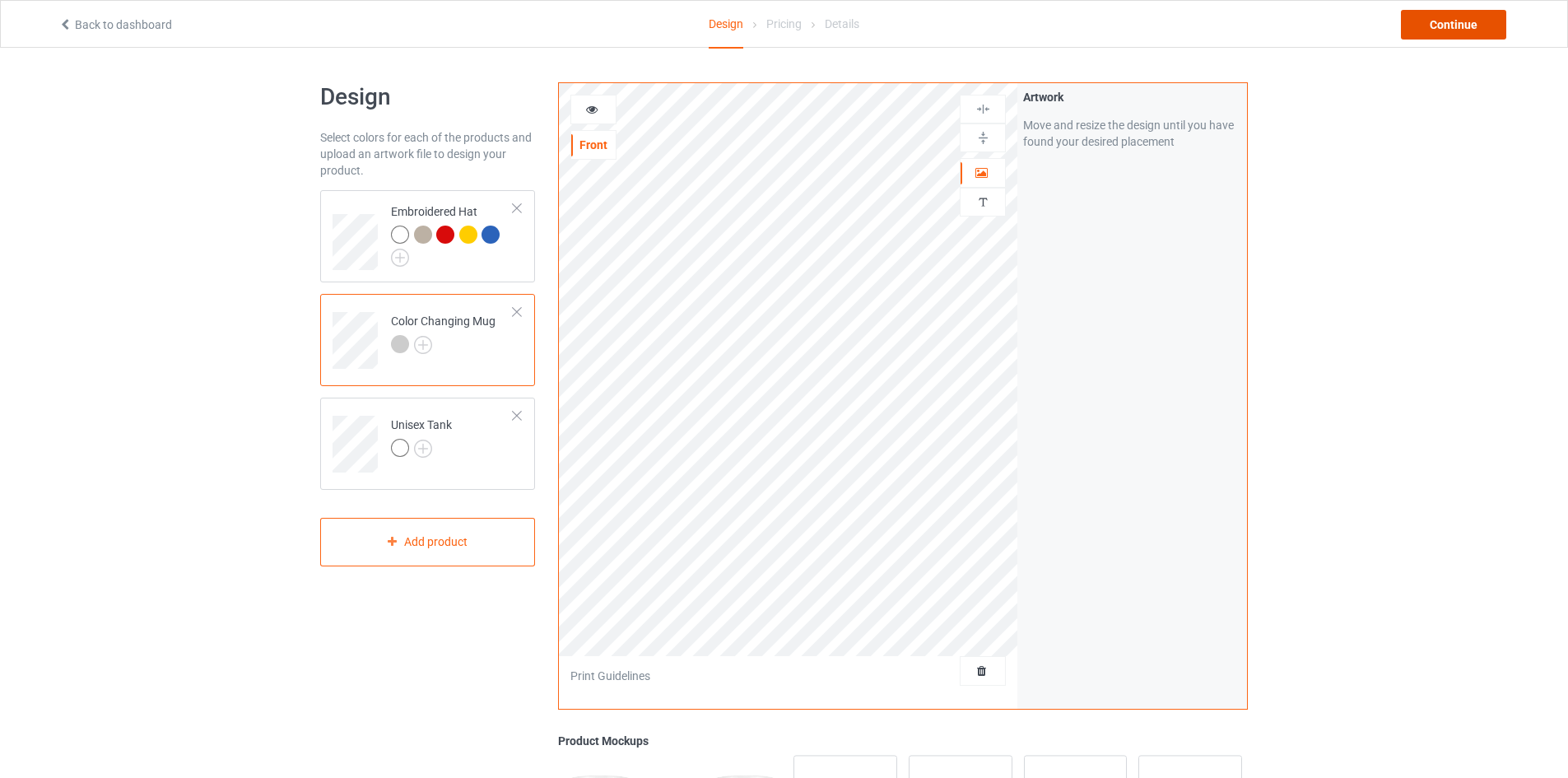
click at [1483, 28] on div "Continue" at bounding box center [1453, 24] width 105 height 29
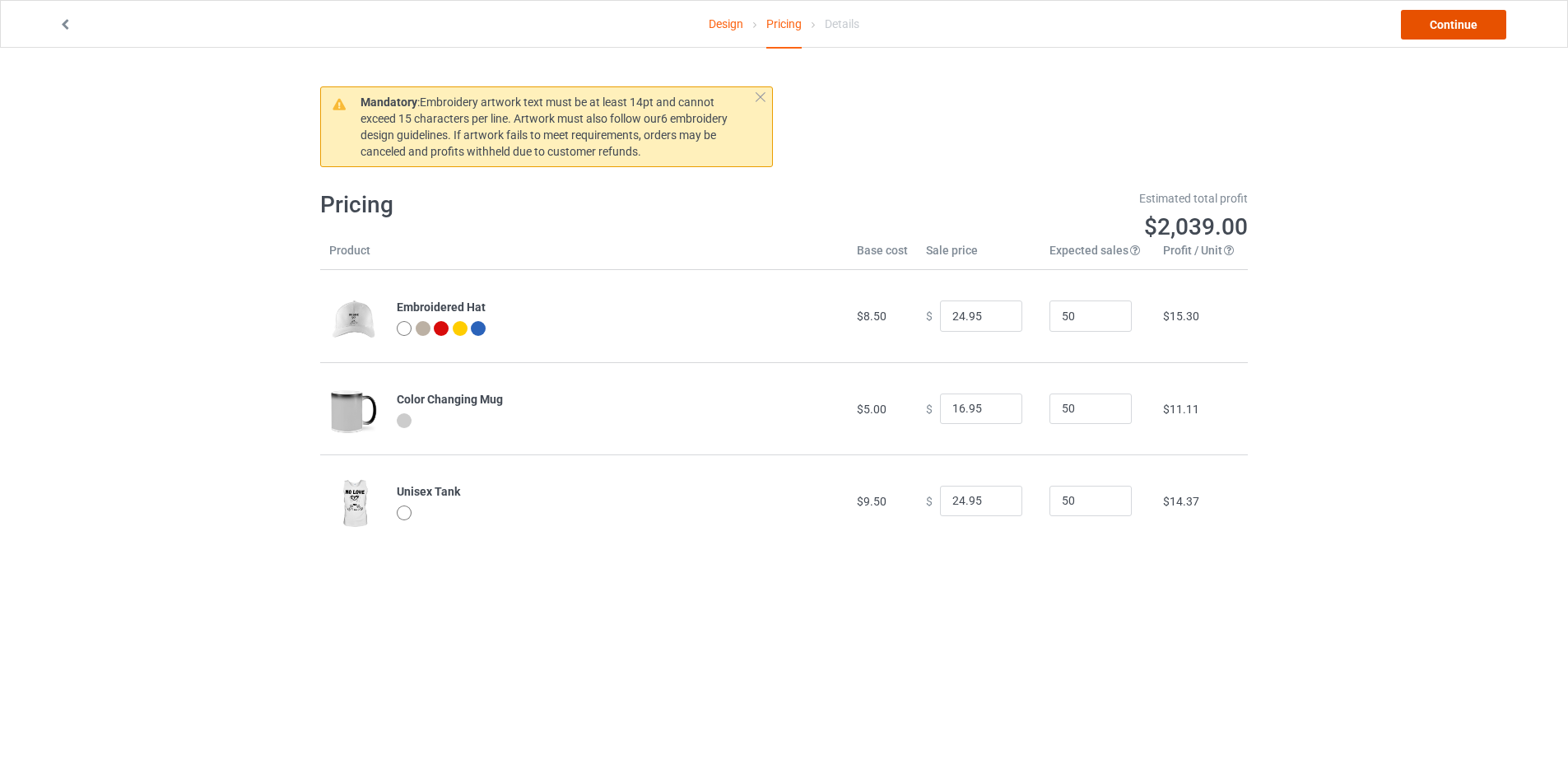
click at [1477, 28] on link "Continue" at bounding box center [1453, 24] width 105 height 29
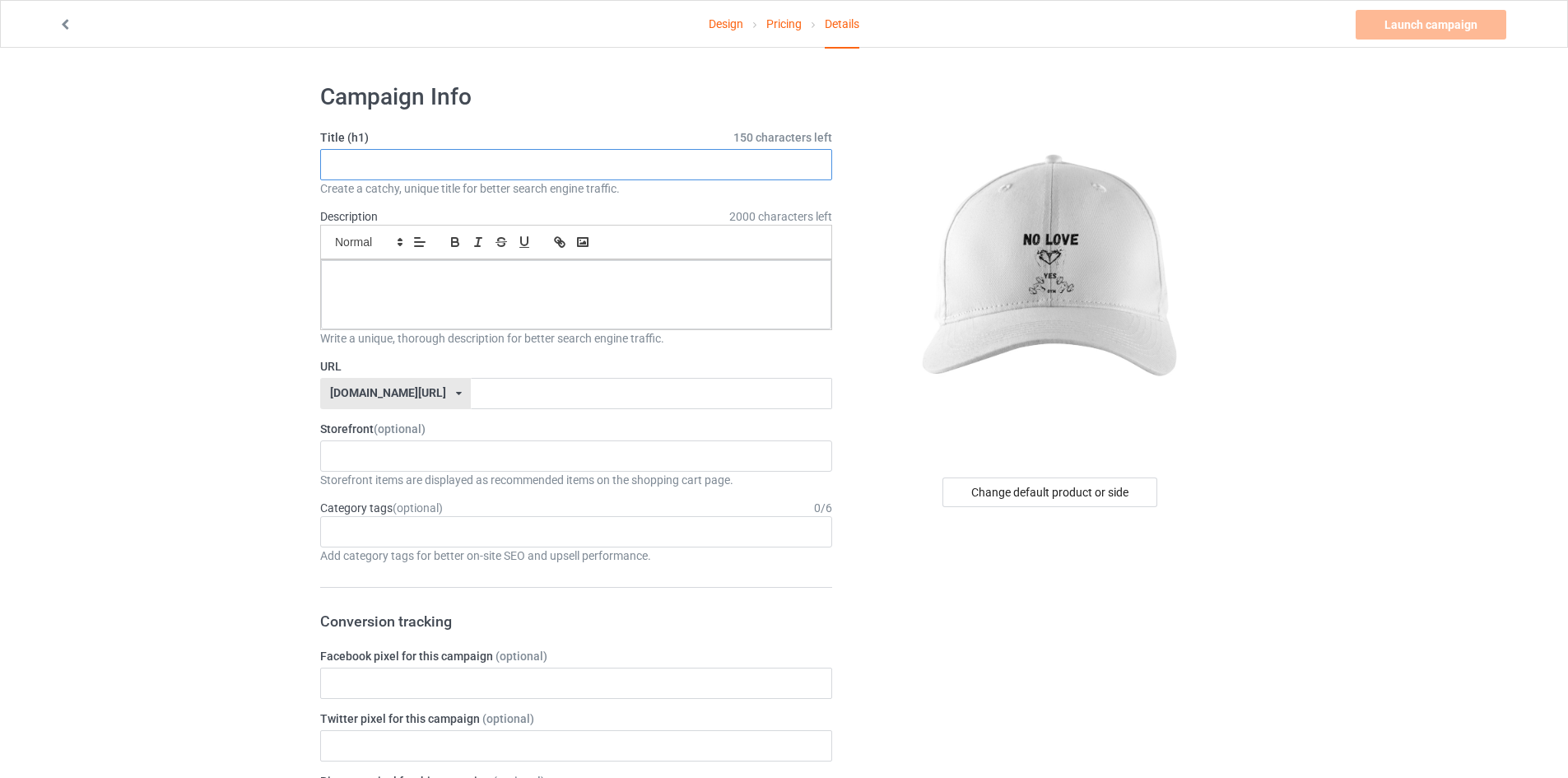
click at [716, 164] on input "text" at bounding box center [576, 165] width 512 height 31
type input "n"
drag, startPoint x: 597, startPoint y: 171, endPoint x: 400, endPoint y: 164, distance: 197.1
click at [400, 164] on input "No love yes gym" at bounding box center [576, 165] width 512 height 31
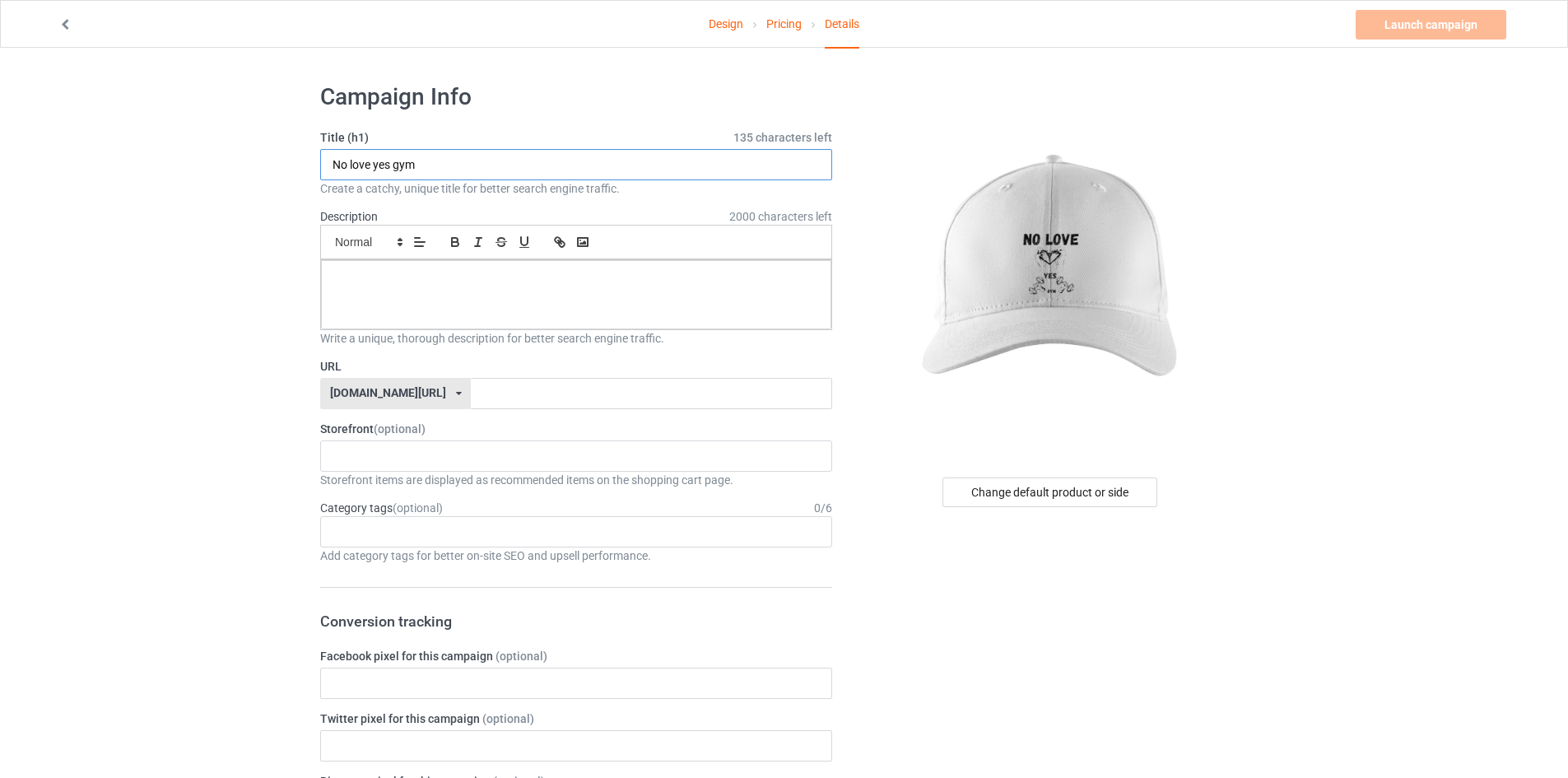
click at [400, 164] on input "No love yes gym" at bounding box center [576, 165] width 512 height 31
type input "No love yes gym"
click at [515, 284] on p at bounding box center [575, 279] width 484 height 16
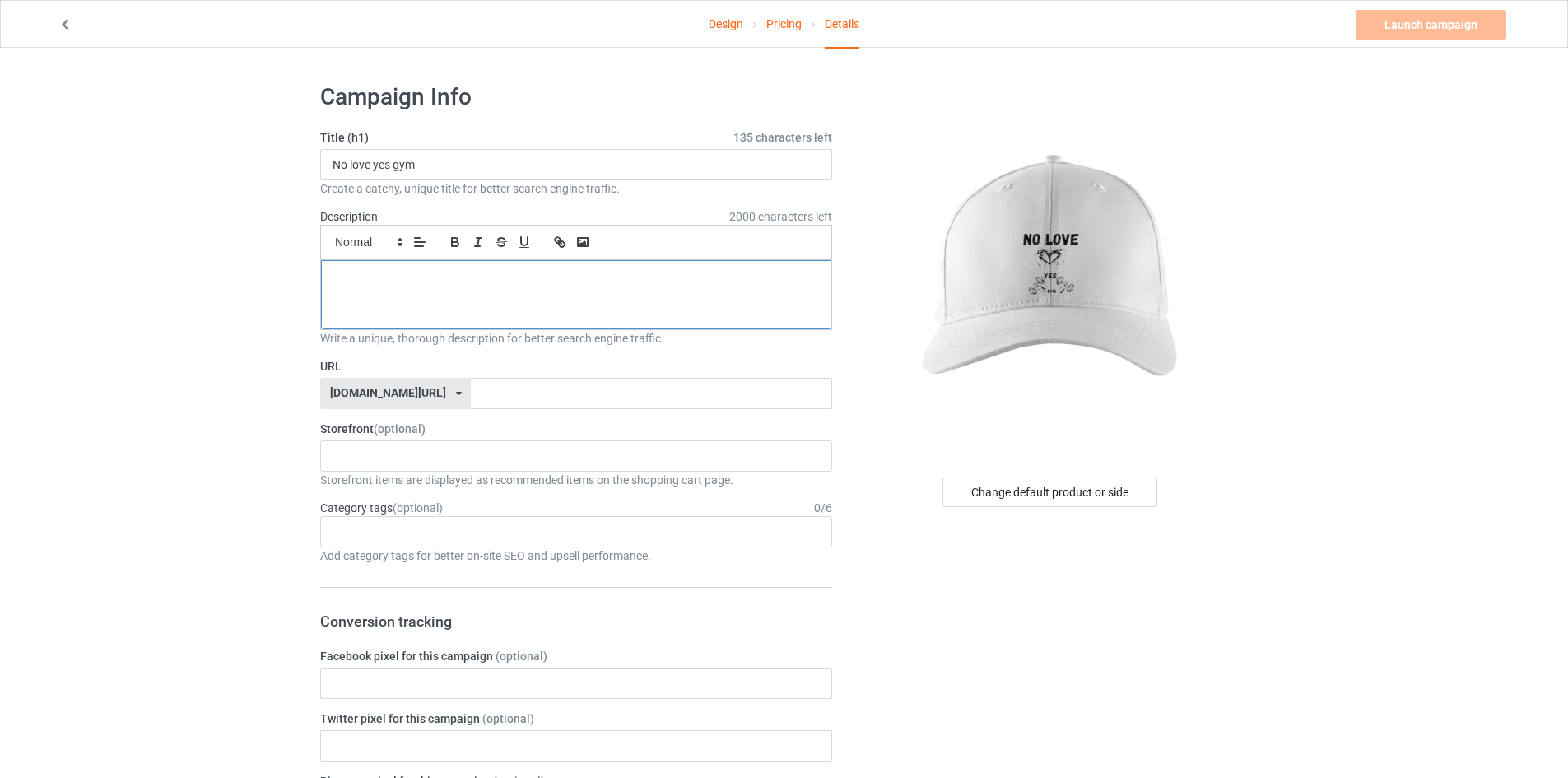
click at [516, 281] on p at bounding box center [575, 279] width 484 height 16
click at [336, 275] on p at bounding box center [575, 279] width 484 height 16
click at [520, 399] on input "text" at bounding box center [651, 393] width 361 height 31
click at [471, 396] on input "text" at bounding box center [651, 393] width 361 height 31
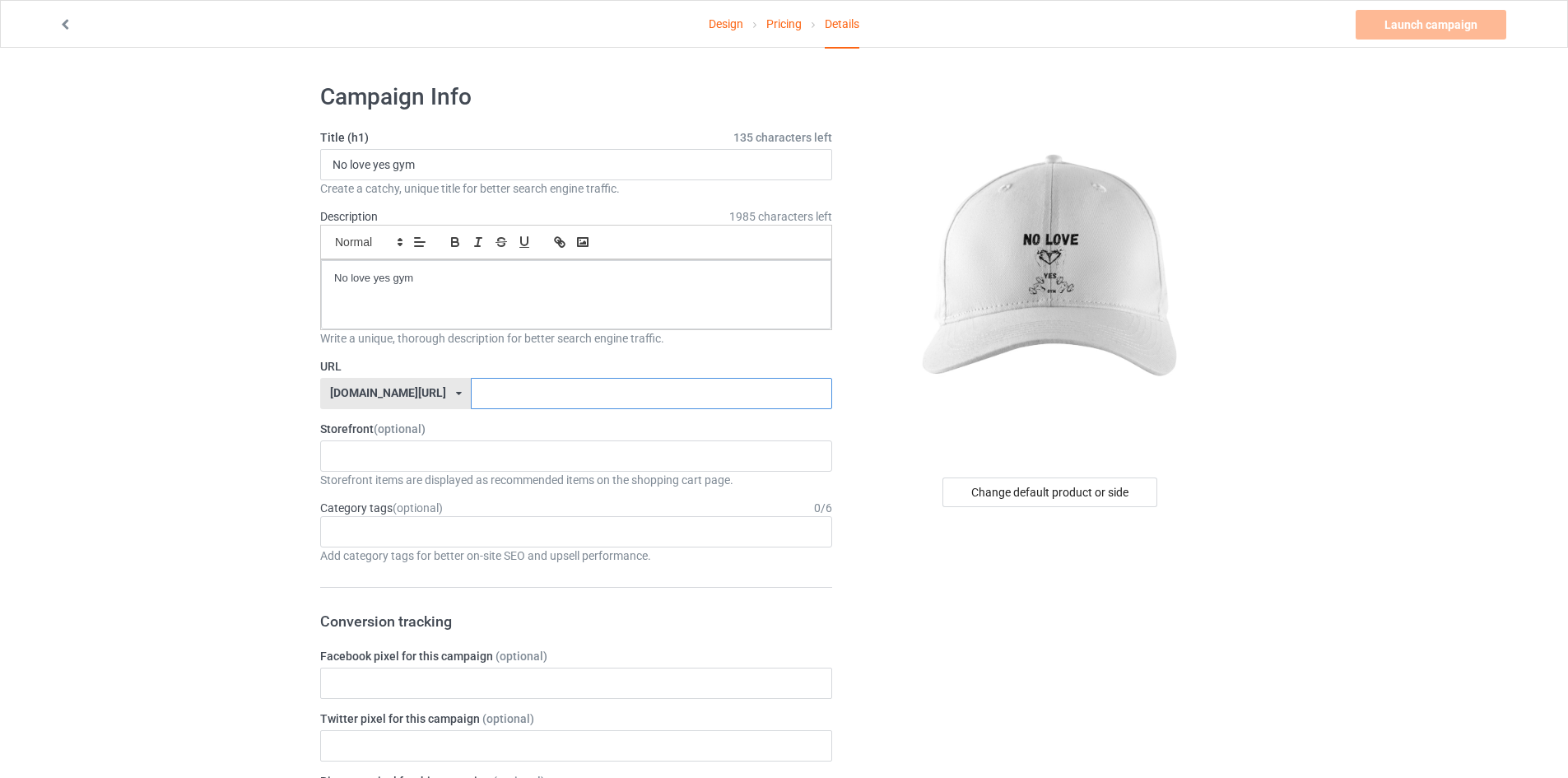
click at [471, 396] on input "text" at bounding box center [651, 393] width 361 height 31
paste input "No love yes gym"
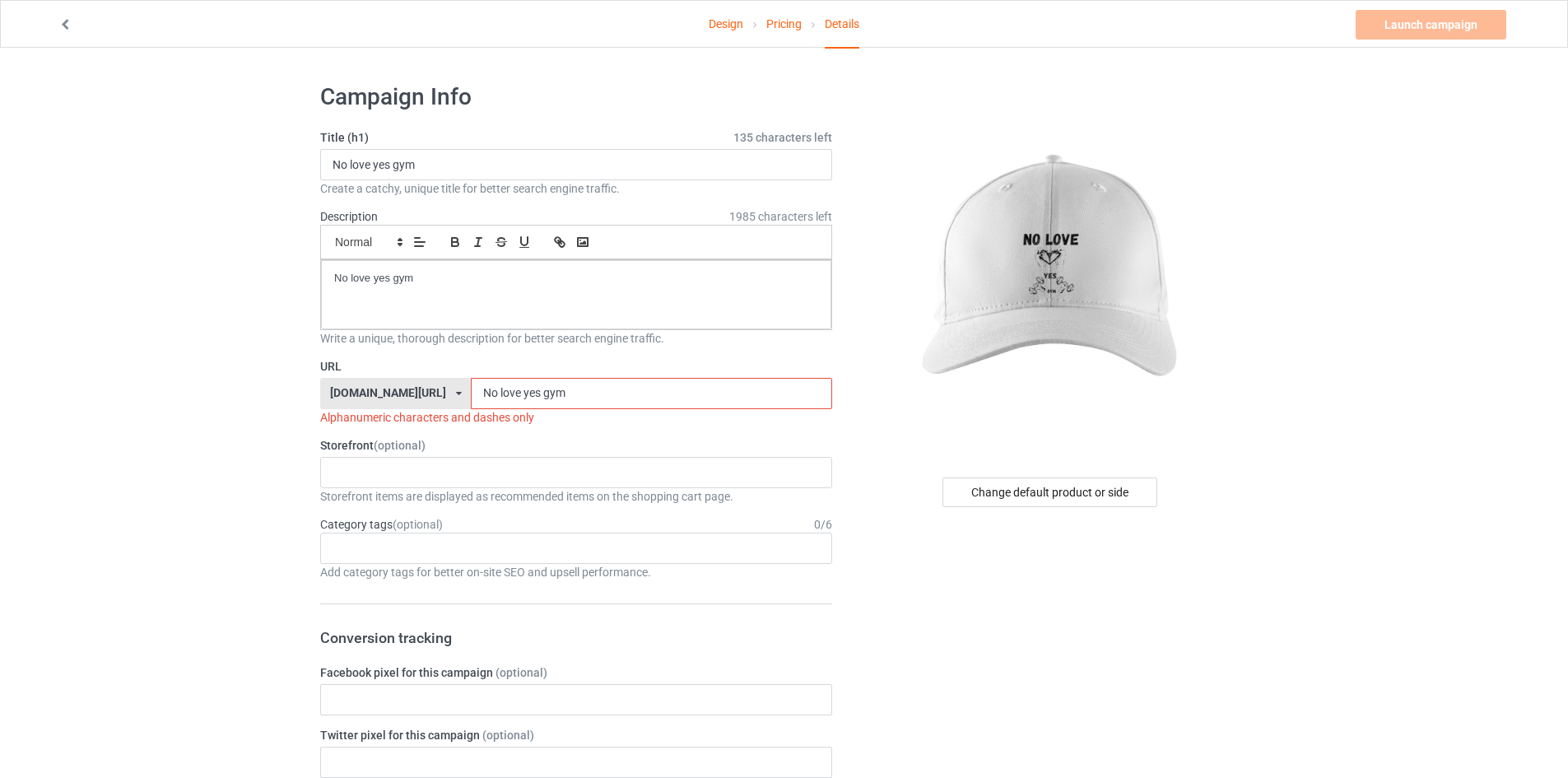
drag, startPoint x: 495, startPoint y: 392, endPoint x: 436, endPoint y: 393, distance: 59.0
click at [471, 393] on input "No love yes gym" at bounding box center [651, 393] width 361 height 31
click at [542, 398] on input "No love yes gym" at bounding box center [651, 393] width 361 height 31
click at [542, 398] on input "No love" at bounding box center [651, 393] width 361 height 31
click at [530, 397] on input "No love" at bounding box center [651, 393] width 361 height 31
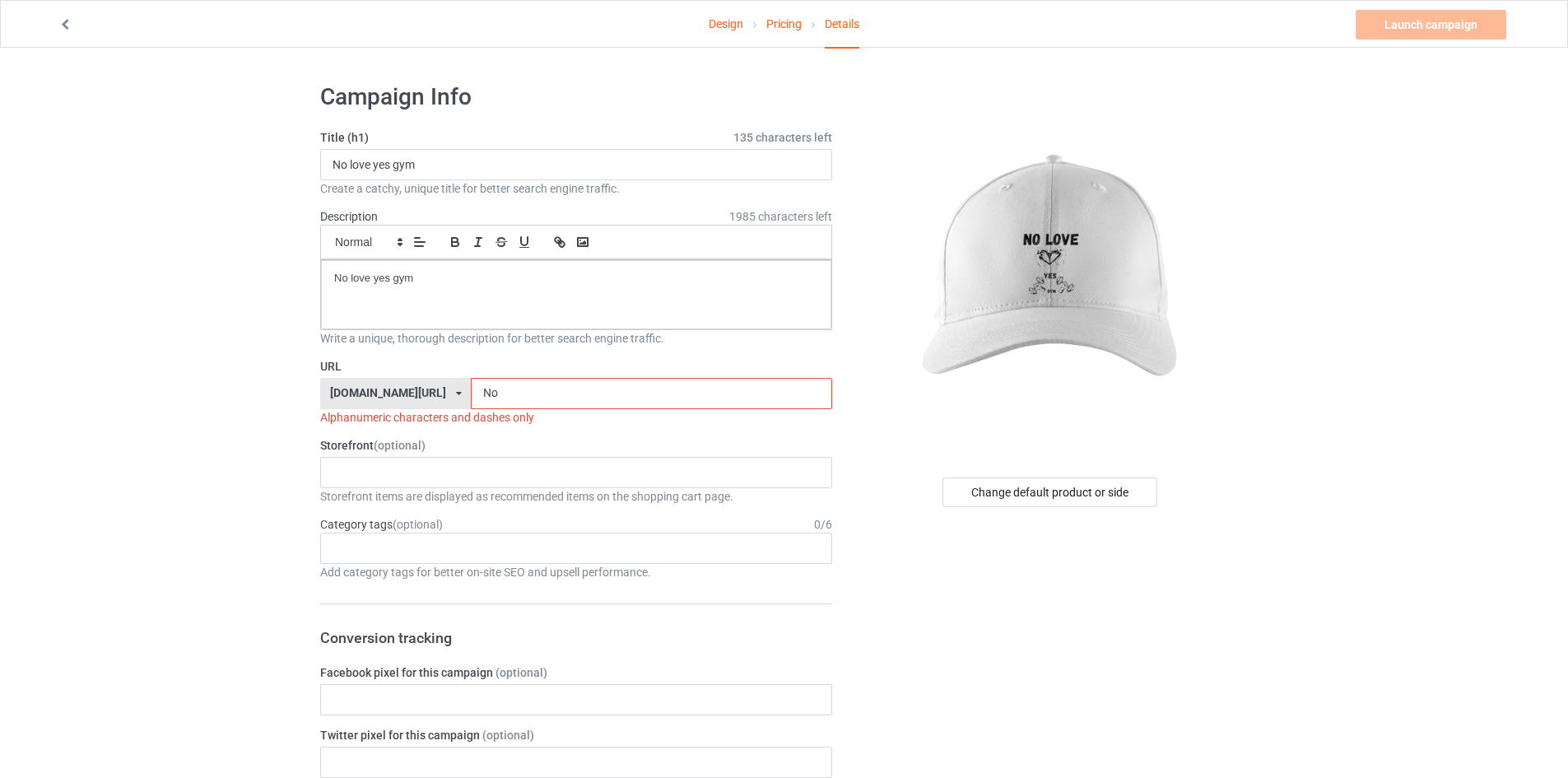
type input "N"
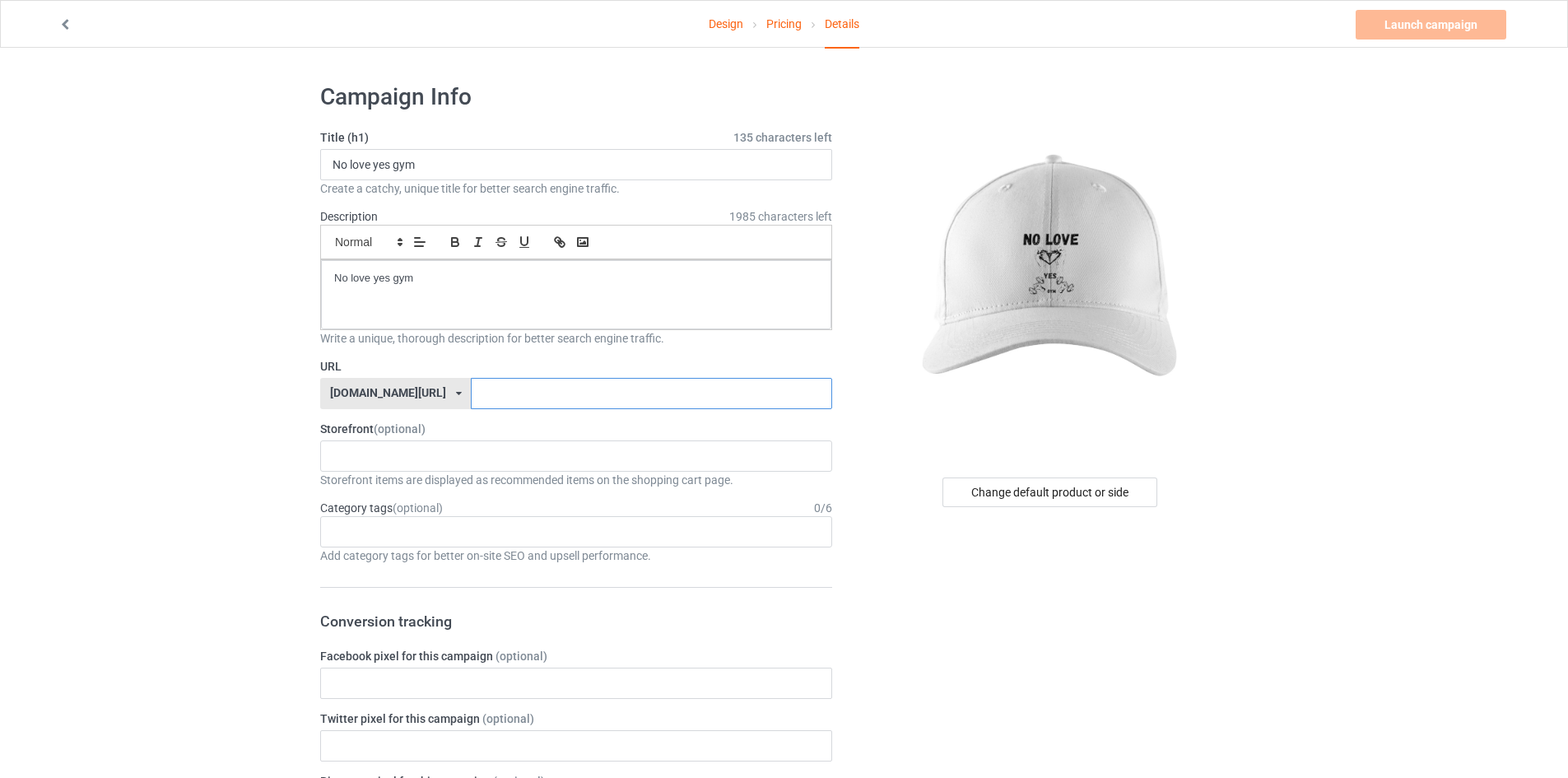
click at [530, 397] on input "text" at bounding box center [651, 393] width 361 height 31
click at [489, 362] on label "URL" at bounding box center [576, 366] width 512 height 16
click at [482, 387] on input "text" at bounding box center [651, 393] width 361 height 31
type input "no1ove"
click at [892, 423] on div at bounding box center [1051, 267] width 392 height 370
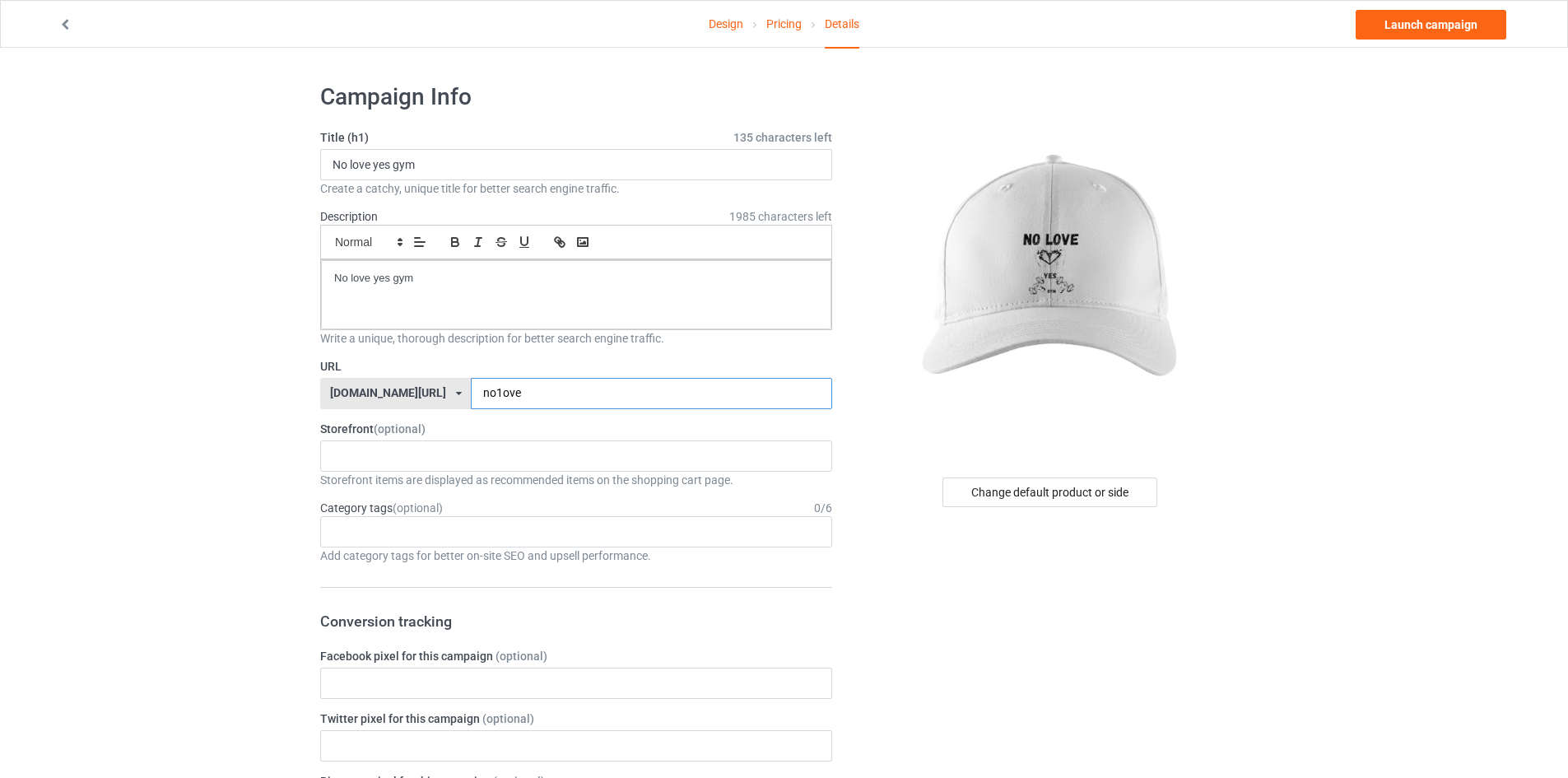
click at [787, 392] on input "no1ove" at bounding box center [651, 393] width 361 height 31
click at [1455, 30] on link "Launch campaign" at bounding box center [1431, 24] width 151 height 29
